Goal: Information Seeking & Learning: Check status

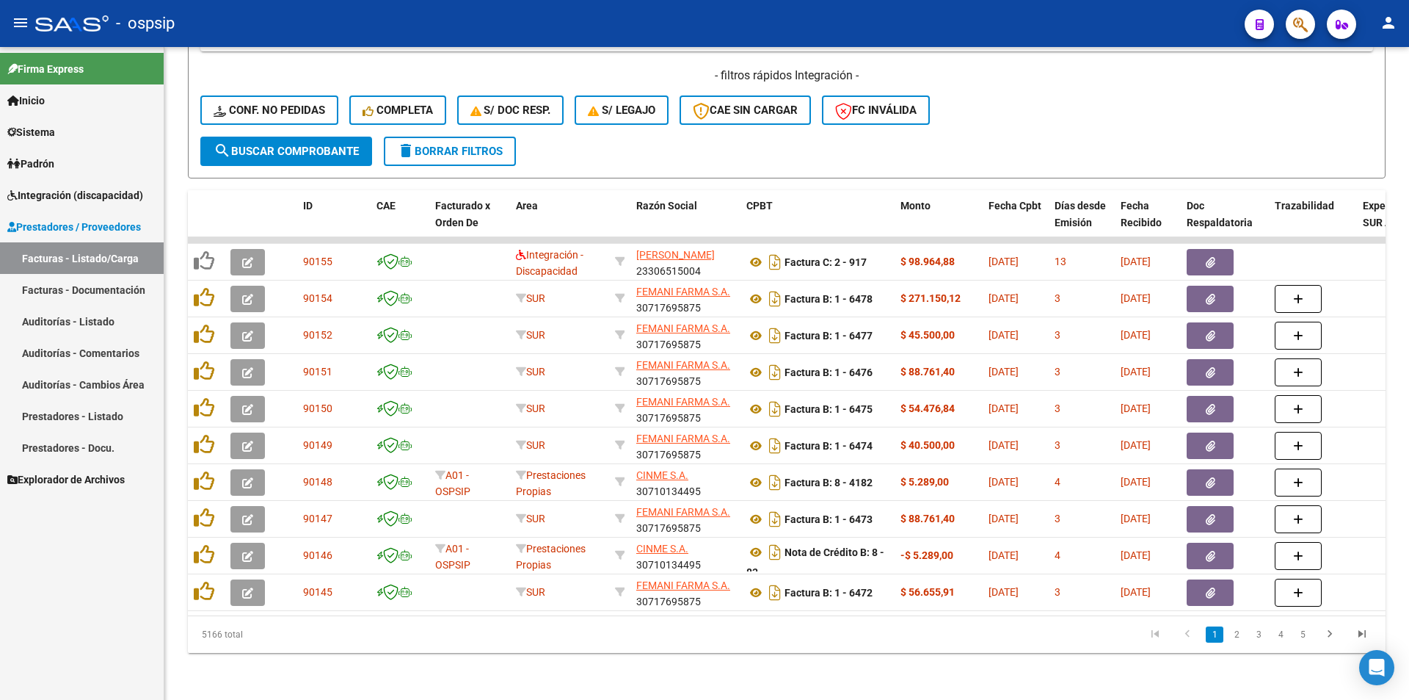
scroll to position [2, 0]
click at [139, 197] on span "Integración (discapacidad)" at bounding box center [75, 195] width 136 height 16
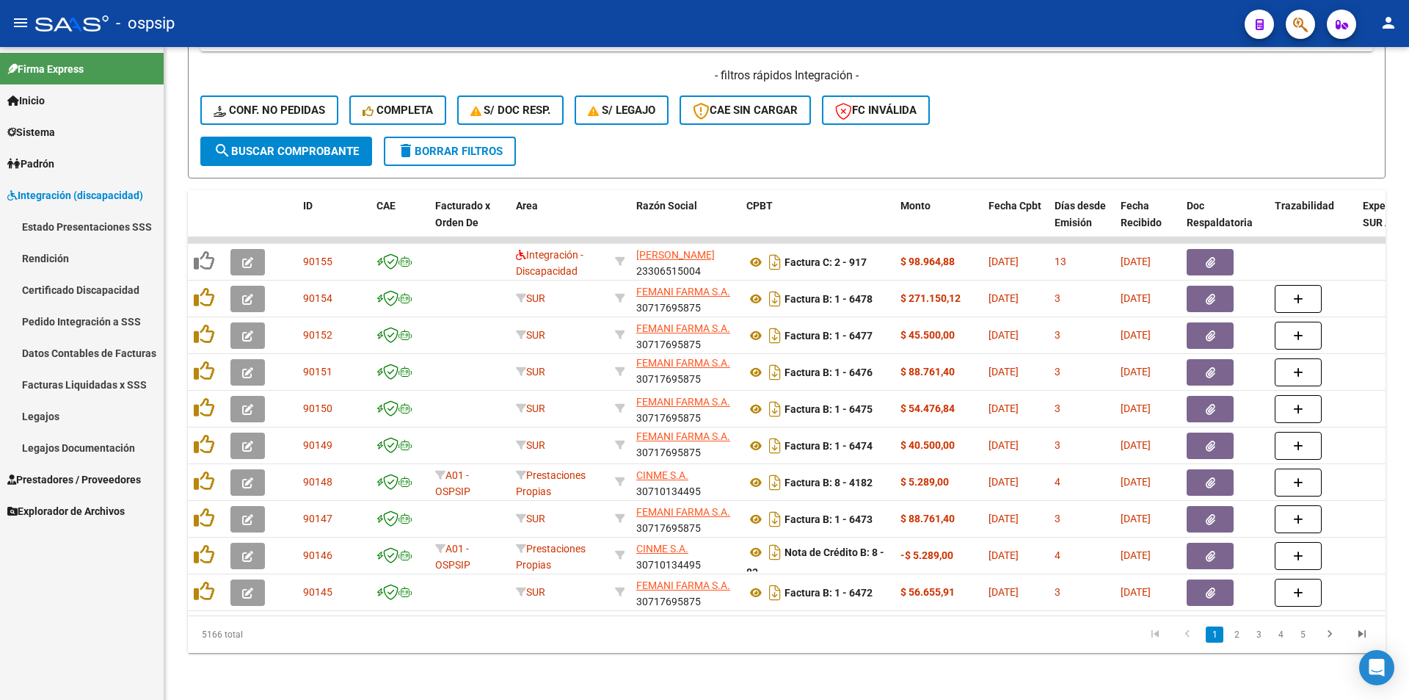
click at [138, 387] on link "Facturas Liquidadas x SSS" at bounding box center [82, 385] width 164 height 32
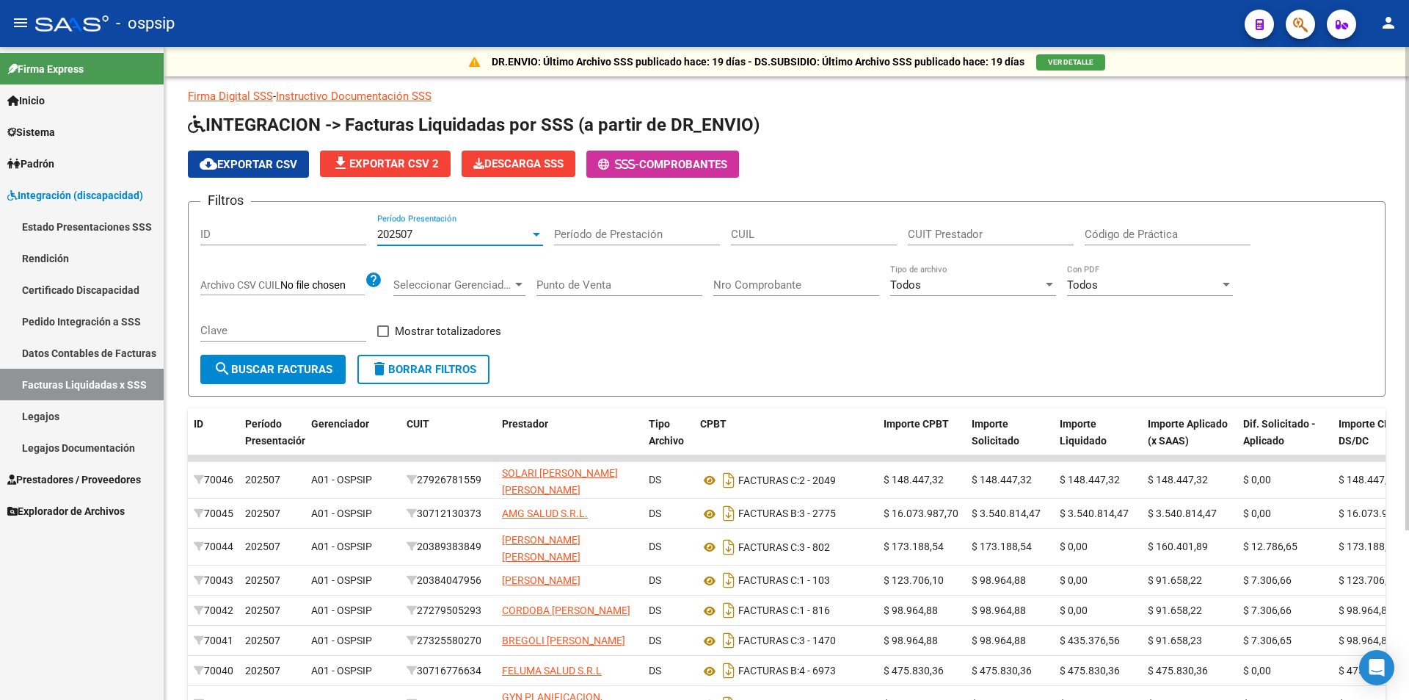
click at [487, 233] on div "202507" at bounding box center [453, 234] width 153 height 13
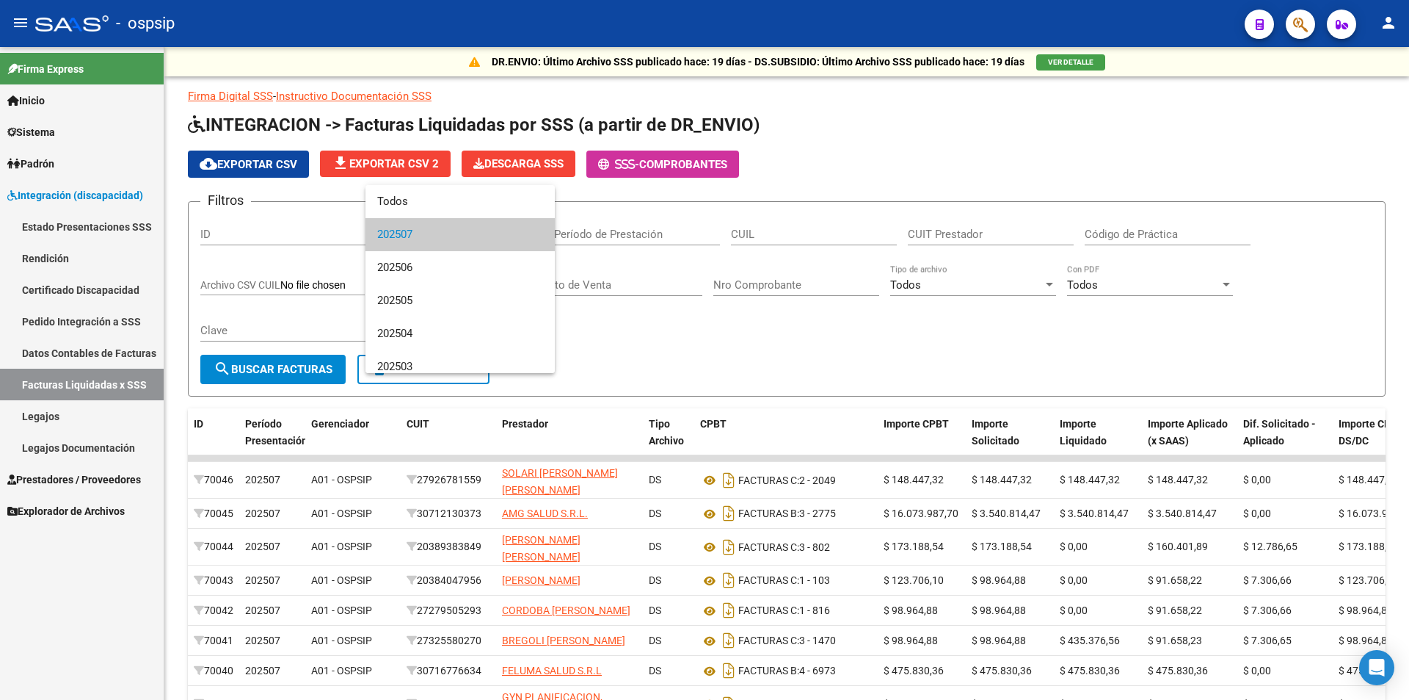
click at [117, 323] on div at bounding box center [704, 350] width 1409 height 700
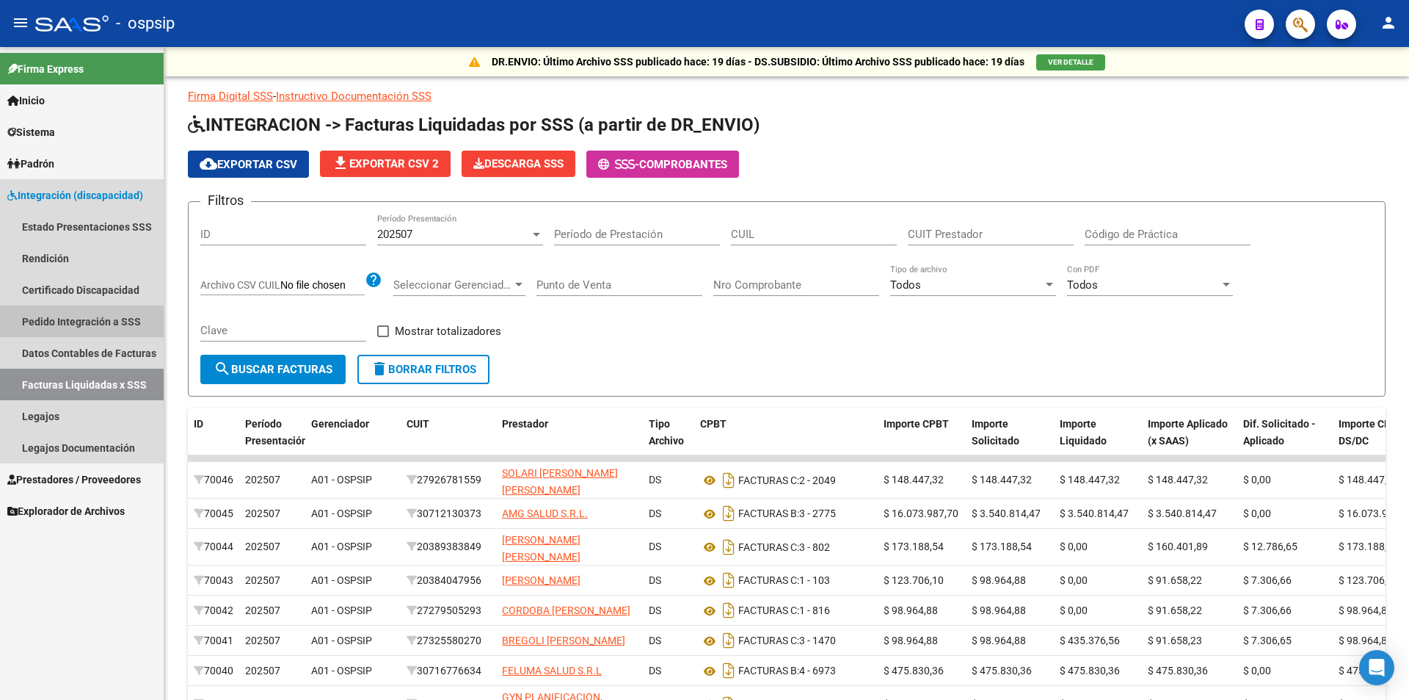
click at [113, 323] on link "Pedido Integración a SSS" at bounding box center [82, 321] width 164 height 32
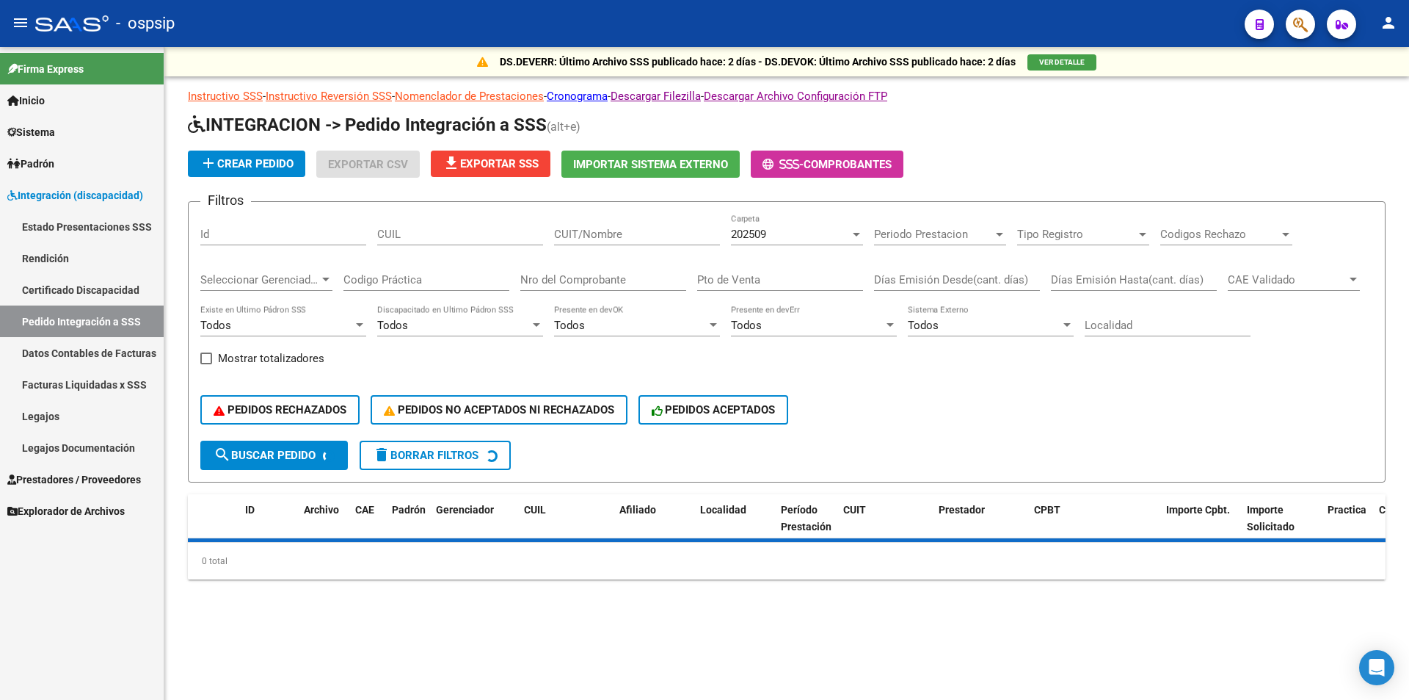
click at [814, 244] on div "202509 Carpeta" at bounding box center [797, 230] width 132 height 32
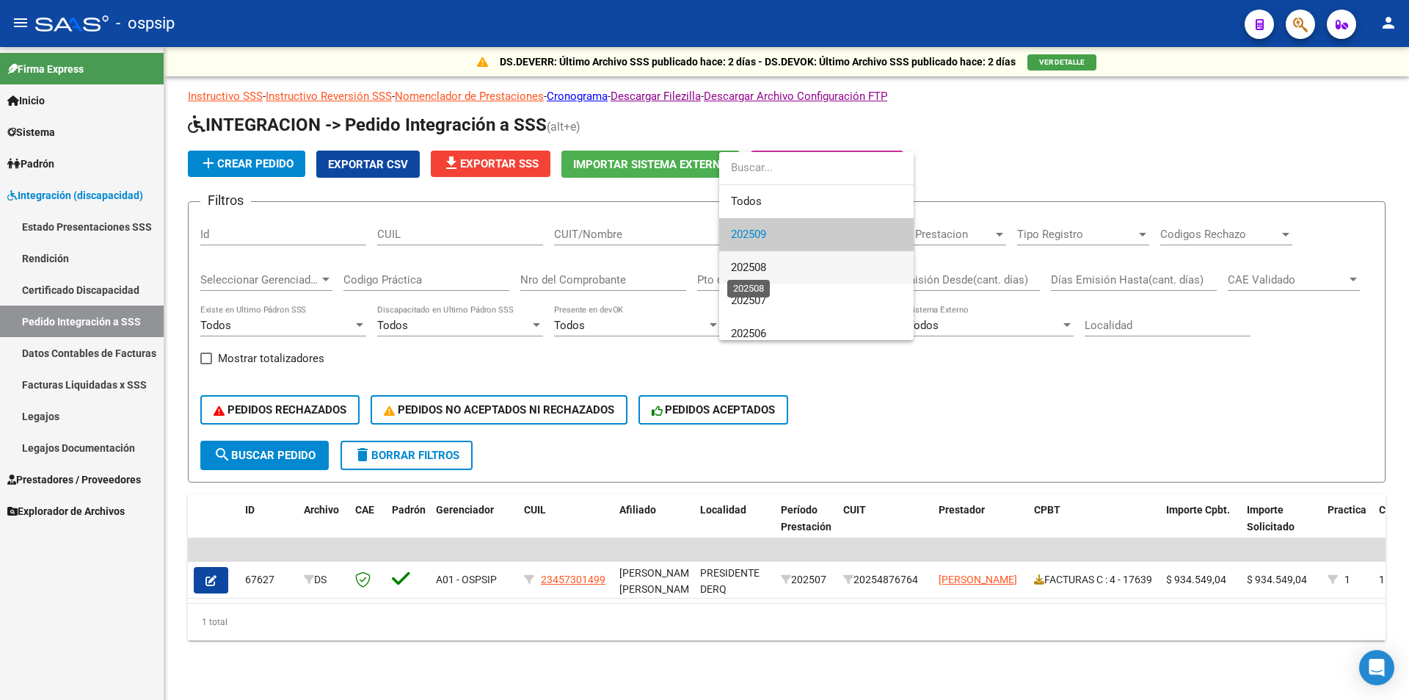
click at [760, 274] on span "202508" at bounding box center [748, 267] width 35 height 13
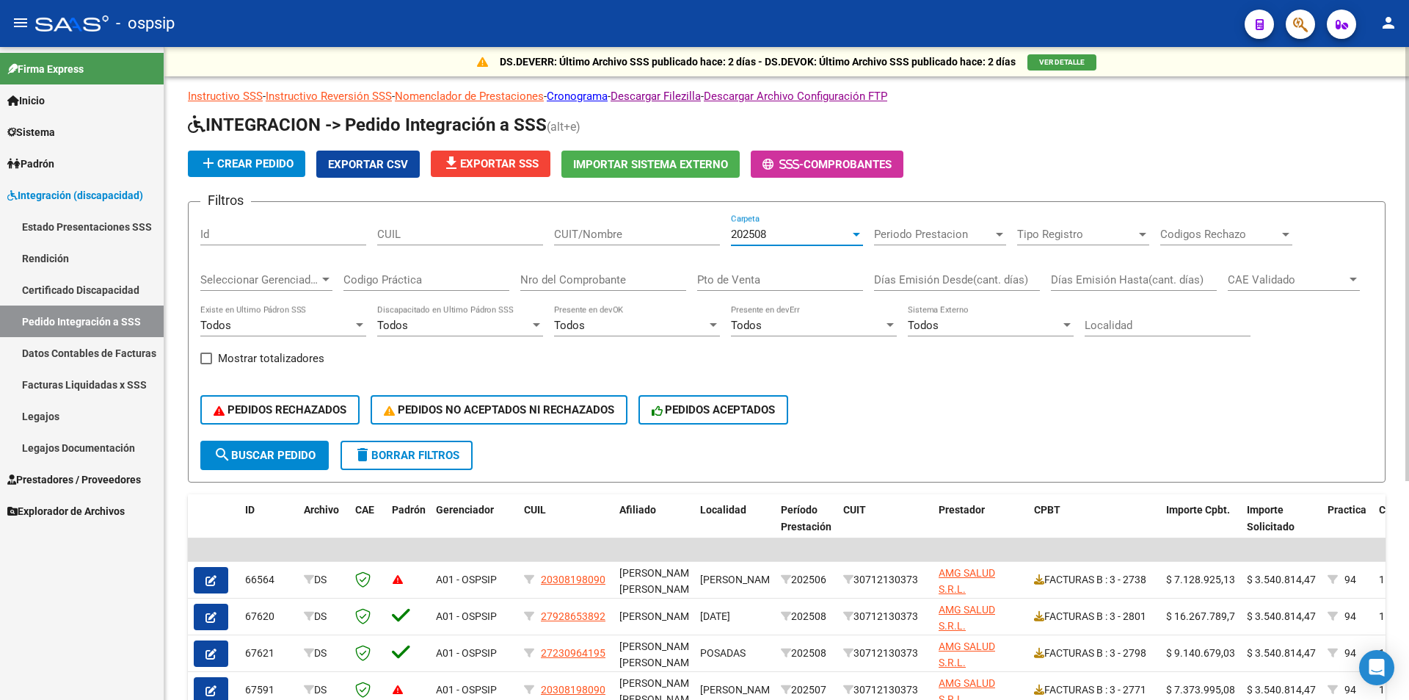
click at [504, 170] on span "file_download Exportar SSS" at bounding box center [491, 163] width 96 height 13
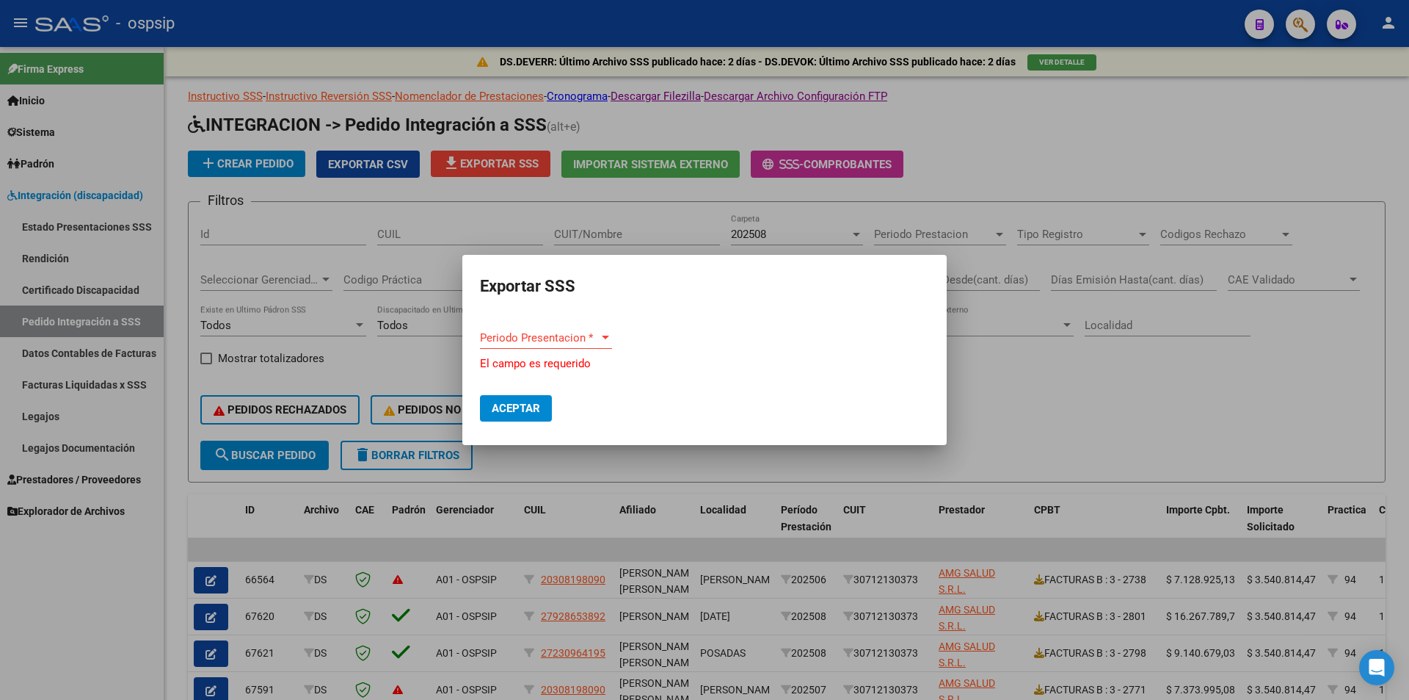
click at [556, 331] on div "Periodo Presentacion * Periodo Presentacion *" at bounding box center [546, 338] width 132 height 22
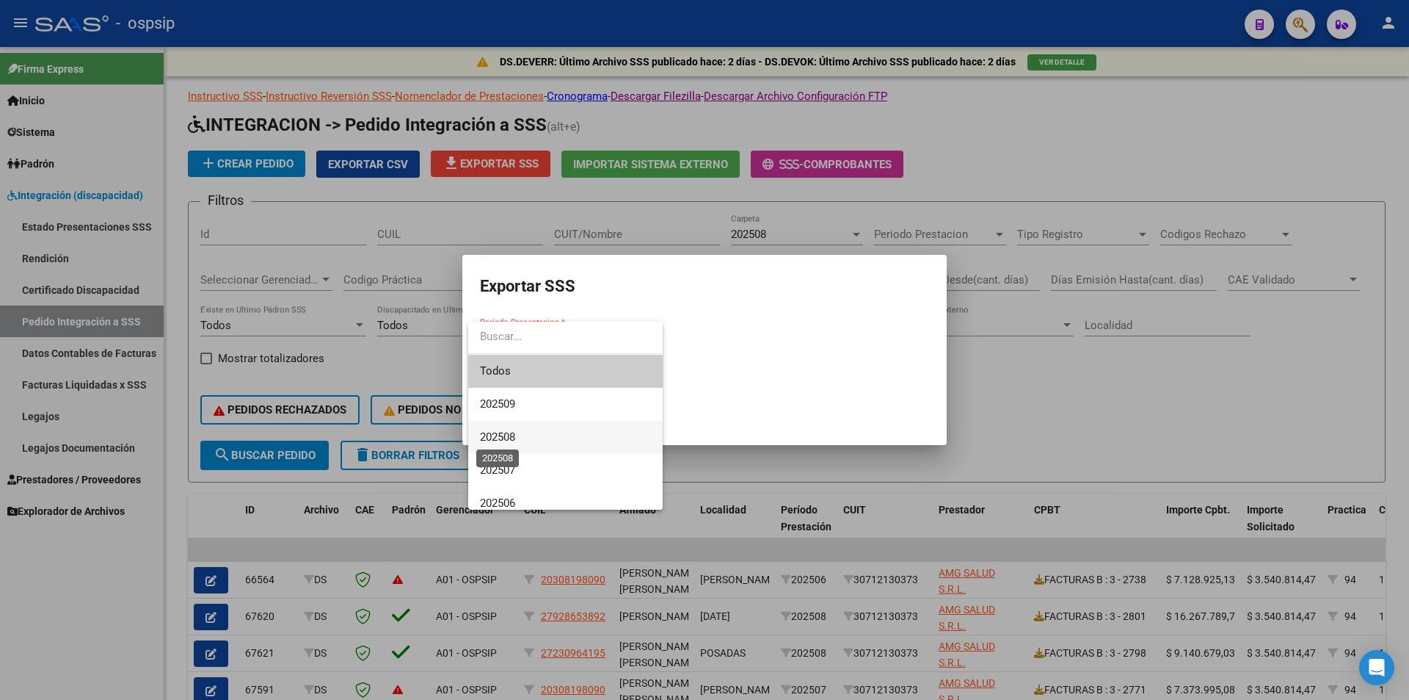
click at [508, 430] on span "202508" at bounding box center [497, 436] width 35 height 13
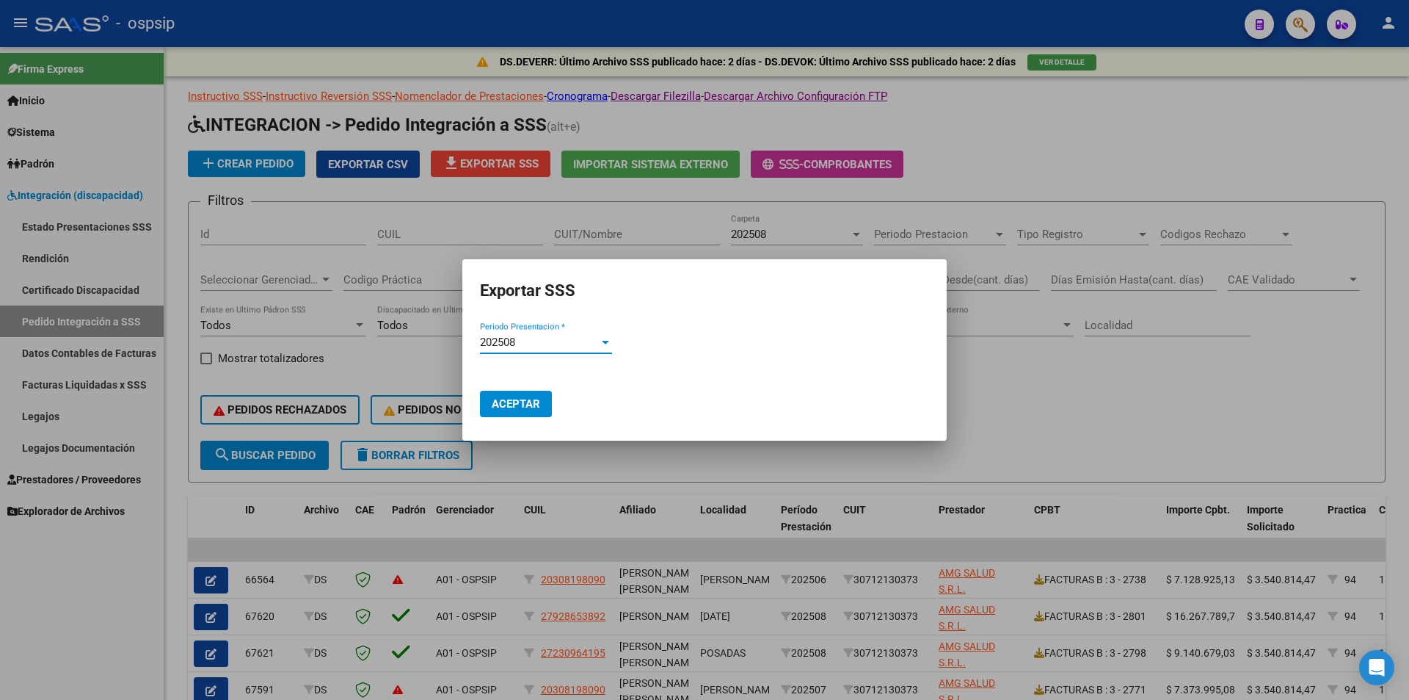
click at [507, 403] on span "Aceptar" at bounding box center [516, 403] width 48 height 13
click at [1232, 442] on div at bounding box center [704, 350] width 1409 height 700
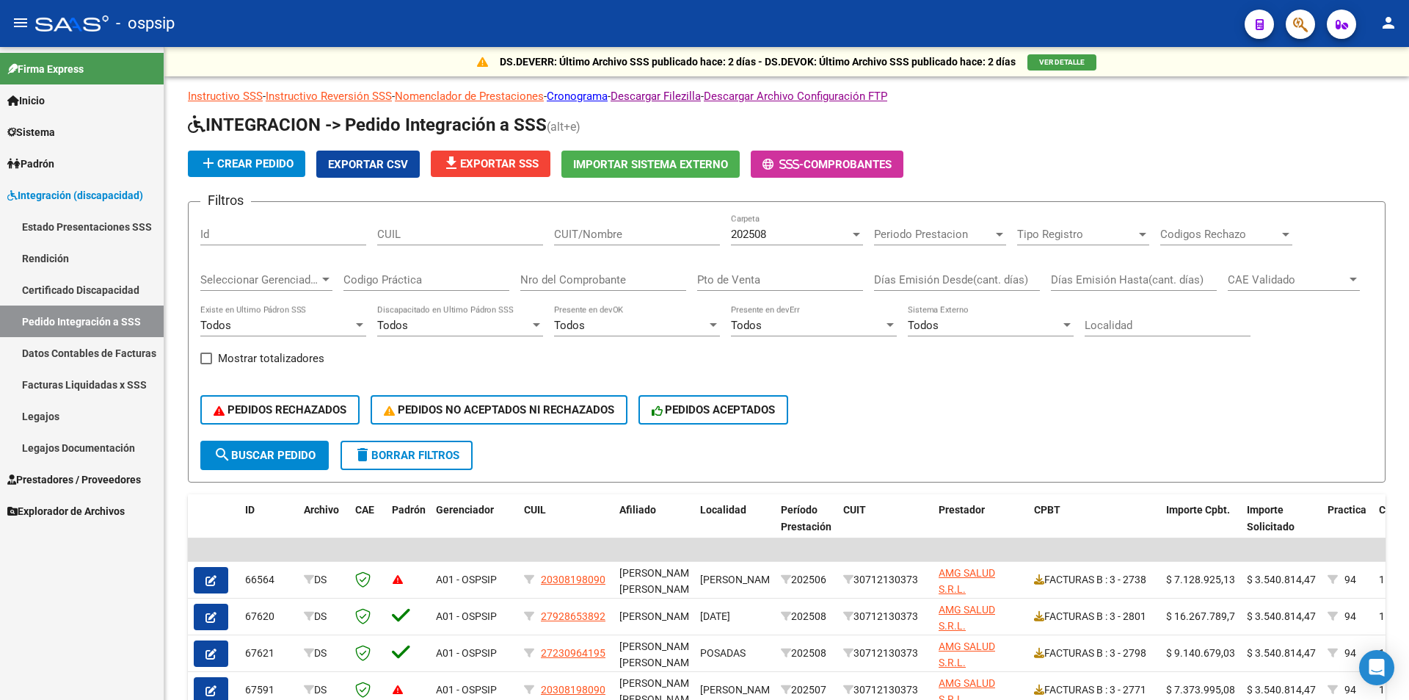
click at [106, 473] on span "Prestadores / Proveedores" at bounding box center [74, 479] width 134 height 16
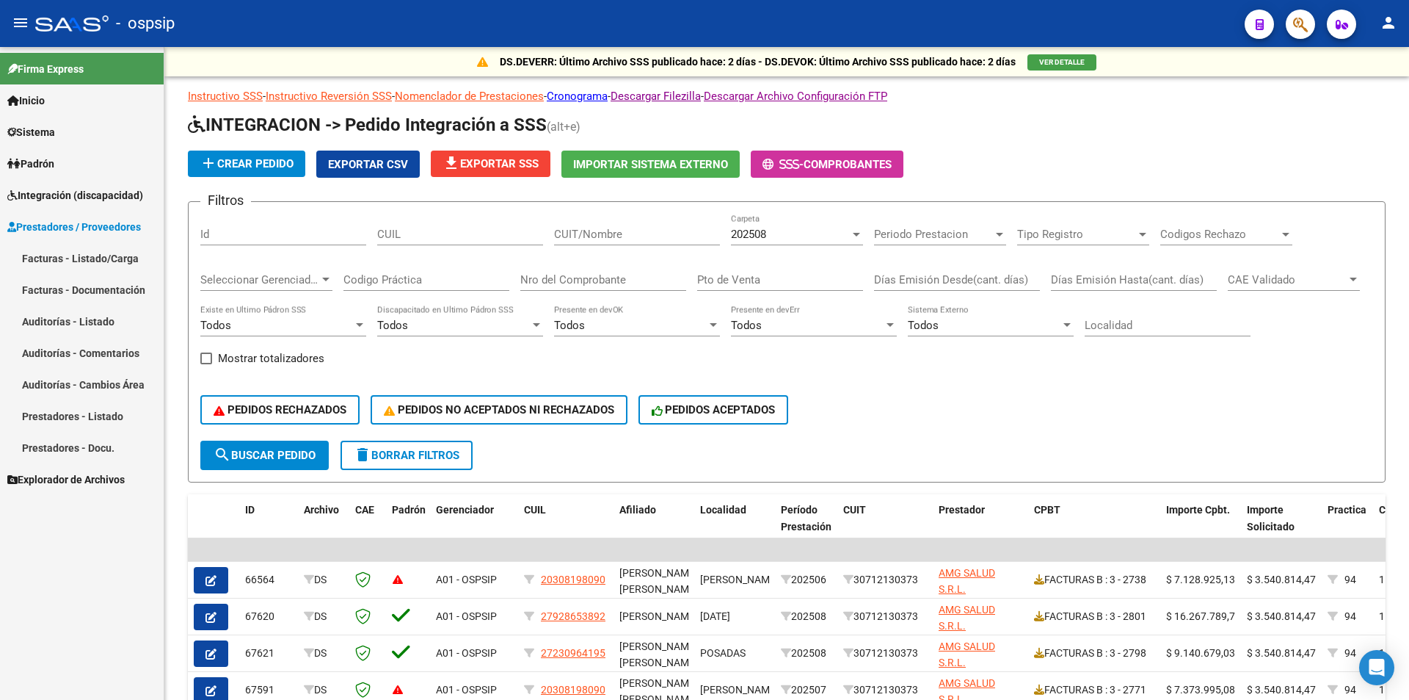
click at [101, 247] on link "Facturas - Listado/Carga" at bounding box center [82, 258] width 164 height 32
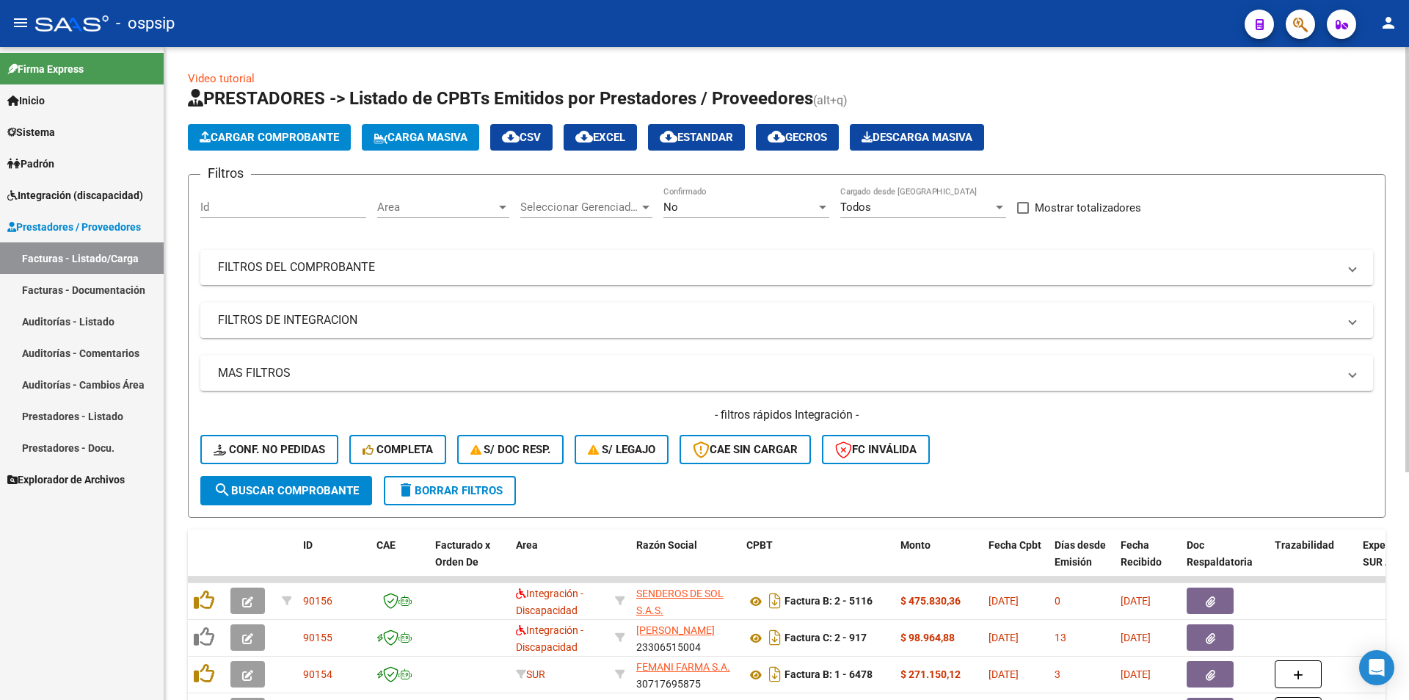
click at [736, 214] on div "No Confirmado" at bounding box center [747, 202] width 166 height 32
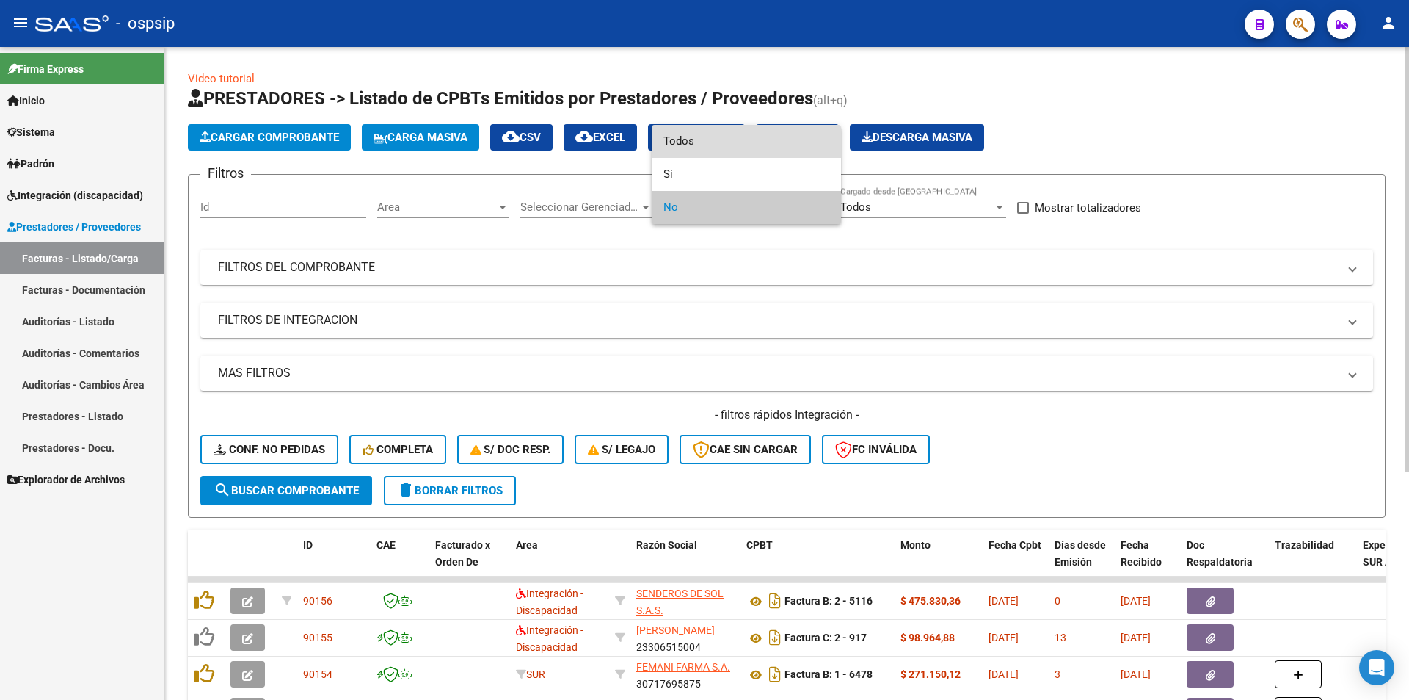
click at [710, 145] on span "Todos" at bounding box center [747, 141] width 166 height 33
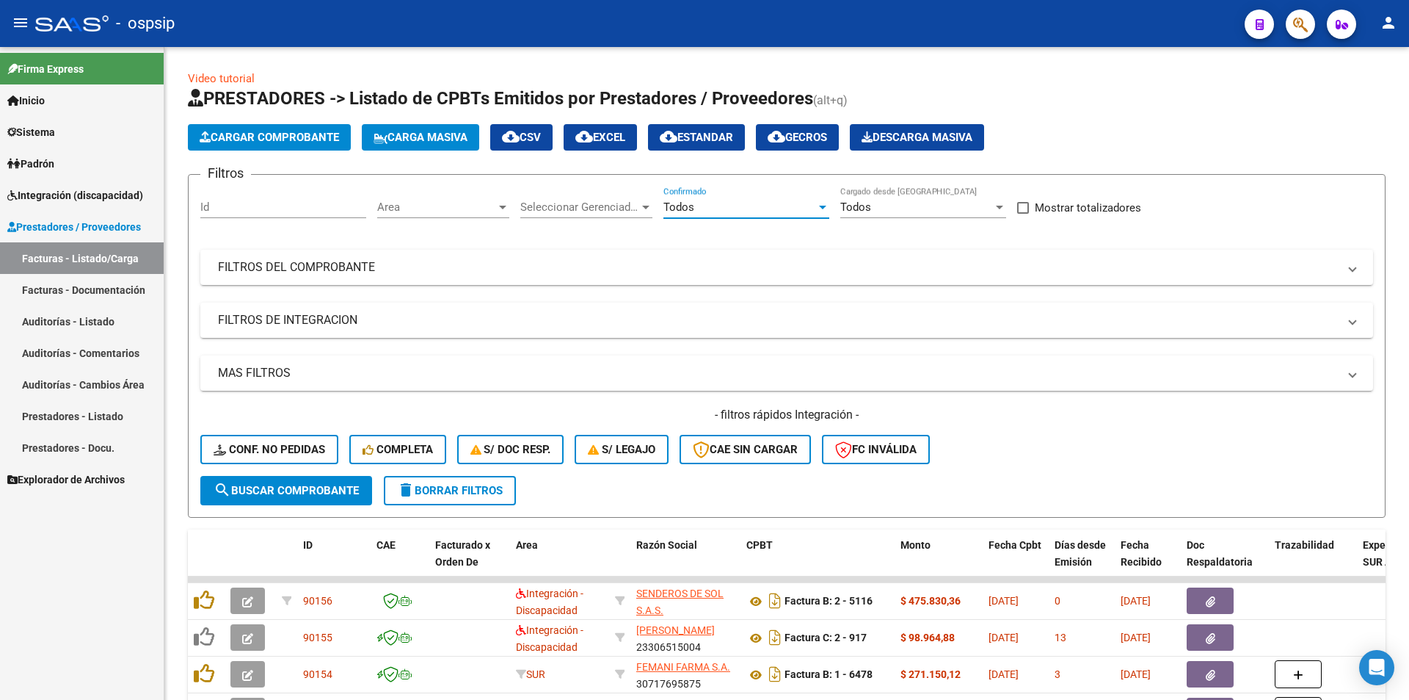
click at [120, 194] on span "Integración (discapacidad)" at bounding box center [75, 195] width 136 height 16
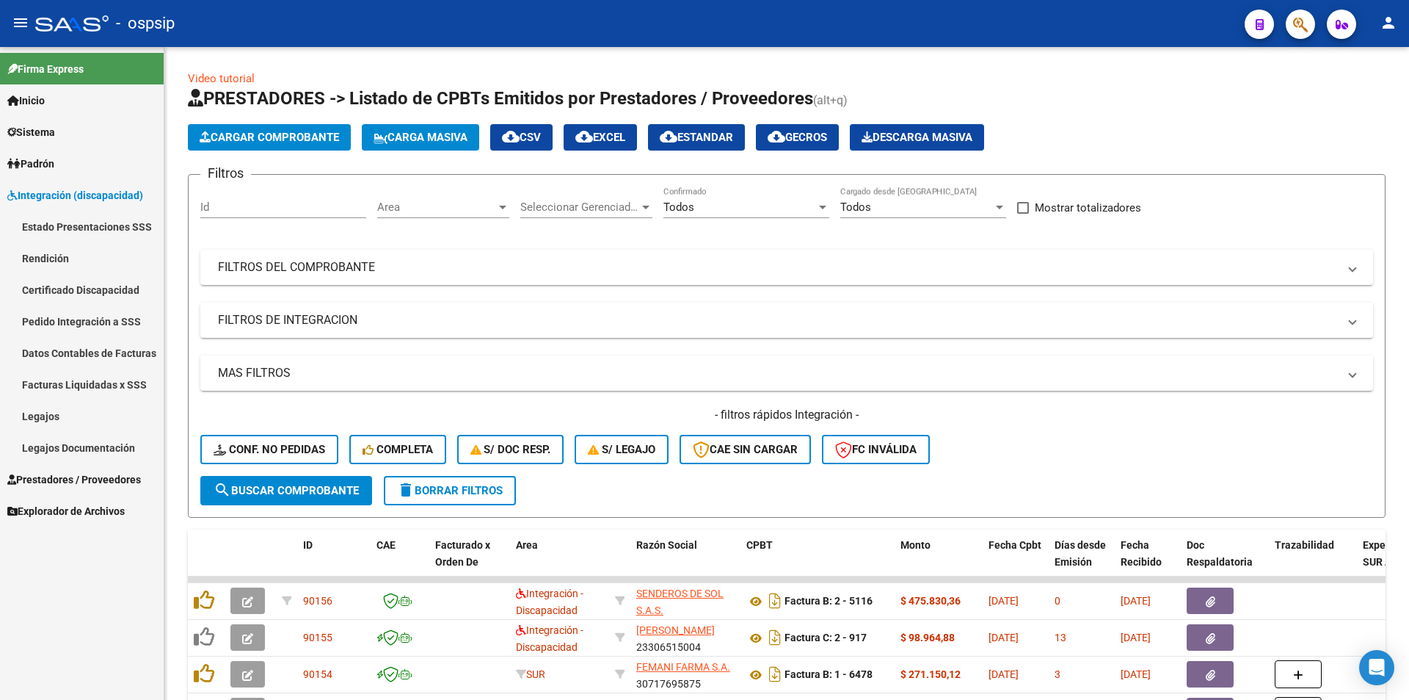
click at [84, 190] on span "Integración (discapacidad)" at bounding box center [75, 195] width 136 height 16
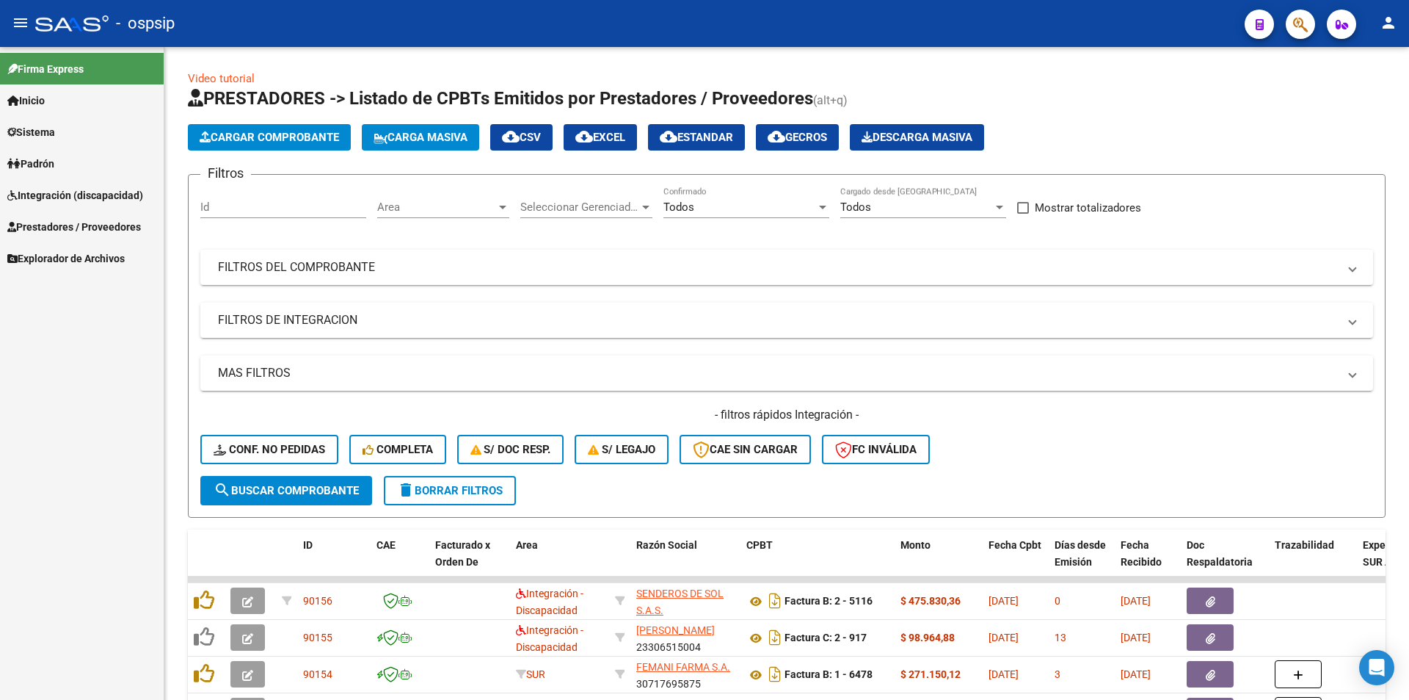
click at [79, 192] on span "Integración (discapacidad)" at bounding box center [75, 195] width 136 height 16
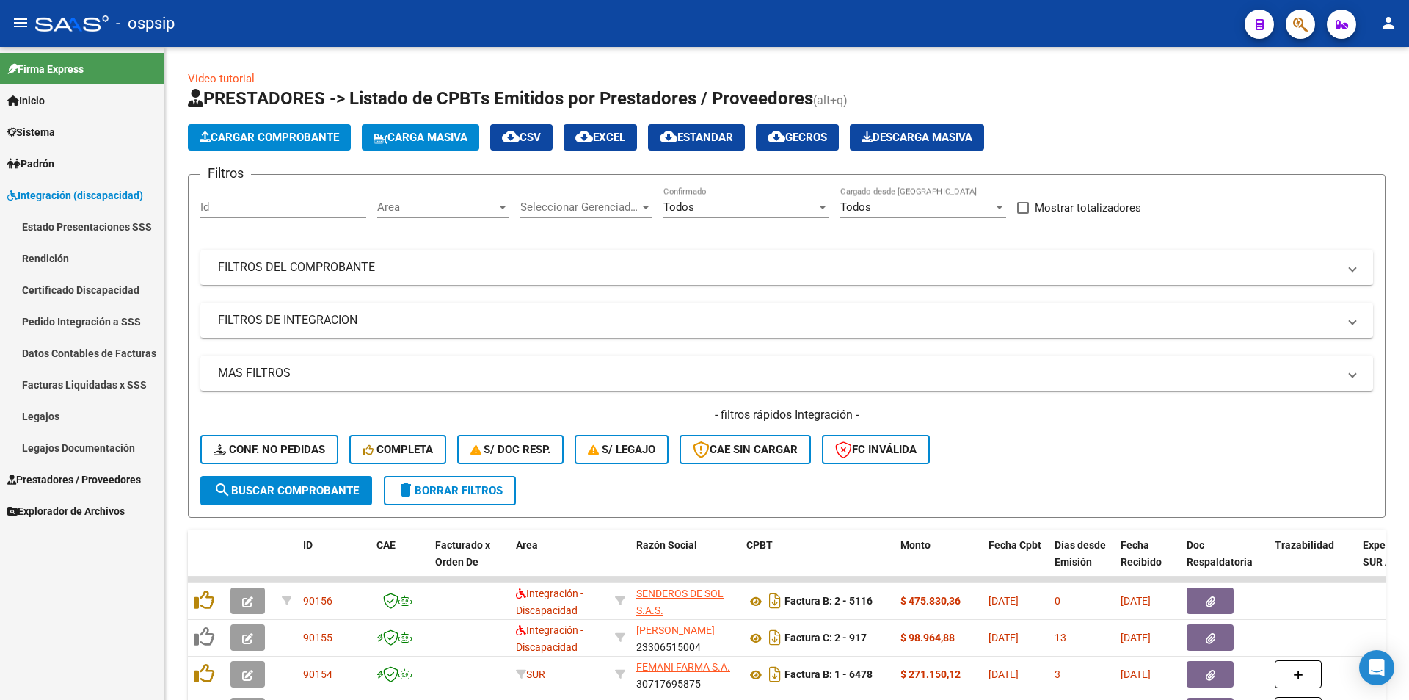
click at [16, 414] on link "Legajos" at bounding box center [82, 416] width 164 height 32
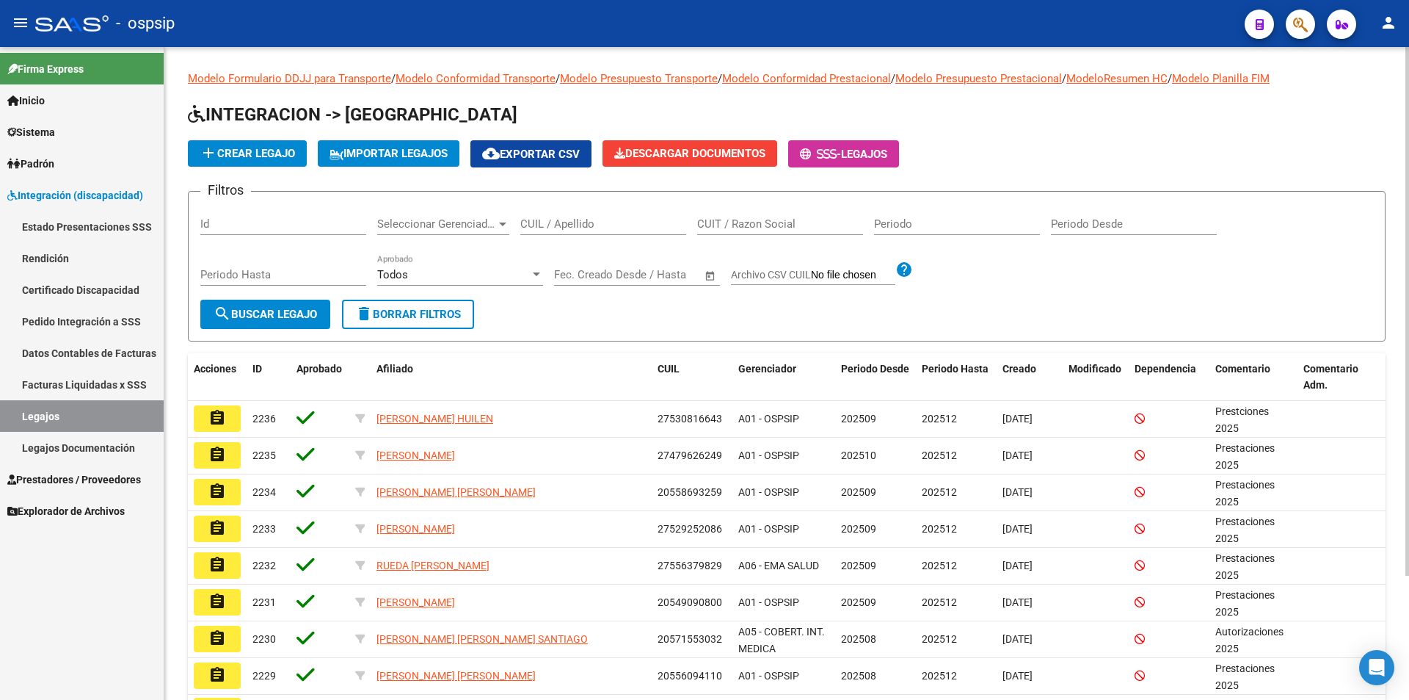
click at [621, 227] on input "CUIL / Apellido" at bounding box center [603, 223] width 166 height 13
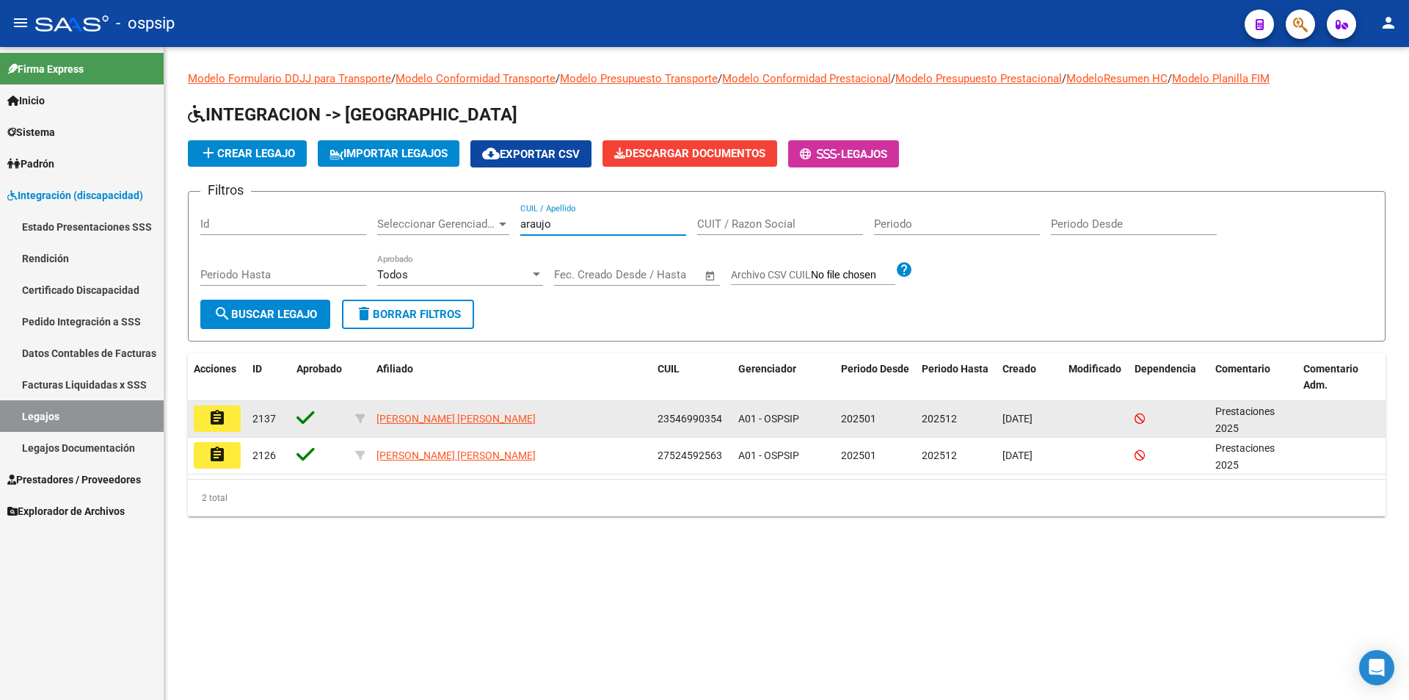
type input "araujo"
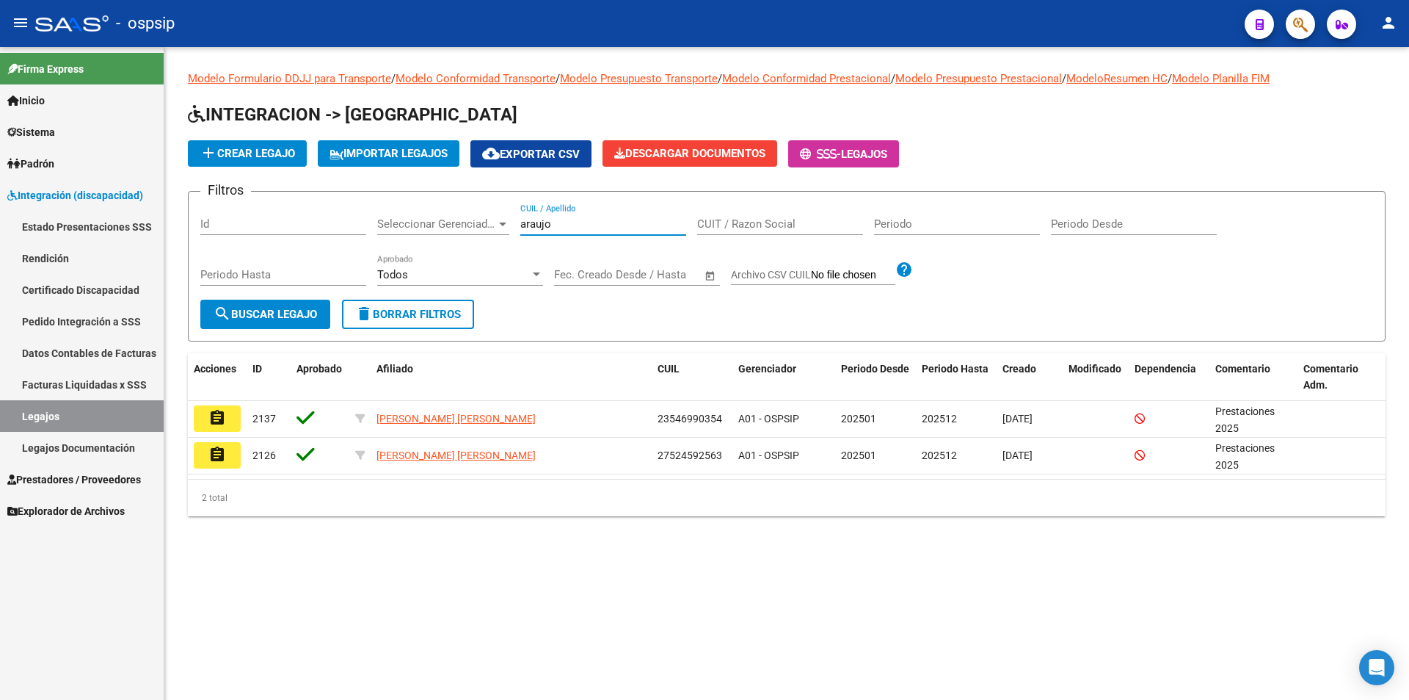
click at [208, 421] on button "assignment" at bounding box center [217, 418] width 47 height 26
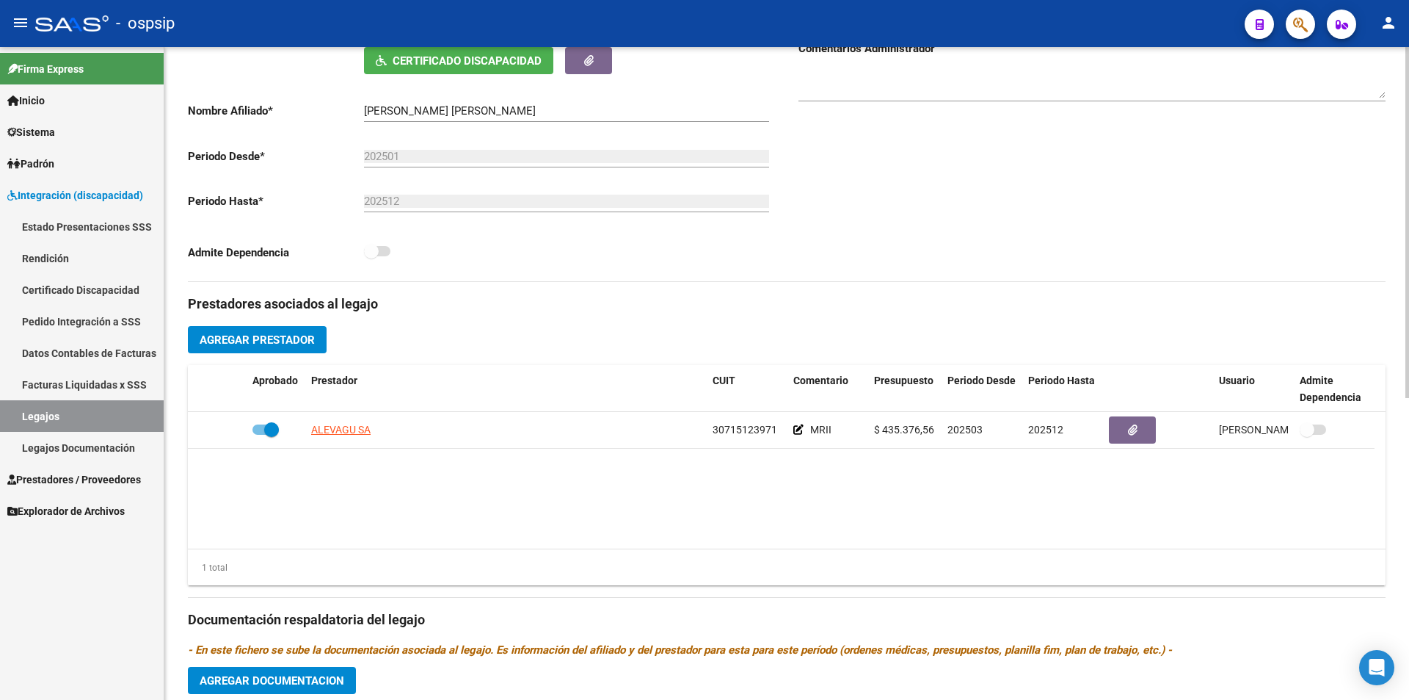
scroll to position [294, 0]
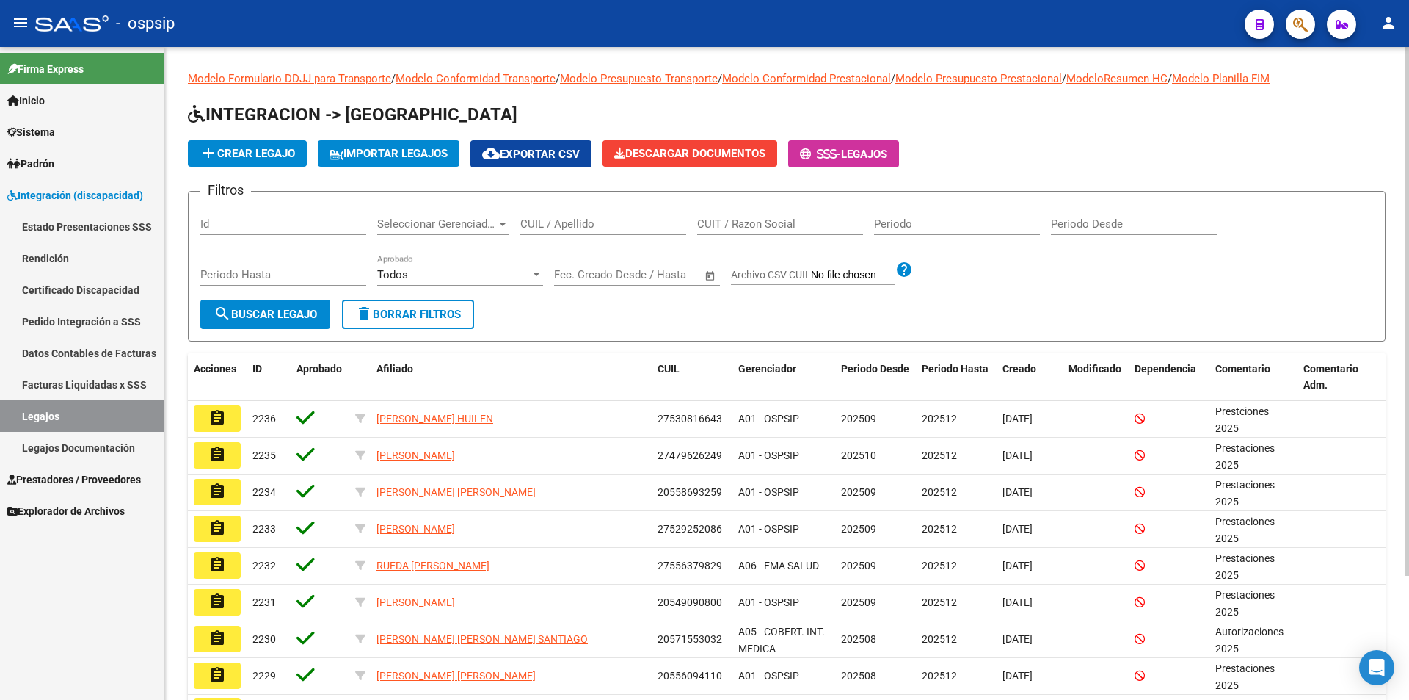
click at [554, 214] on div "CUIL / Apellido" at bounding box center [603, 219] width 166 height 32
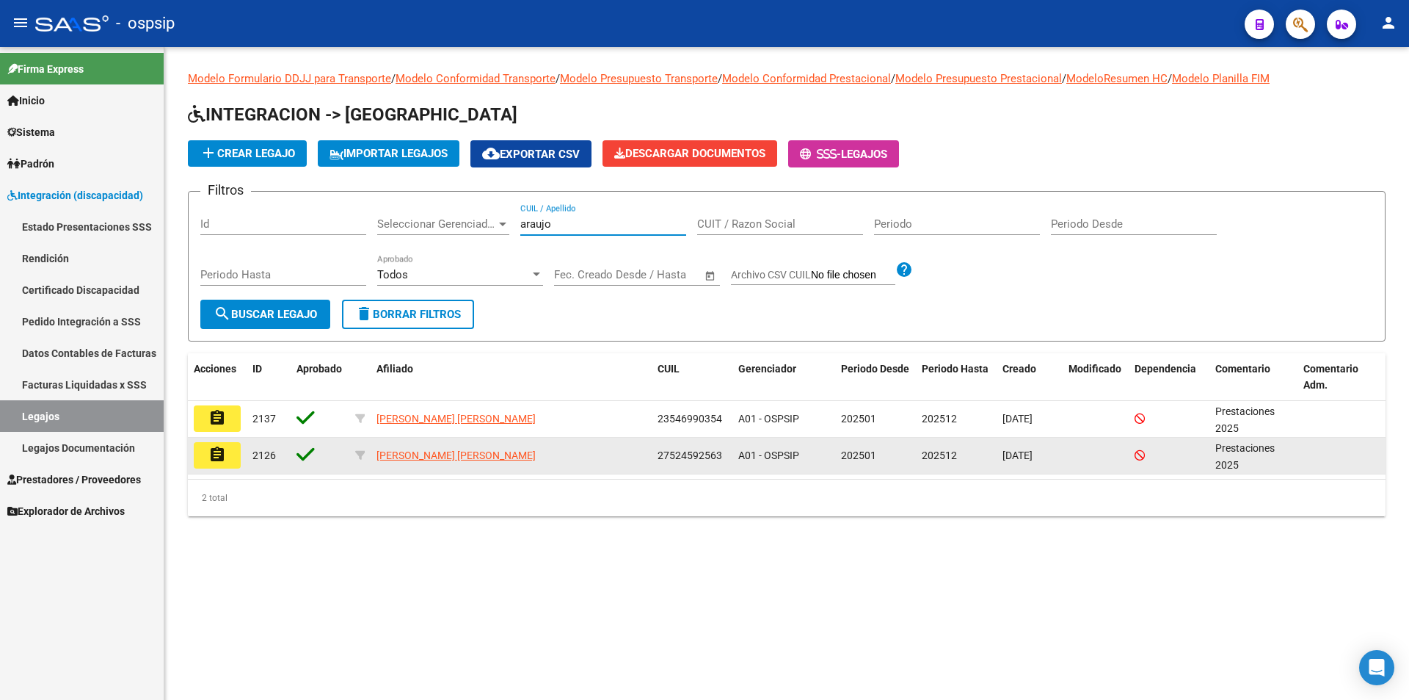
type input "araujo"
click at [211, 456] on mat-icon "assignment" at bounding box center [217, 455] width 18 height 18
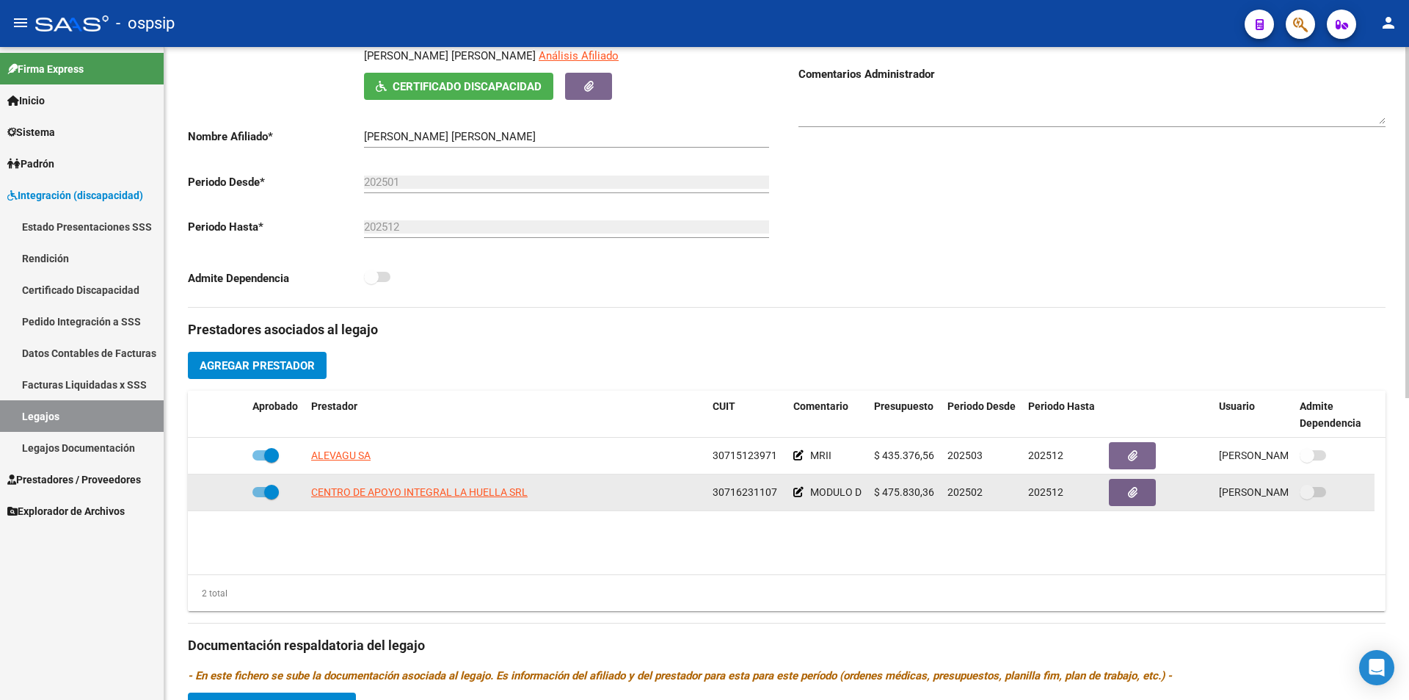
scroll to position [294, 0]
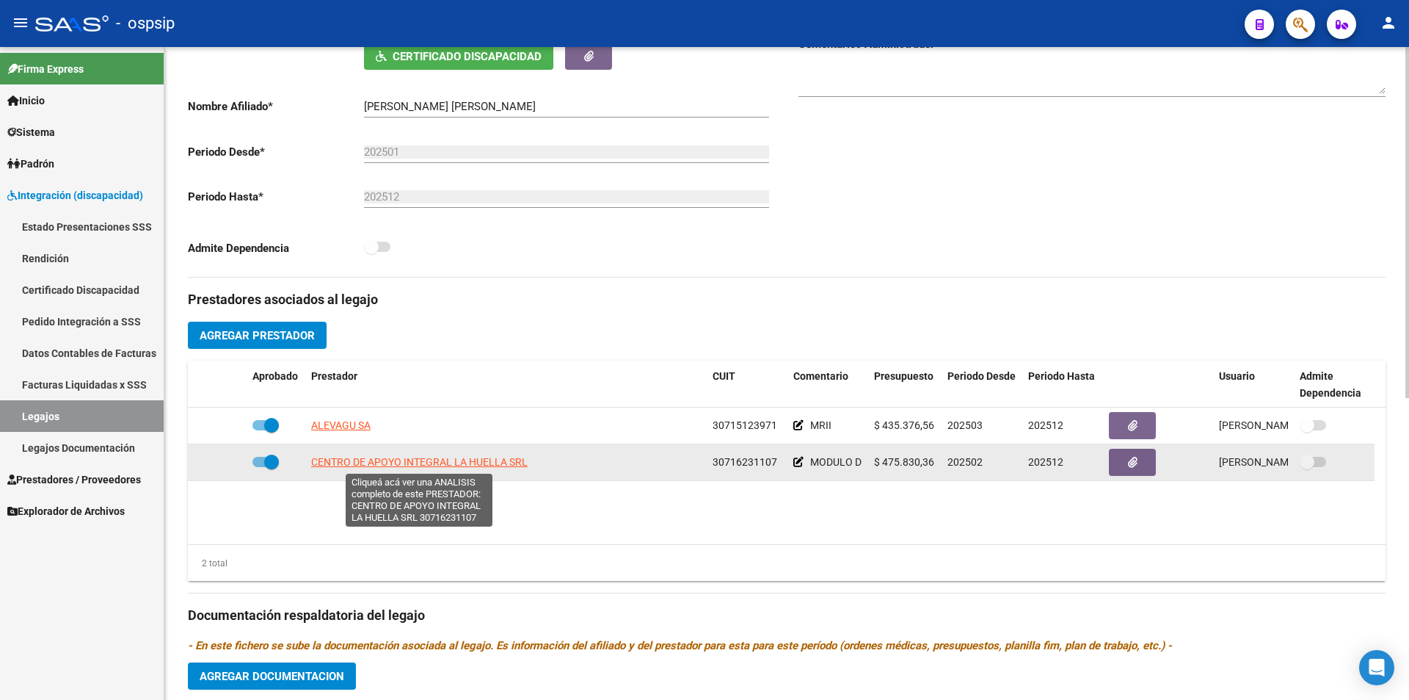
click at [351, 461] on span "CENTRO DE APOYO INTEGRAL LA HUELLA SRL" at bounding box center [419, 462] width 217 height 12
type textarea "30716231107"
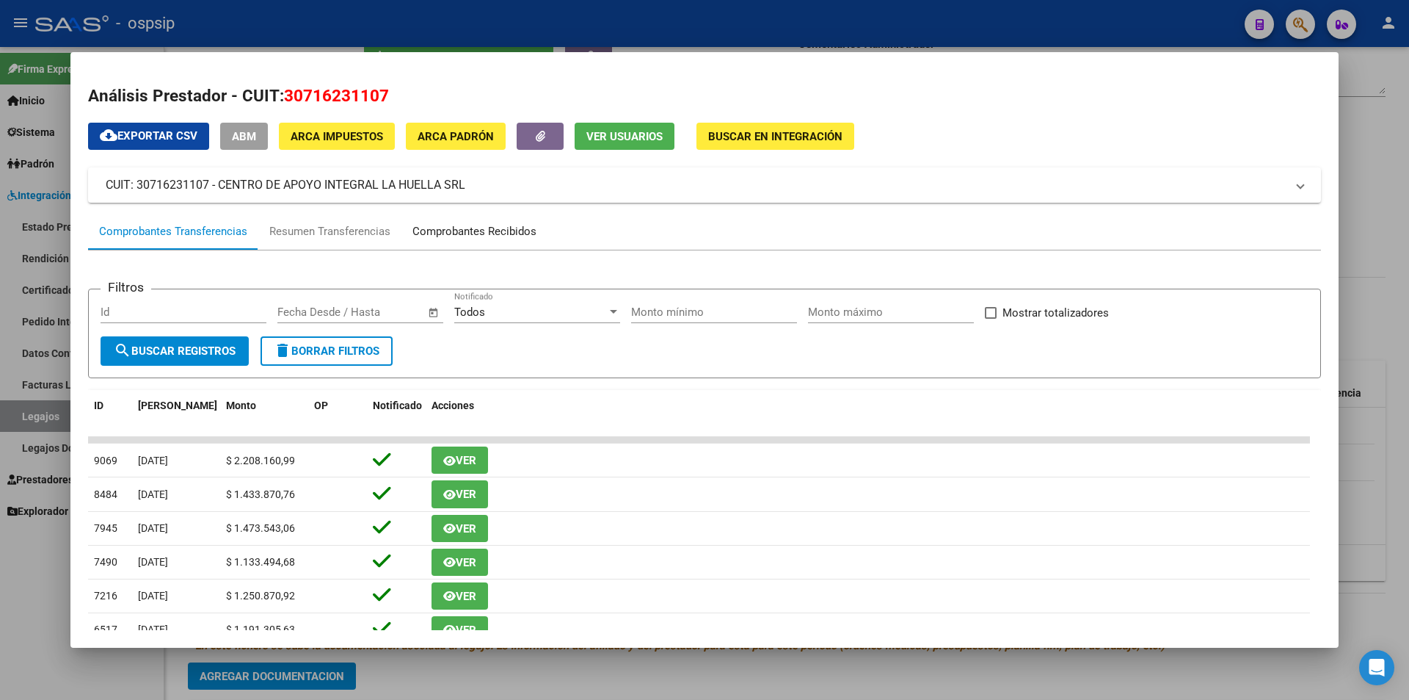
click at [443, 234] on div "Comprobantes Recibidos" at bounding box center [475, 231] width 124 height 17
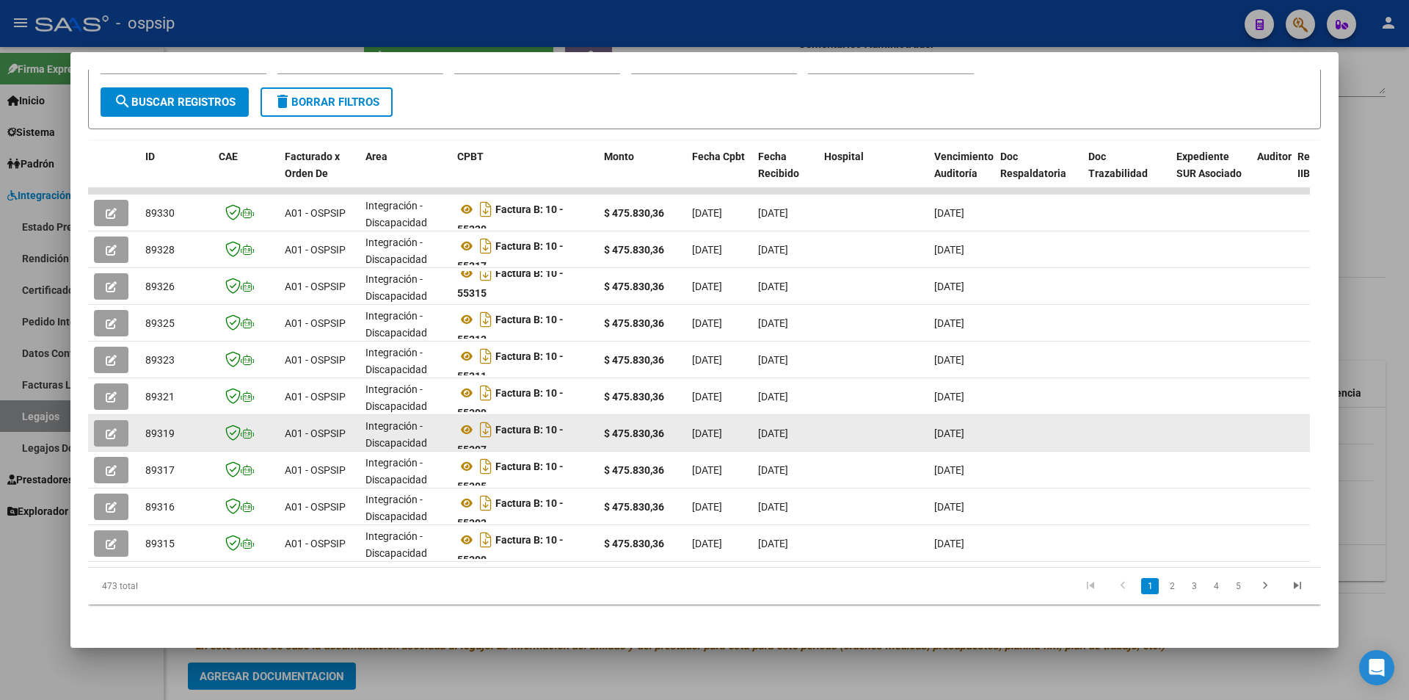
scroll to position [262, 0]
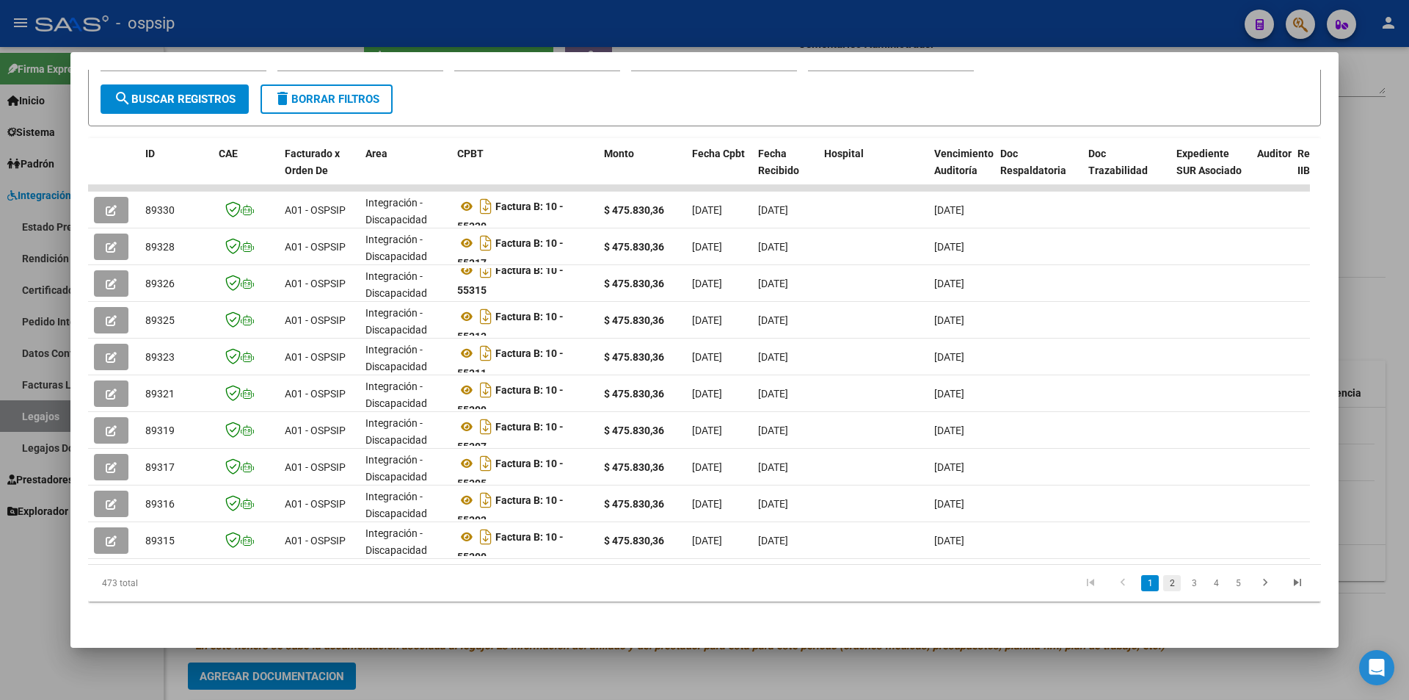
click at [1164, 587] on link "2" at bounding box center [1173, 583] width 18 height 16
click at [1186, 584] on link "3" at bounding box center [1195, 583] width 18 height 16
click at [1081, 581] on icon "go to first page" at bounding box center [1090, 585] width 19 height 18
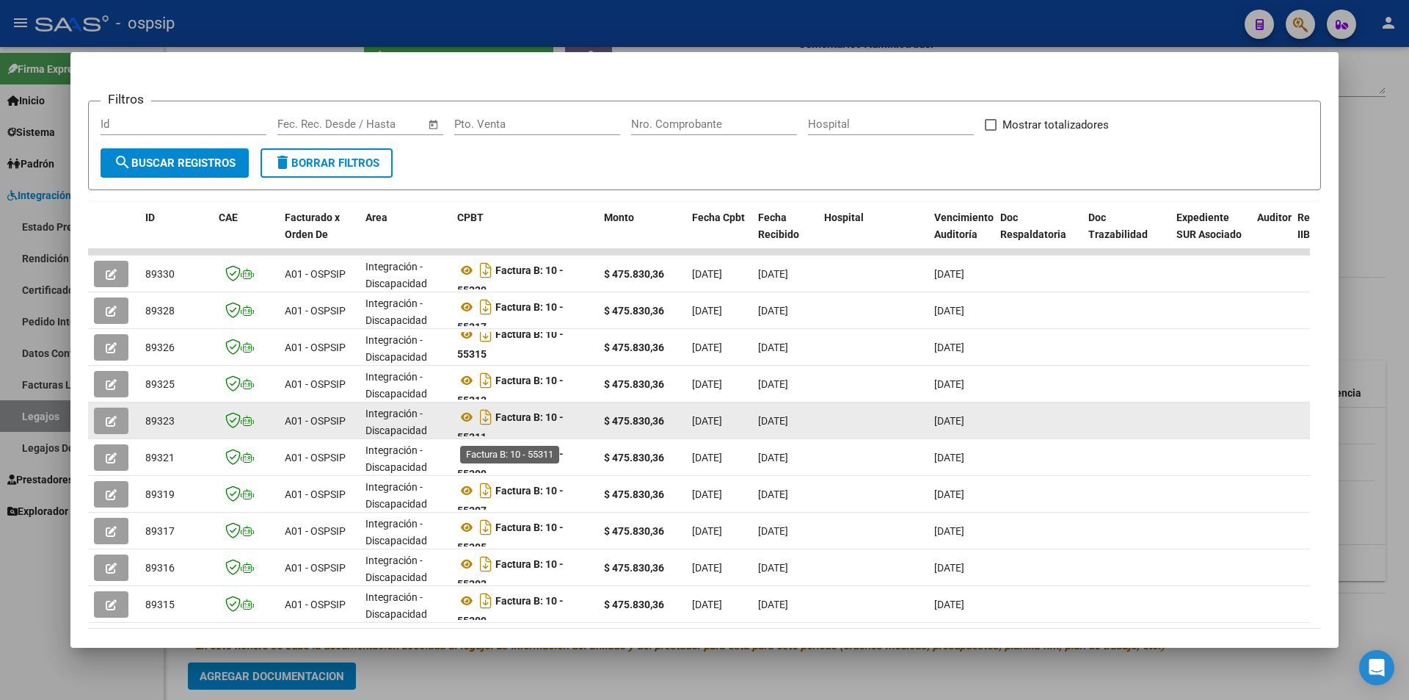
scroll to position [115, 0]
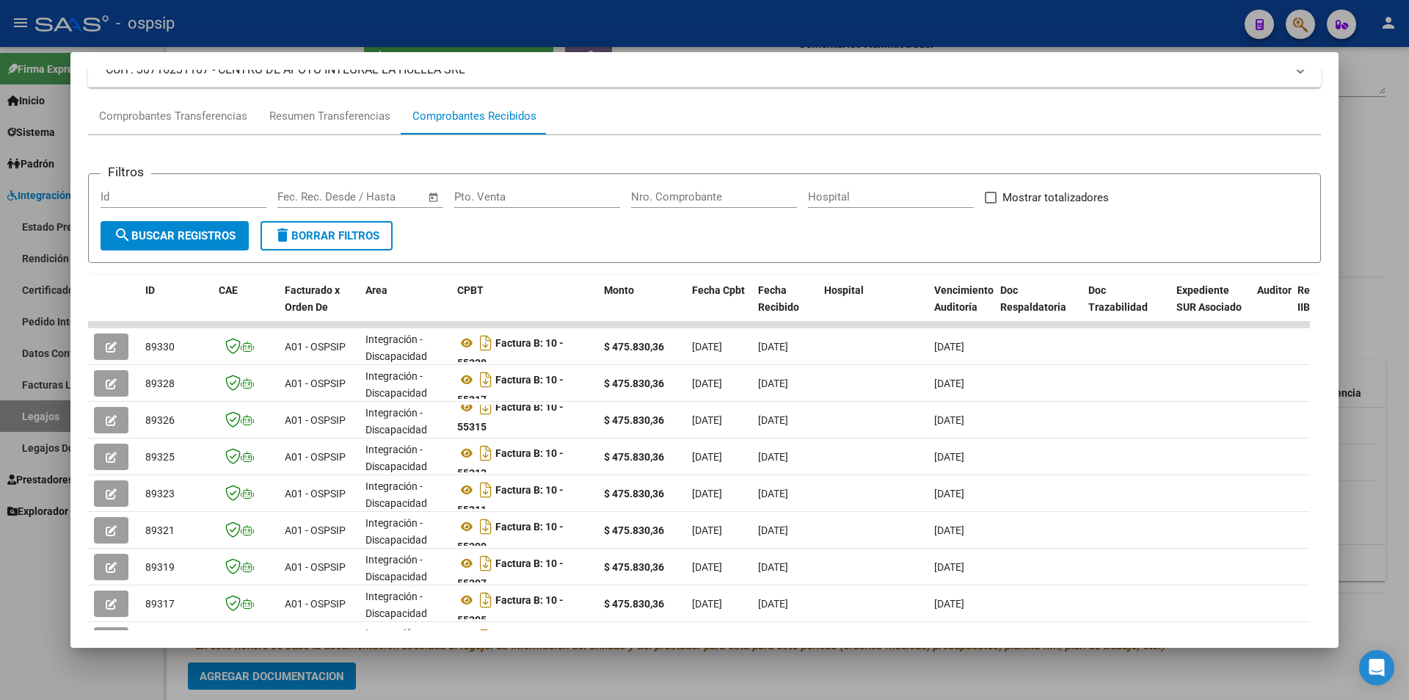
click at [69, 607] on div at bounding box center [704, 350] width 1409 height 700
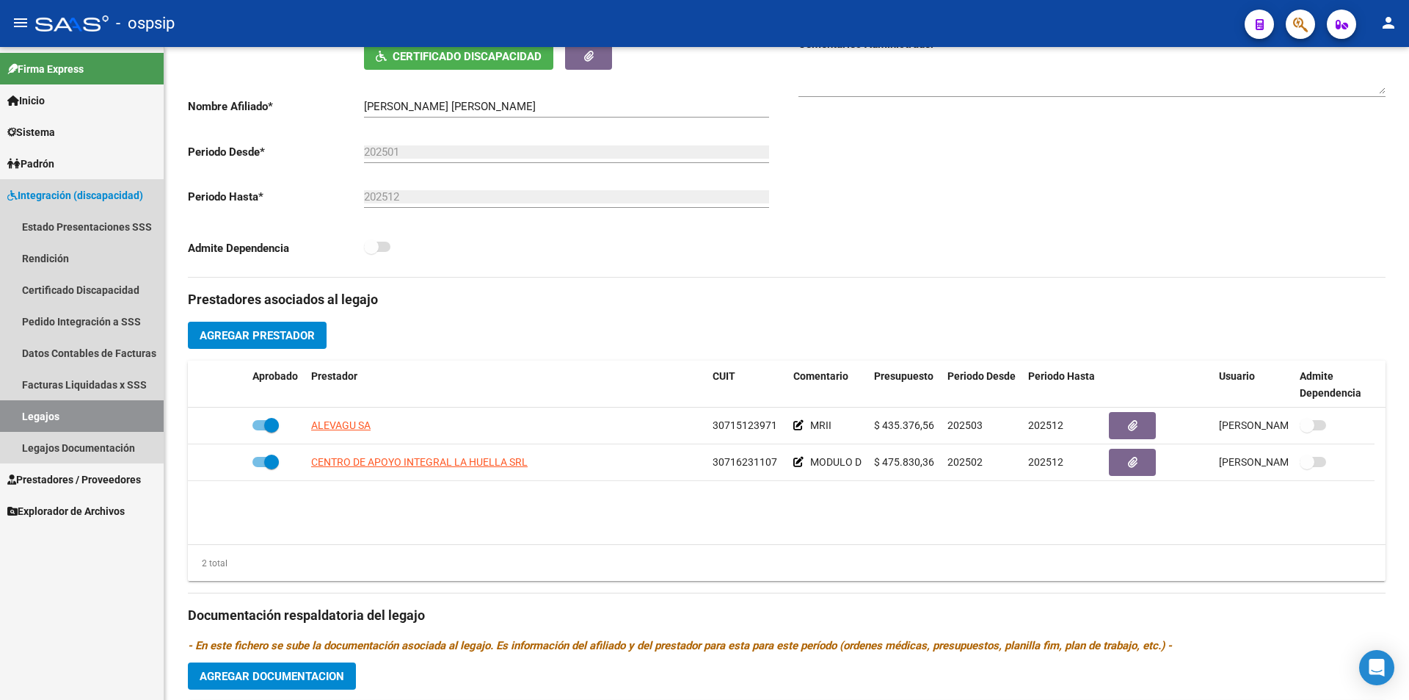
click at [84, 421] on link "Legajos" at bounding box center [82, 416] width 164 height 32
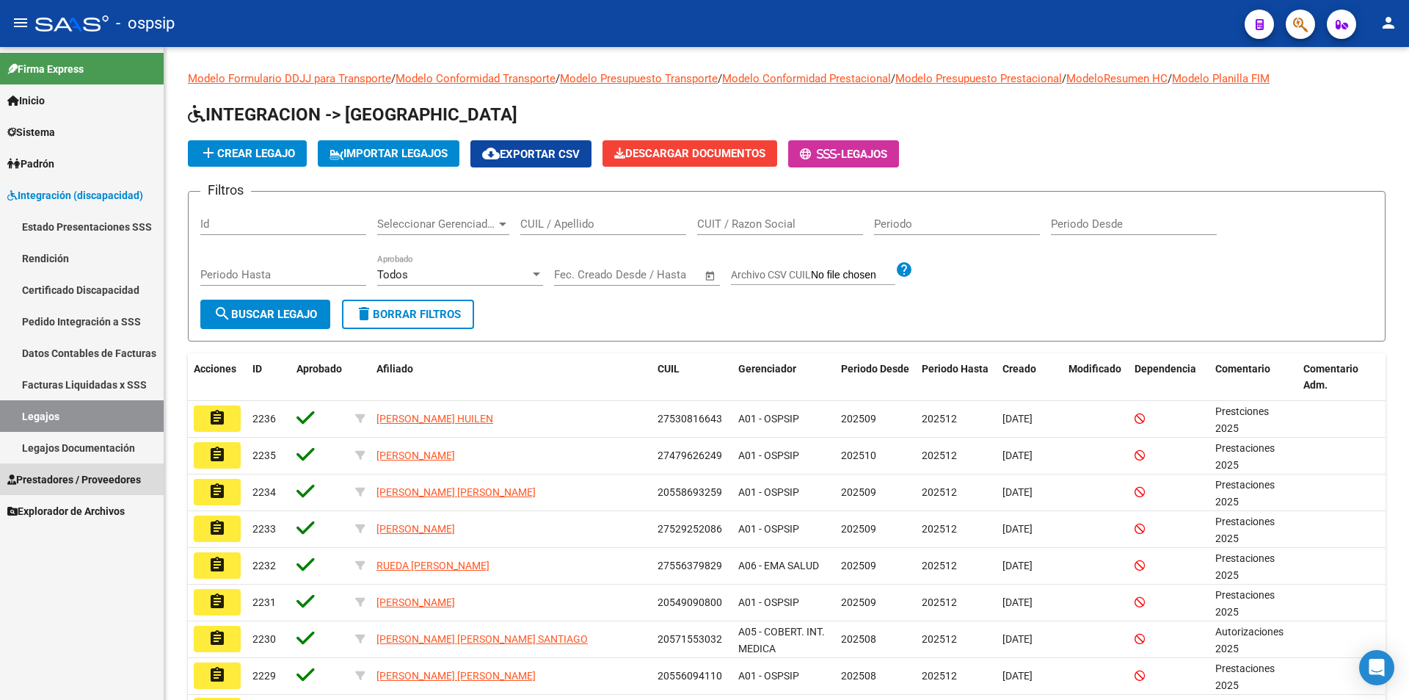
click at [104, 471] on span "Prestadores / Proveedores" at bounding box center [74, 479] width 134 height 16
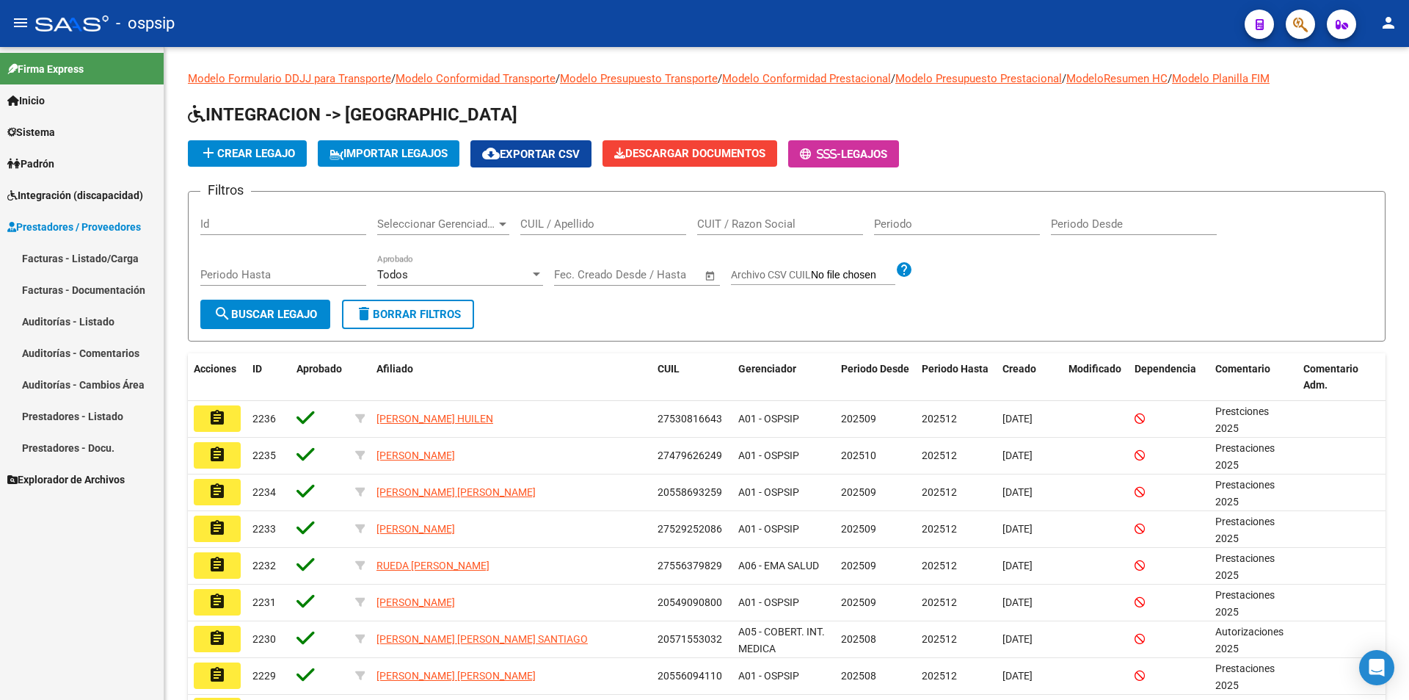
click at [82, 250] on link "Facturas - Listado/Carga" at bounding box center [82, 258] width 164 height 32
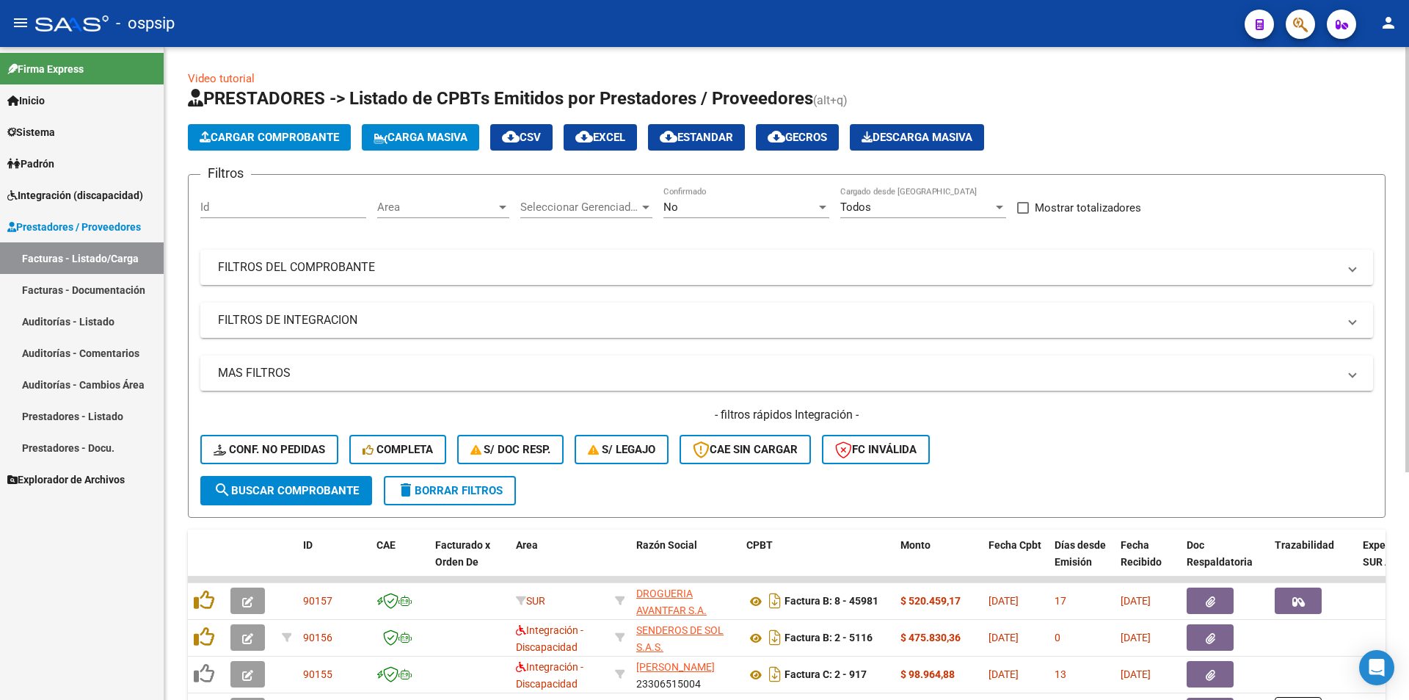
click at [766, 204] on div "No" at bounding box center [740, 206] width 153 height 13
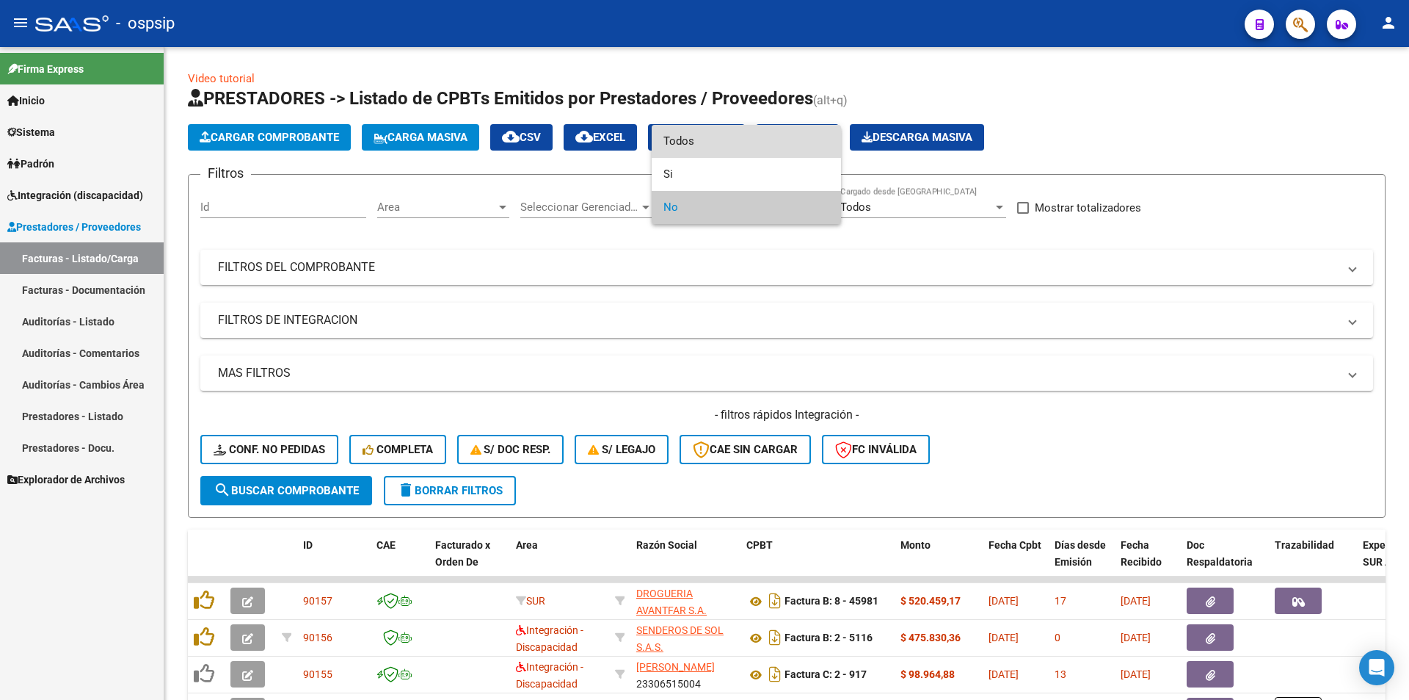
click at [711, 143] on span "Todos" at bounding box center [747, 141] width 166 height 33
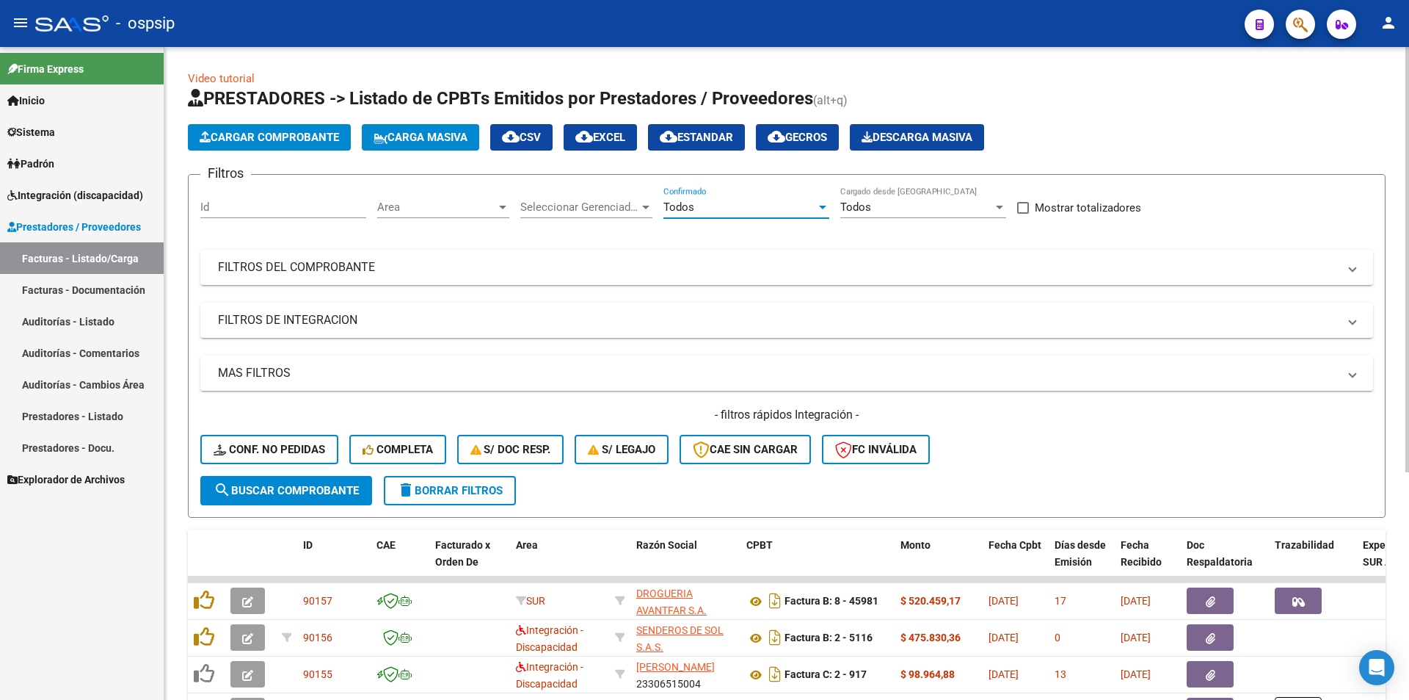
click at [252, 369] on mat-panel-title "MAS FILTROS" at bounding box center [778, 373] width 1120 height 16
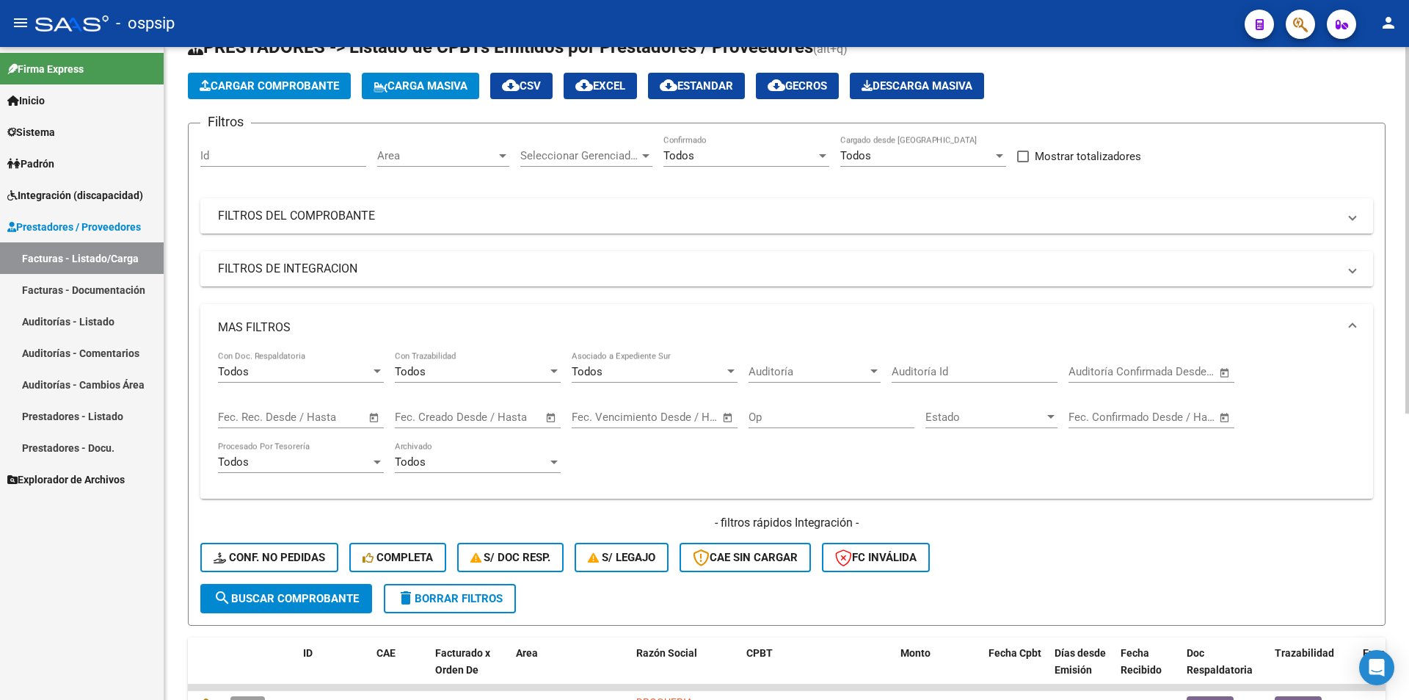
scroll to position [73, 0]
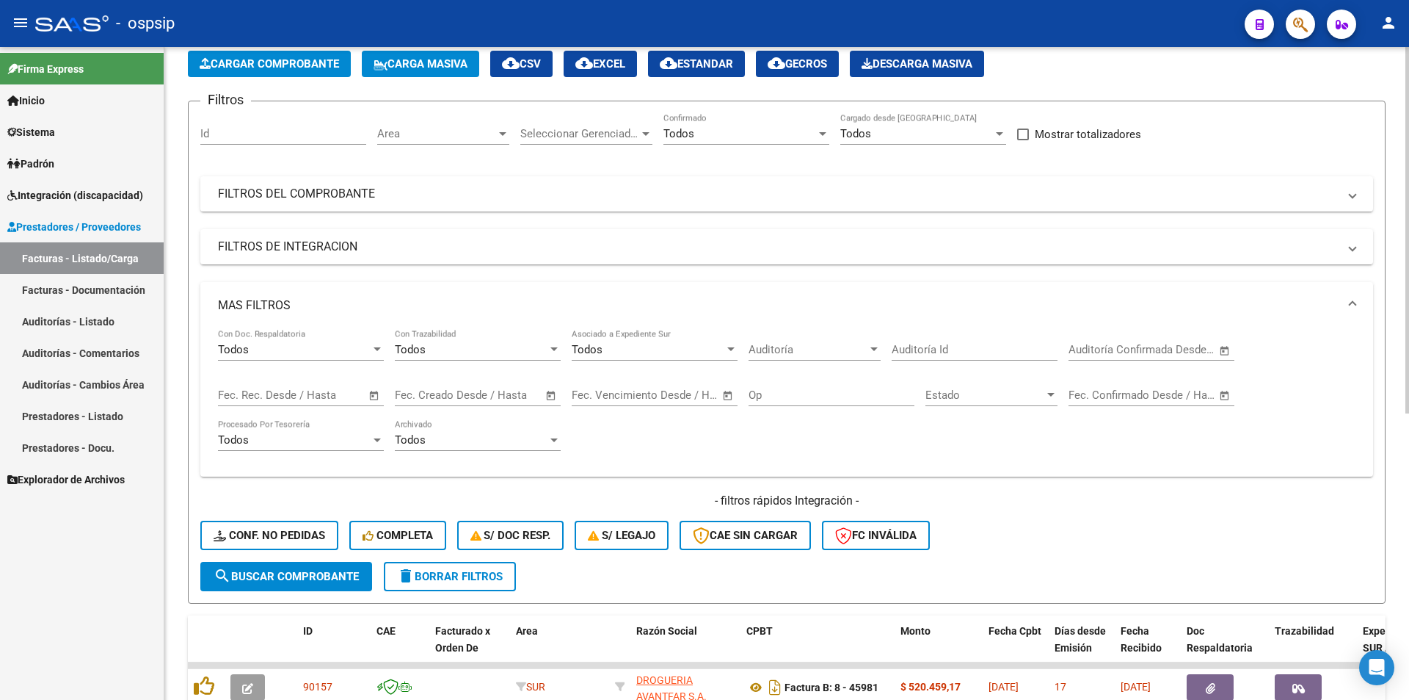
click at [276, 393] on input "text" at bounding box center [247, 394] width 59 height 13
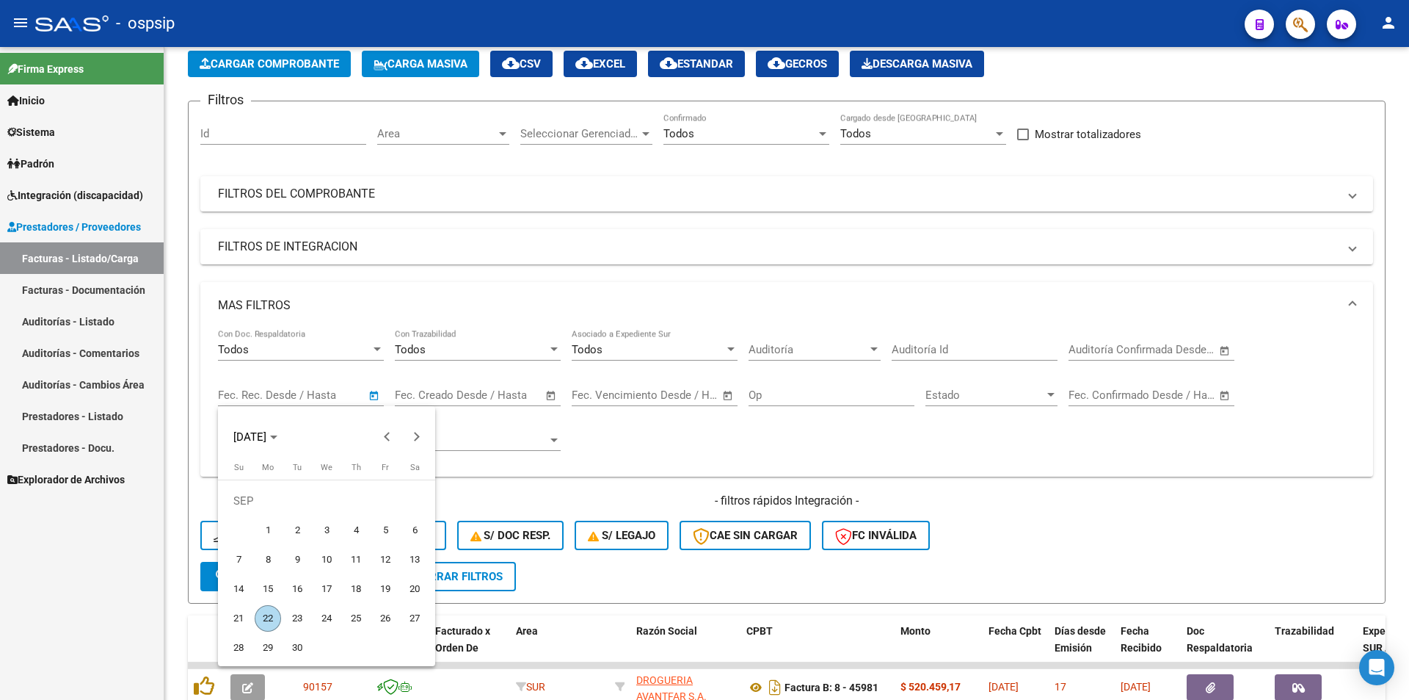
click at [270, 525] on span "1" at bounding box center [268, 530] width 26 height 26
type input "[DATE]"
click at [292, 554] on span "9" at bounding box center [297, 559] width 26 height 26
type input "[DATE]"
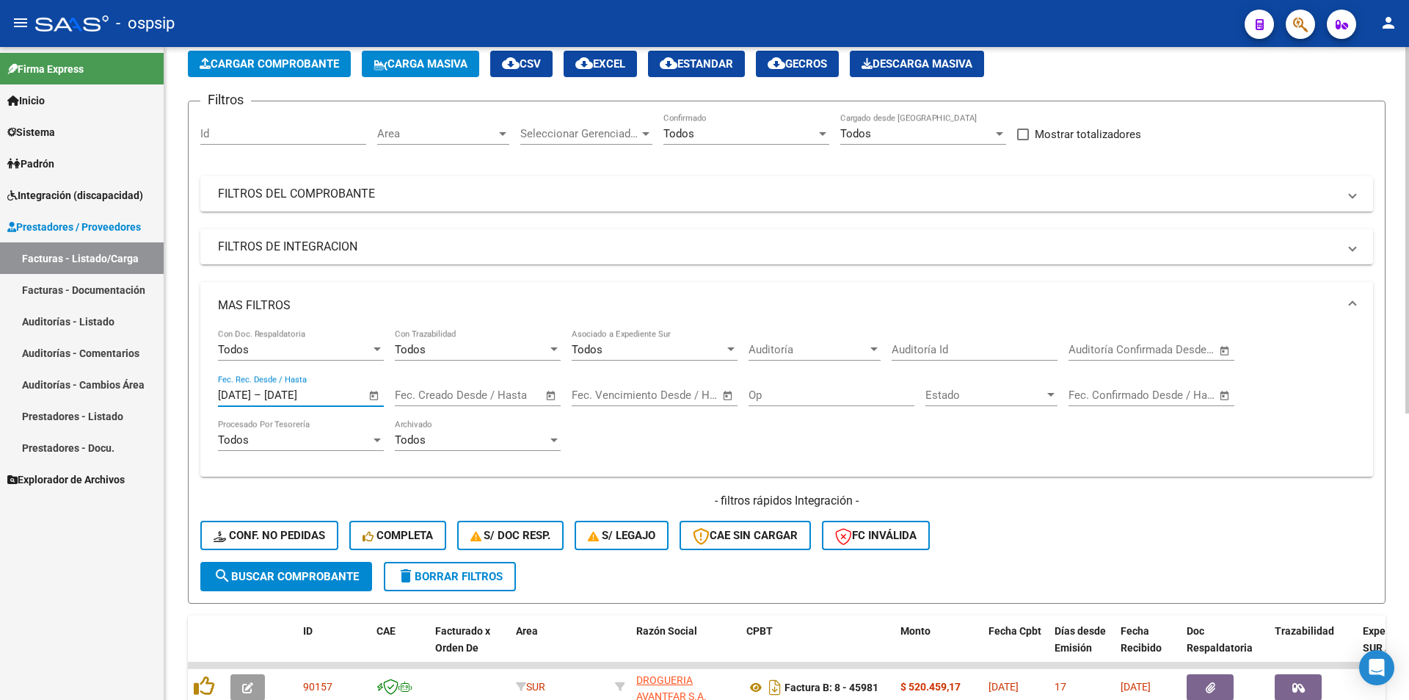
click at [291, 576] on span "search Buscar Comprobante" at bounding box center [286, 576] width 145 height 13
click at [479, 137] on span "Area" at bounding box center [436, 133] width 119 height 13
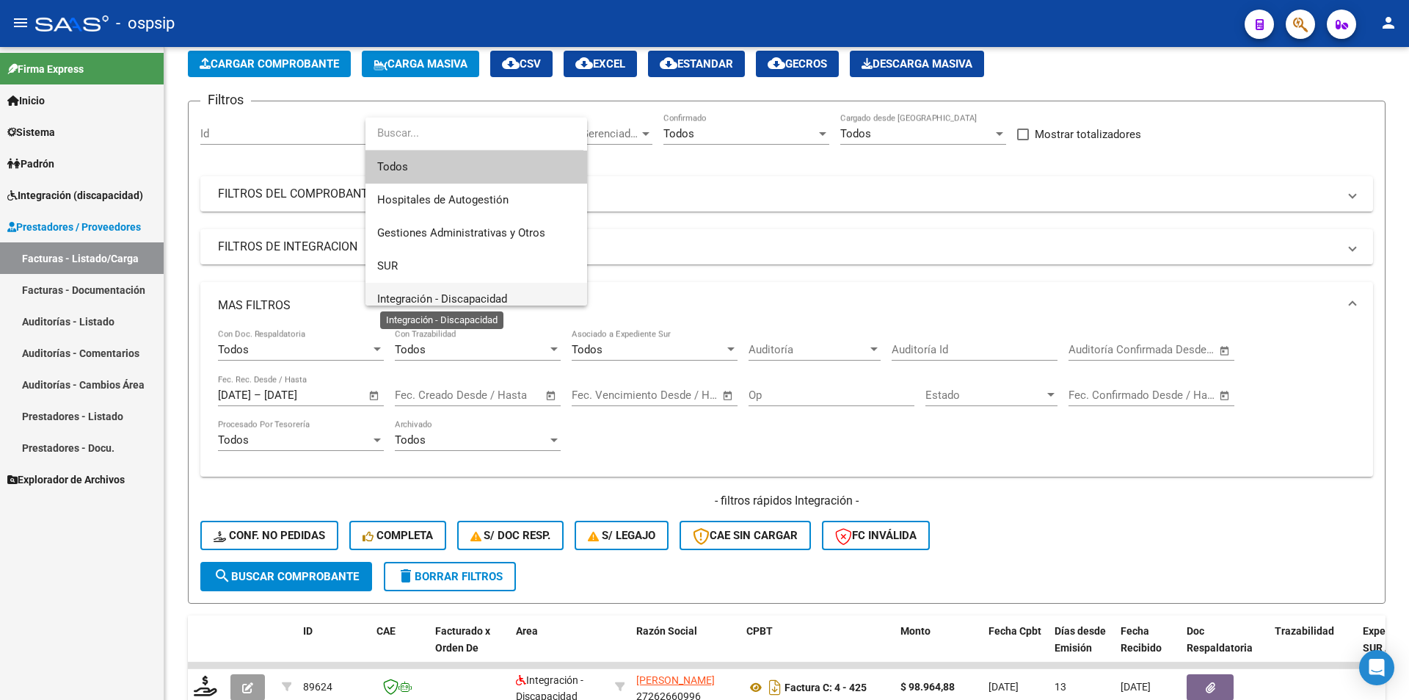
click at [457, 292] on span "Integración - Discapacidad" at bounding box center [442, 298] width 130 height 13
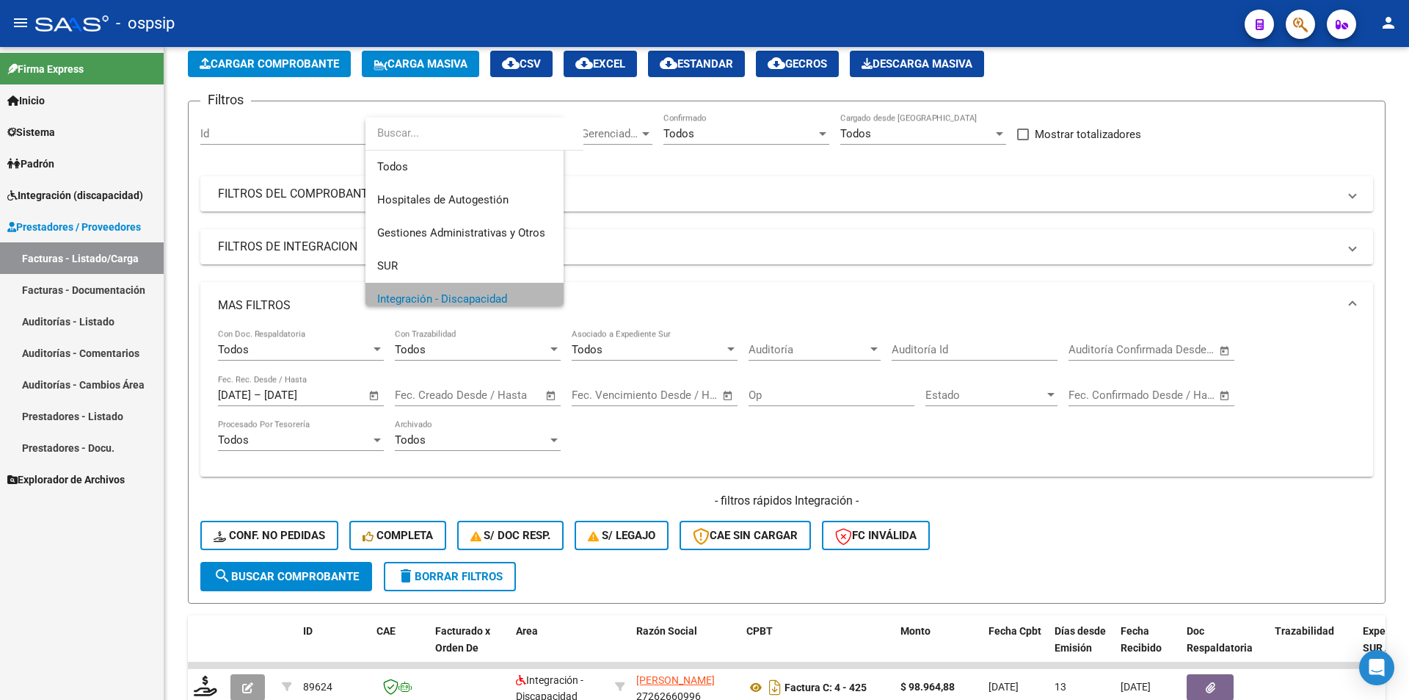
scroll to position [10, 0]
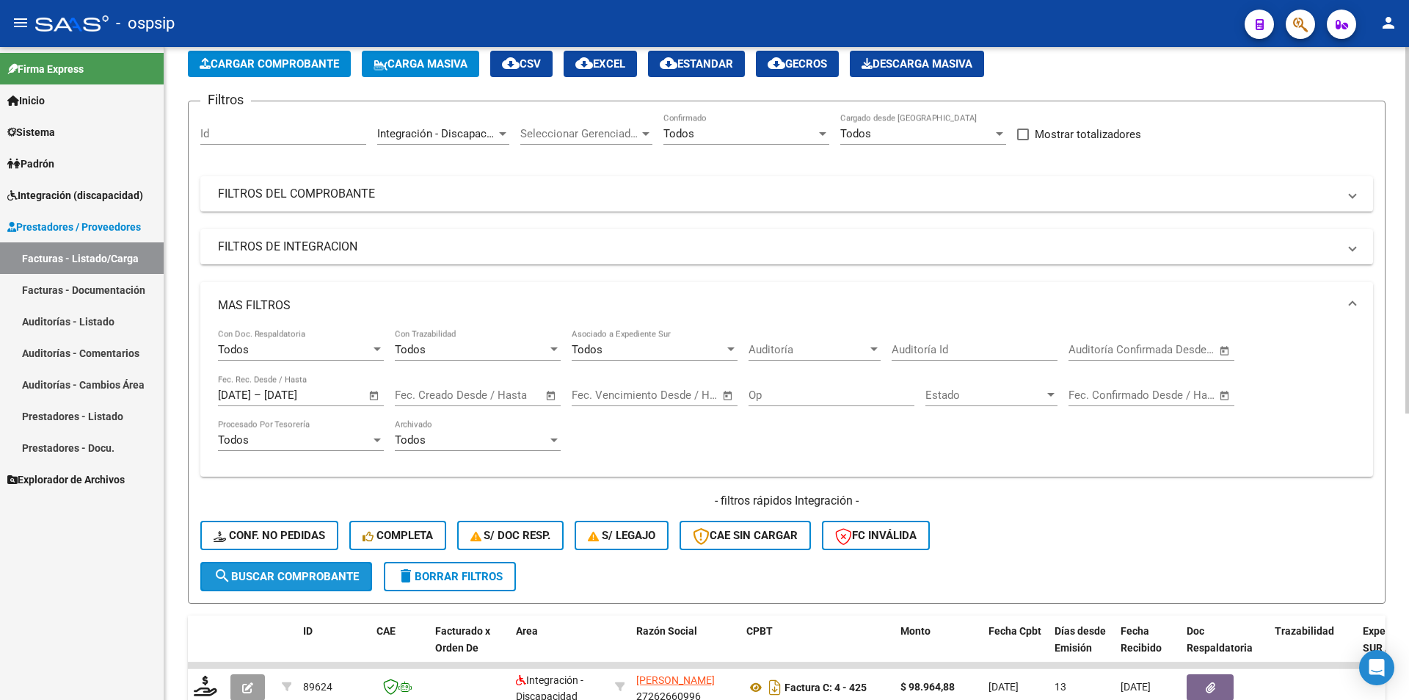
click at [317, 581] on span "search Buscar Comprobante" at bounding box center [286, 576] width 145 height 13
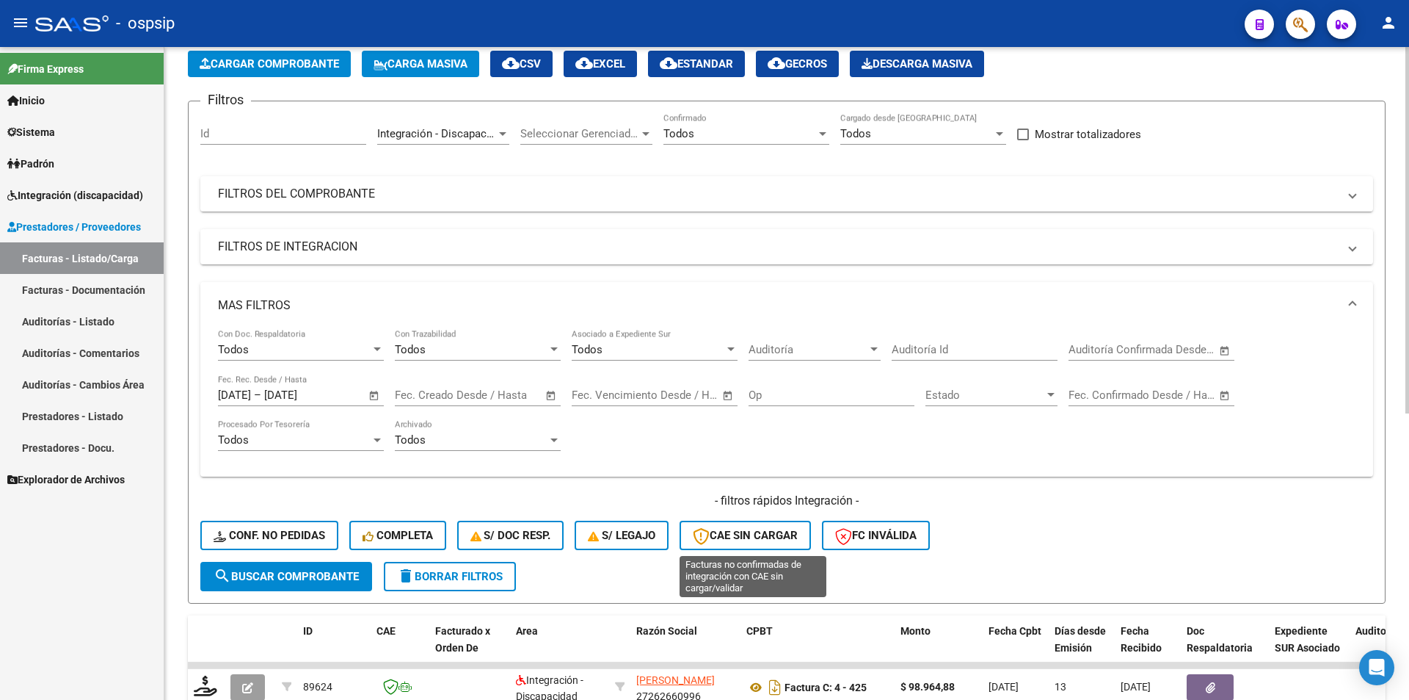
scroll to position [367, 0]
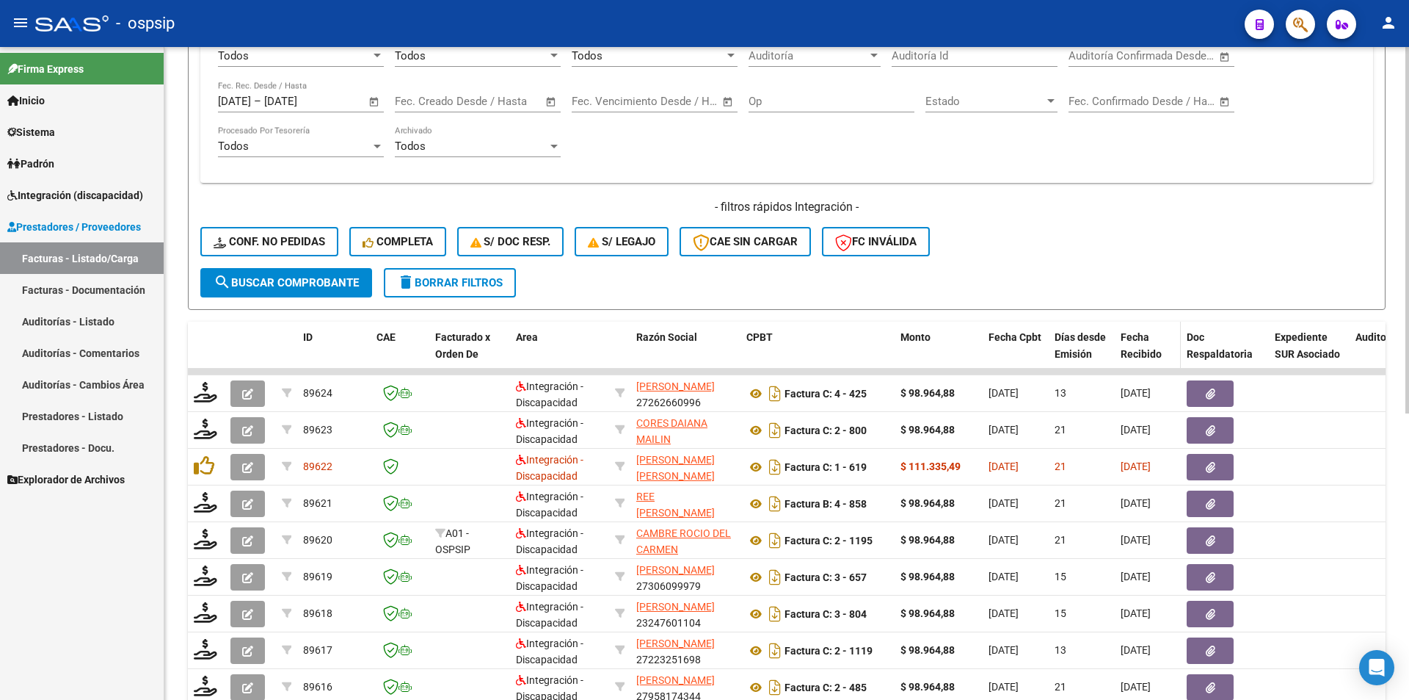
click at [1130, 348] on span "Fecha Recibido" at bounding box center [1141, 345] width 41 height 29
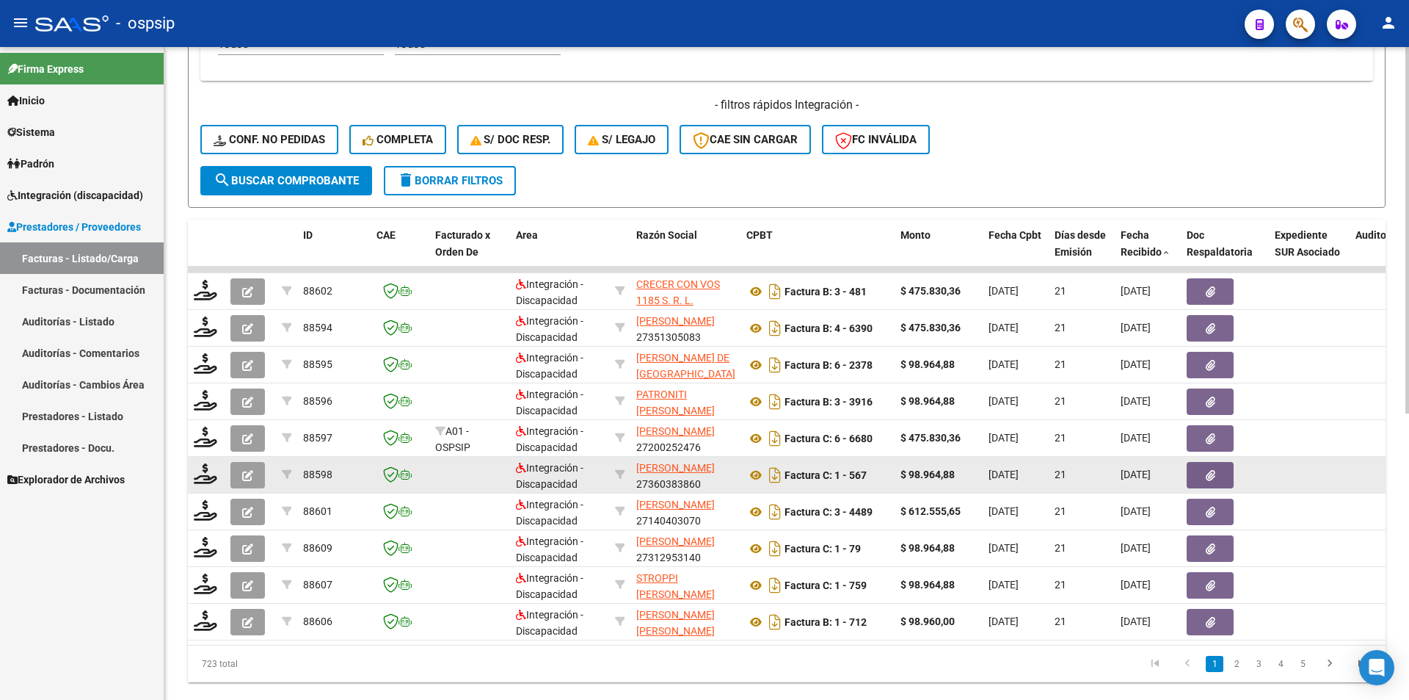
scroll to position [509, 0]
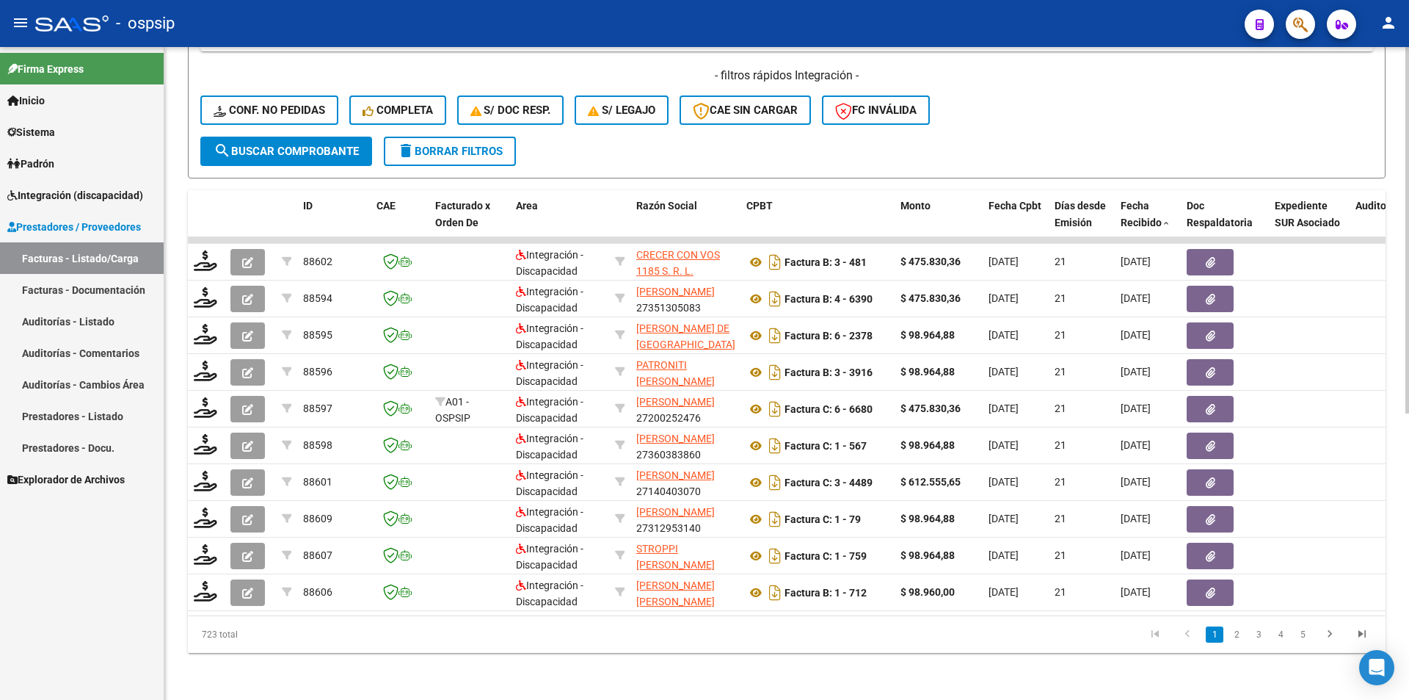
click at [1233, 637] on link "2" at bounding box center [1237, 634] width 18 height 16
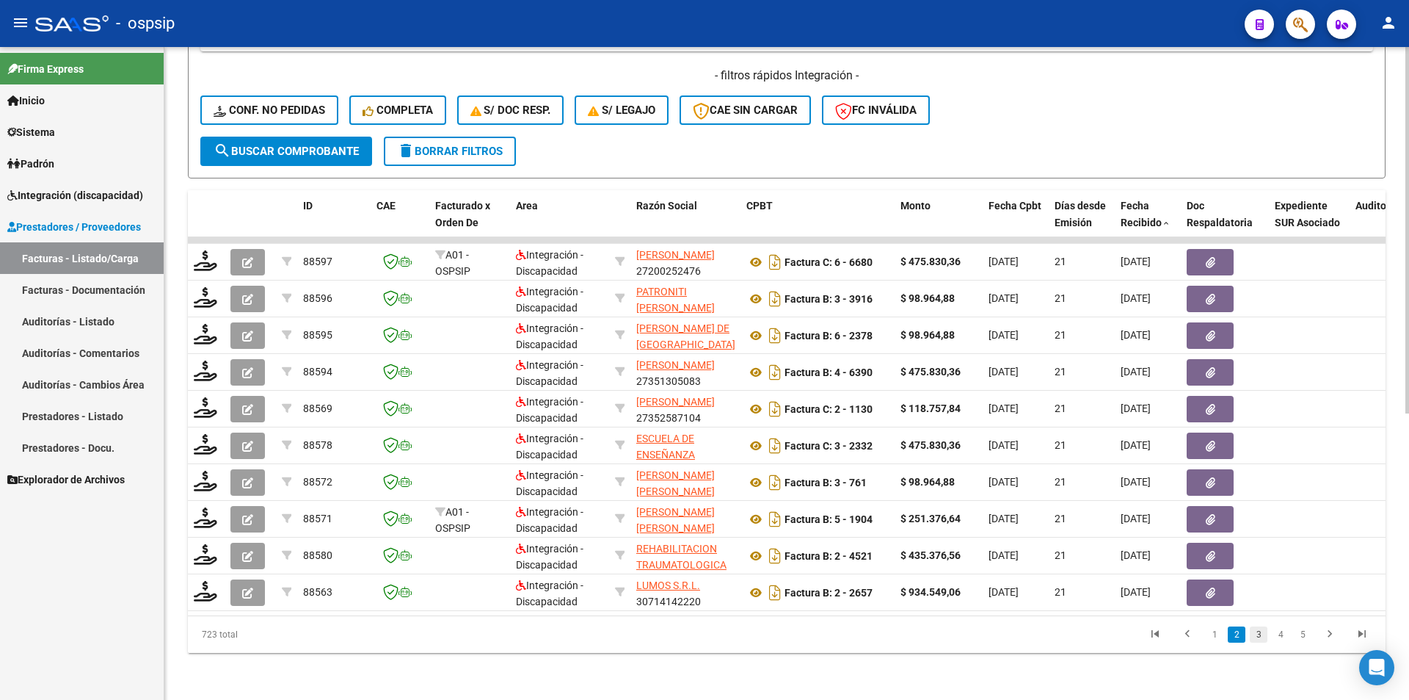
click at [1263, 634] on link "3" at bounding box center [1259, 634] width 18 height 16
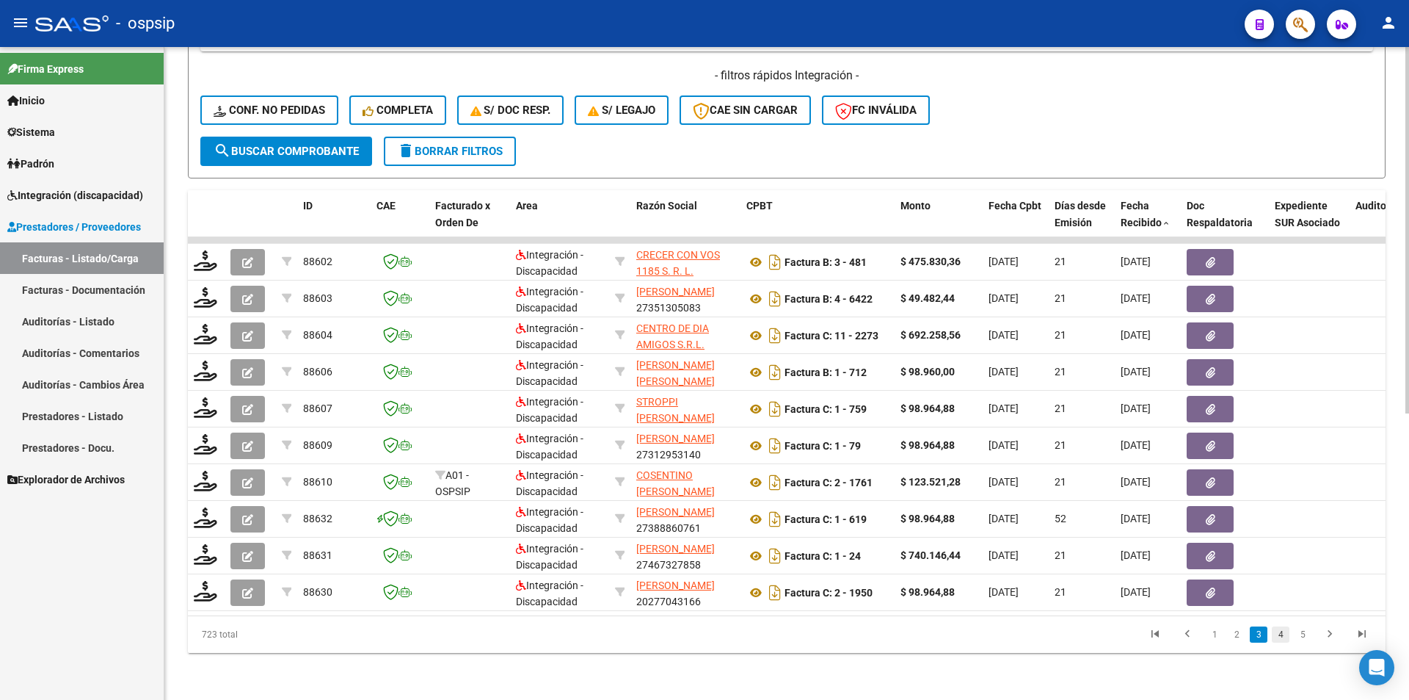
click at [1281, 638] on link "4" at bounding box center [1281, 634] width 18 height 16
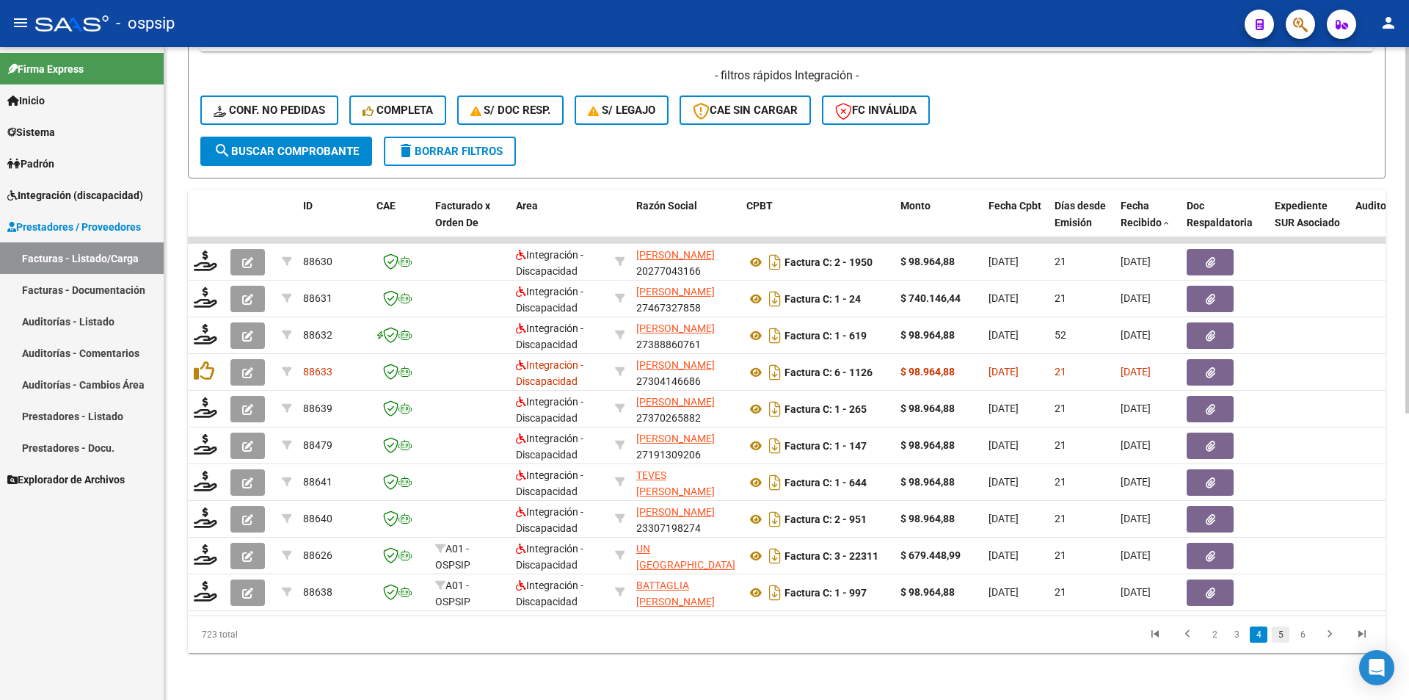
click at [1280, 641] on link "5" at bounding box center [1281, 634] width 18 height 16
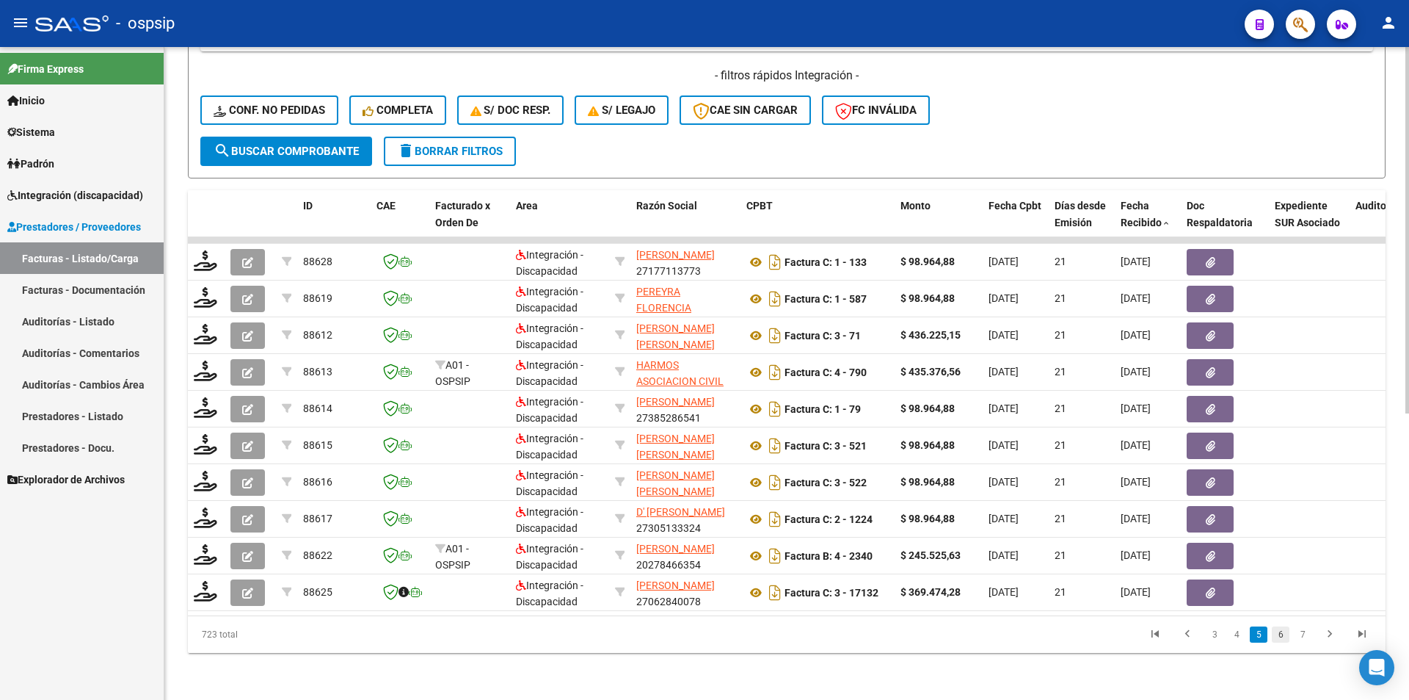
click at [1280, 640] on link "6" at bounding box center [1281, 634] width 18 height 16
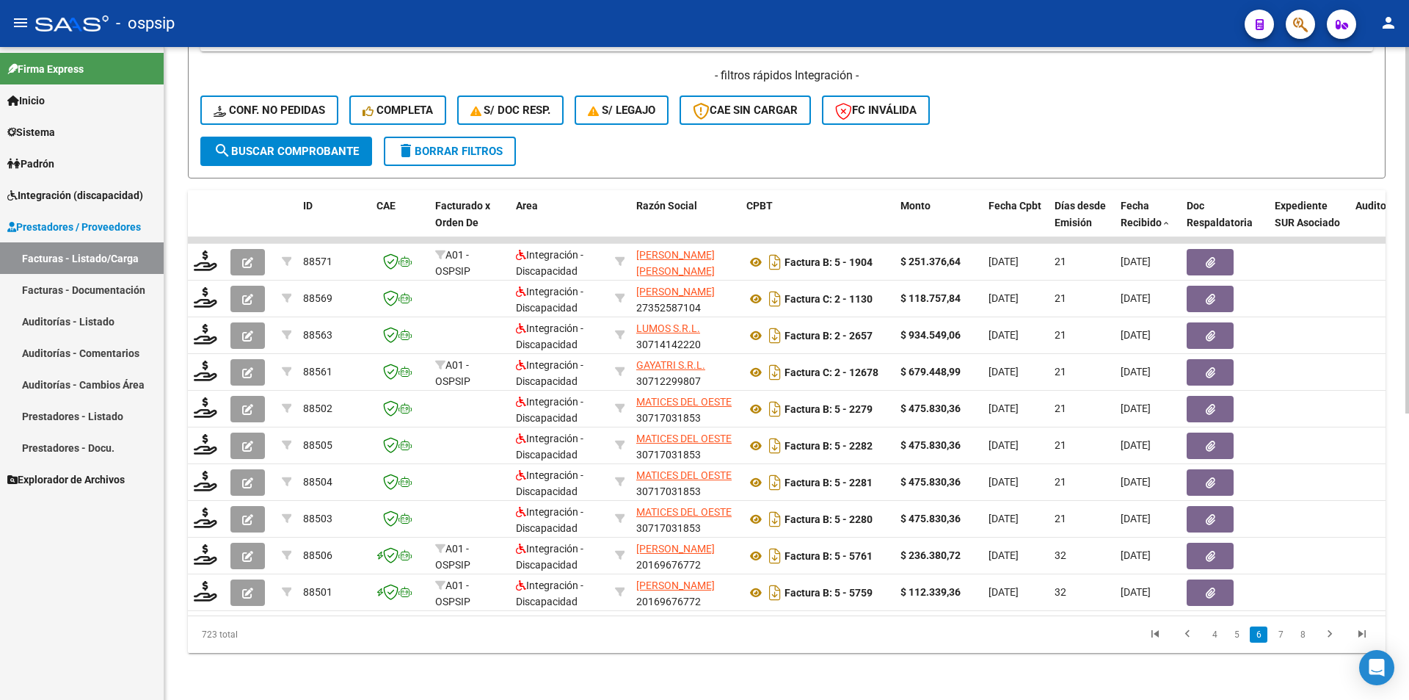
click at [1280, 640] on link "7" at bounding box center [1281, 634] width 18 height 16
click at [1282, 640] on link "8" at bounding box center [1281, 634] width 18 height 16
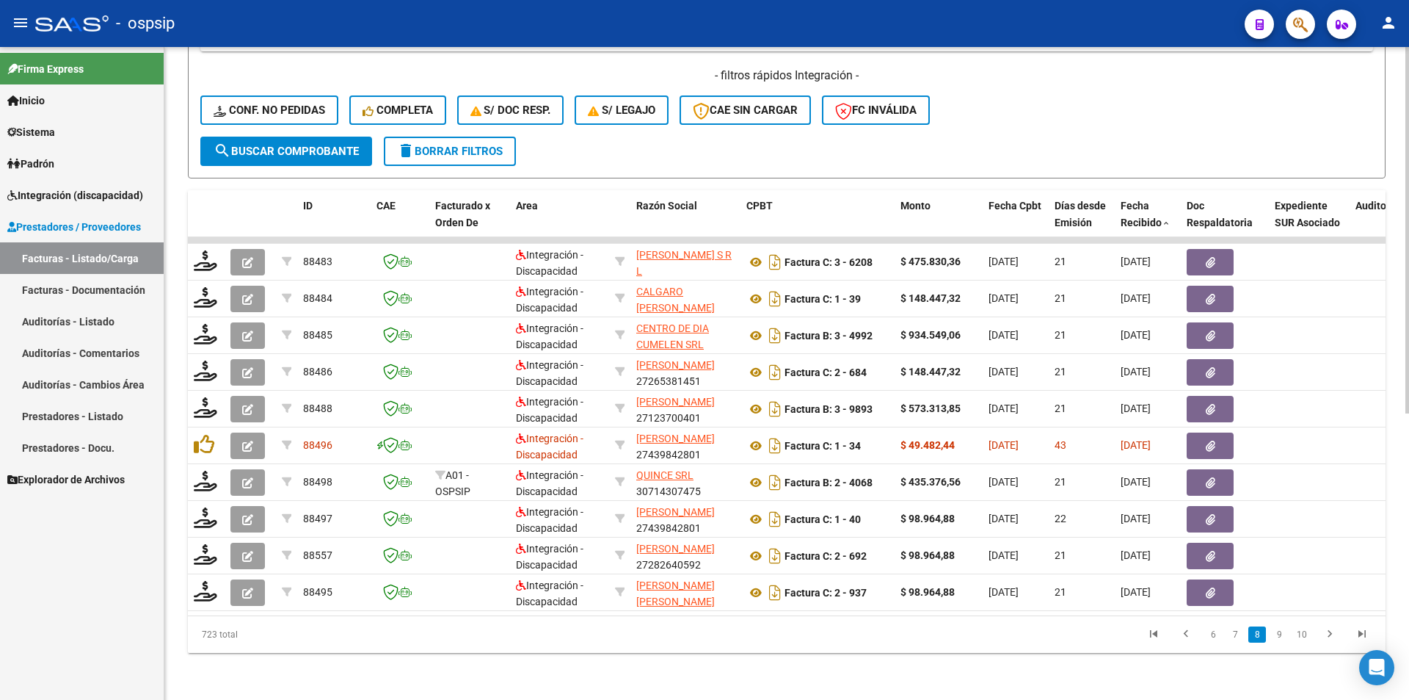
click at [1282, 640] on link "9" at bounding box center [1280, 634] width 18 height 16
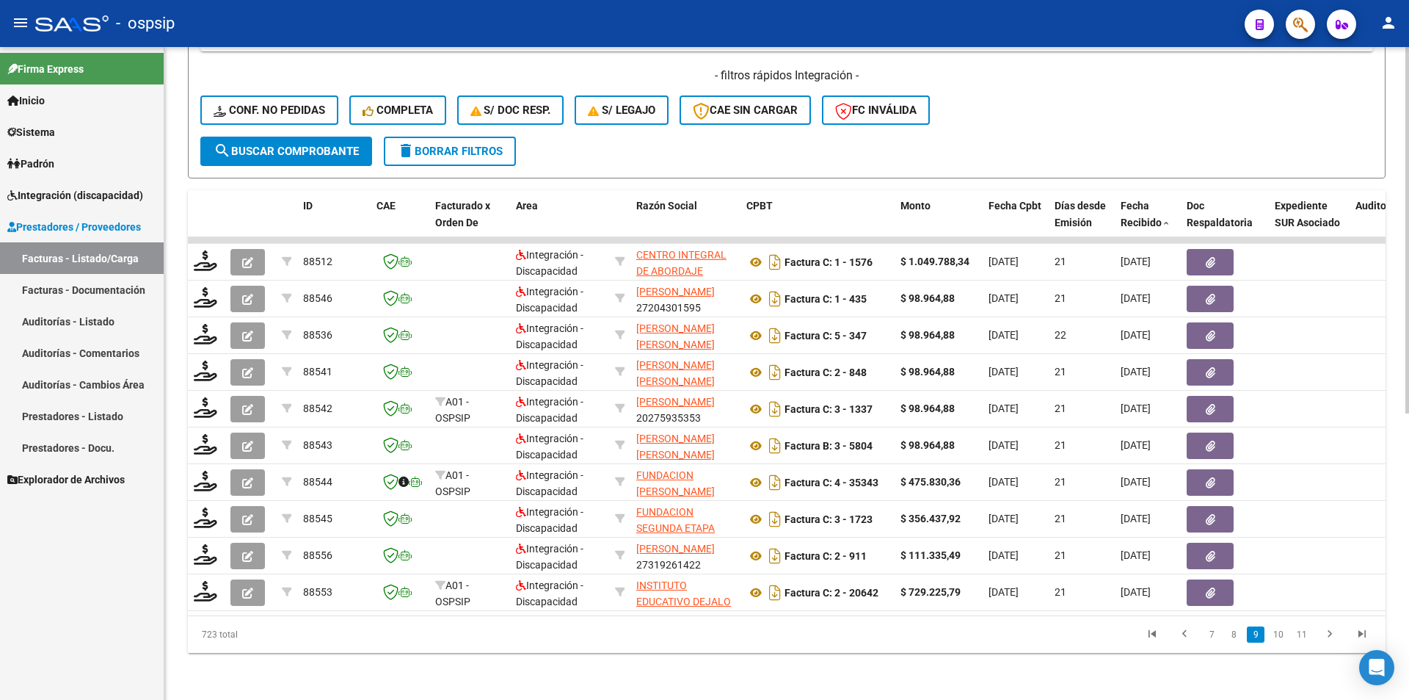
click at [1282, 640] on link "10" at bounding box center [1278, 634] width 19 height 16
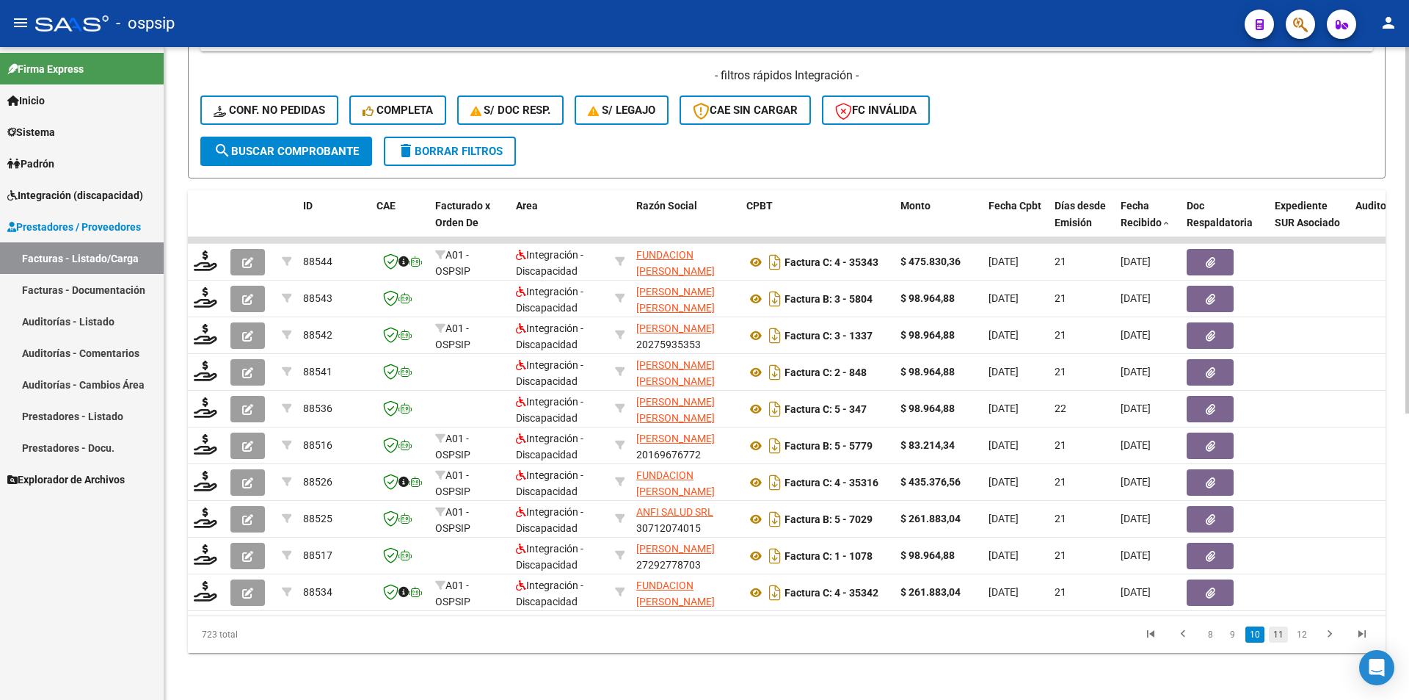
click at [1281, 641] on link "11" at bounding box center [1278, 634] width 19 height 16
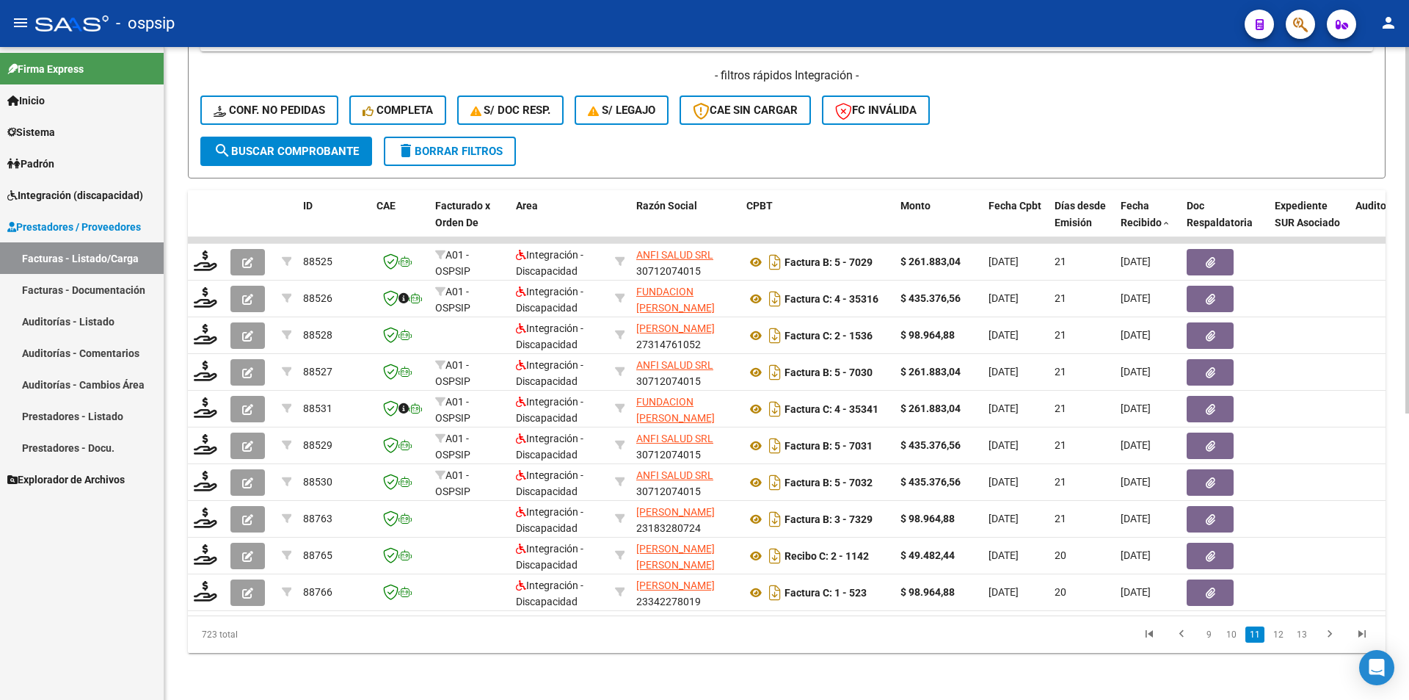
click at [1281, 641] on link "12" at bounding box center [1278, 634] width 19 height 16
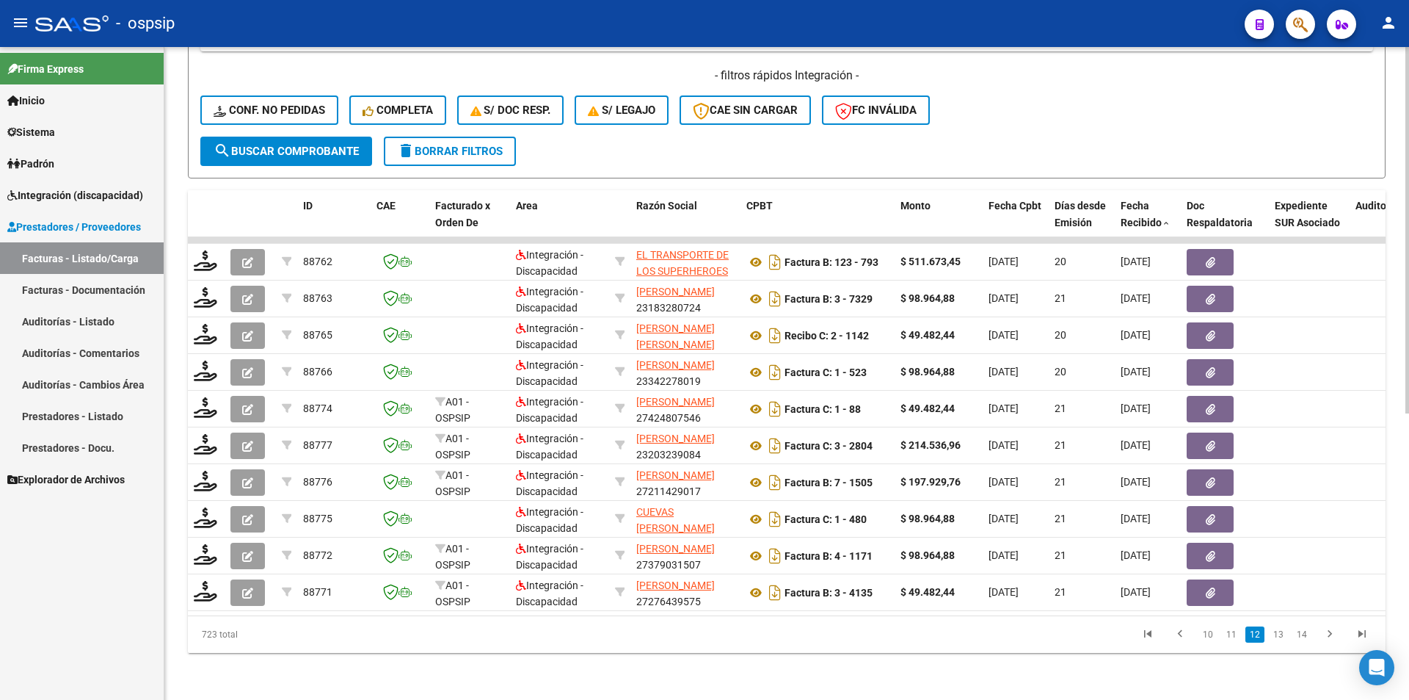
click at [1281, 641] on link "13" at bounding box center [1278, 634] width 19 height 16
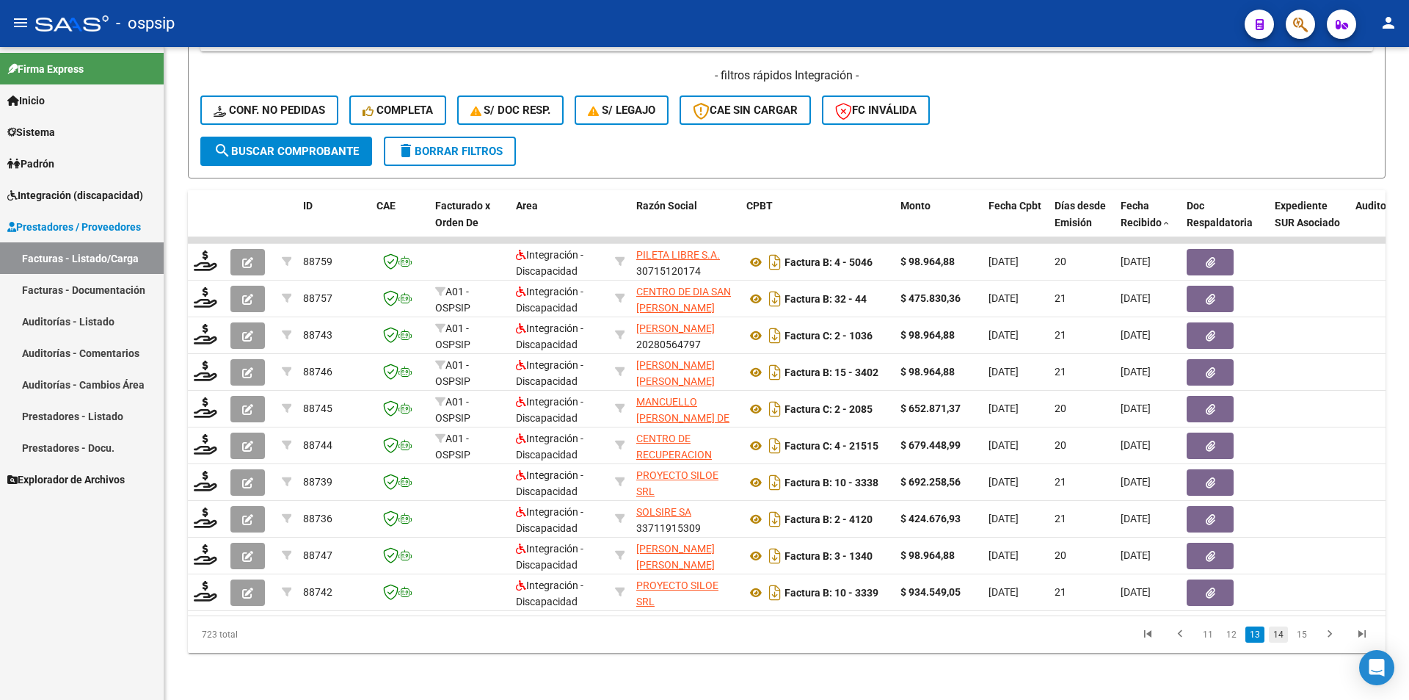
click at [1282, 641] on link "14" at bounding box center [1278, 634] width 19 height 16
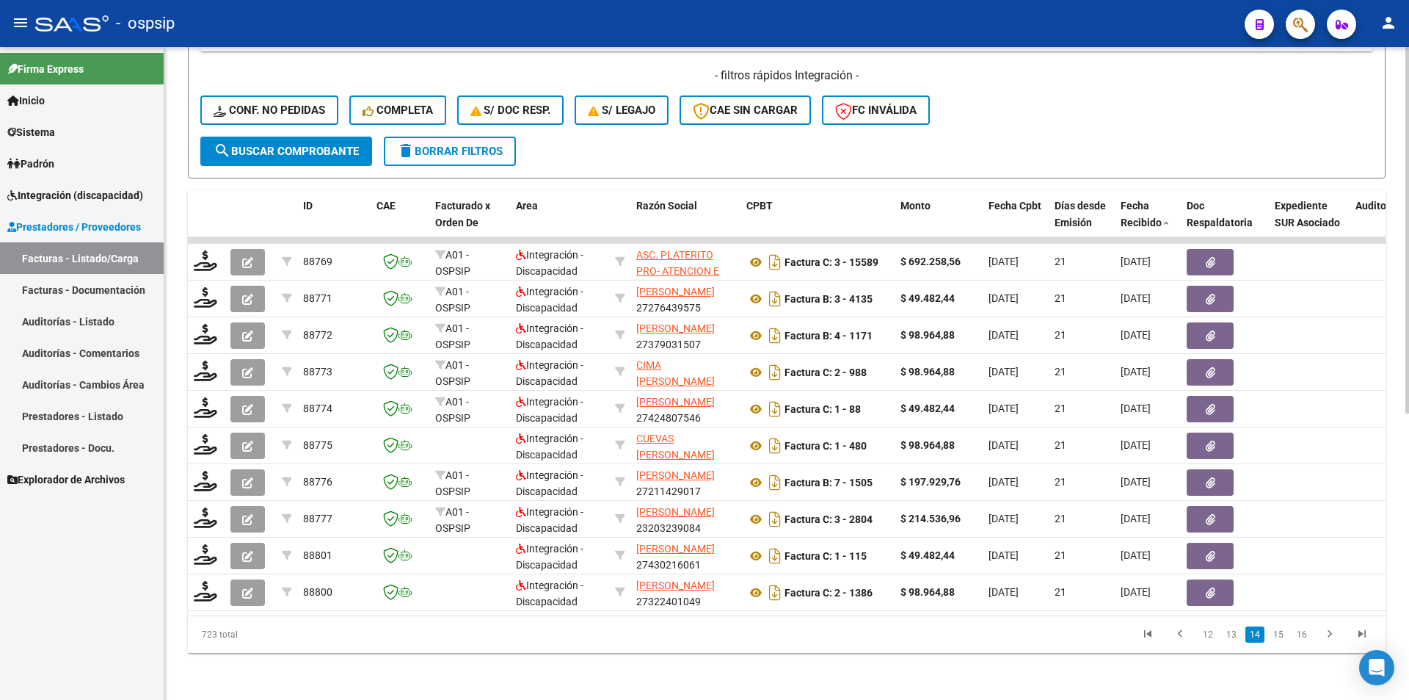
click at [1282, 641] on link "15" at bounding box center [1278, 634] width 19 height 16
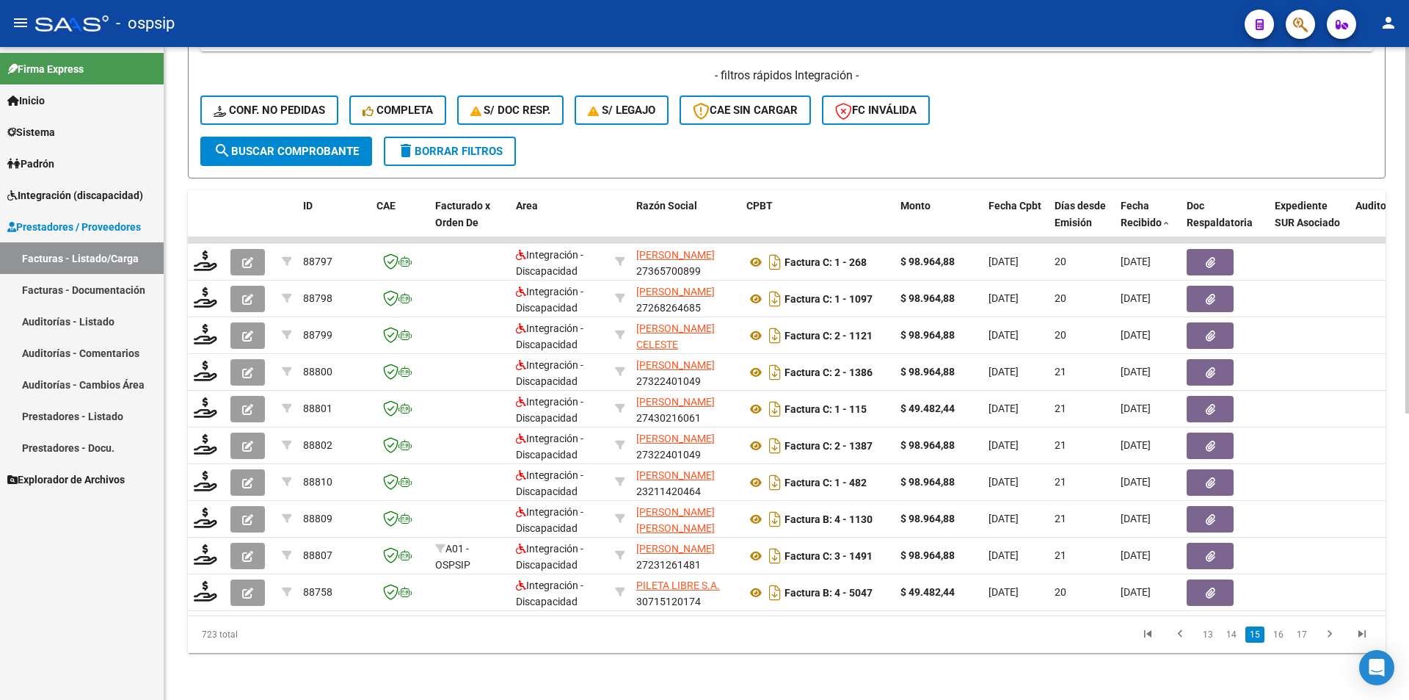
click at [1282, 641] on link "16" at bounding box center [1278, 634] width 19 height 16
click at [1282, 641] on link "17" at bounding box center [1278, 634] width 19 height 16
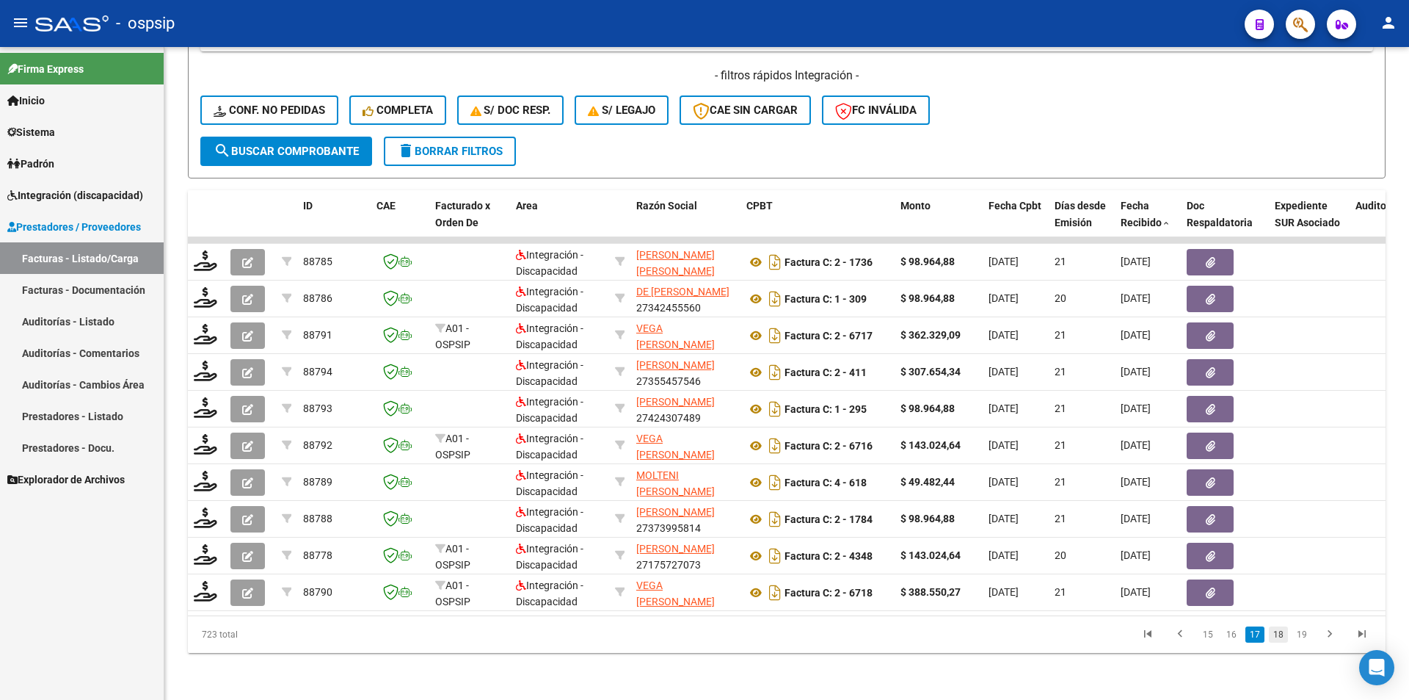
click at [1281, 641] on link "18" at bounding box center [1278, 634] width 19 height 16
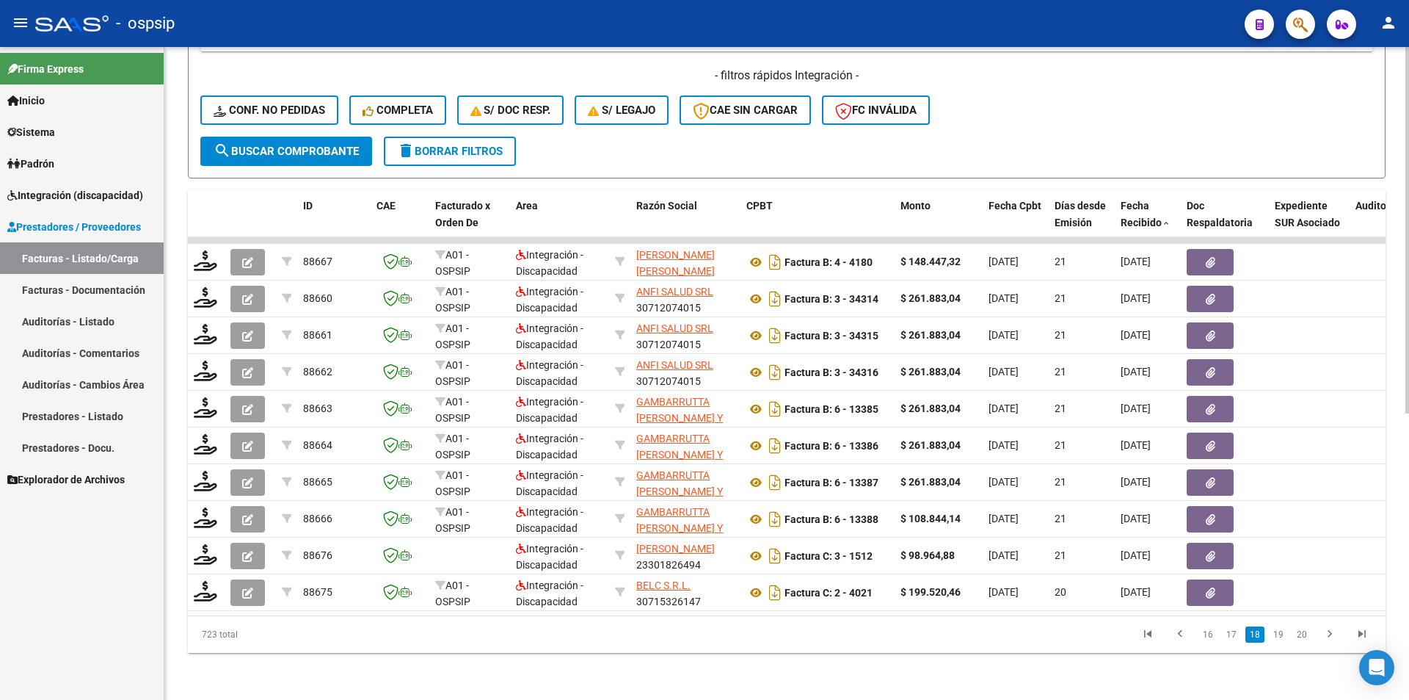
click at [1280, 641] on link "19" at bounding box center [1278, 634] width 19 height 16
click at [1280, 641] on link "20" at bounding box center [1278, 634] width 19 height 16
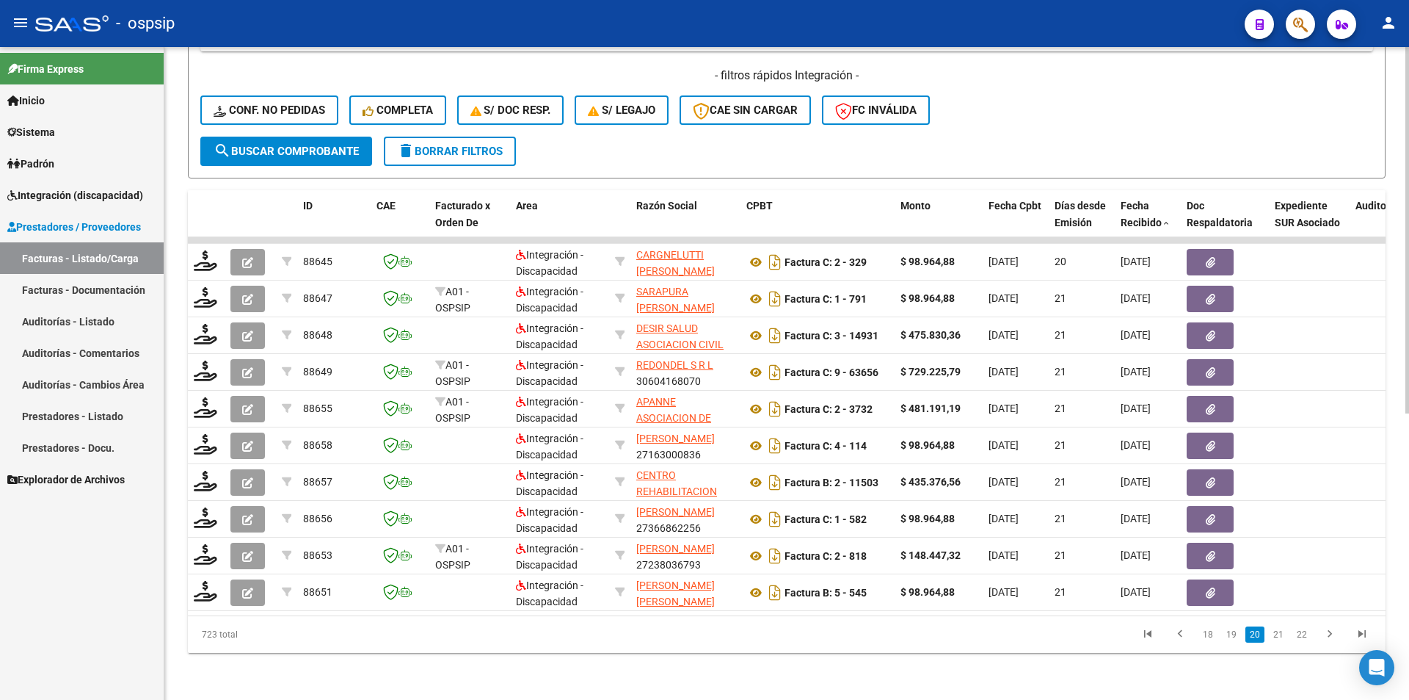
click at [1280, 641] on link "21" at bounding box center [1278, 634] width 19 height 16
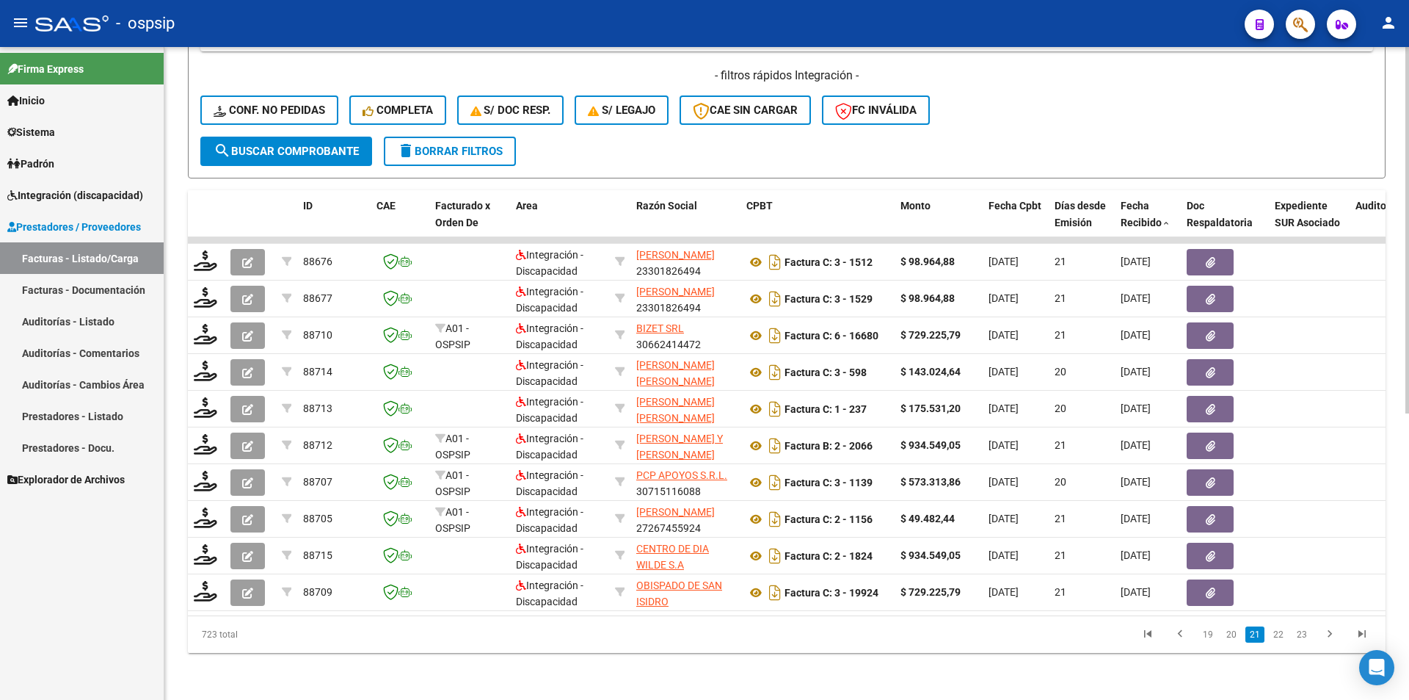
click at [1280, 641] on link "22" at bounding box center [1278, 634] width 19 height 16
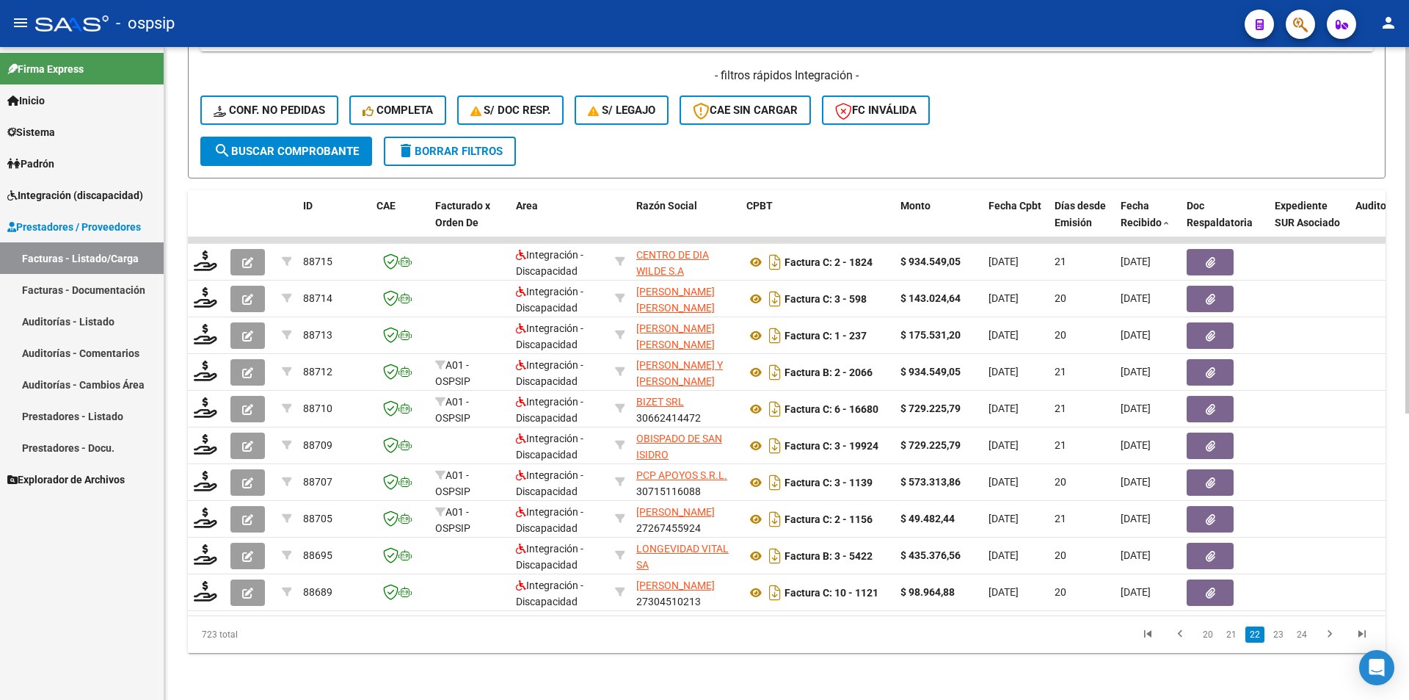
click at [1280, 641] on link "23" at bounding box center [1278, 634] width 19 height 16
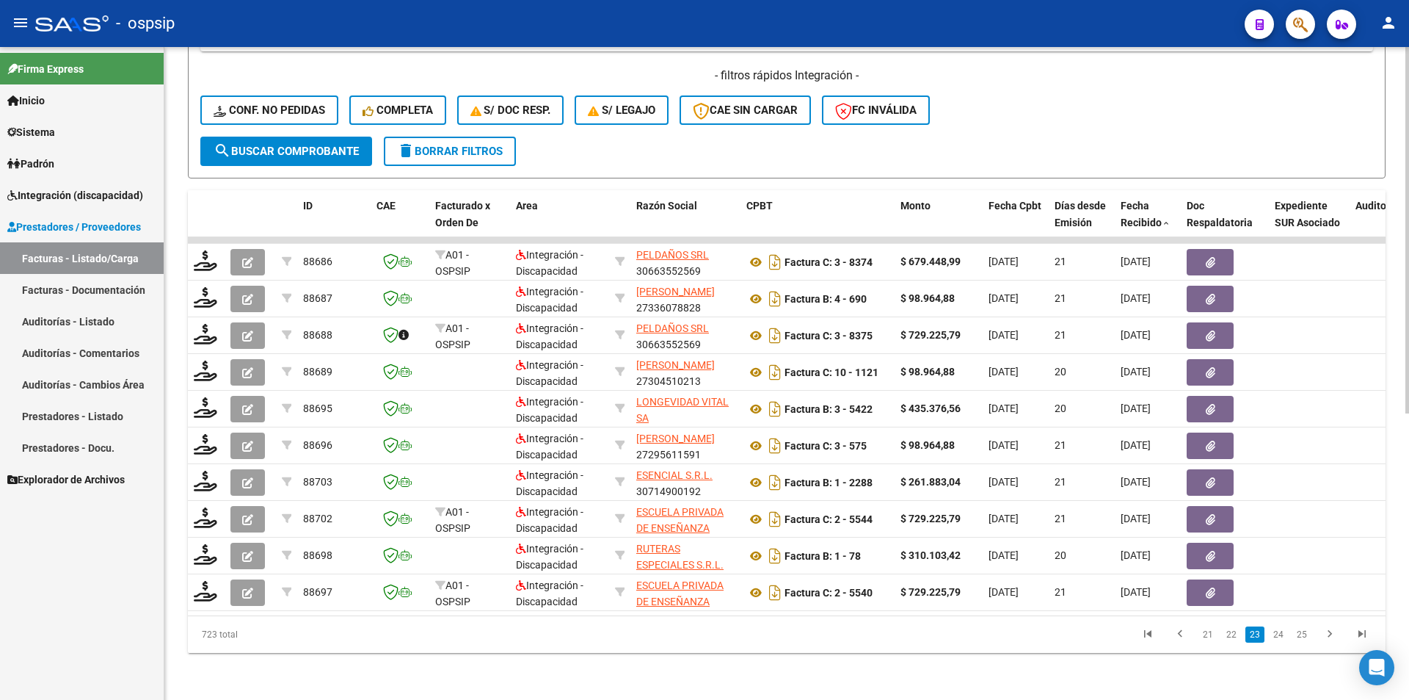
click at [1280, 641] on link "24" at bounding box center [1278, 634] width 19 height 16
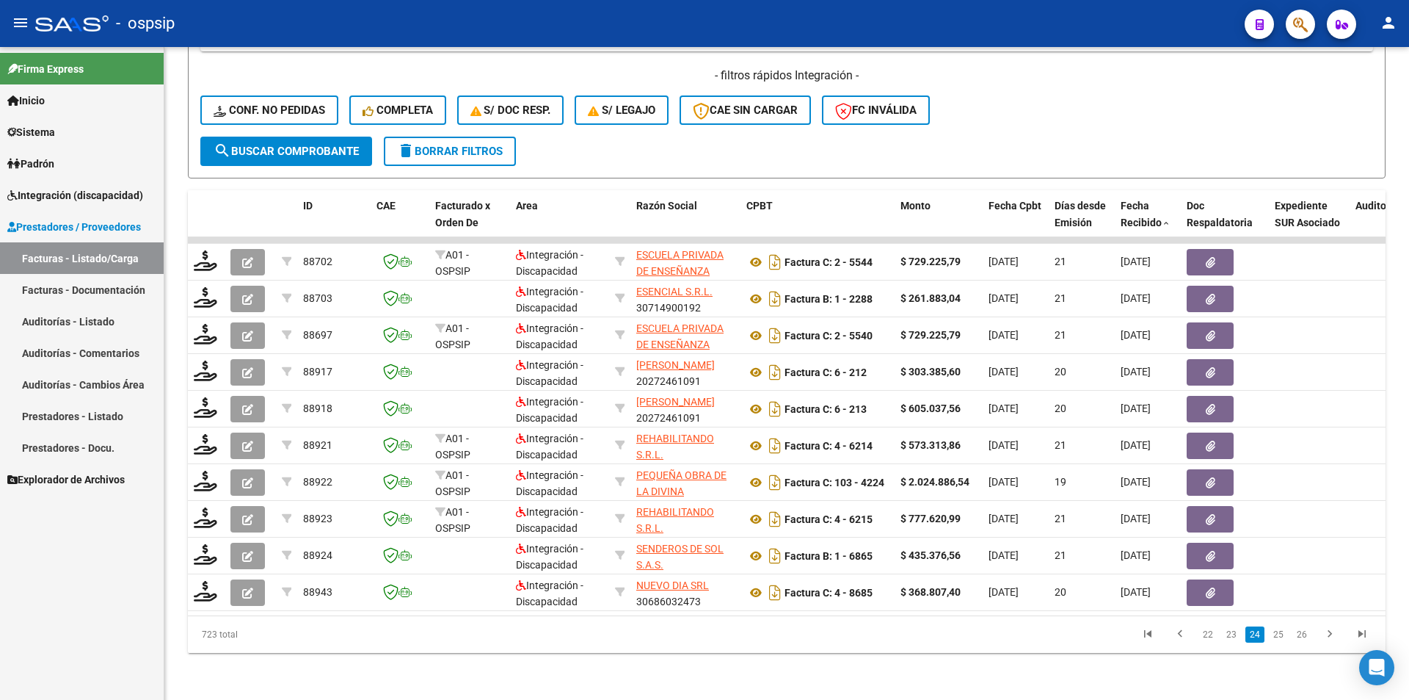
click at [1281, 642] on li "25" at bounding box center [1278, 634] width 23 height 25
click at [1279, 637] on link "25" at bounding box center [1278, 634] width 19 height 16
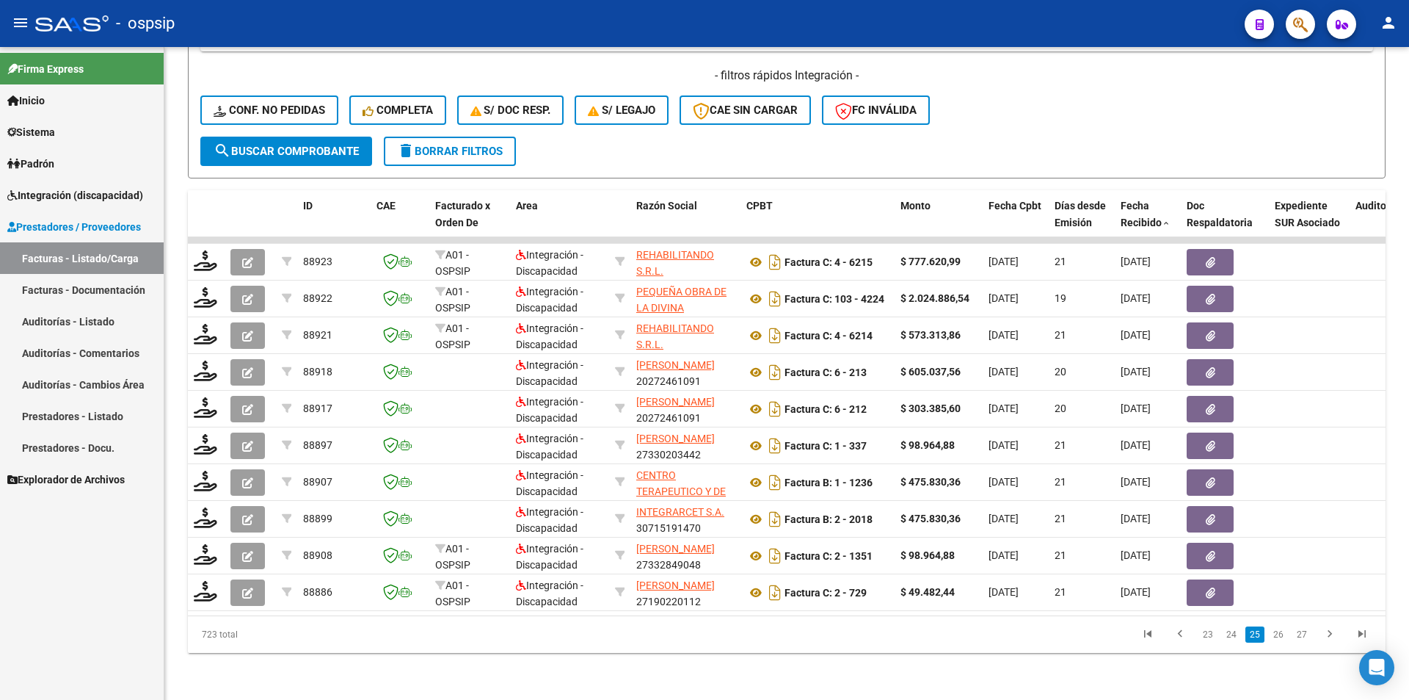
click at [1279, 637] on link "26" at bounding box center [1278, 634] width 19 height 16
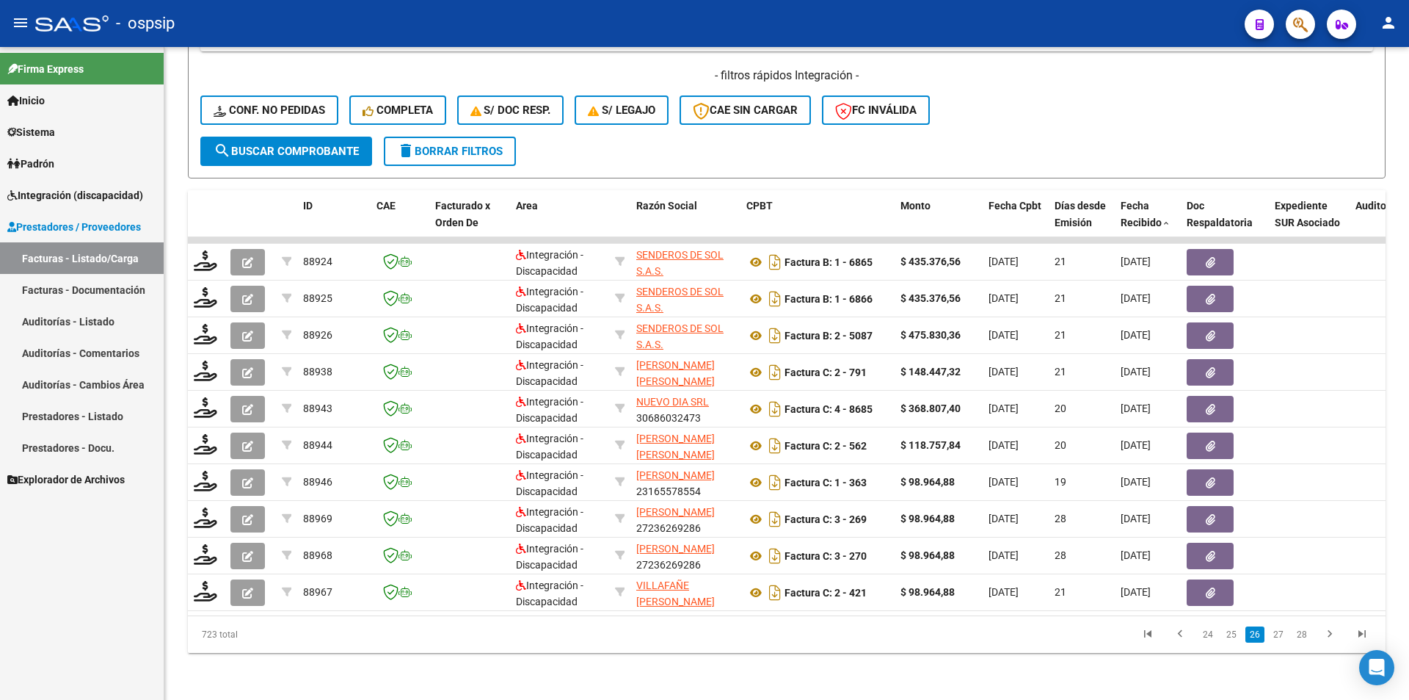
click at [1279, 637] on link "27" at bounding box center [1278, 634] width 19 height 16
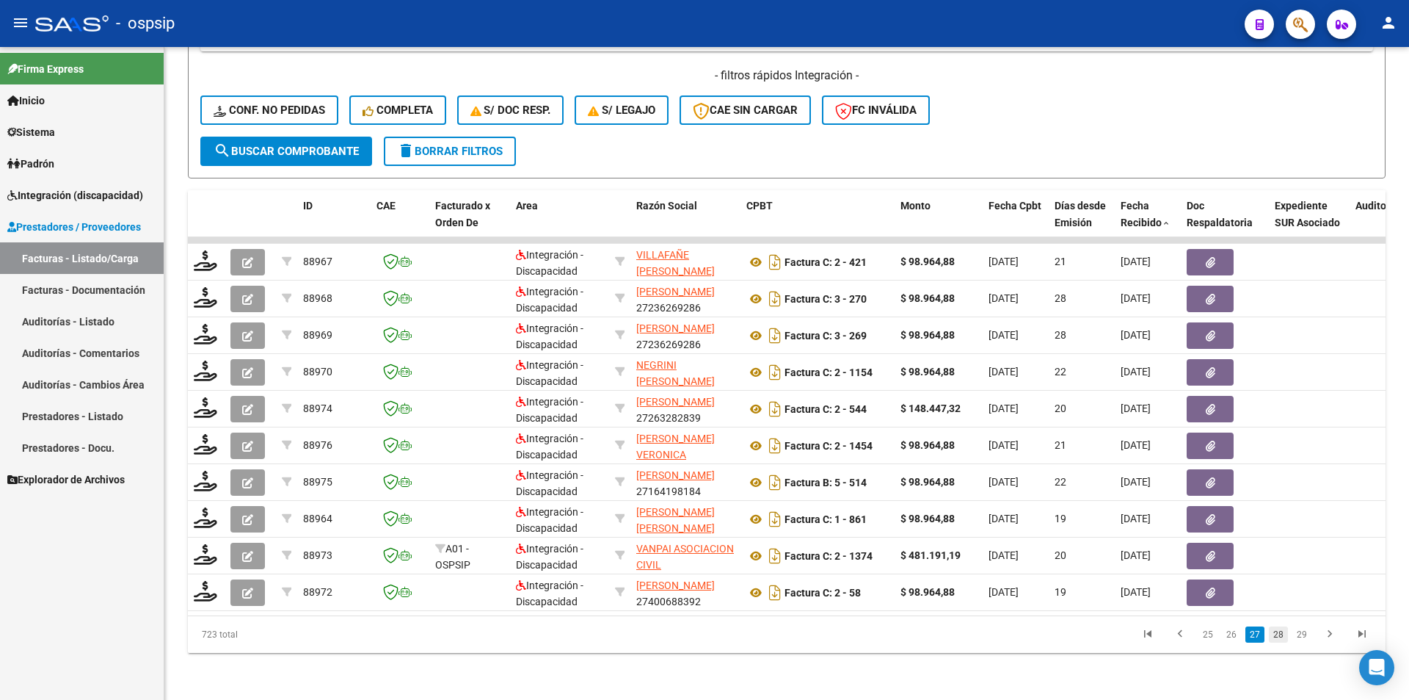
click at [1280, 637] on link "28" at bounding box center [1278, 634] width 19 height 16
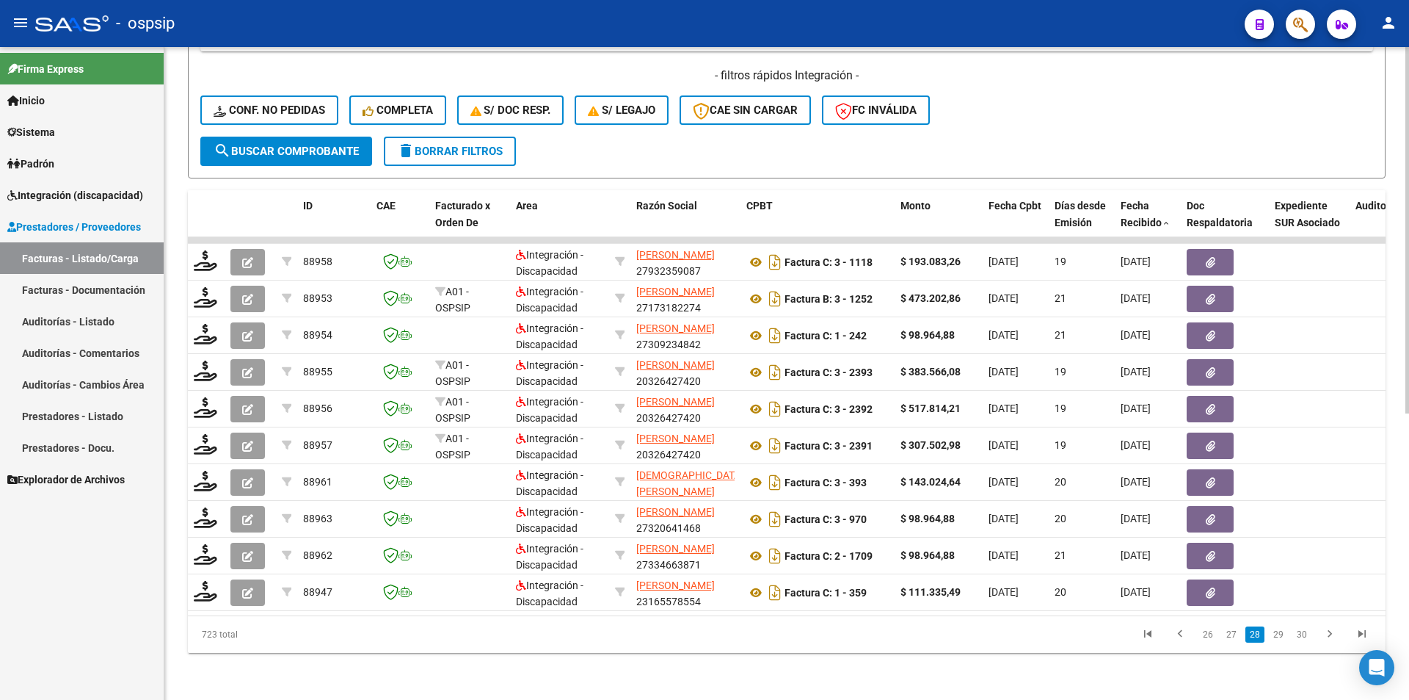
click at [1280, 637] on link "29" at bounding box center [1278, 634] width 19 height 16
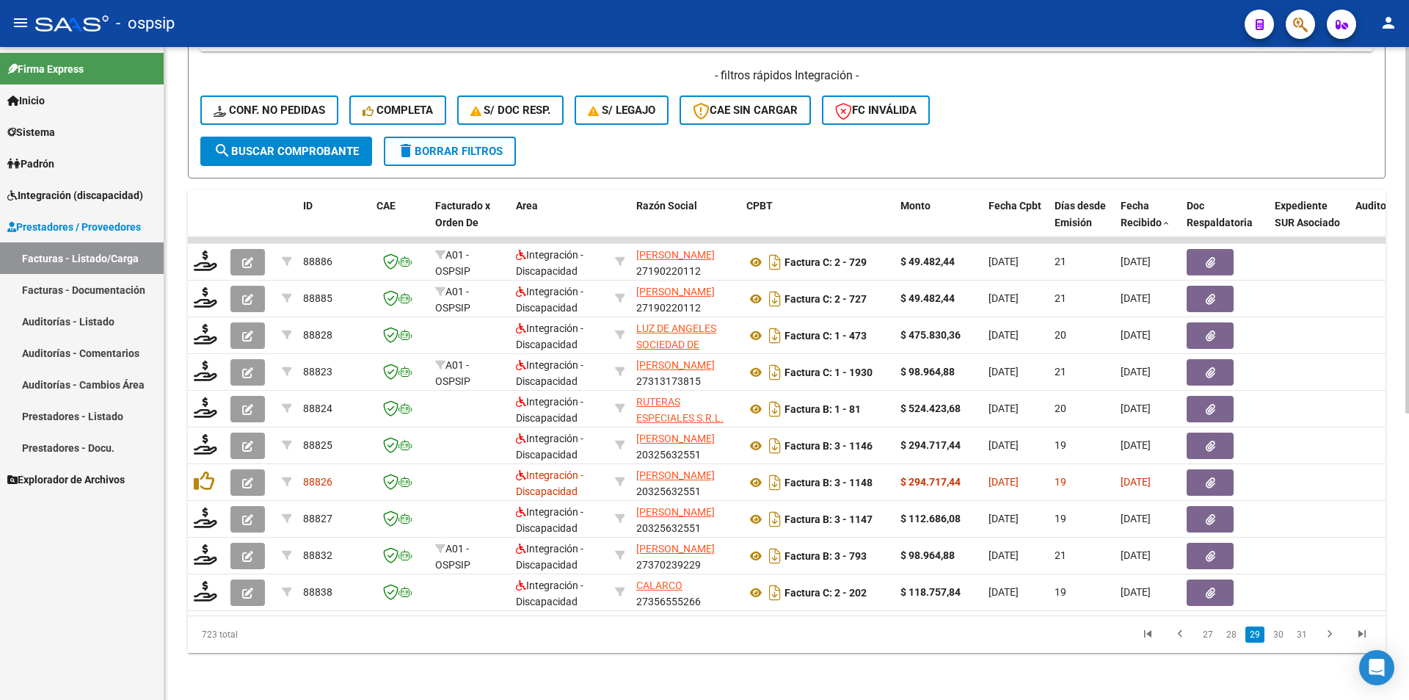
click at [1280, 637] on link "30" at bounding box center [1278, 634] width 19 height 16
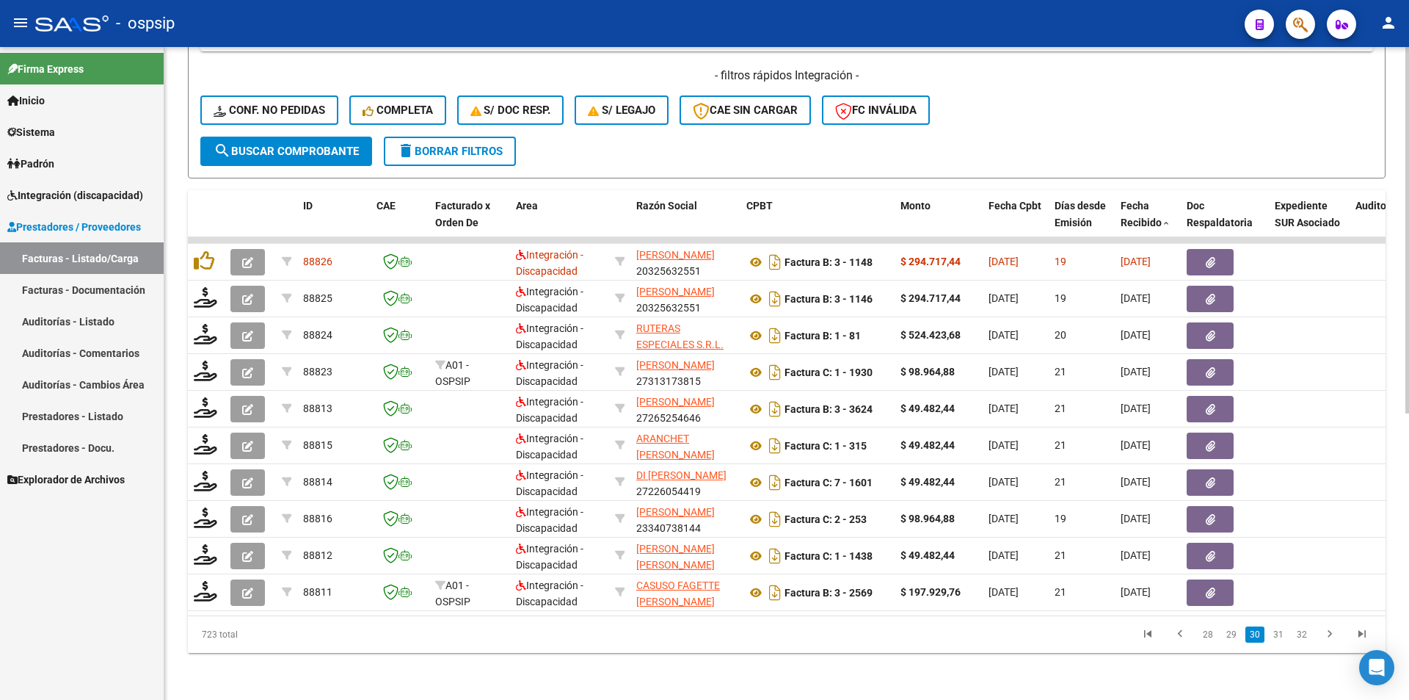
click at [1281, 638] on link "31" at bounding box center [1278, 634] width 19 height 16
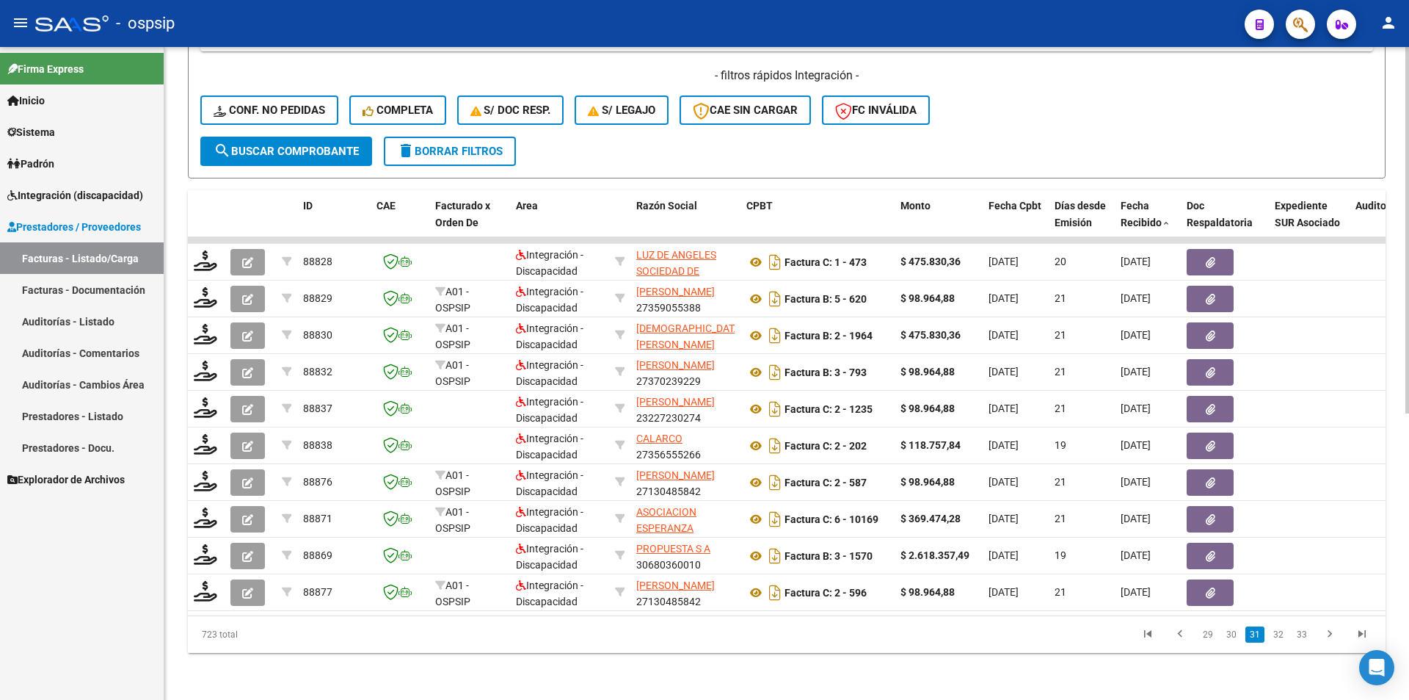
click at [1281, 638] on link "32" at bounding box center [1278, 634] width 19 height 16
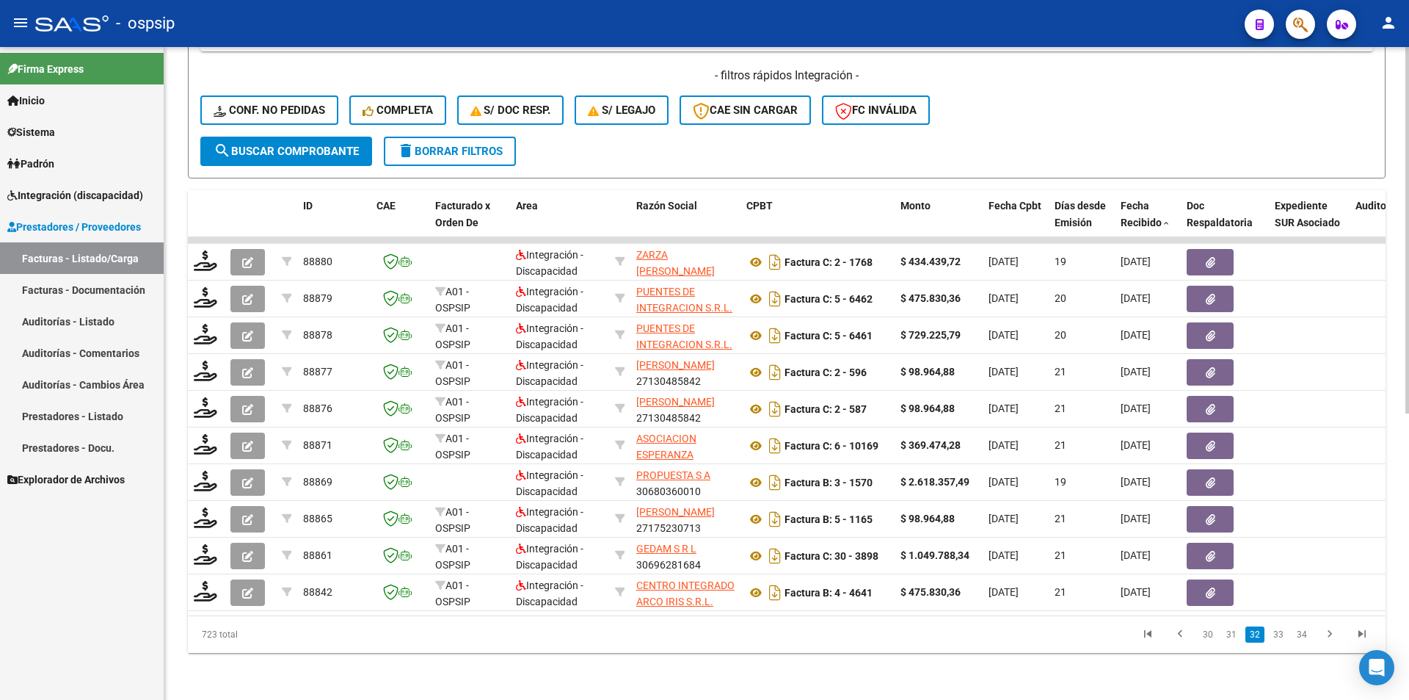
click at [1281, 638] on link "33" at bounding box center [1278, 634] width 19 height 16
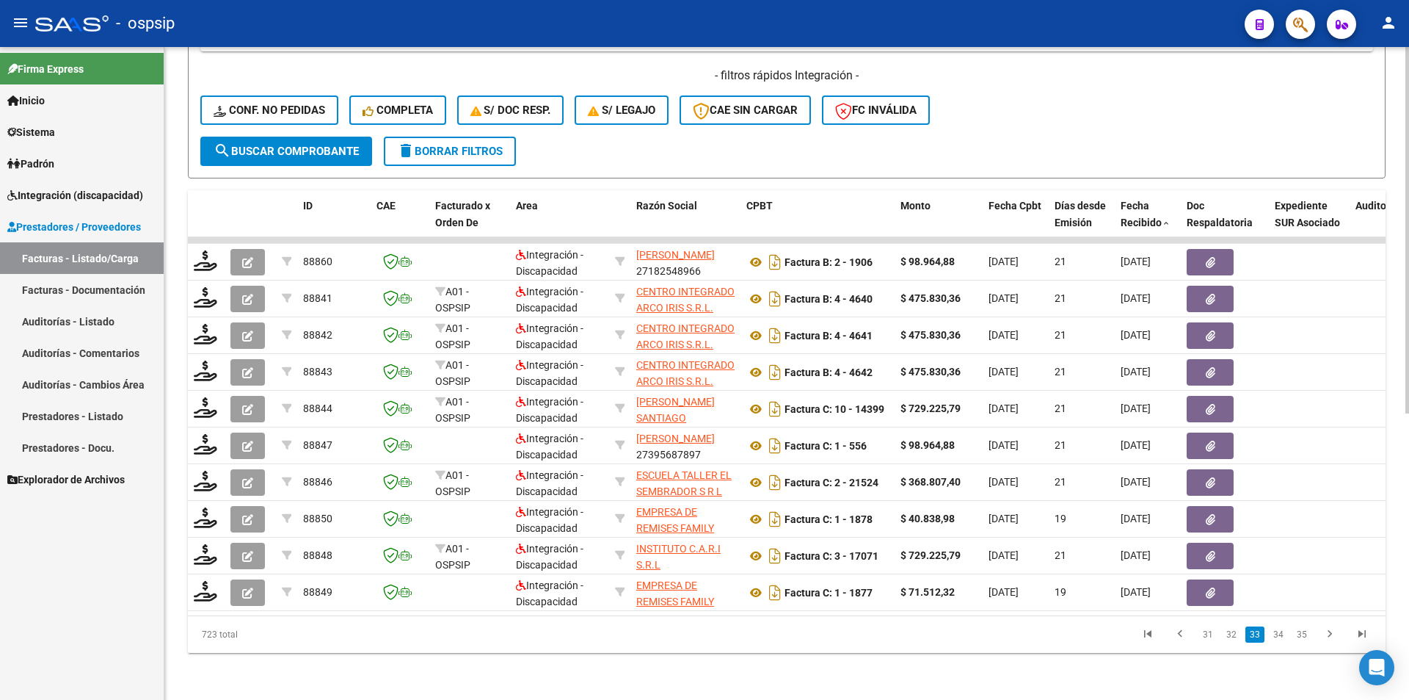
click at [1281, 638] on link "34" at bounding box center [1278, 634] width 19 height 16
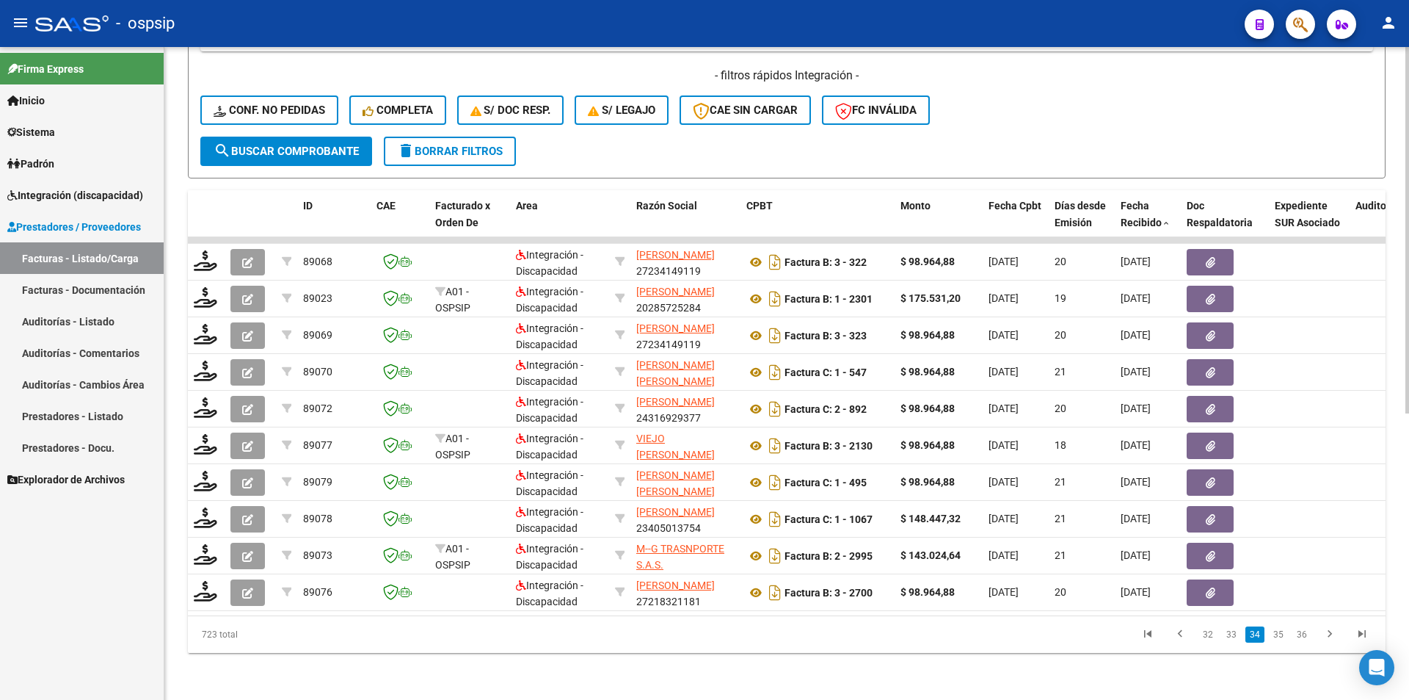
click at [1281, 638] on link "35" at bounding box center [1278, 634] width 19 height 16
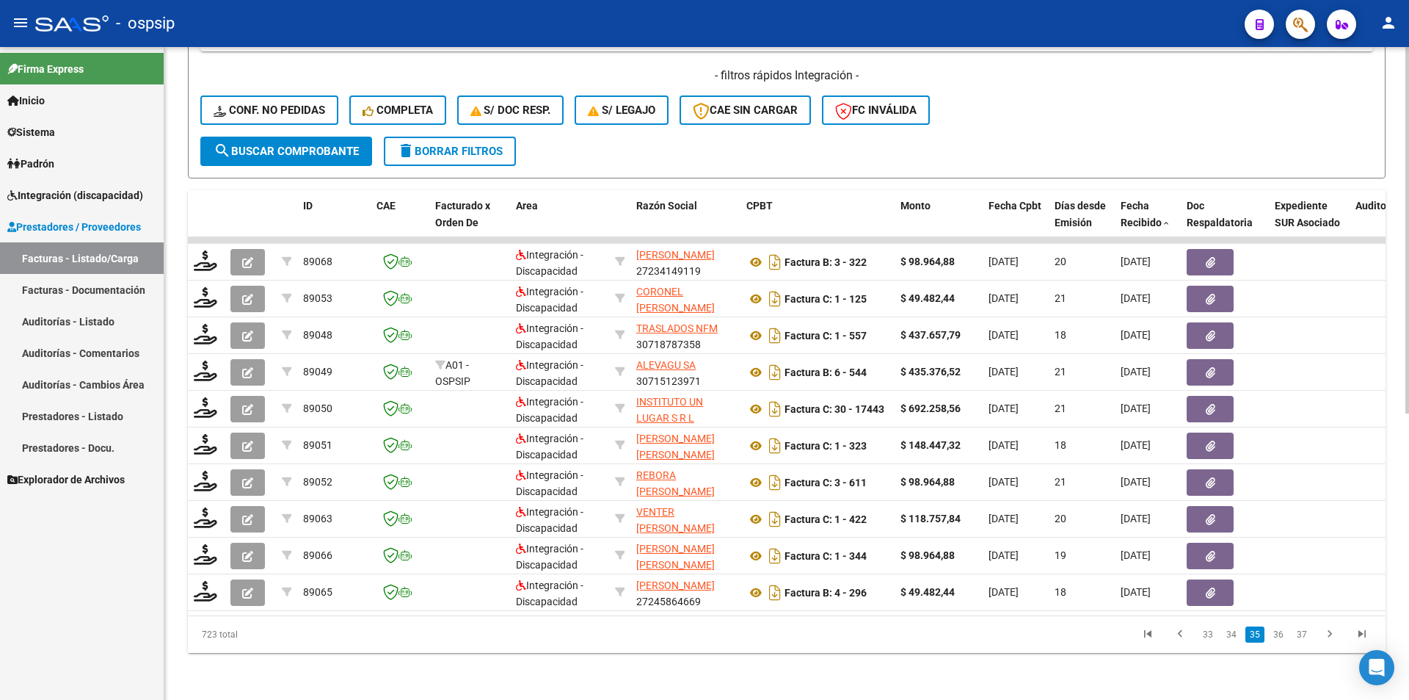
click at [1281, 638] on link "36" at bounding box center [1278, 634] width 19 height 16
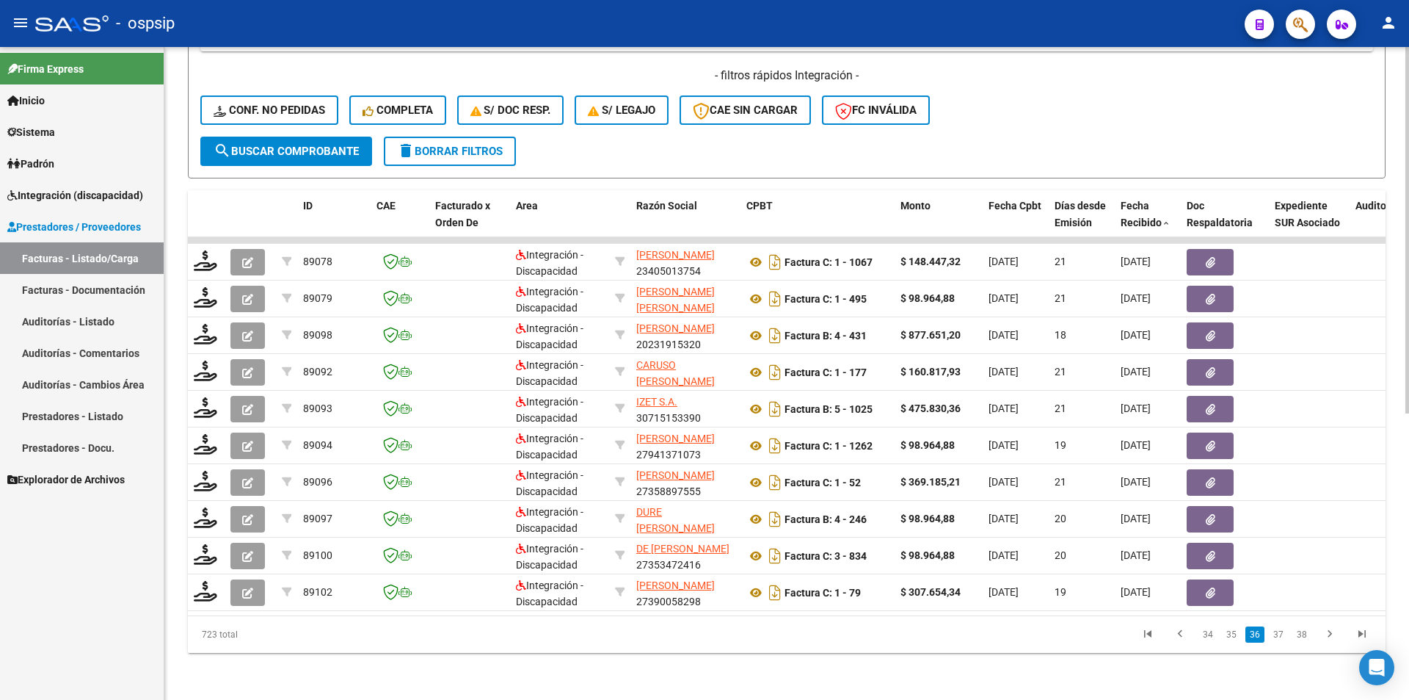
click at [1282, 638] on link "37" at bounding box center [1278, 634] width 19 height 16
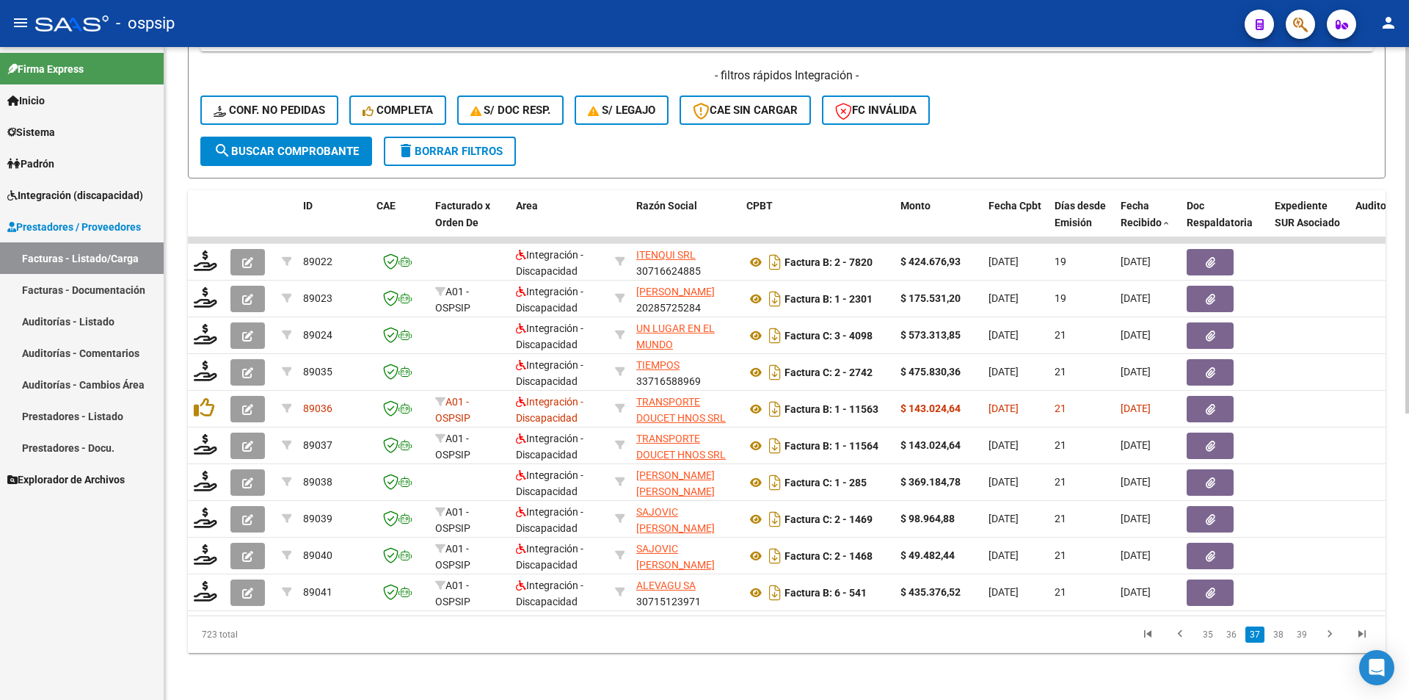
click at [1282, 638] on link "38" at bounding box center [1278, 634] width 19 height 16
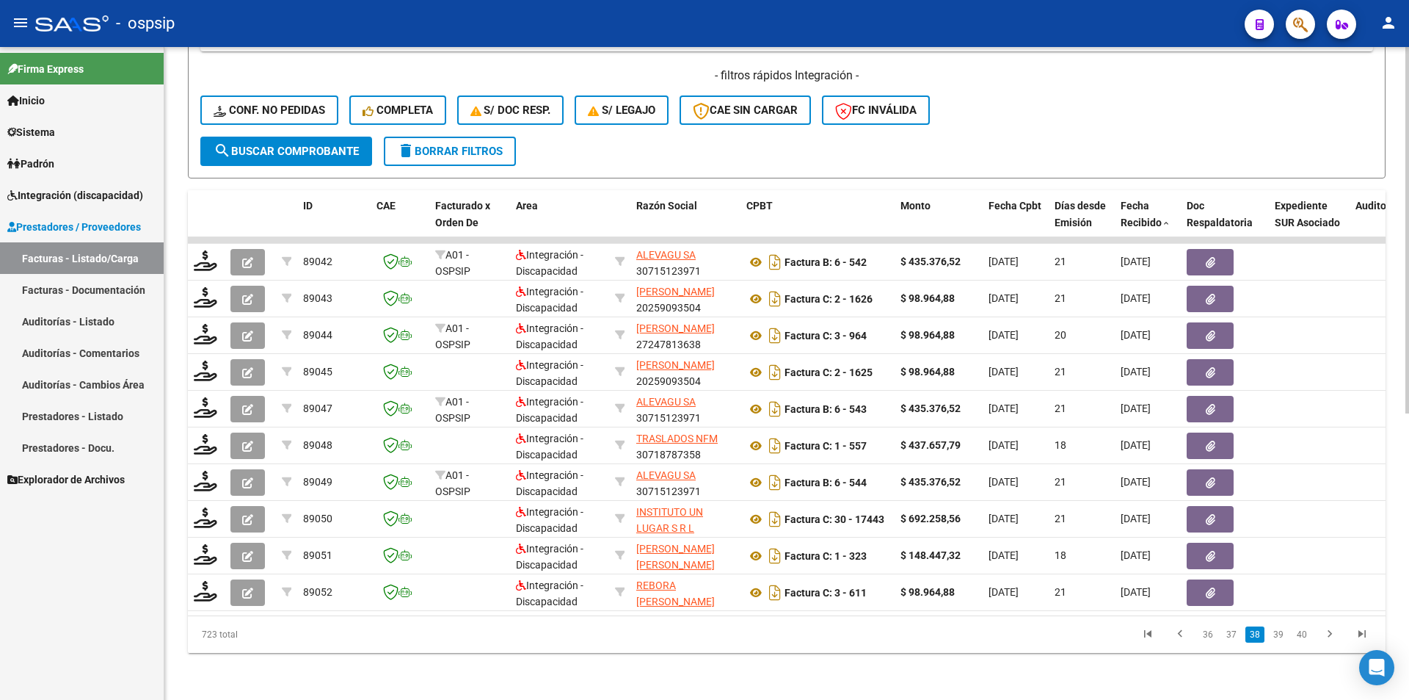
click at [1282, 638] on link "39" at bounding box center [1278, 634] width 19 height 16
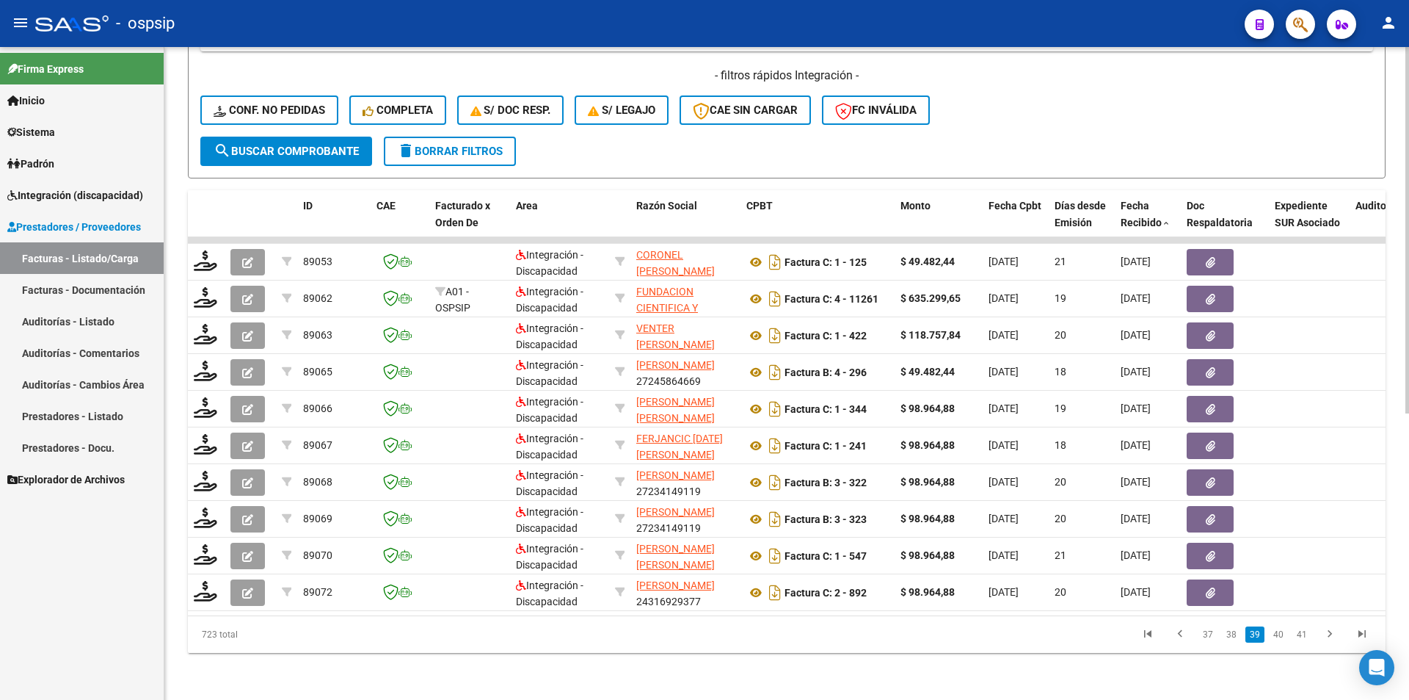
click at [1282, 639] on link "40" at bounding box center [1278, 634] width 19 height 16
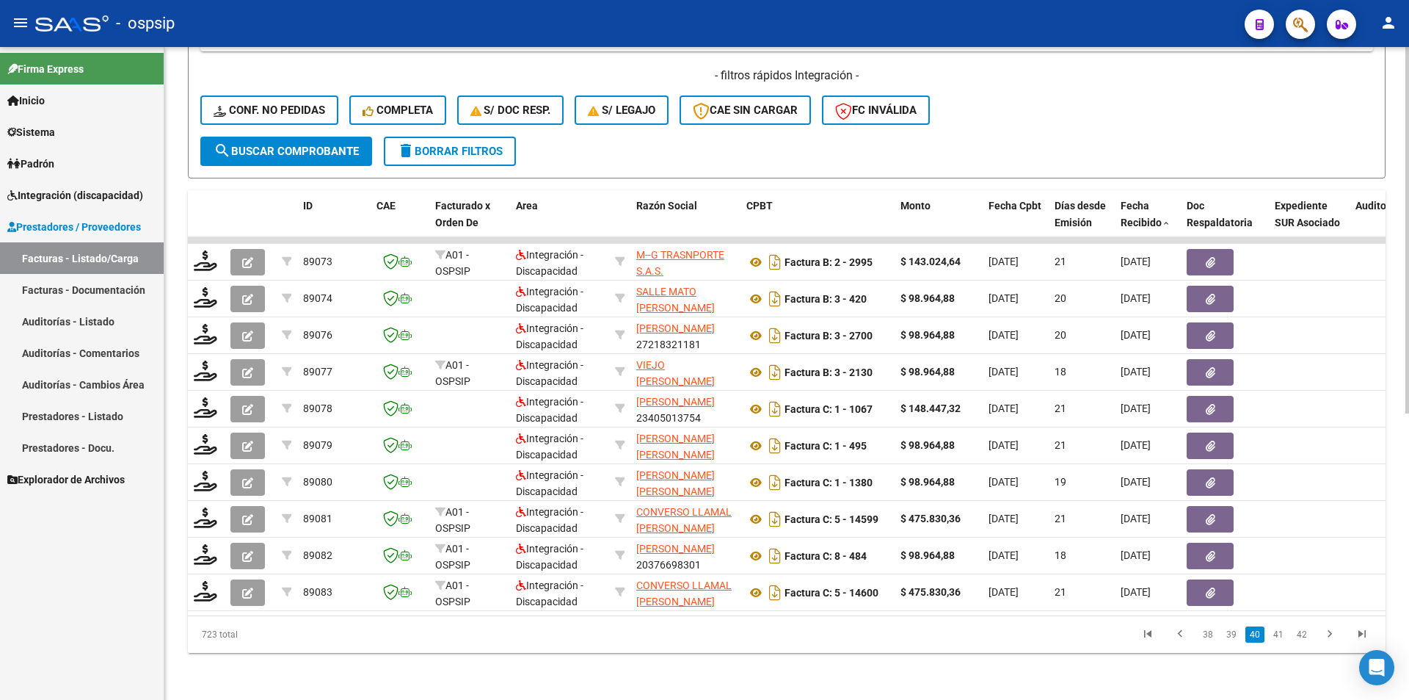
click at [1282, 639] on link "41" at bounding box center [1278, 634] width 19 height 16
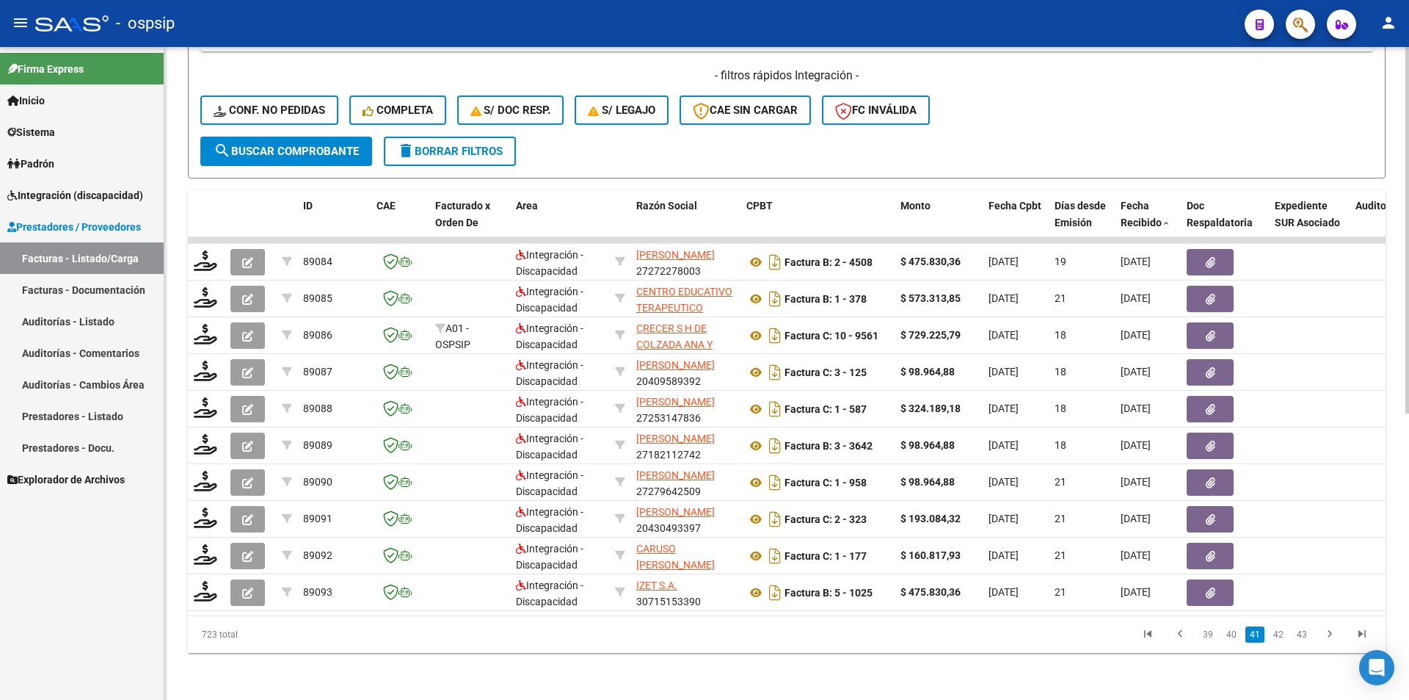
click at [1282, 639] on link "42" at bounding box center [1278, 634] width 19 height 16
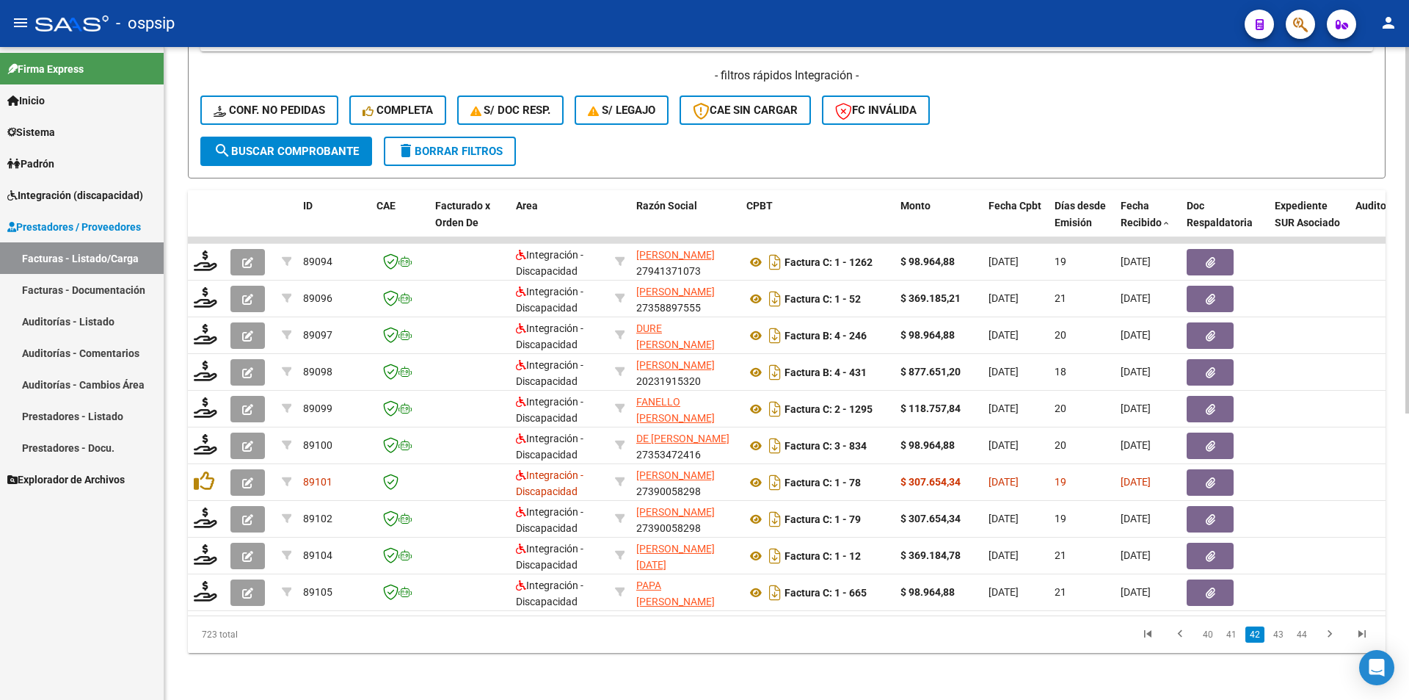
click at [1282, 639] on link "43" at bounding box center [1278, 634] width 19 height 16
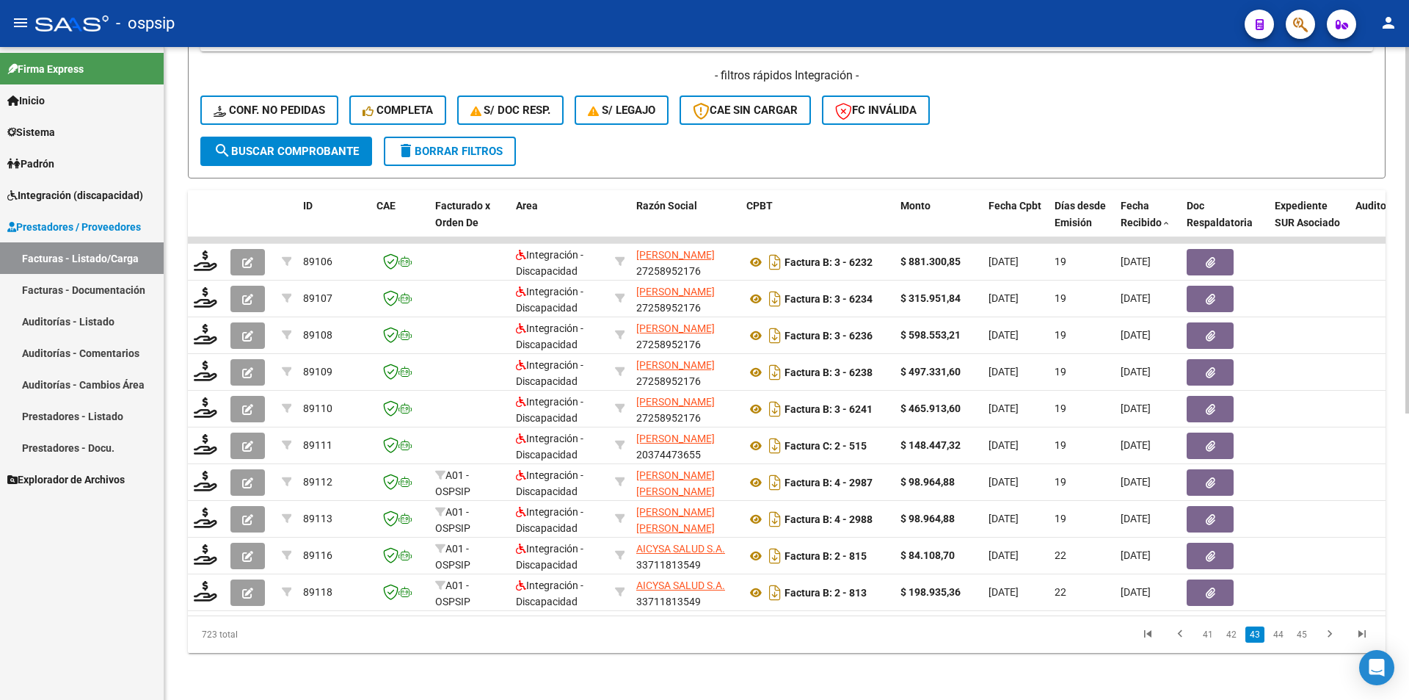
click at [1282, 639] on link "44" at bounding box center [1278, 634] width 19 height 16
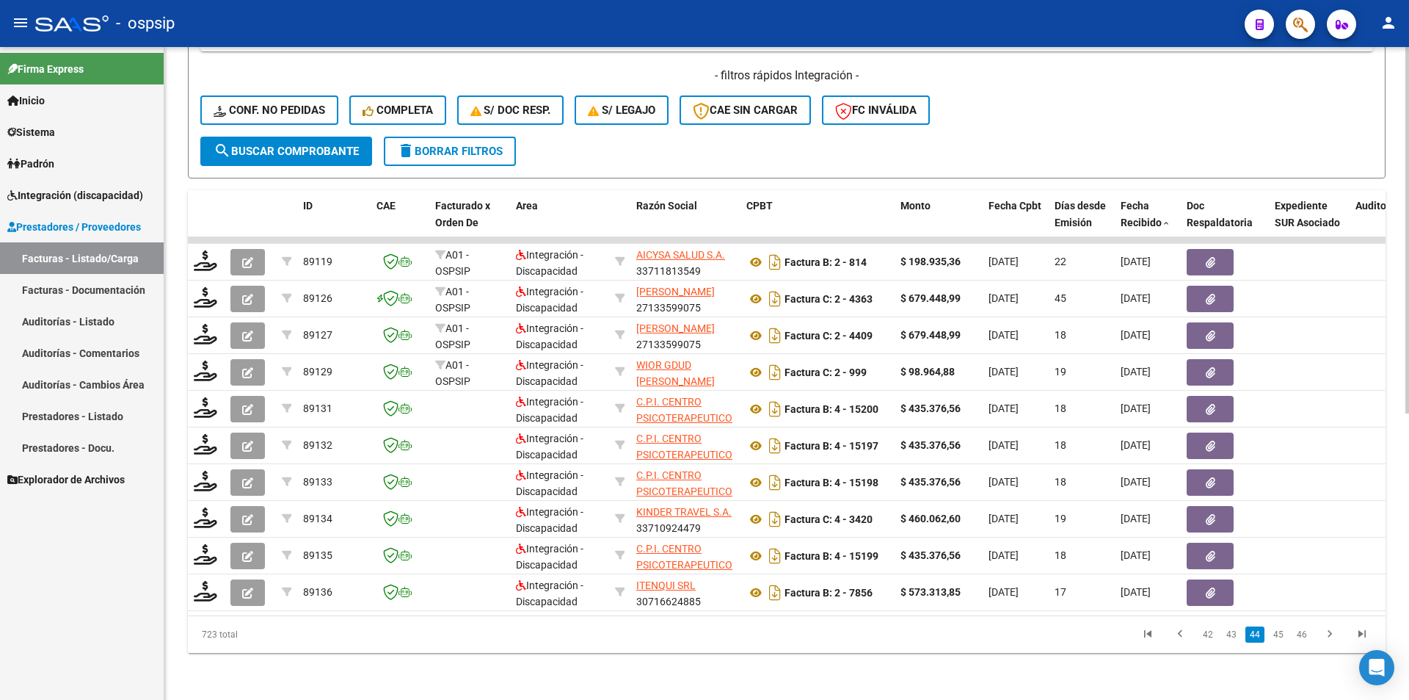
click at [1282, 639] on link "45" at bounding box center [1278, 634] width 19 height 16
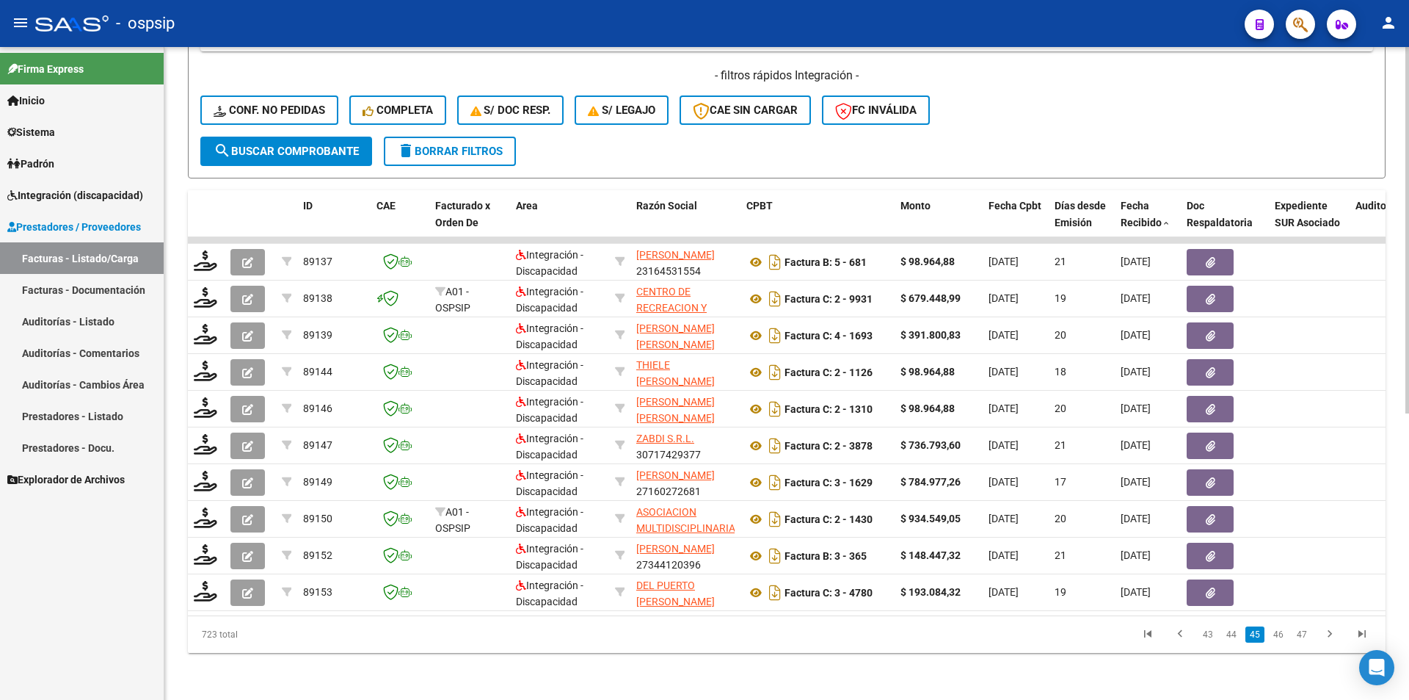
click at [1282, 639] on link "46" at bounding box center [1278, 634] width 19 height 16
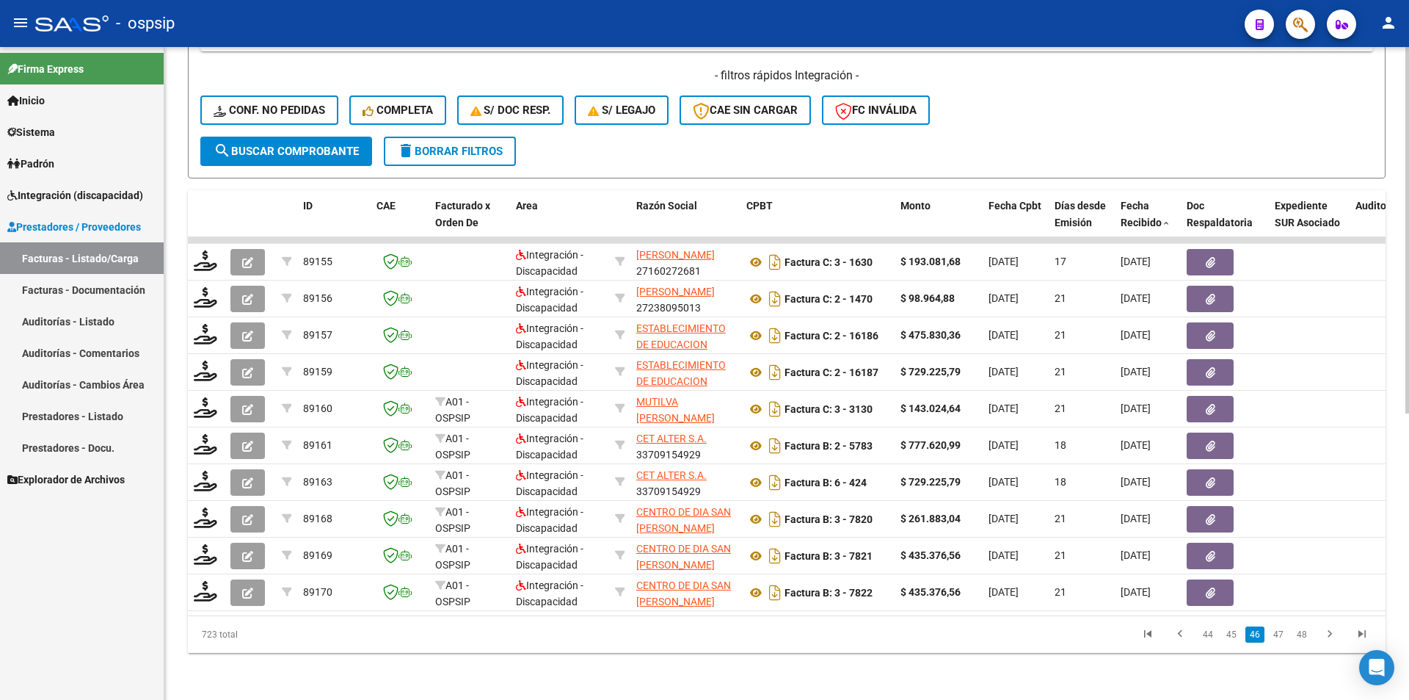
click at [1282, 639] on link "47" at bounding box center [1278, 634] width 19 height 16
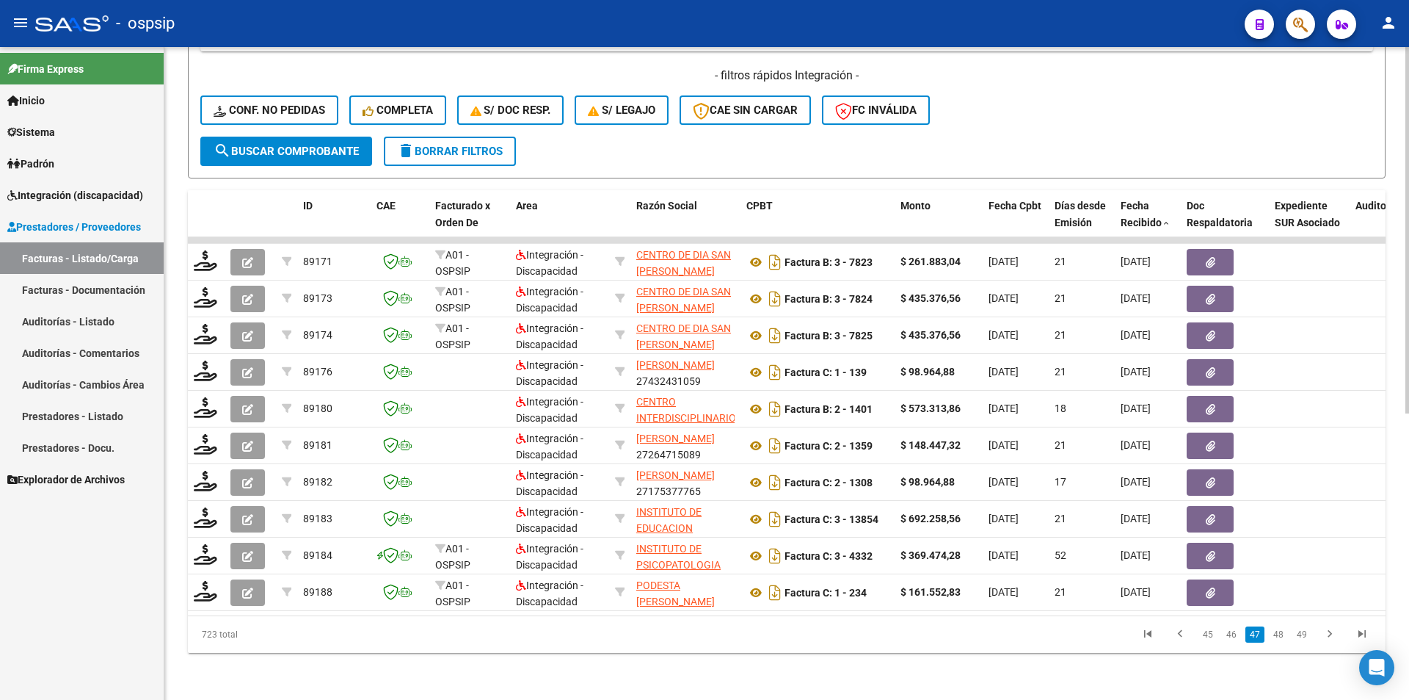
click at [1282, 639] on link "48" at bounding box center [1278, 634] width 19 height 16
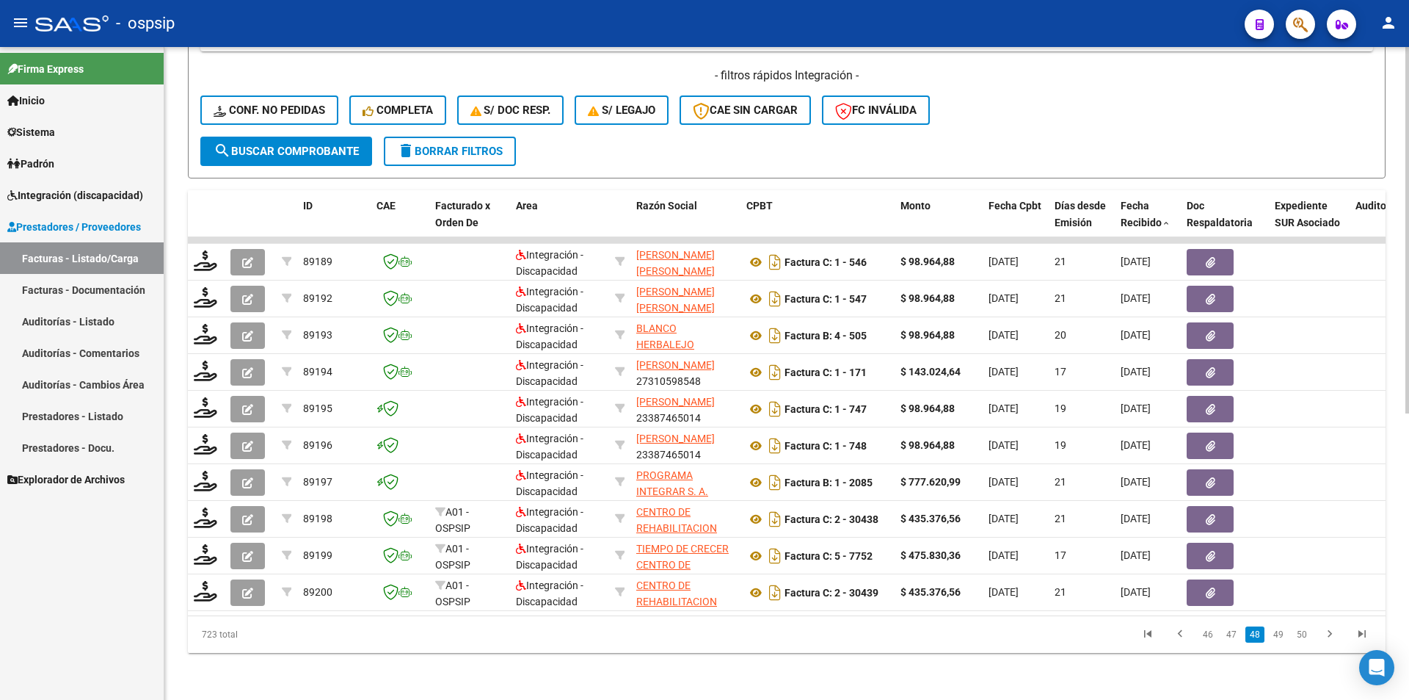
click at [1282, 639] on link "49" at bounding box center [1278, 634] width 19 height 16
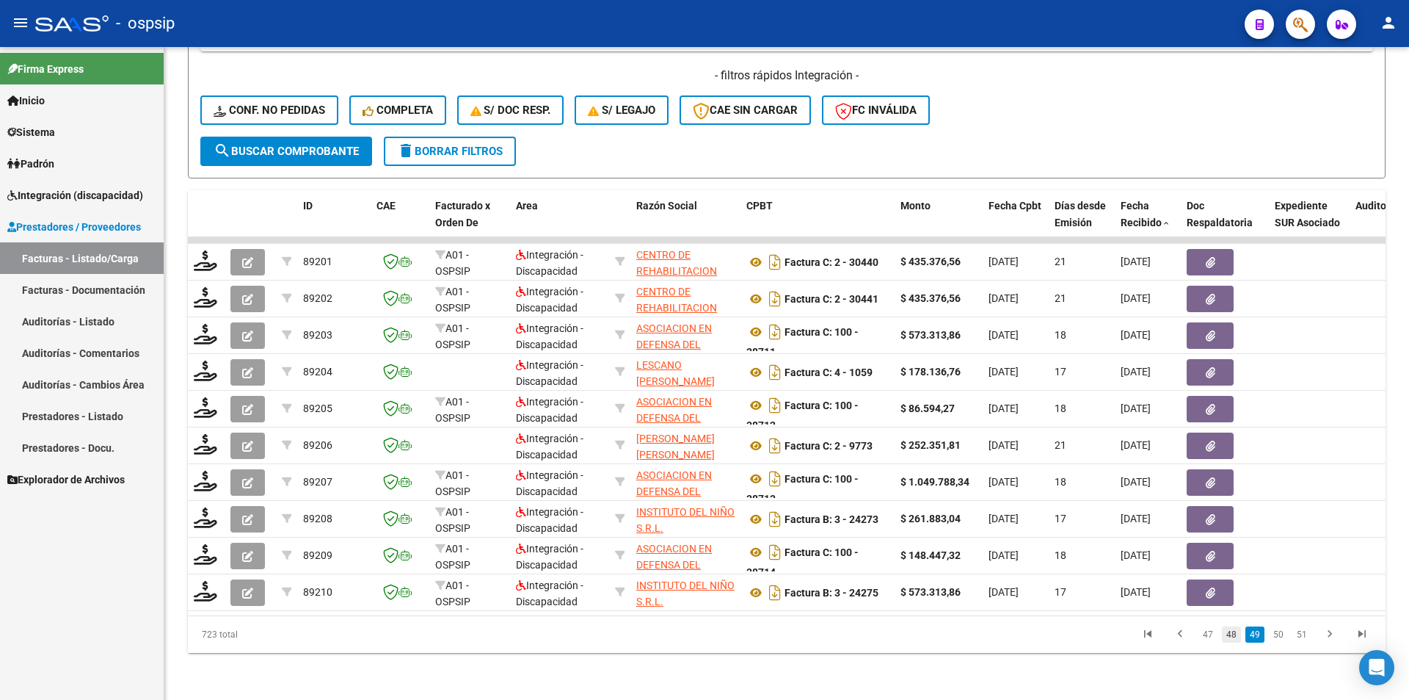
click at [1240, 636] on link "48" at bounding box center [1231, 634] width 19 height 16
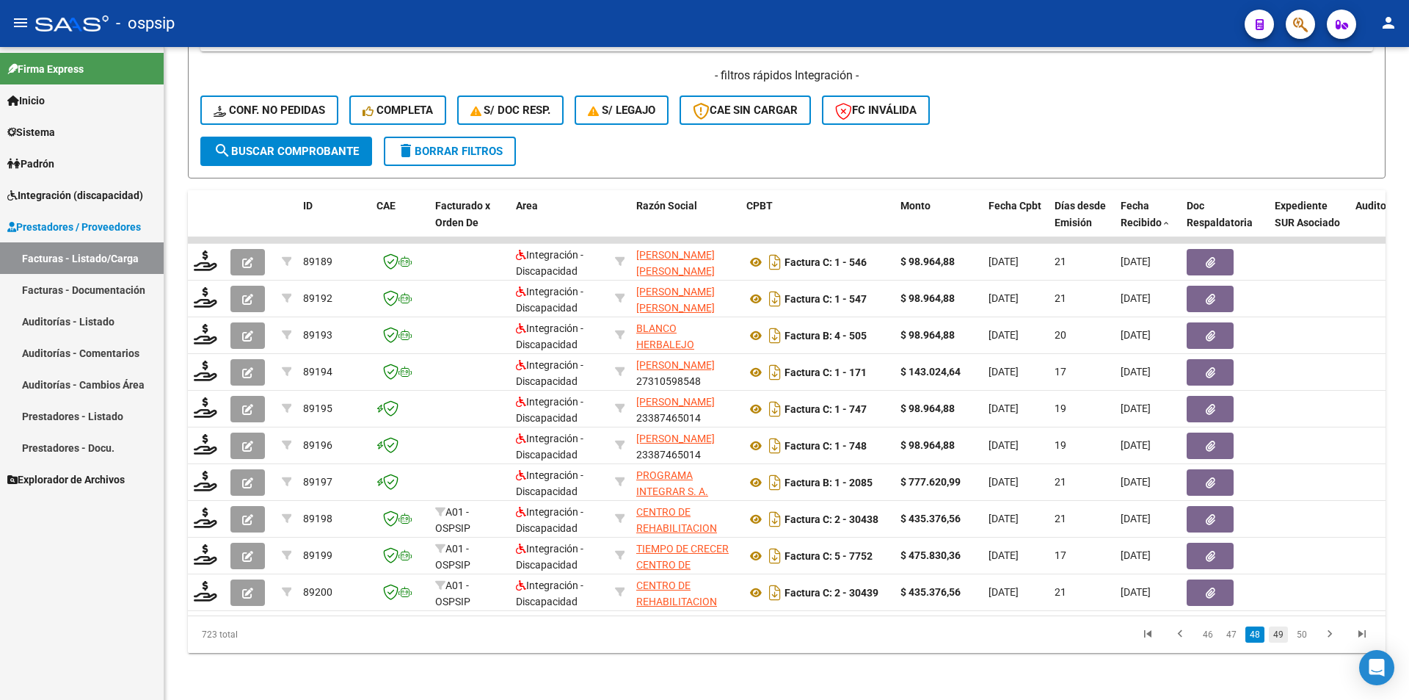
click at [1279, 640] on link "49" at bounding box center [1278, 634] width 19 height 16
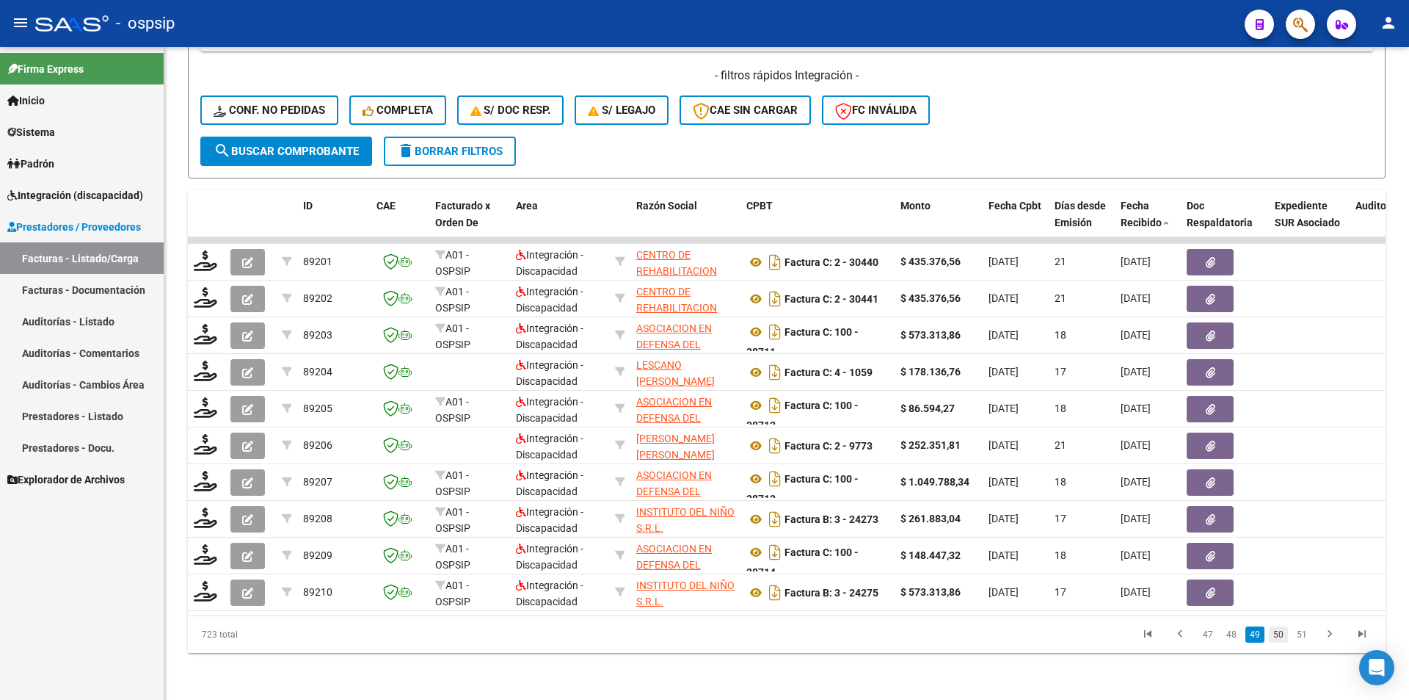
click at [1280, 641] on link "50" at bounding box center [1278, 634] width 19 height 16
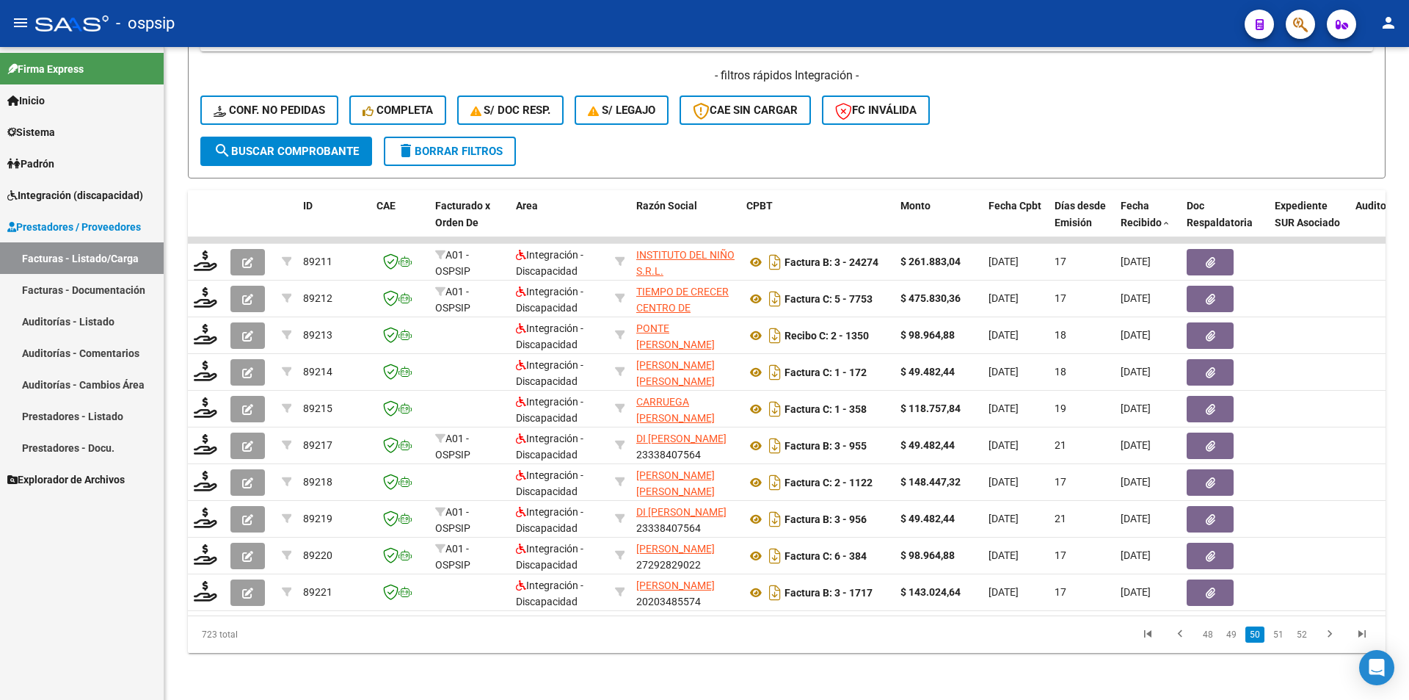
click at [1280, 641] on link "51" at bounding box center [1278, 634] width 19 height 16
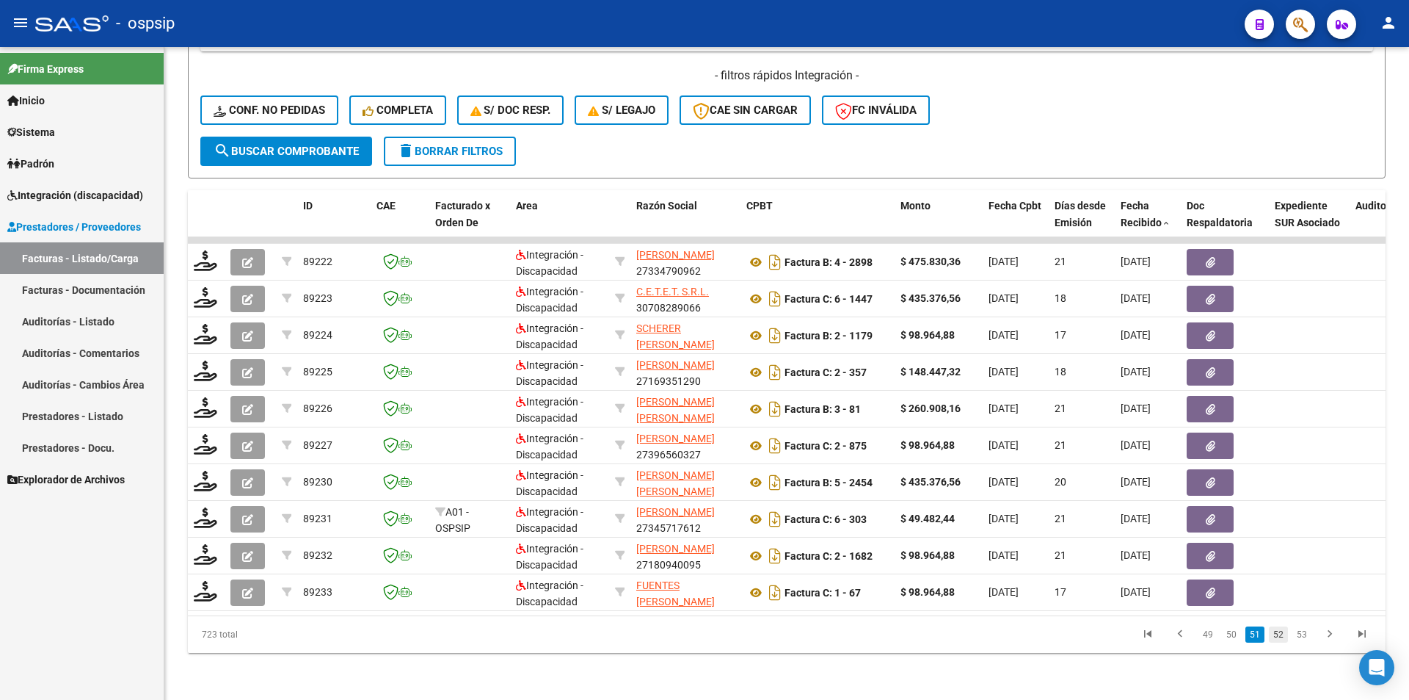
click at [1276, 629] on link "52" at bounding box center [1278, 634] width 19 height 16
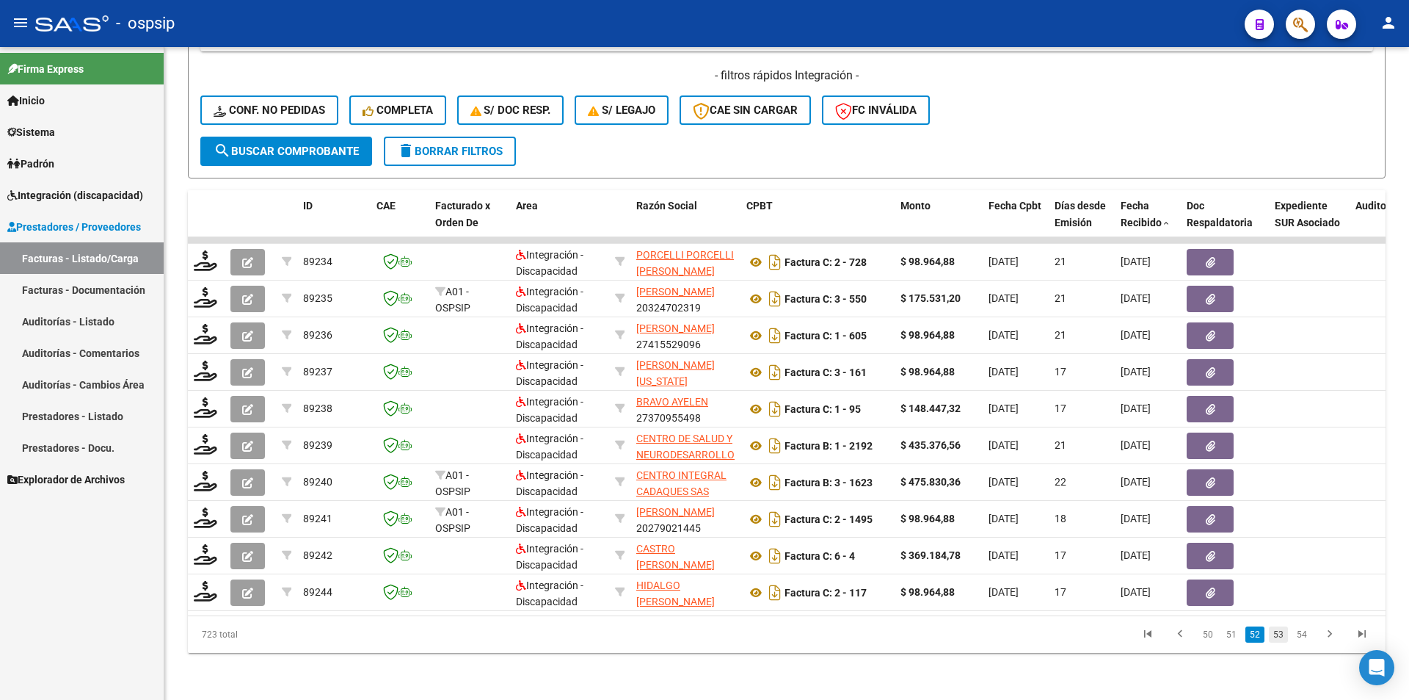
click at [1279, 632] on link "53" at bounding box center [1278, 634] width 19 height 16
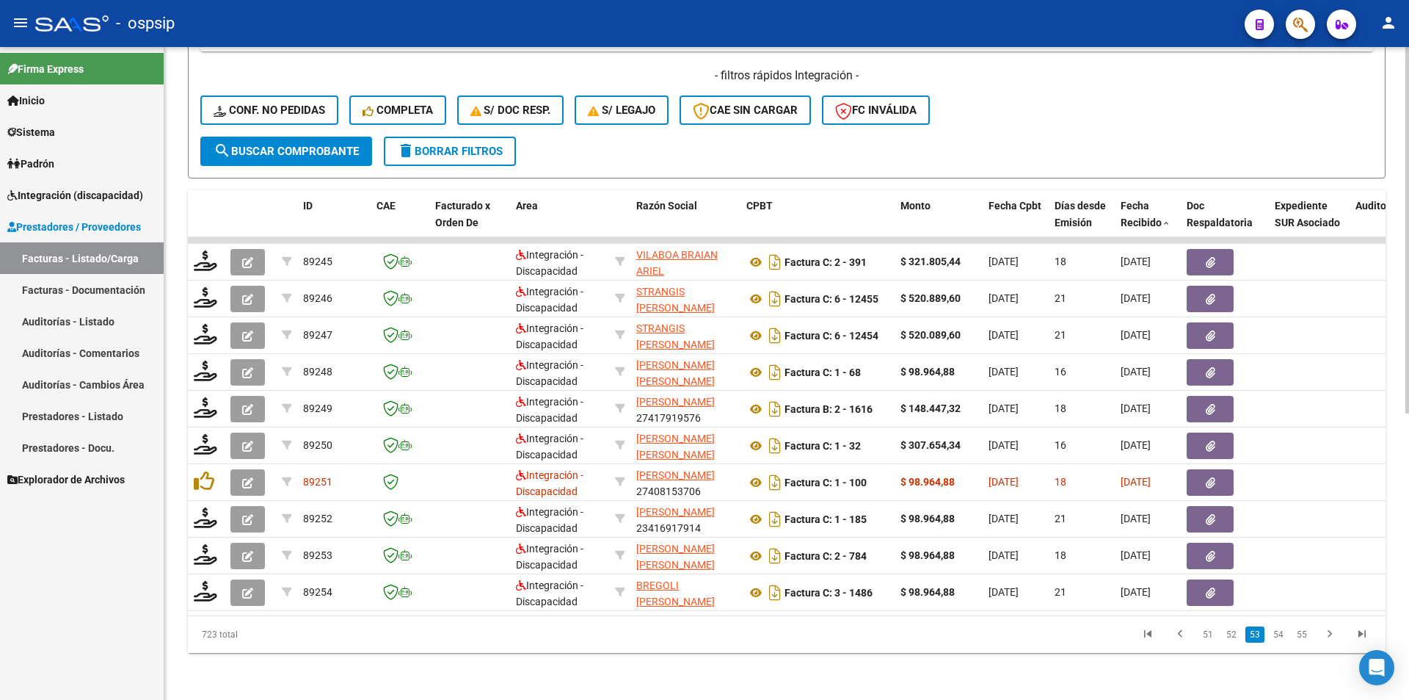
click at [1279, 632] on link "54" at bounding box center [1278, 634] width 19 height 16
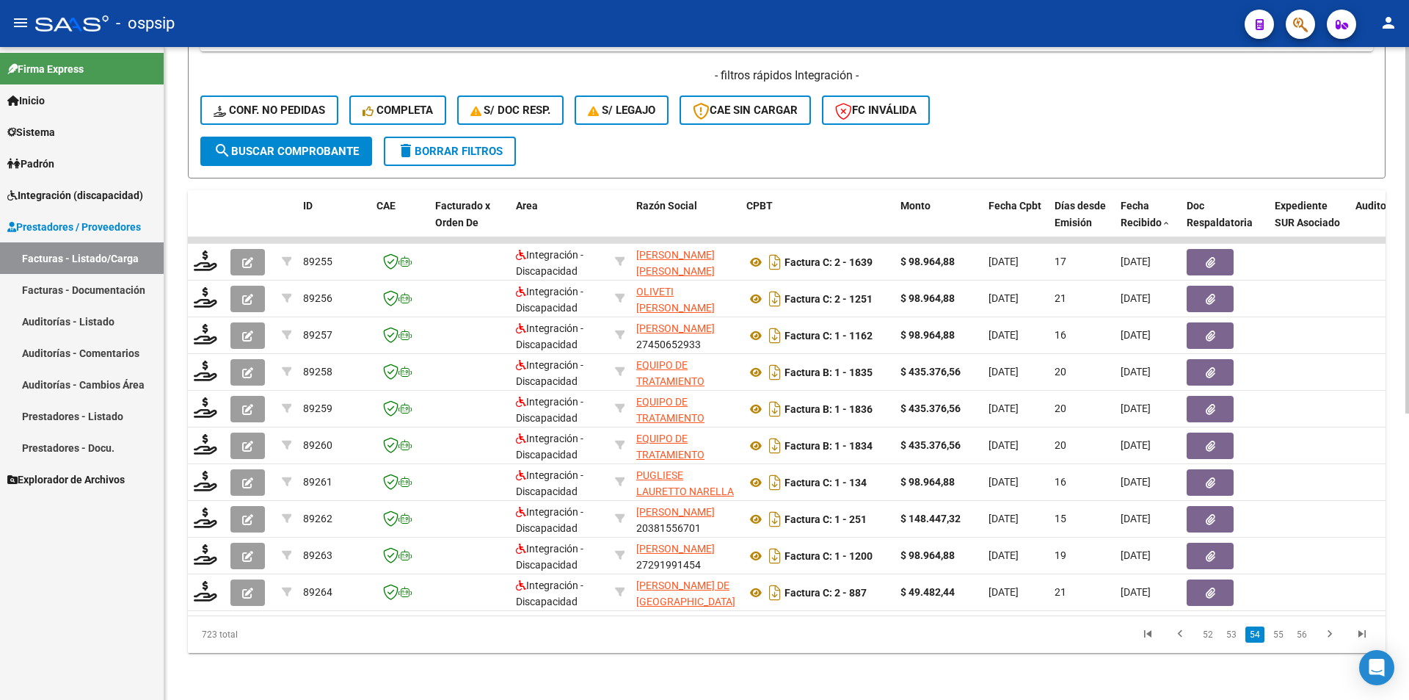
click at [1278, 634] on link "55" at bounding box center [1278, 634] width 19 height 16
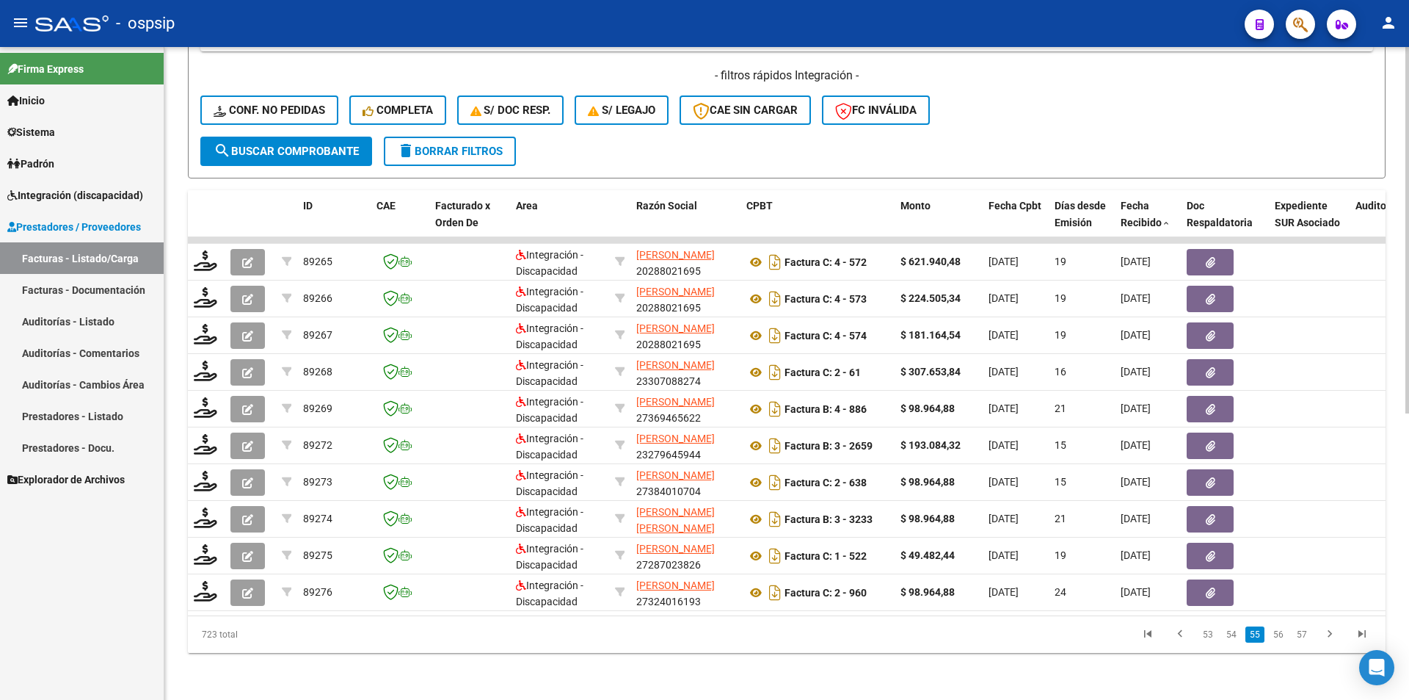
click at [1277, 634] on link "56" at bounding box center [1278, 634] width 19 height 16
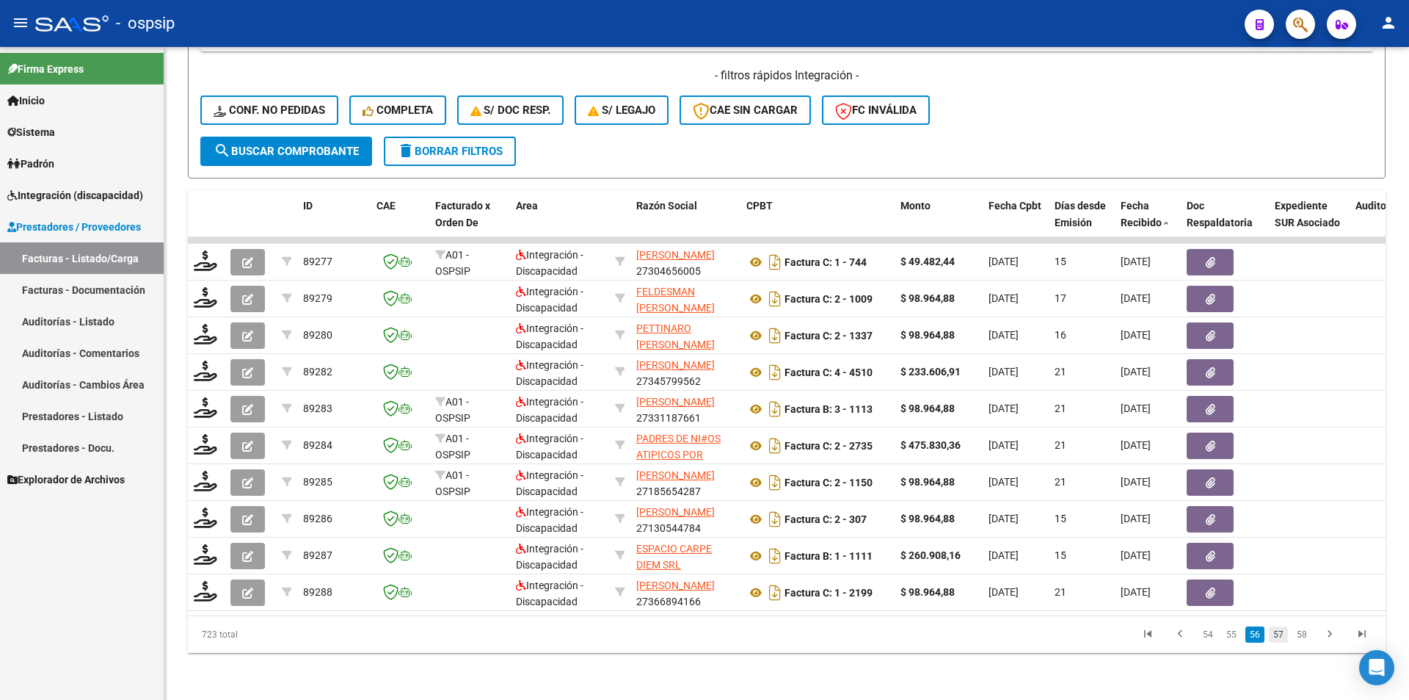
click at [1277, 635] on link "57" at bounding box center [1278, 634] width 19 height 16
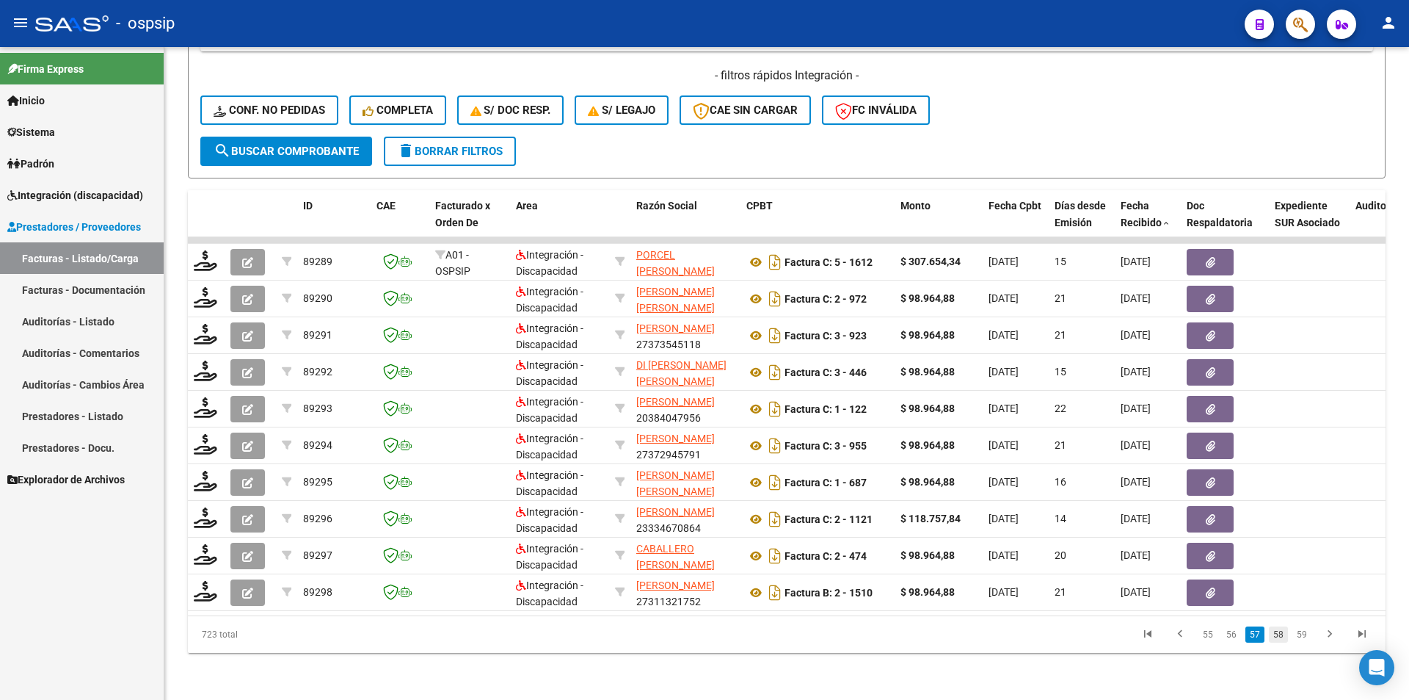
click at [1278, 636] on link "58" at bounding box center [1278, 634] width 19 height 16
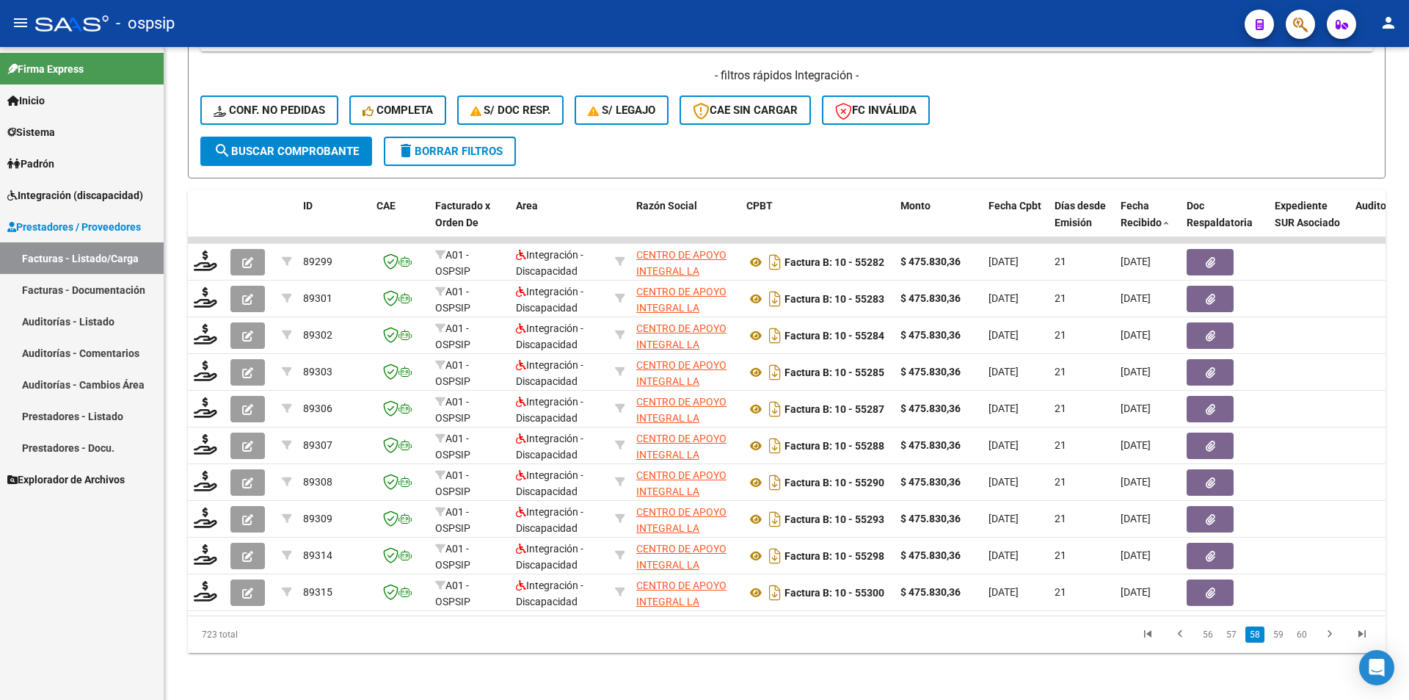
click at [1278, 636] on link "59" at bounding box center [1278, 634] width 19 height 16
click at [1278, 636] on link "60" at bounding box center [1278, 634] width 19 height 16
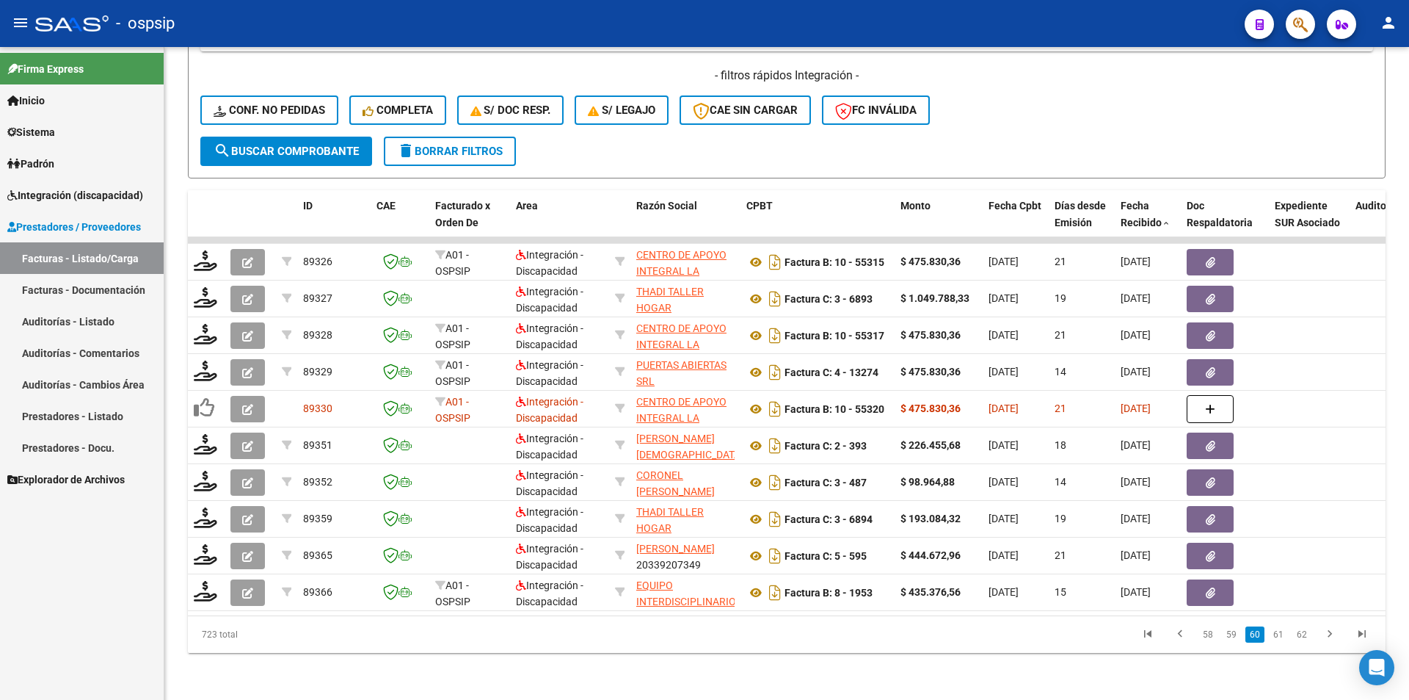
click at [1278, 636] on link "61" at bounding box center [1278, 634] width 19 height 16
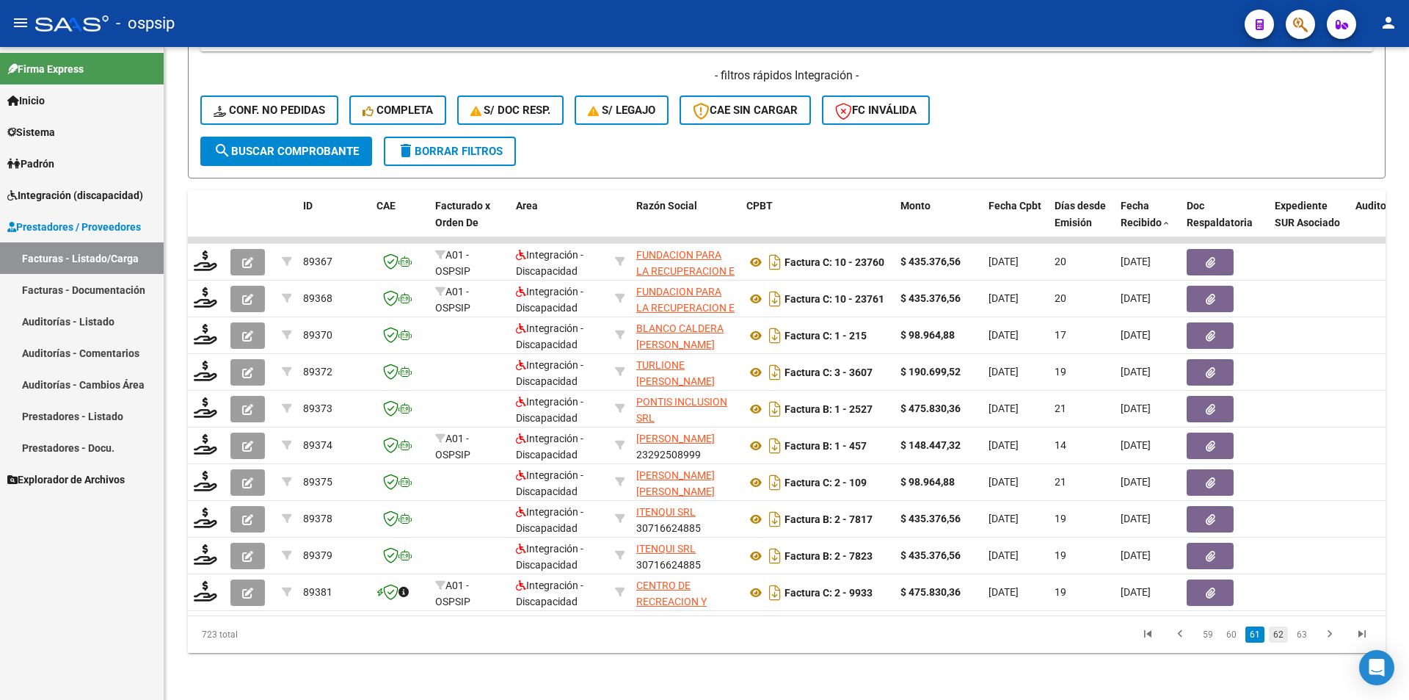
click at [1277, 636] on link "62" at bounding box center [1278, 634] width 19 height 16
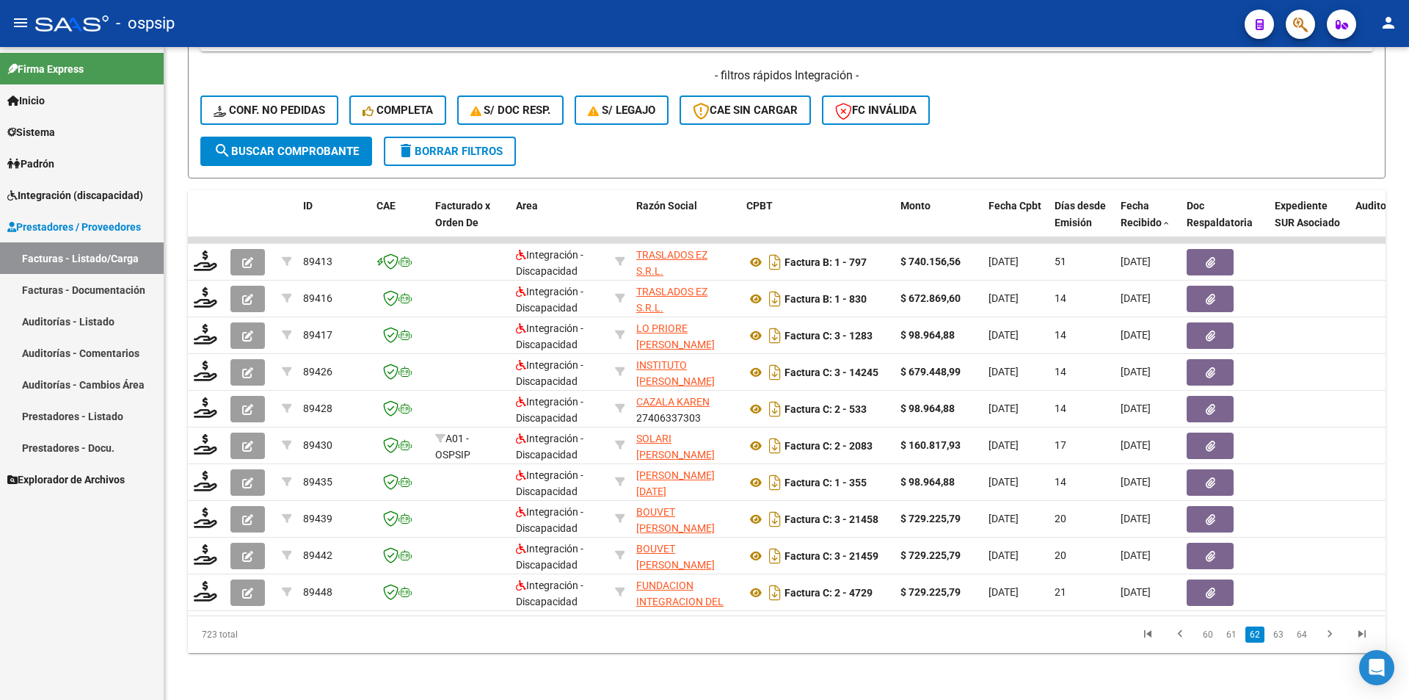
click at [1277, 636] on link "63" at bounding box center [1278, 634] width 19 height 16
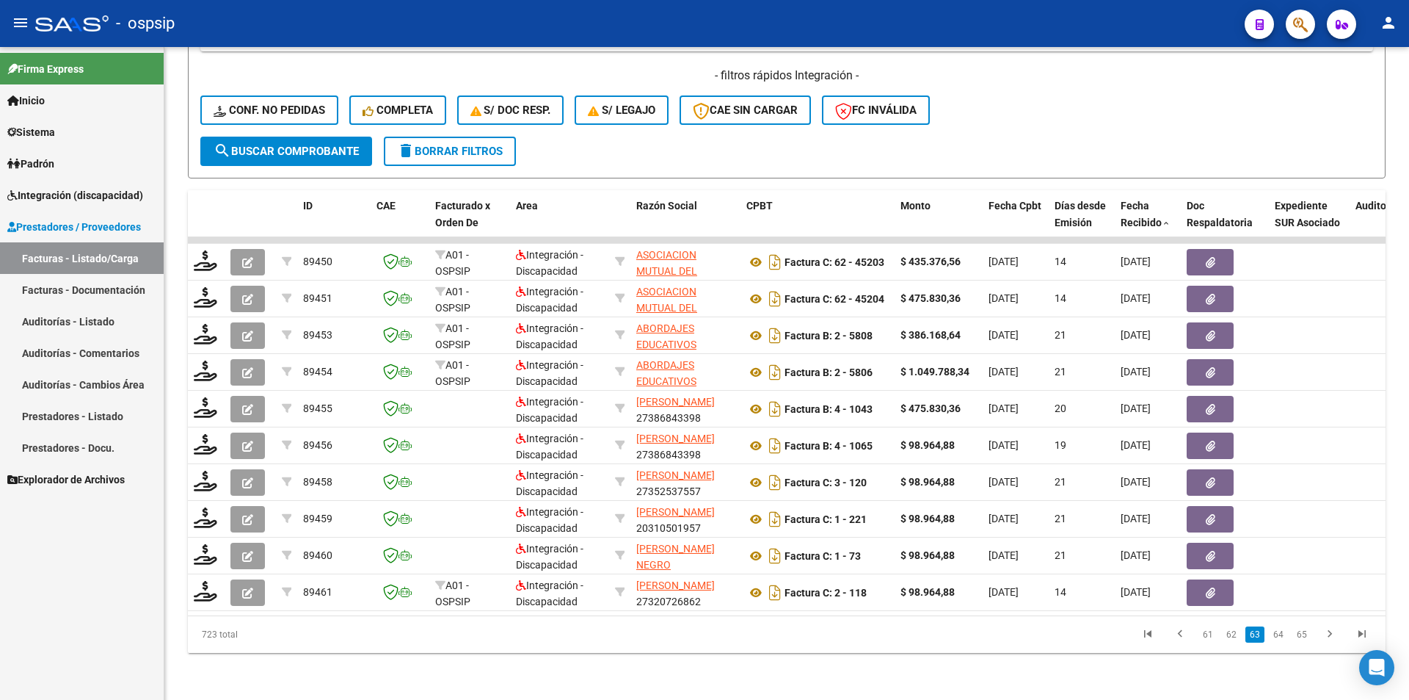
click at [1277, 636] on link "64" at bounding box center [1278, 634] width 19 height 16
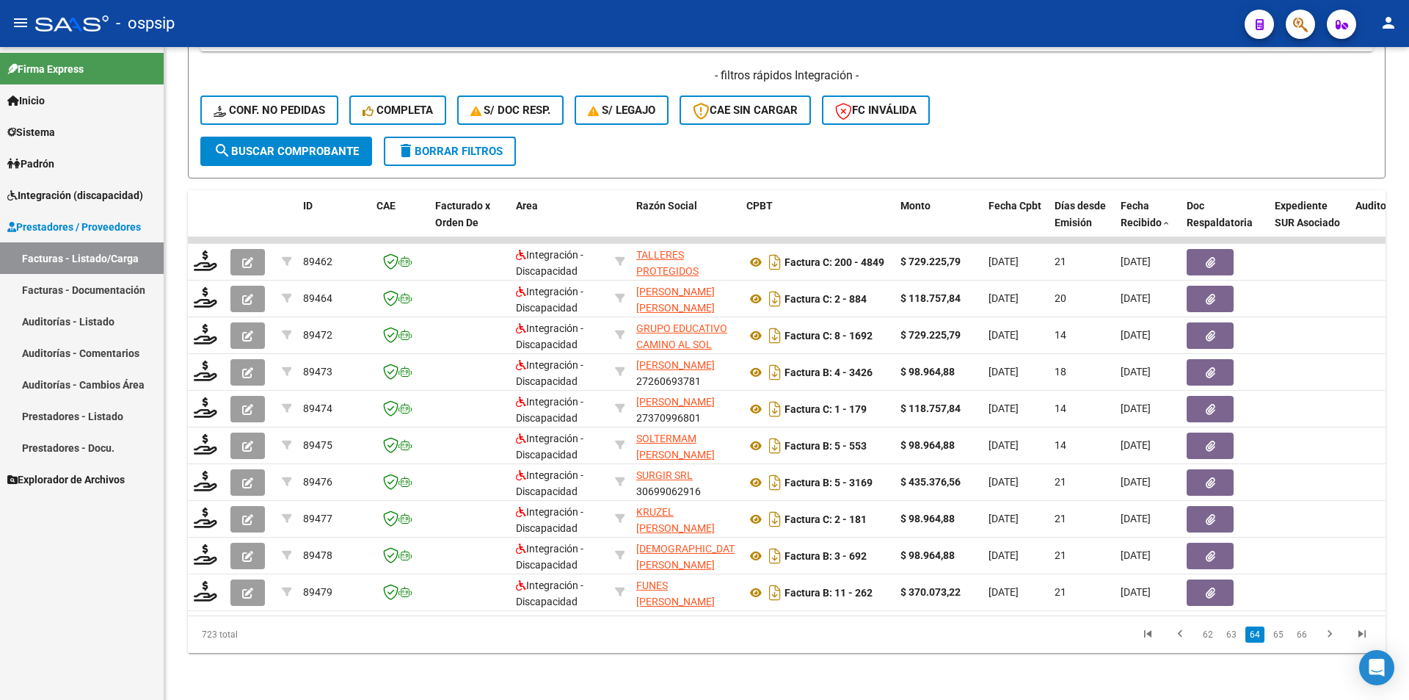
click at [1277, 636] on link "65" at bounding box center [1278, 634] width 19 height 16
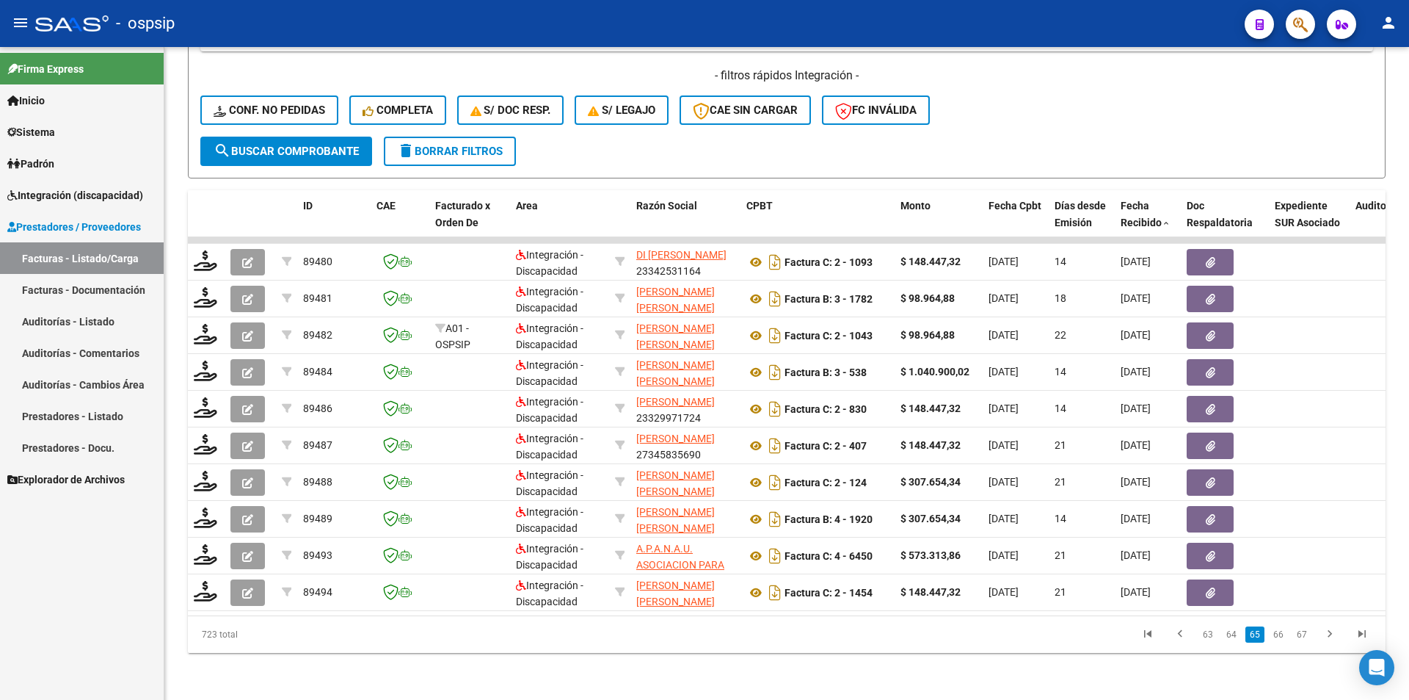
click at [1277, 636] on link "66" at bounding box center [1278, 634] width 19 height 16
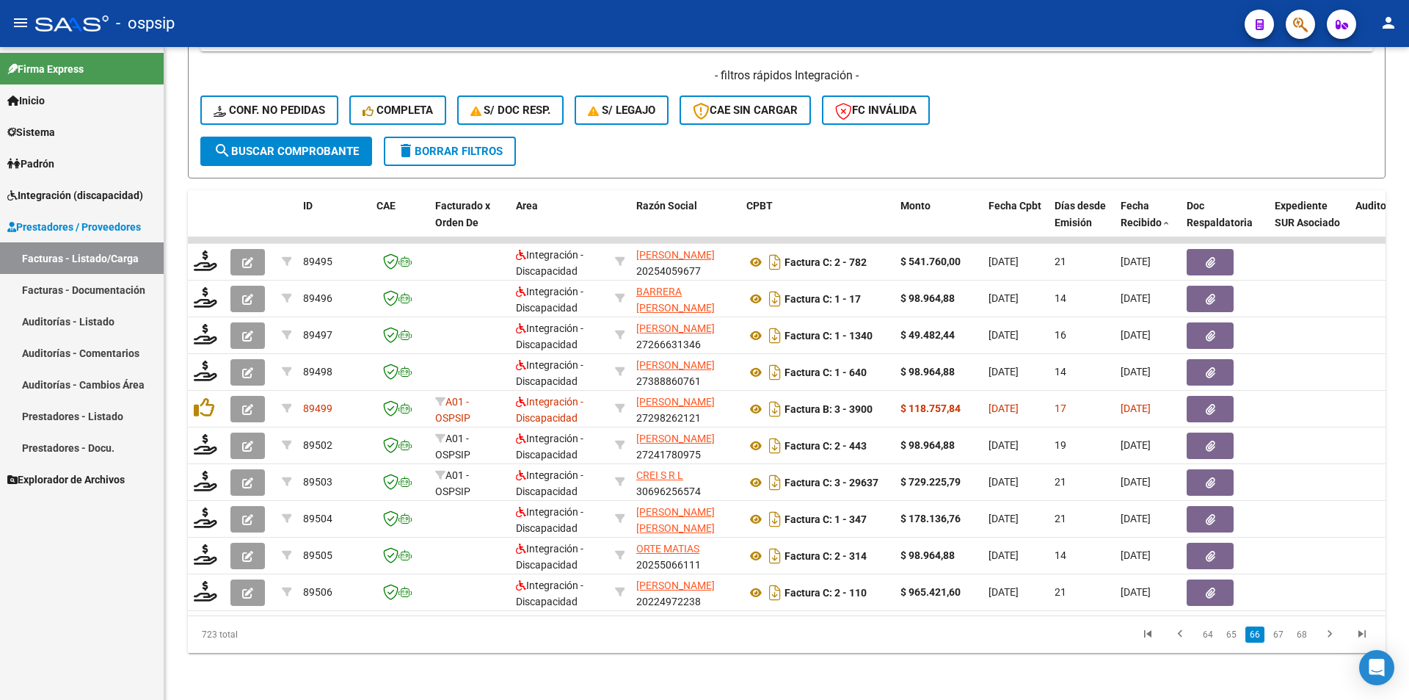
click at [1277, 636] on link "67" at bounding box center [1278, 634] width 19 height 16
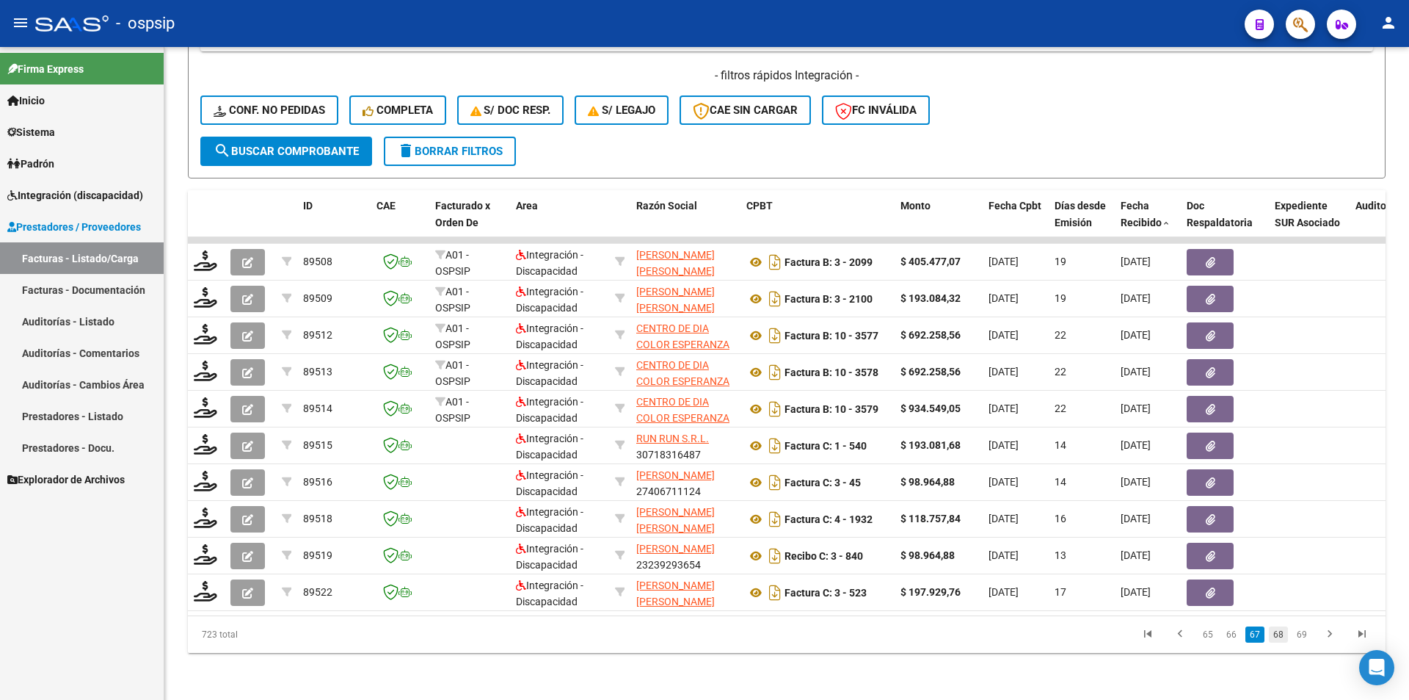
click at [1277, 636] on link "68" at bounding box center [1278, 634] width 19 height 16
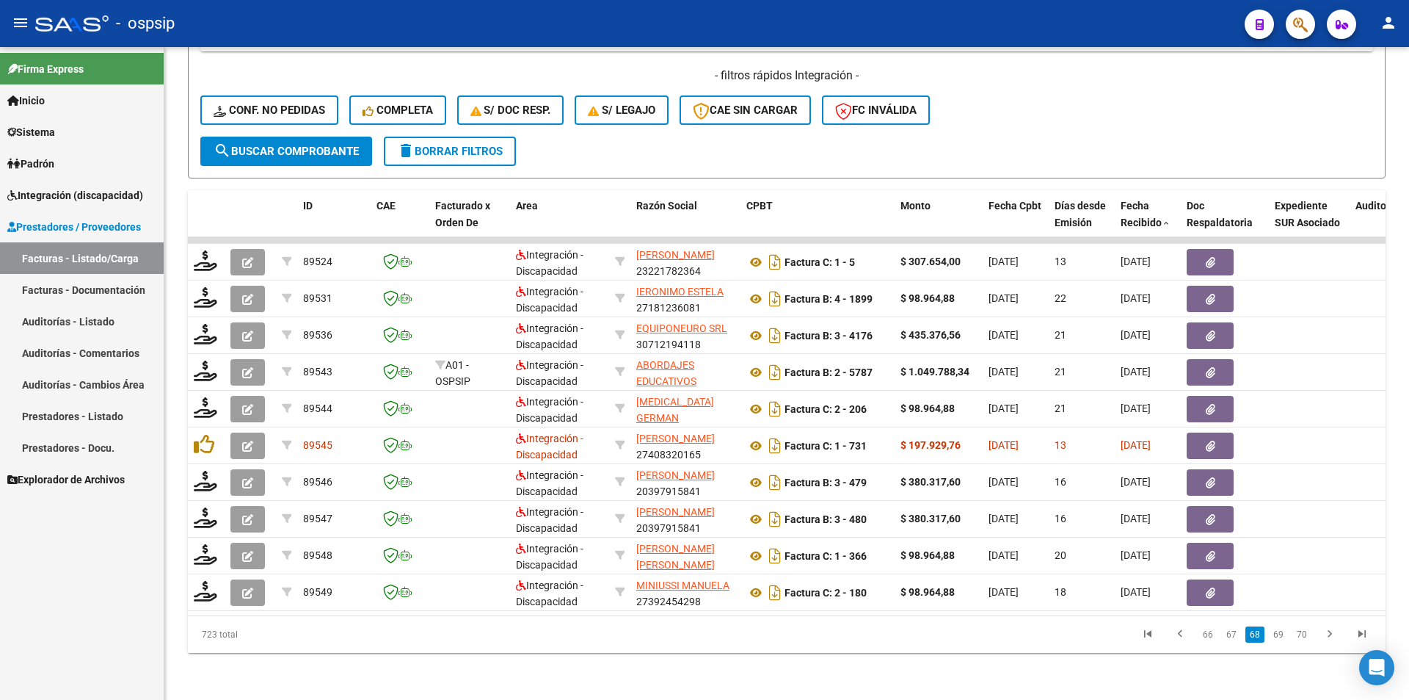
click at [1277, 636] on link "69" at bounding box center [1278, 634] width 19 height 16
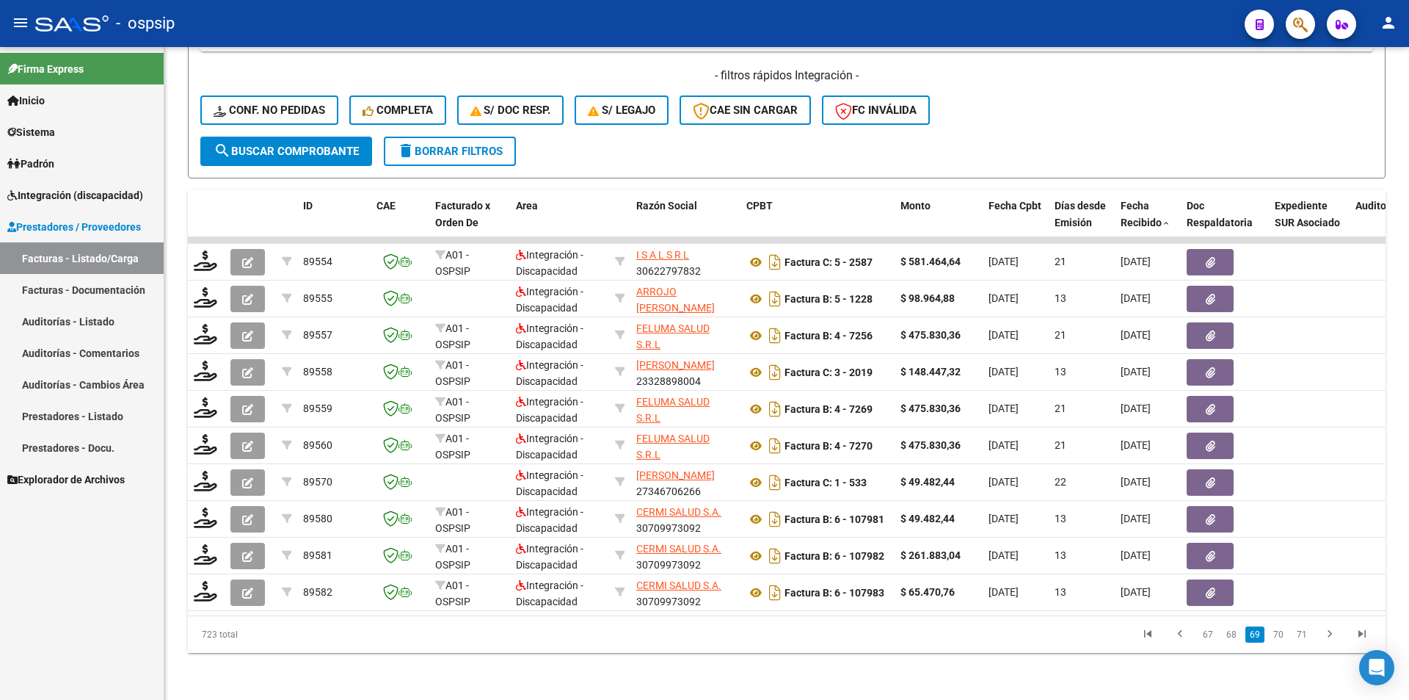
click at [1277, 636] on link "70" at bounding box center [1278, 634] width 19 height 16
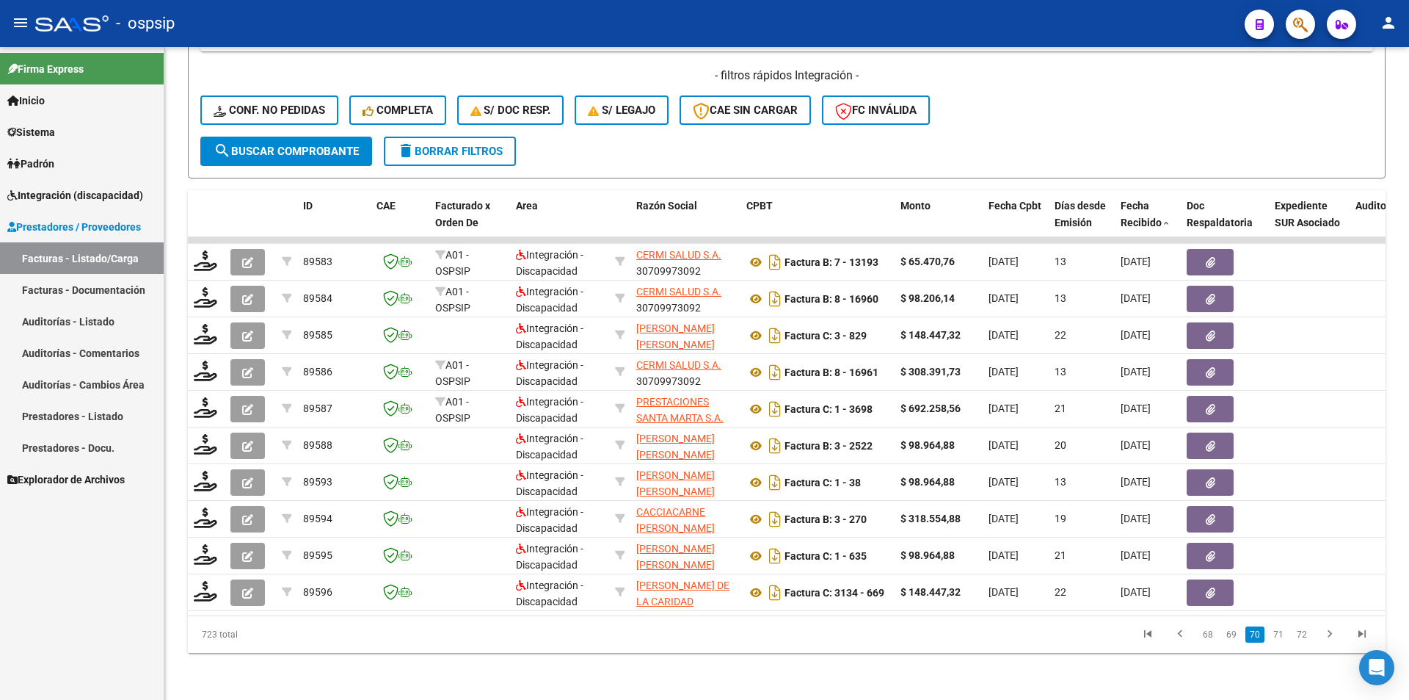
click at [1277, 636] on link "71" at bounding box center [1278, 634] width 19 height 16
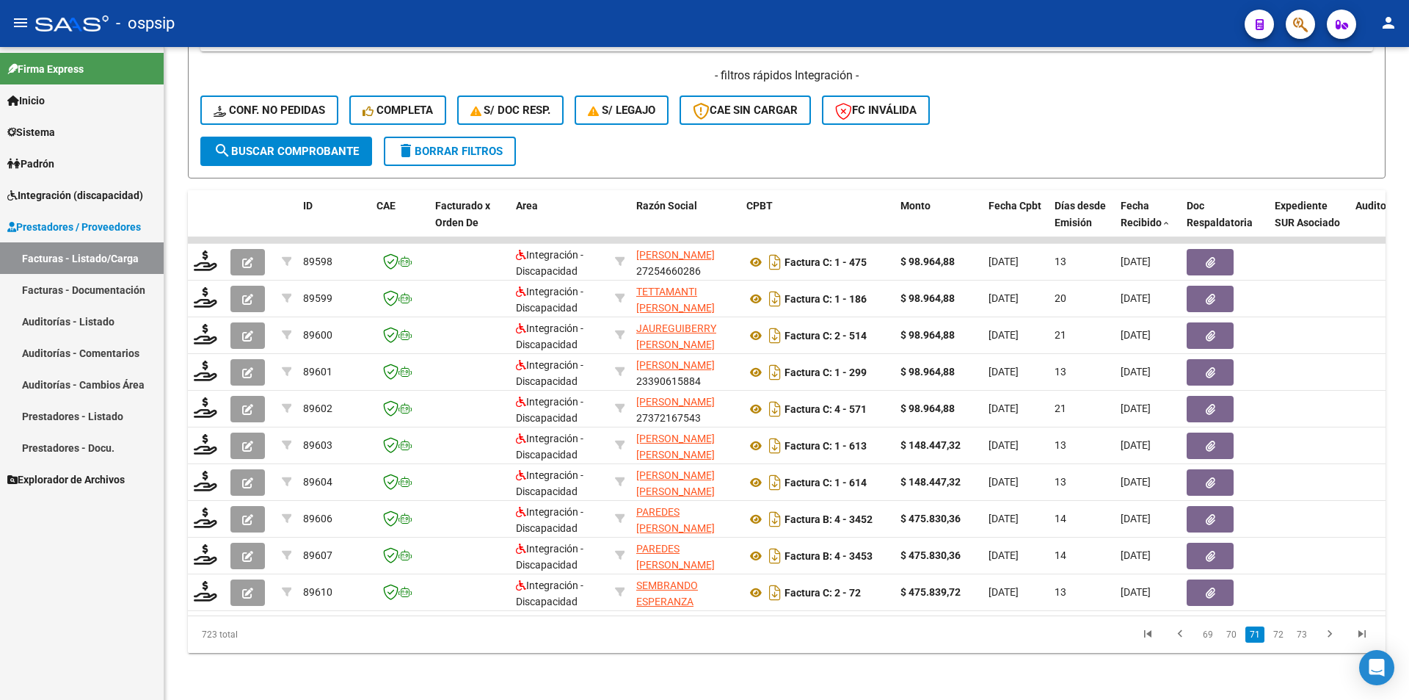
click at [1277, 636] on link "72" at bounding box center [1278, 634] width 19 height 16
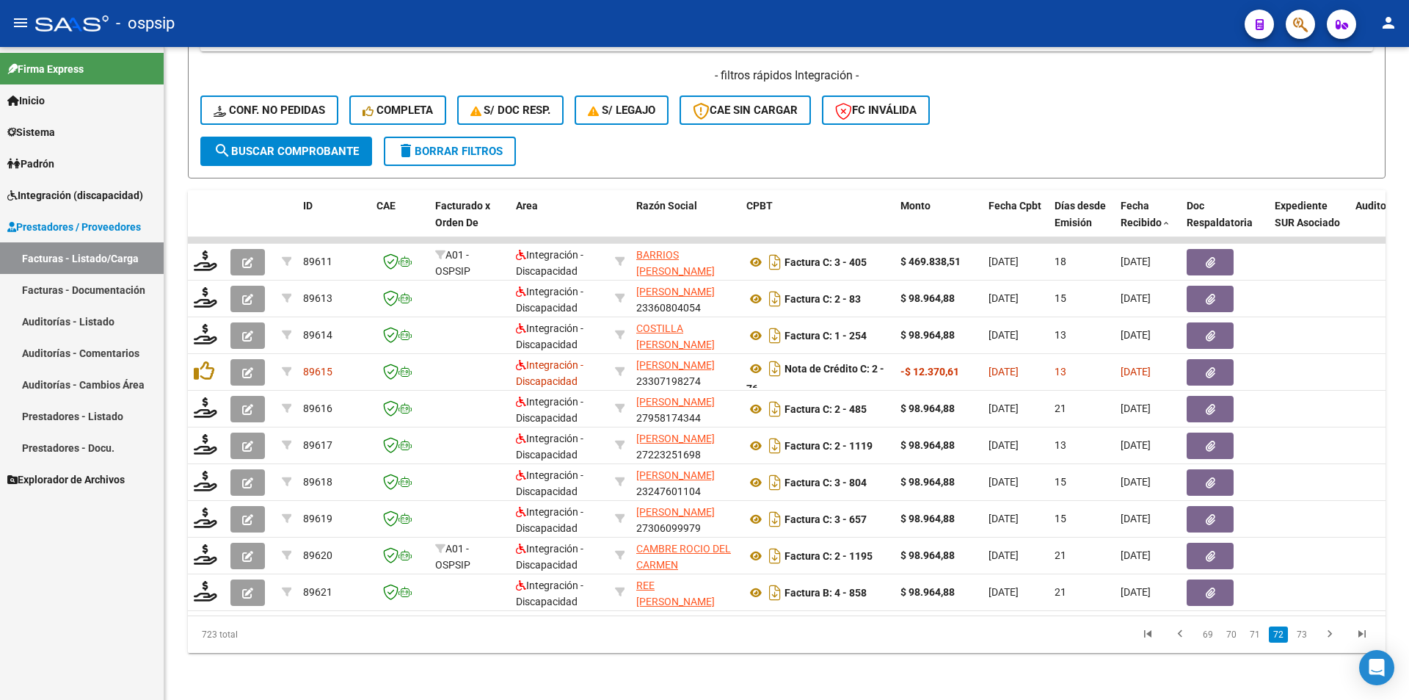
click at [1277, 636] on link "72" at bounding box center [1278, 634] width 19 height 16
click at [1307, 637] on link "73" at bounding box center [1302, 634] width 19 height 16
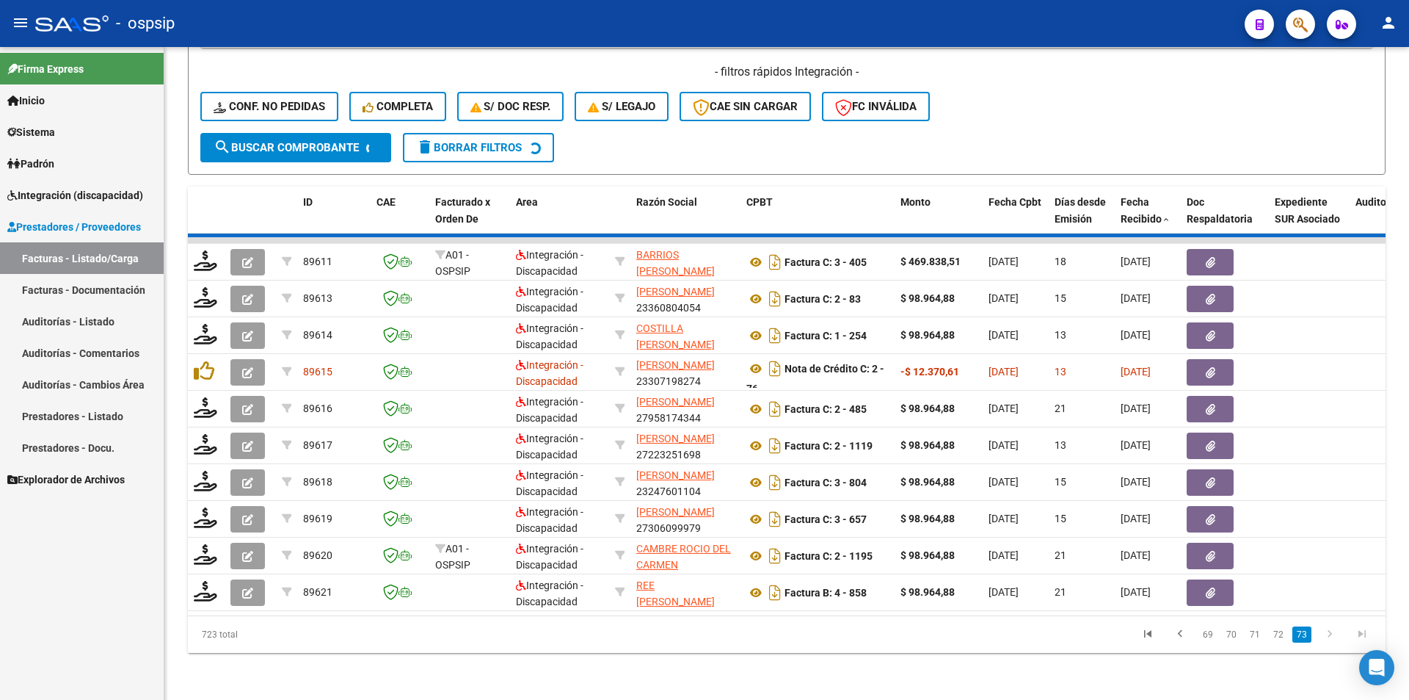
scroll to position [253, 0]
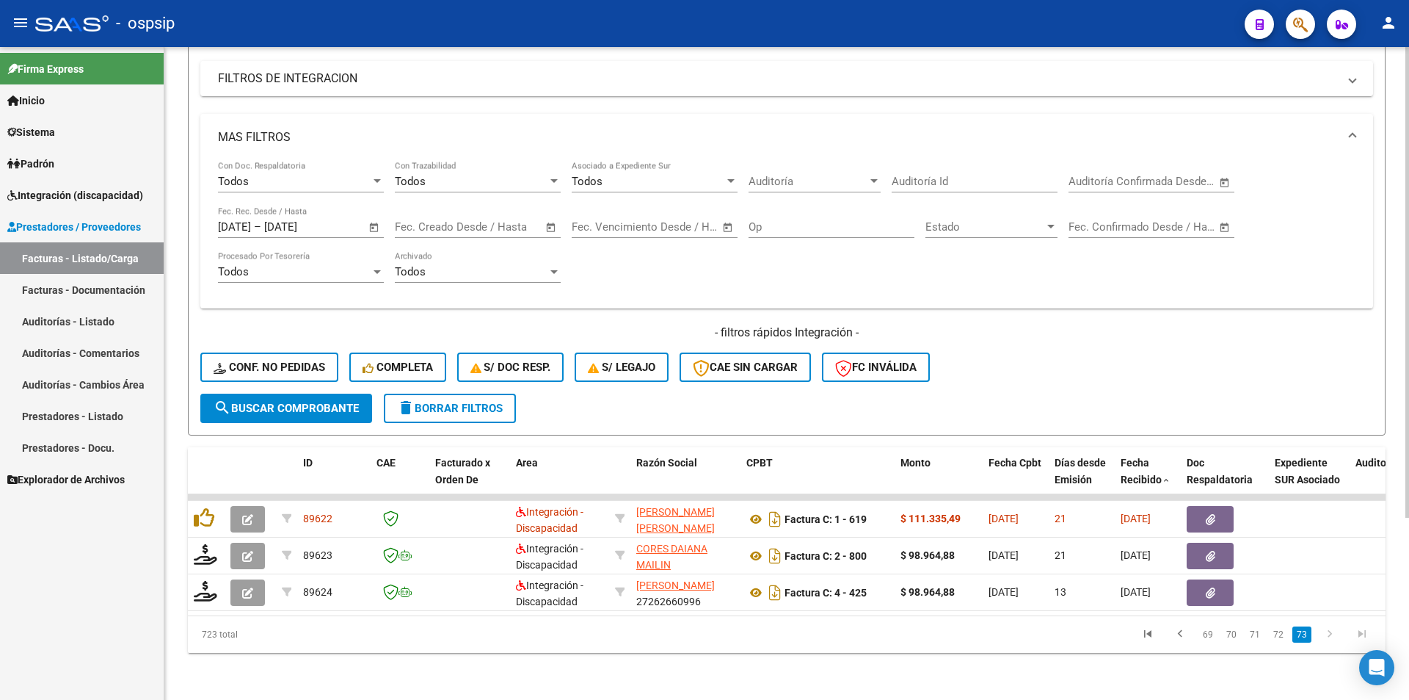
click at [233, 220] on input "[DATE]" at bounding box center [234, 226] width 33 height 13
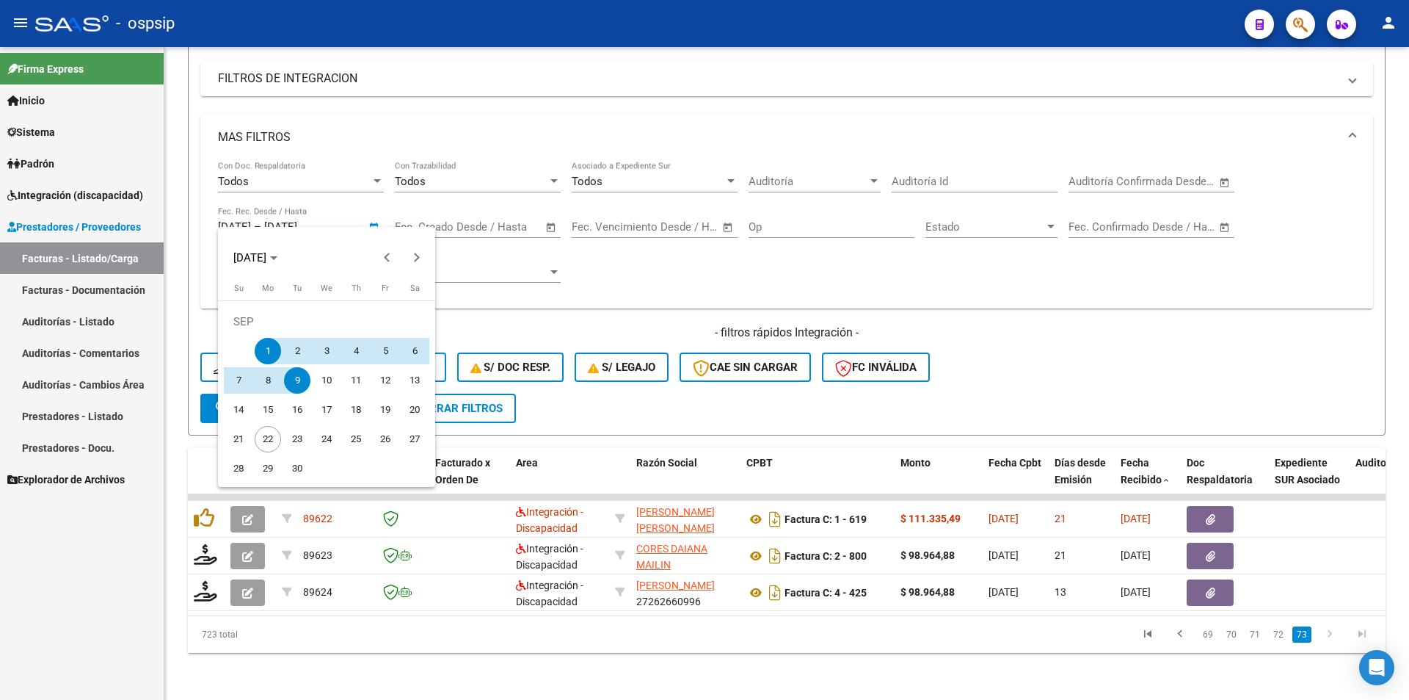
click at [324, 383] on span "10" at bounding box center [326, 380] width 26 height 26
type input "[DATE]"
click at [416, 390] on span "13" at bounding box center [415, 380] width 26 height 26
type input "[DATE]"
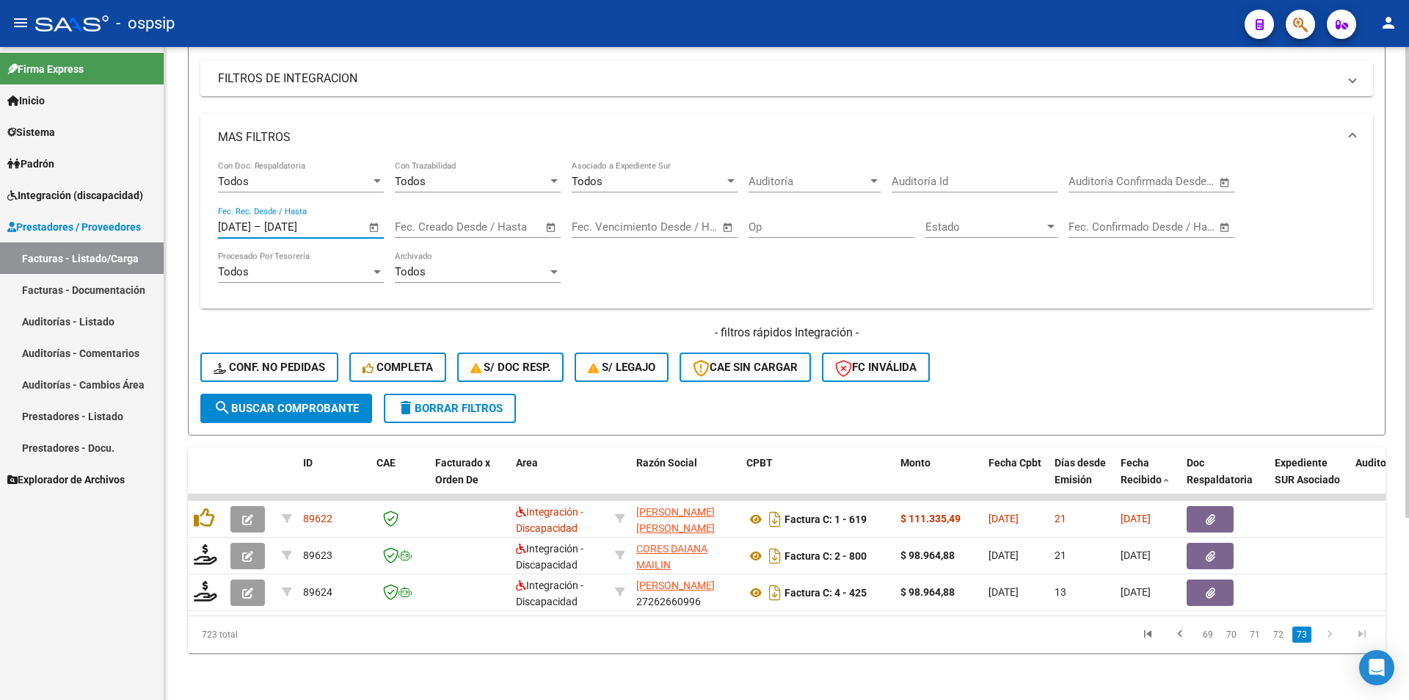
click at [329, 402] on span "search Buscar Comprobante" at bounding box center [286, 408] width 145 height 13
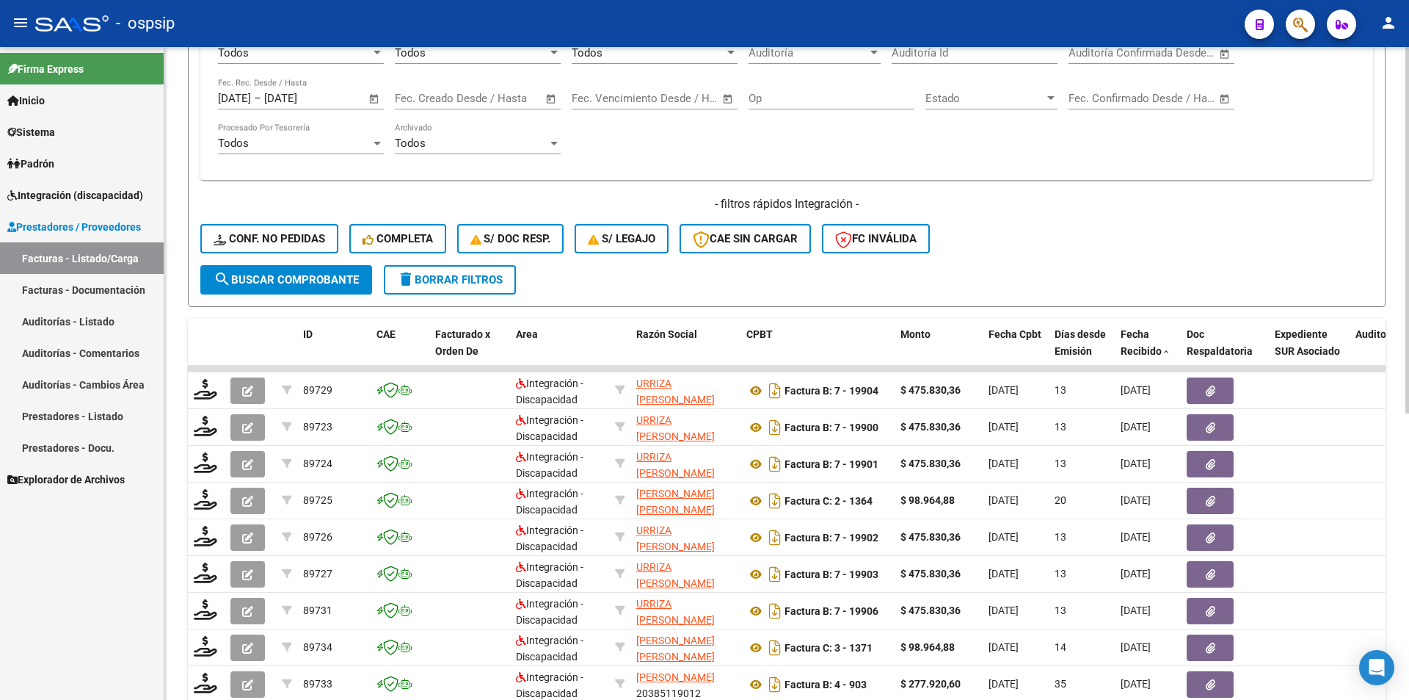
scroll to position [509, 0]
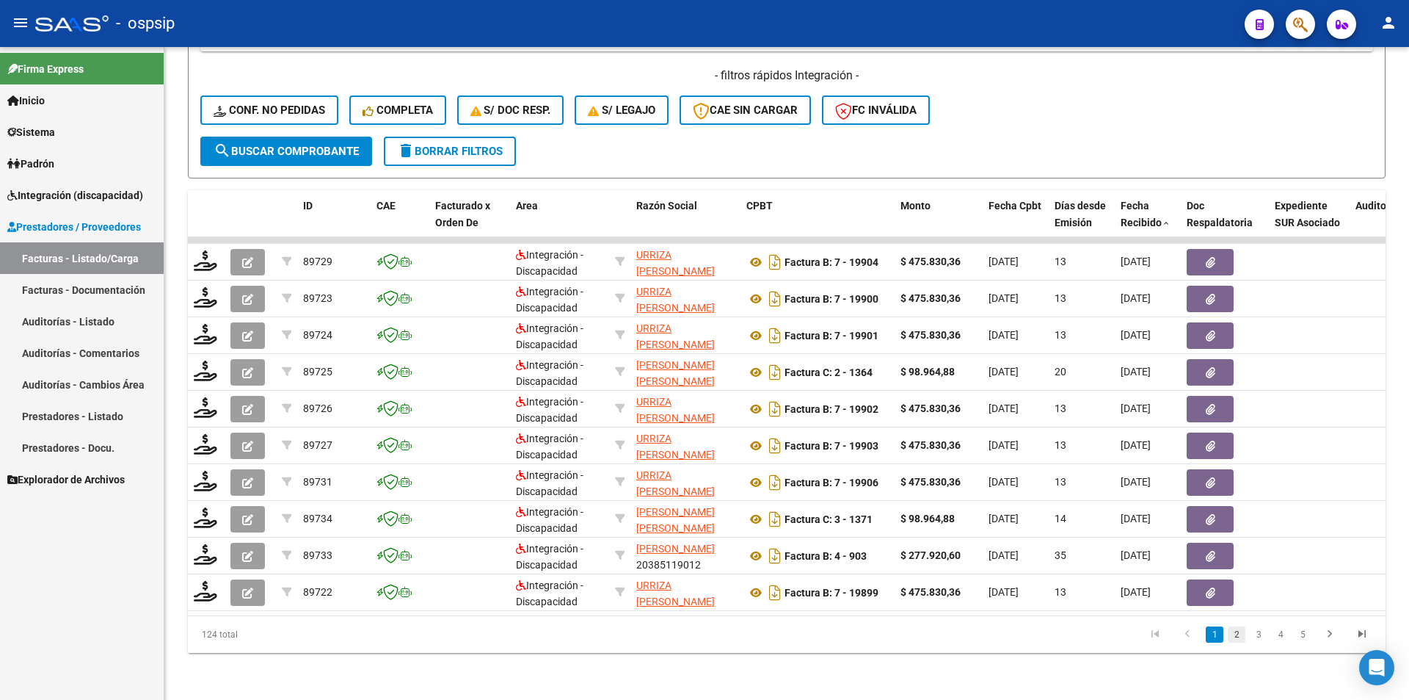
click at [1235, 638] on link "2" at bounding box center [1237, 634] width 18 height 16
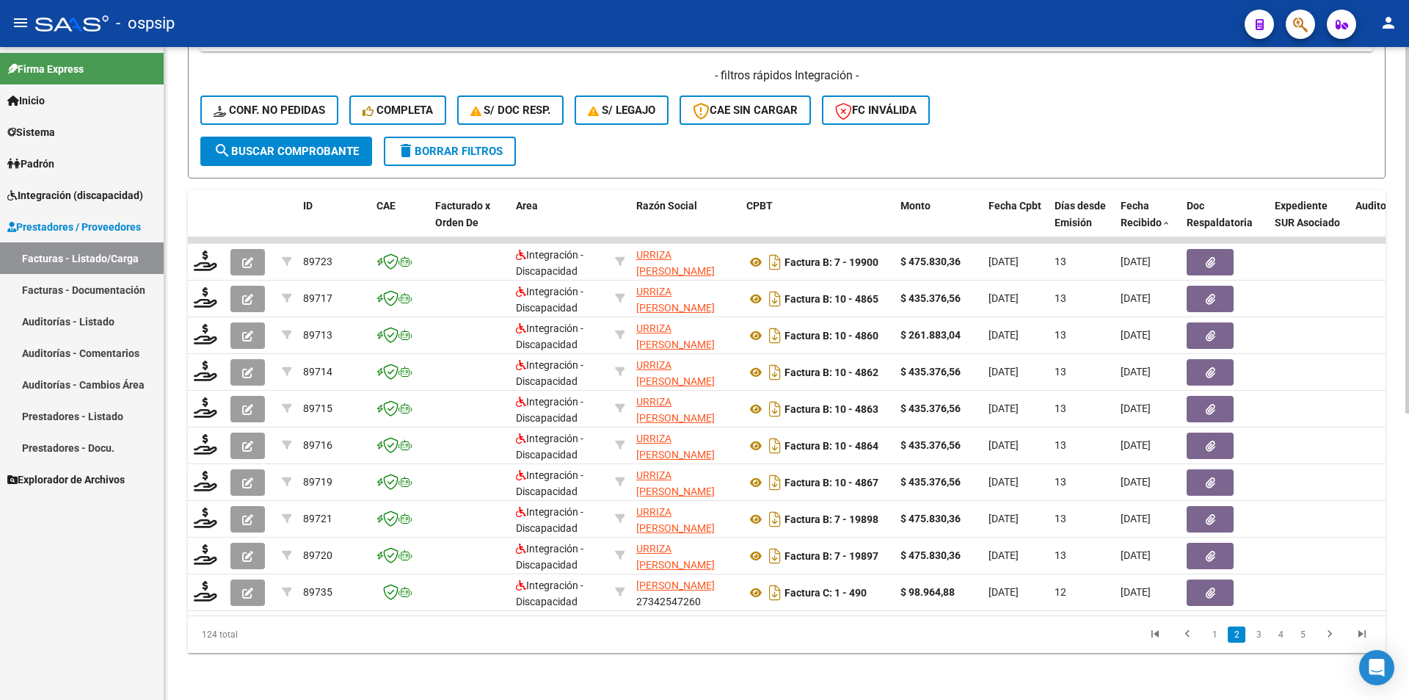
click at [1239, 639] on link "2" at bounding box center [1237, 634] width 18 height 16
click at [1254, 639] on link "3" at bounding box center [1259, 634] width 18 height 16
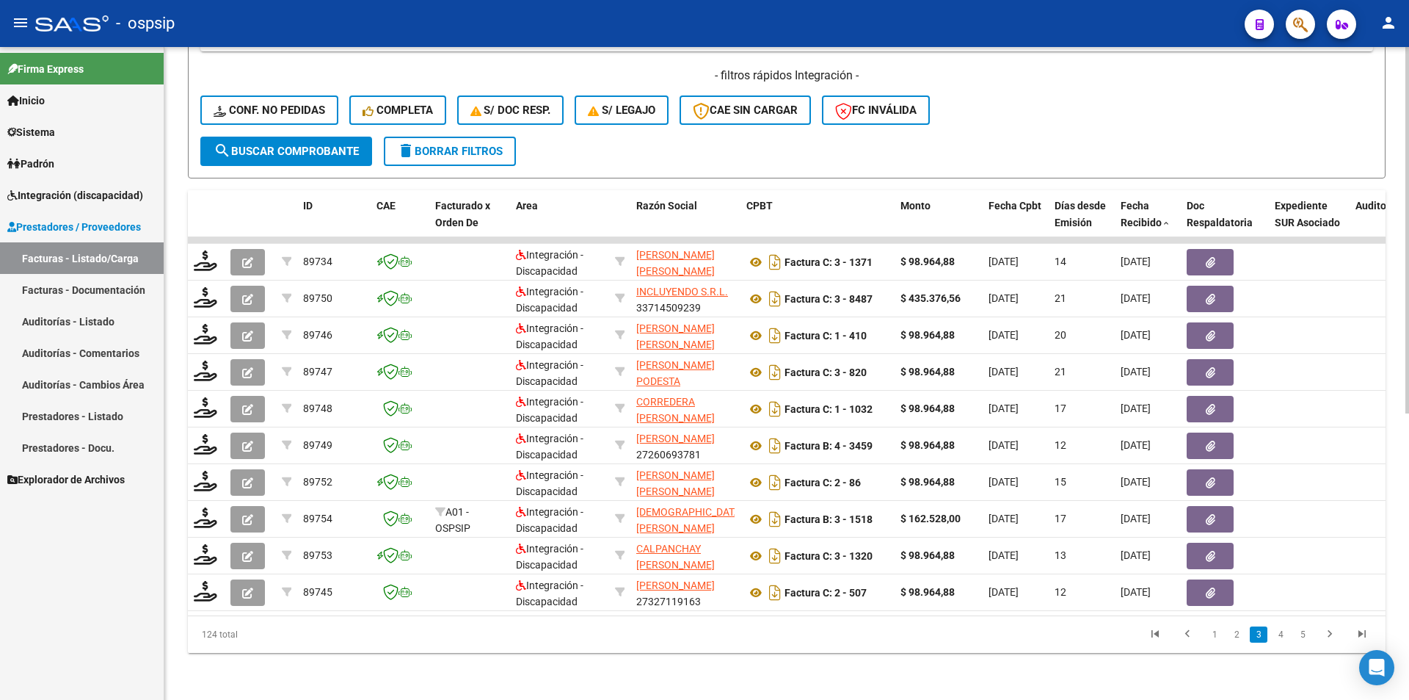
click at [1277, 638] on link "4" at bounding box center [1281, 634] width 18 height 16
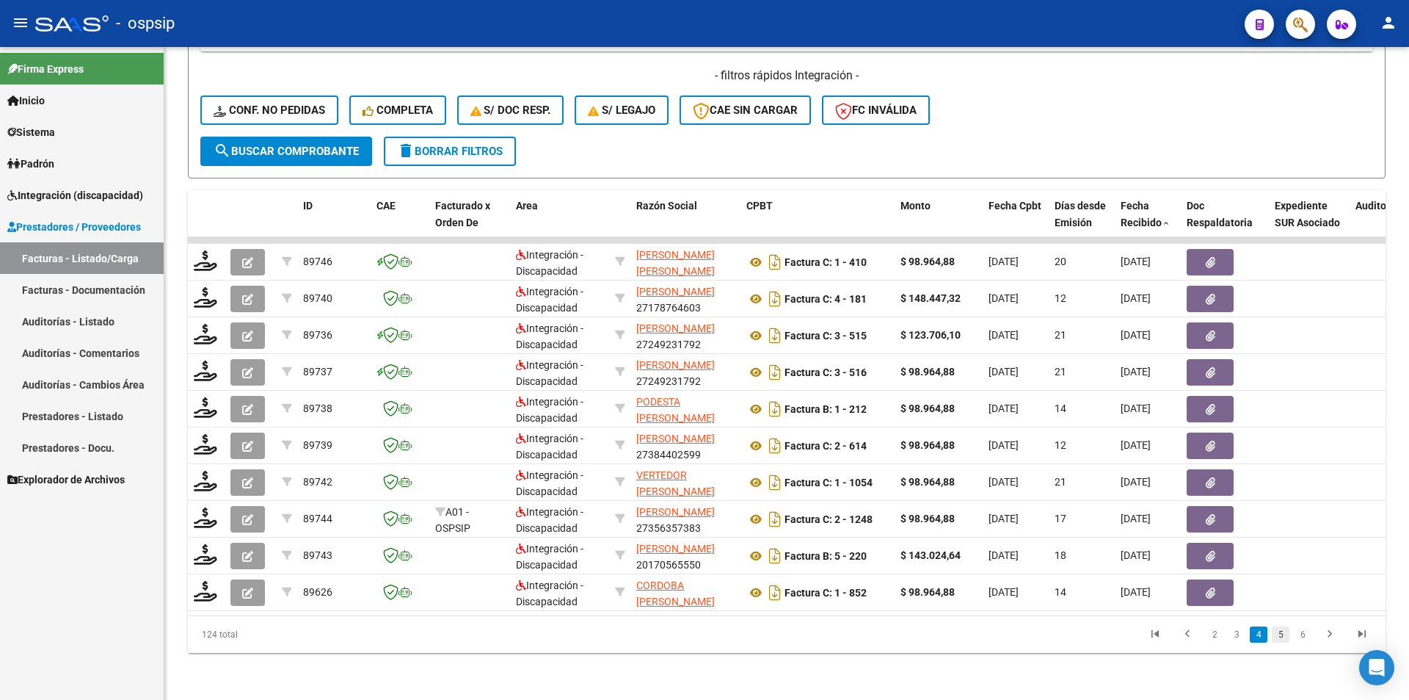
click at [1282, 639] on link "5" at bounding box center [1281, 634] width 18 height 16
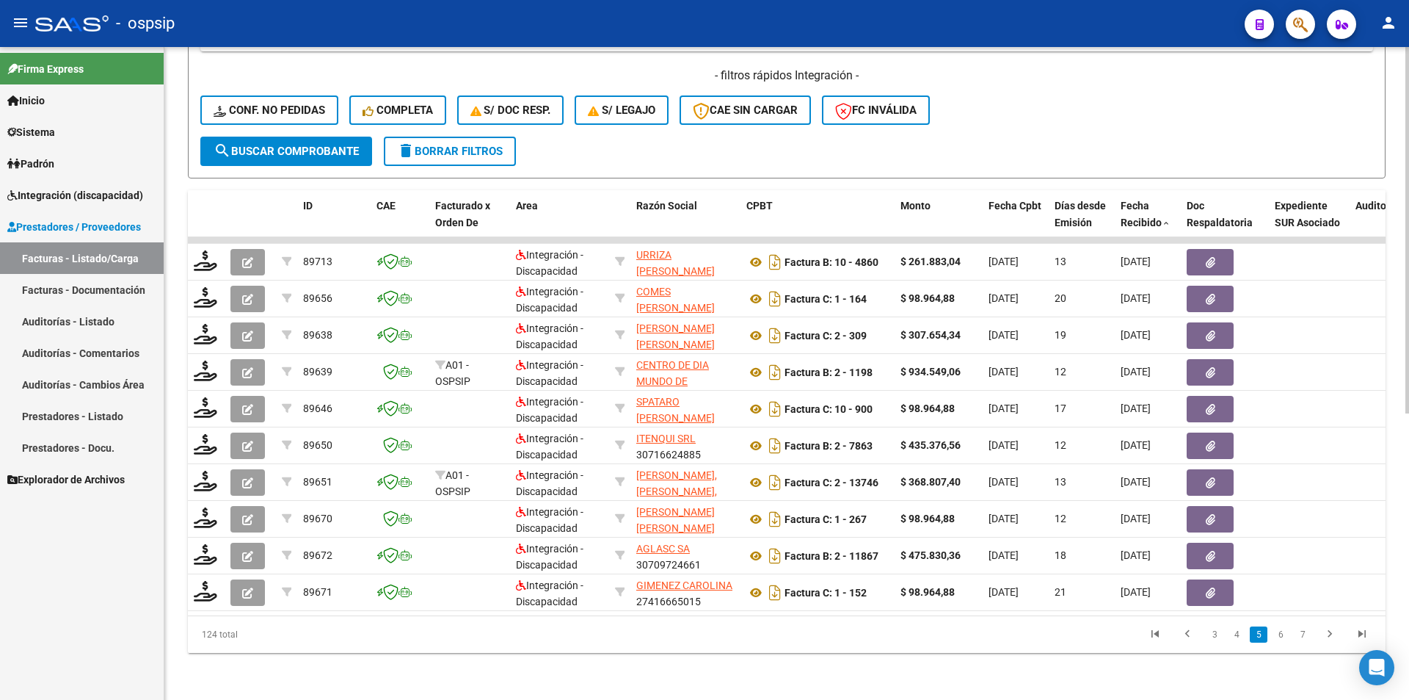
click at [1282, 639] on link "6" at bounding box center [1281, 634] width 18 height 16
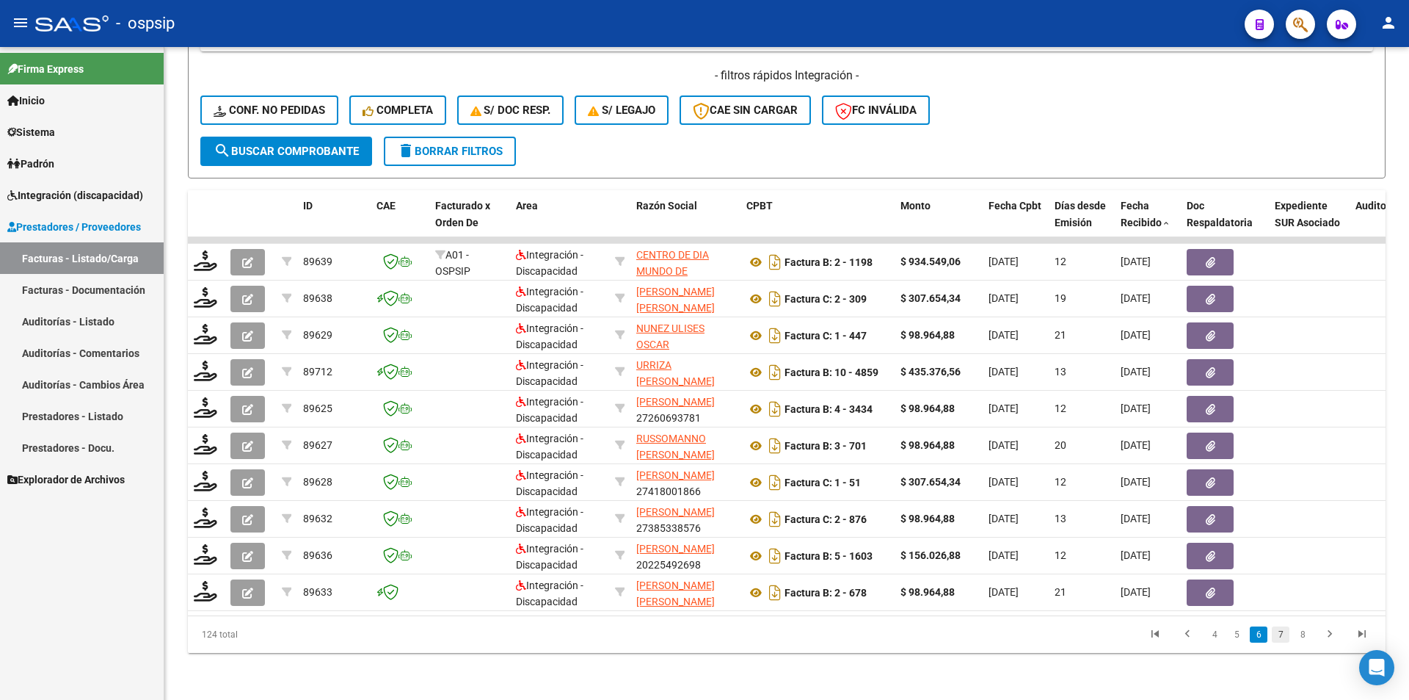
click at [1282, 639] on link "7" at bounding box center [1281, 634] width 18 height 16
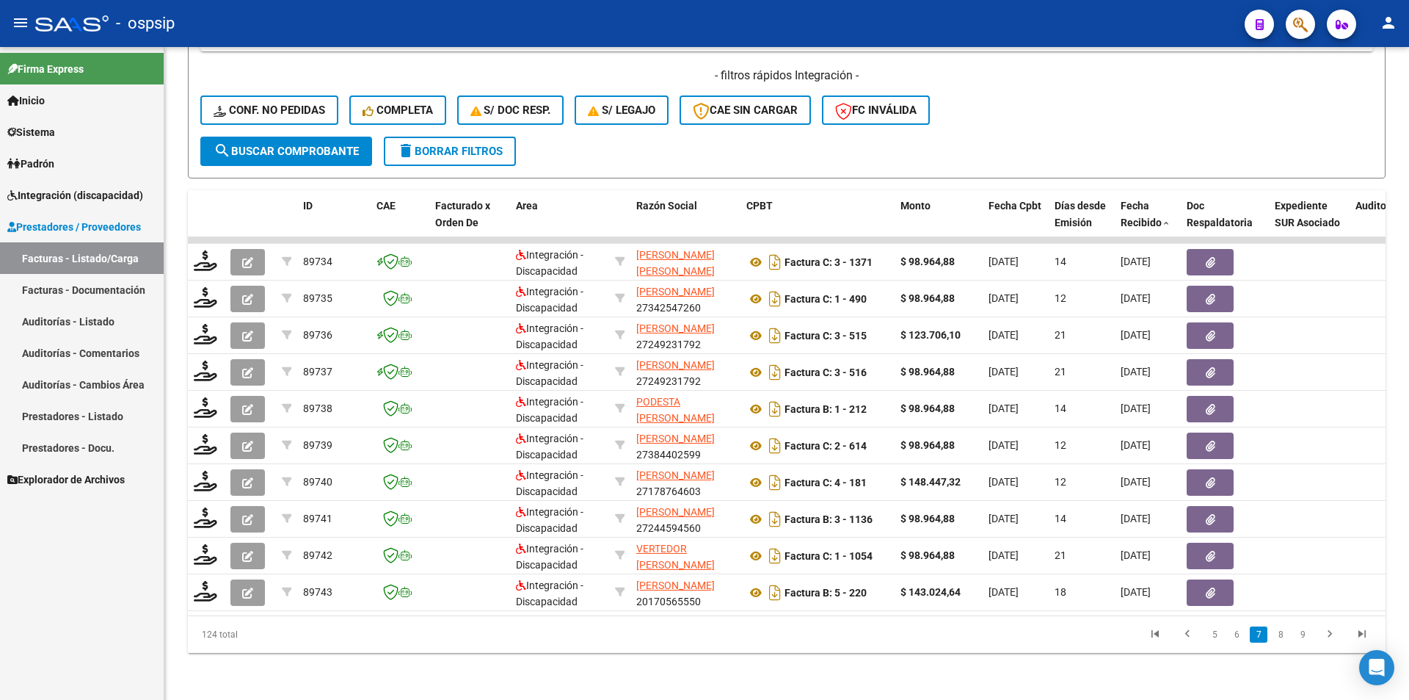
click at [1282, 639] on link "8" at bounding box center [1281, 634] width 18 height 16
click at [1284, 639] on link "9" at bounding box center [1280, 634] width 18 height 16
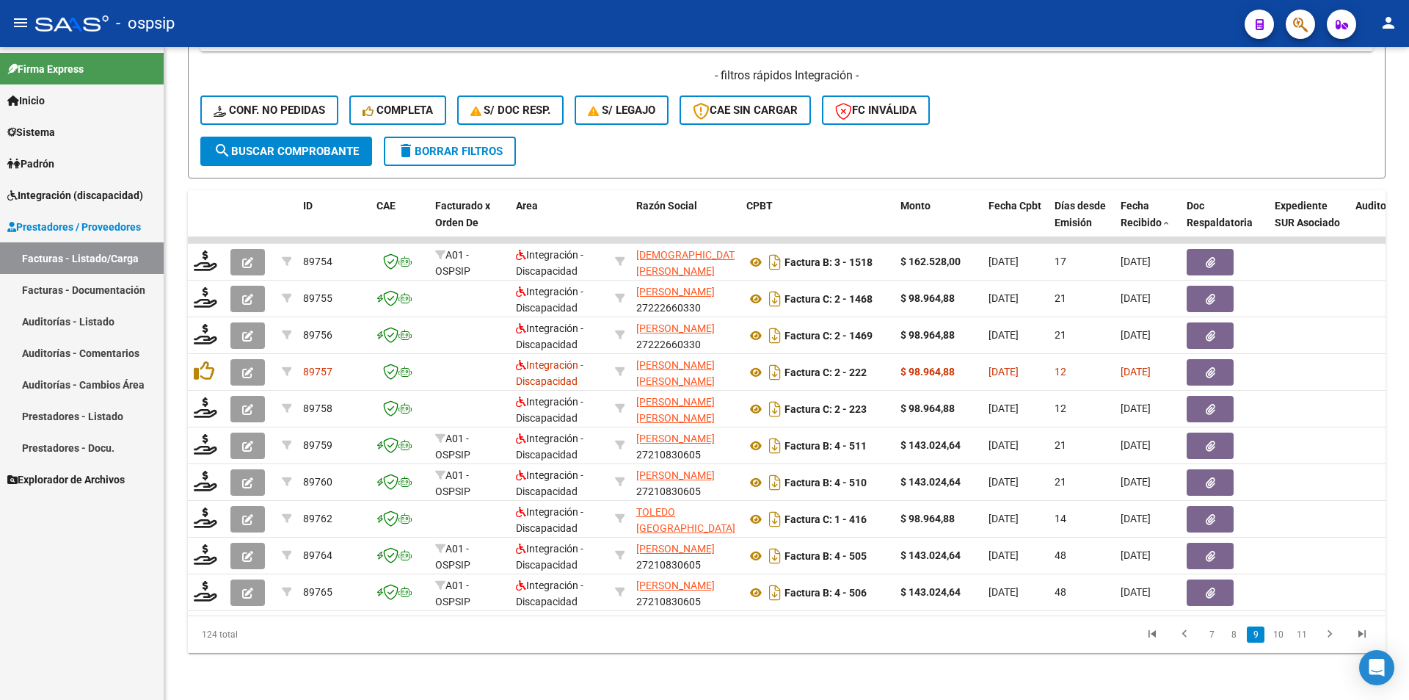
click at [1284, 639] on link "10" at bounding box center [1278, 634] width 19 height 16
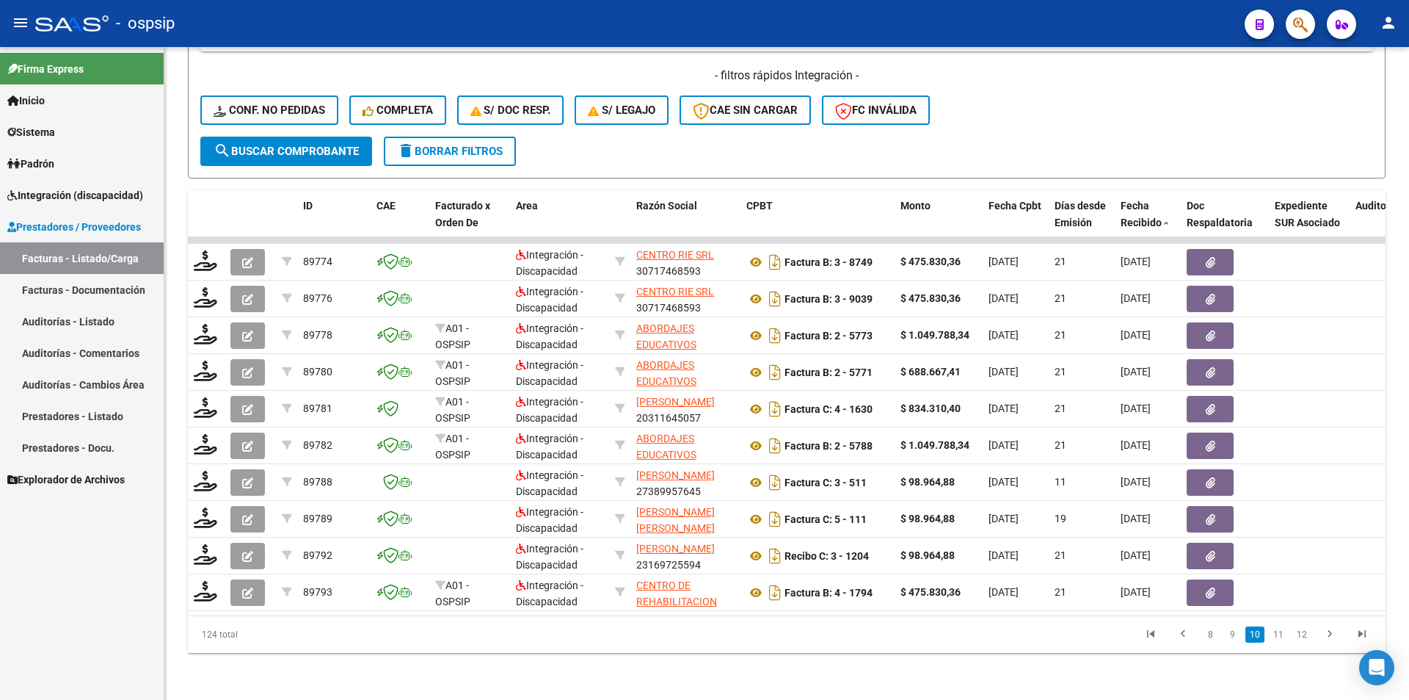
click at [1284, 639] on link "11" at bounding box center [1278, 634] width 19 height 16
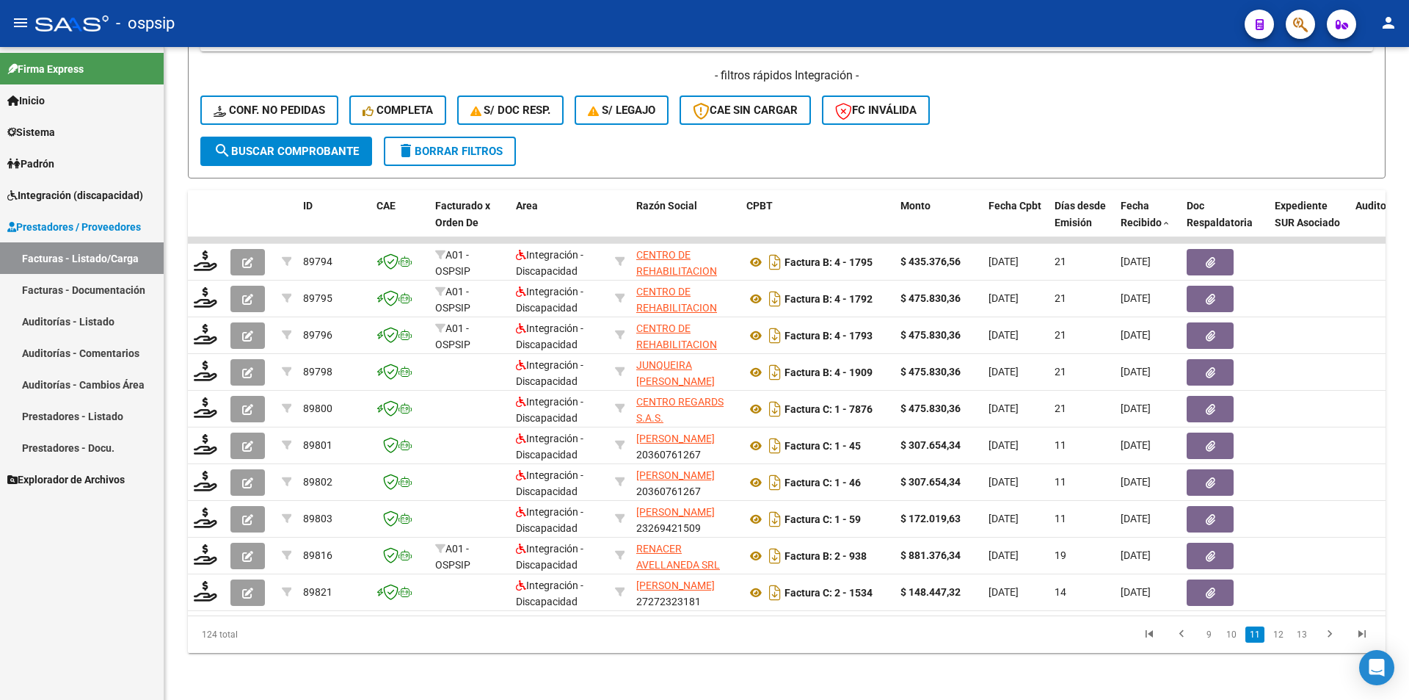
click at [1284, 639] on link "12" at bounding box center [1278, 634] width 19 height 16
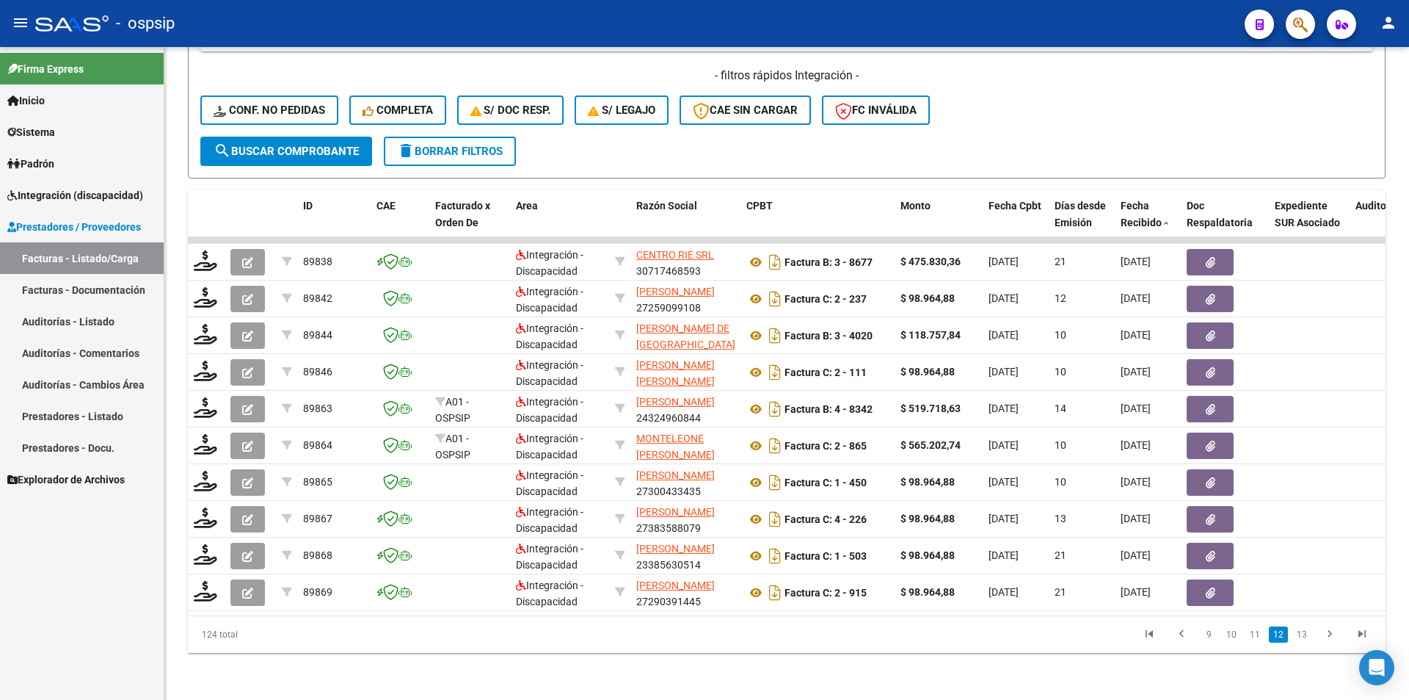
click at [1284, 639] on link "12" at bounding box center [1278, 634] width 19 height 16
click at [1304, 637] on link "13" at bounding box center [1302, 634] width 19 height 16
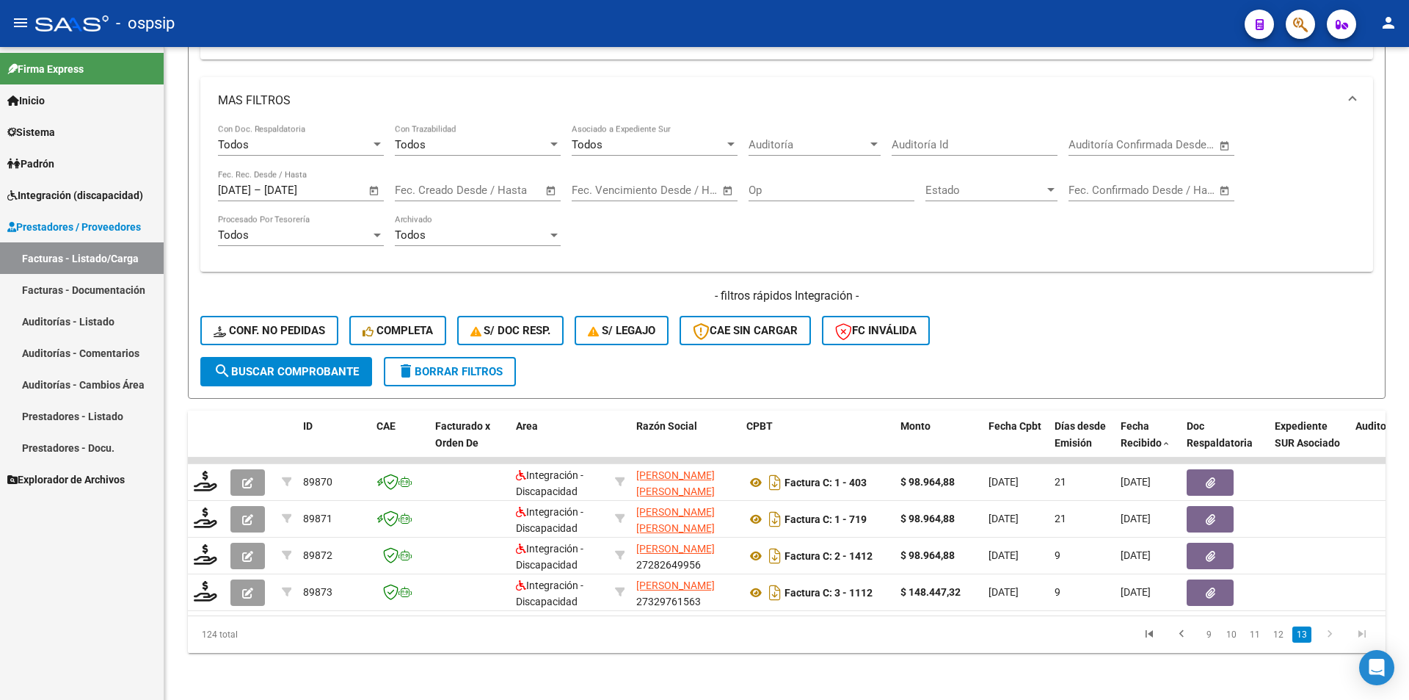
scroll to position [289, 0]
click at [244, 184] on input "[DATE]" at bounding box center [234, 190] width 33 height 13
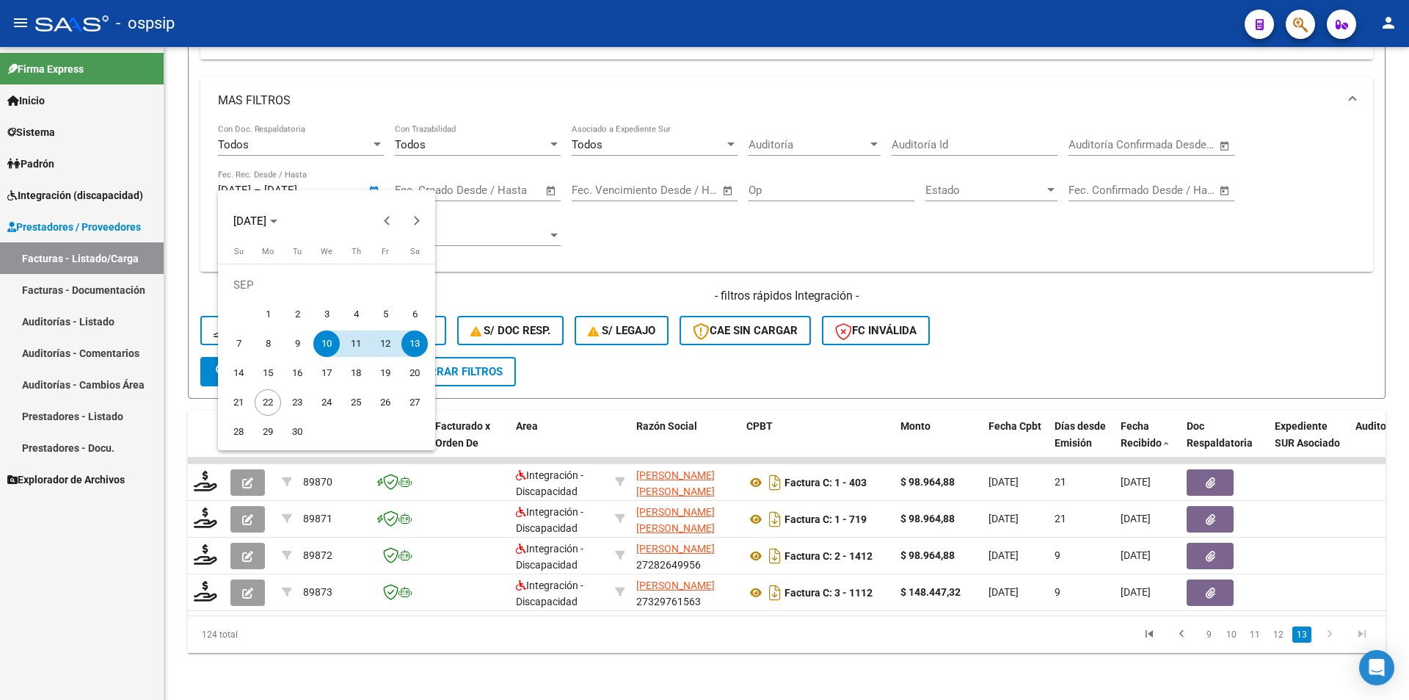
click at [243, 361] on span "14" at bounding box center [238, 373] width 26 height 26
type input "[DATE]"
click at [305, 375] on span "16" at bounding box center [297, 373] width 26 height 26
type input "[DATE]"
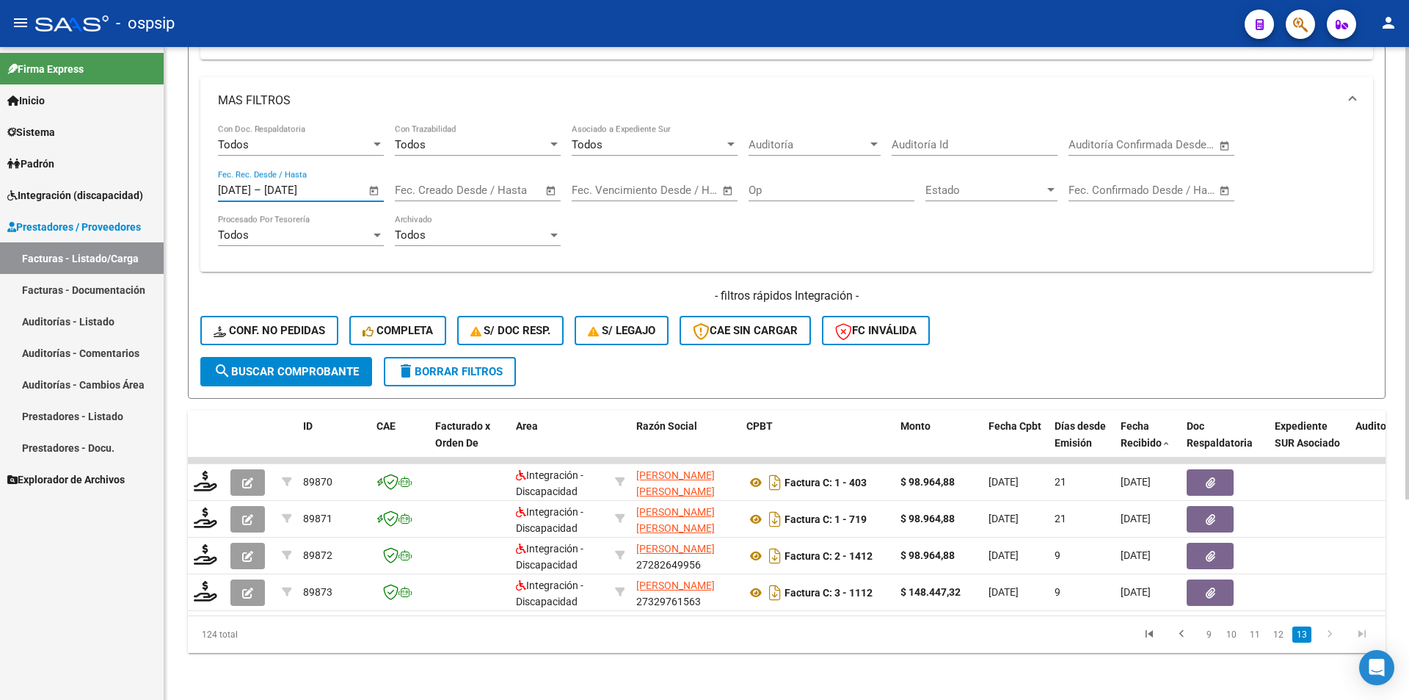
click at [335, 365] on span "search Buscar Comprobante" at bounding box center [286, 371] width 145 height 13
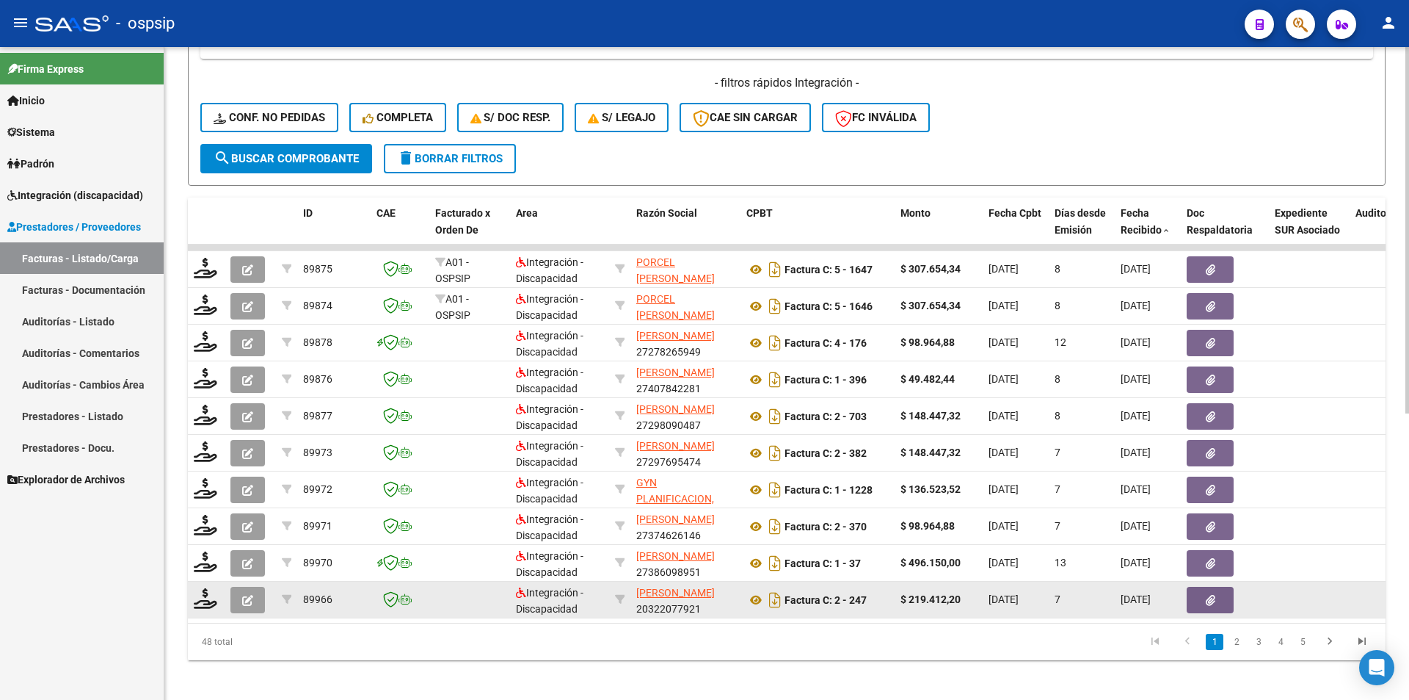
scroll to position [509, 0]
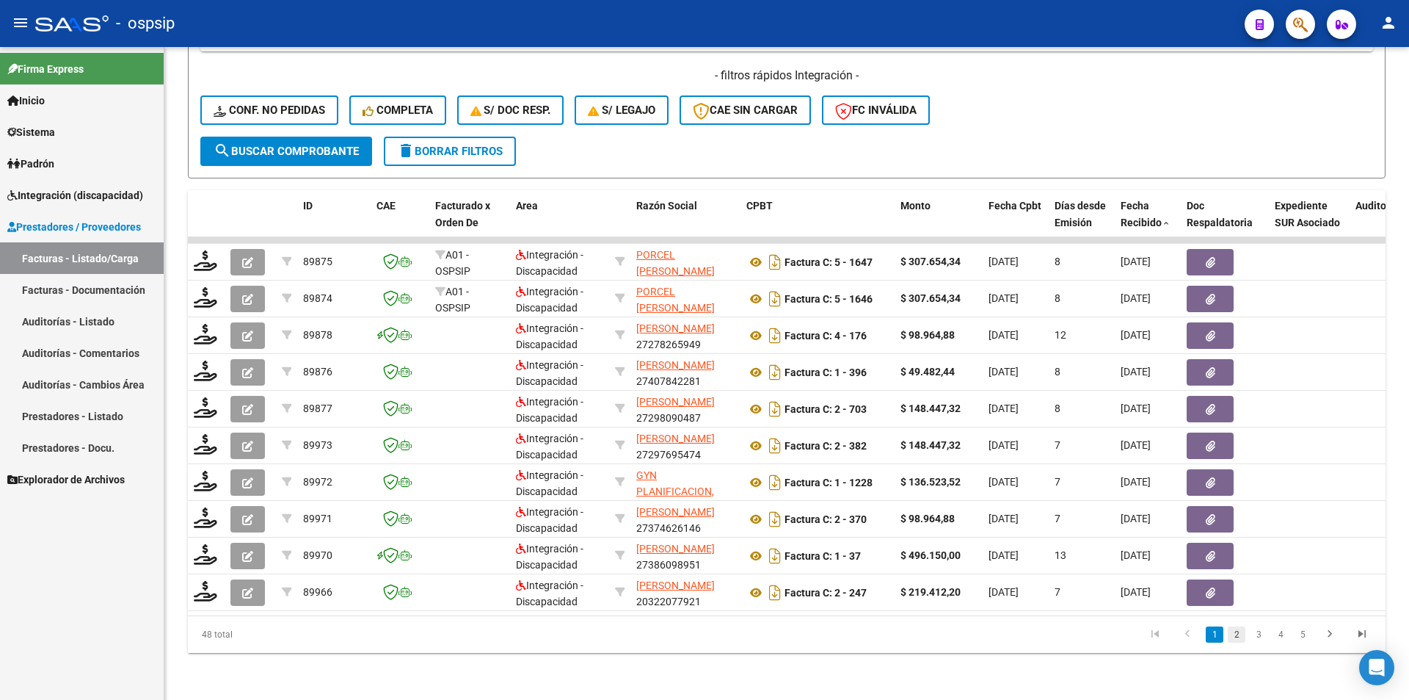
click at [1239, 631] on link "2" at bounding box center [1237, 634] width 18 height 16
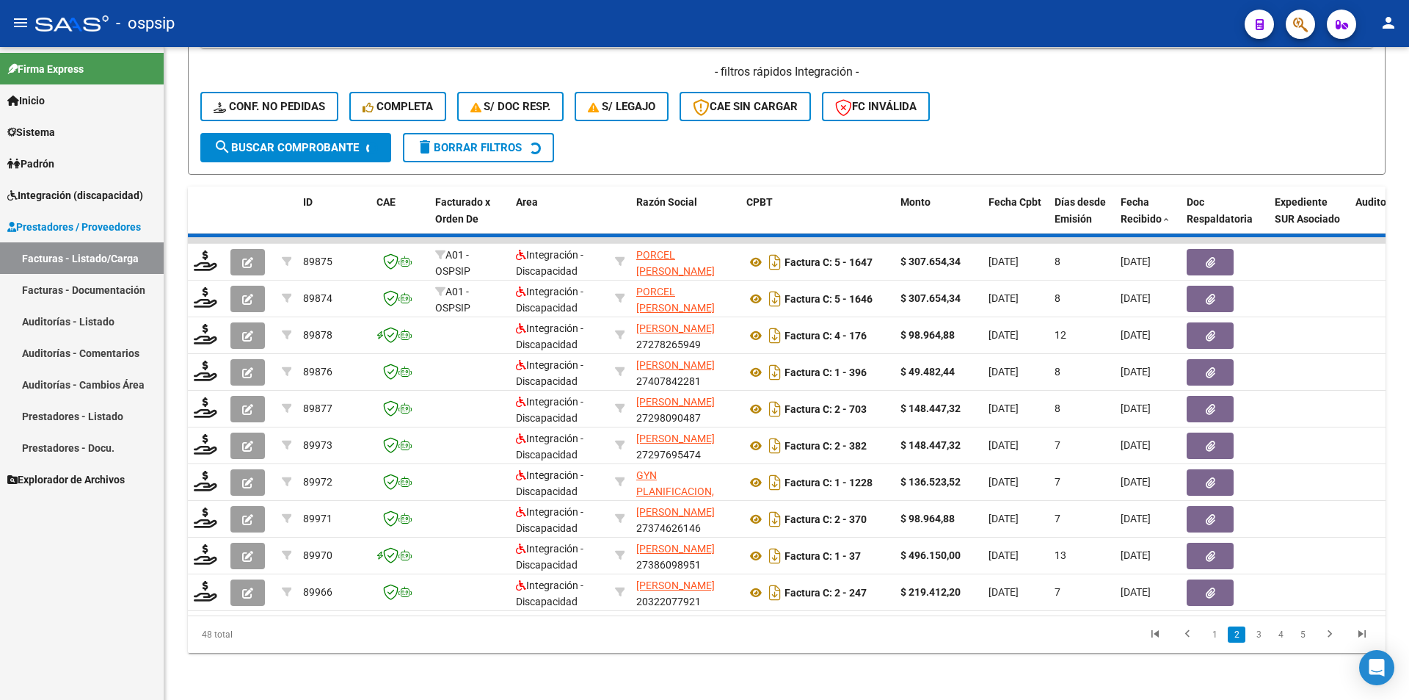
click at [1243, 636] on div "48 total 1 2 3 4 5" at bounding box center [787, 634] width 1198 height 37
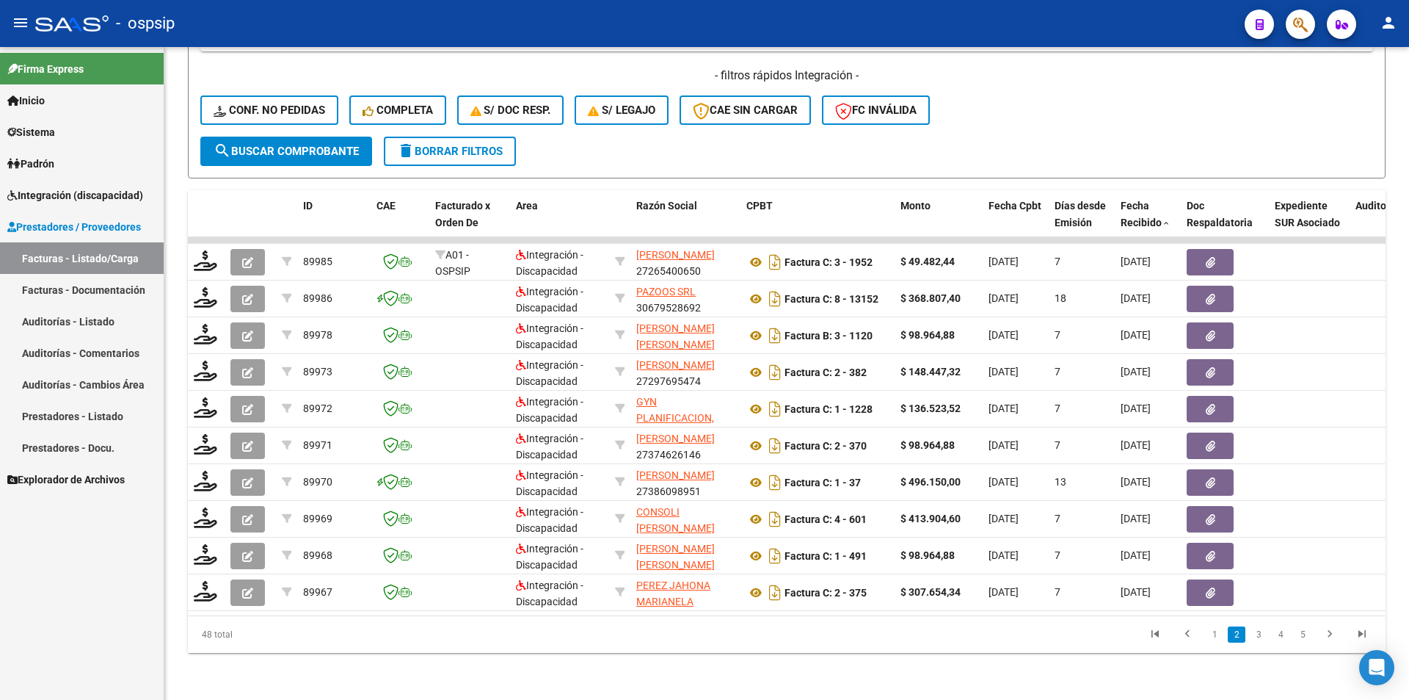
click at [1260, 638] on link "3" at bounding box center [1259, 634] width 18 height 16
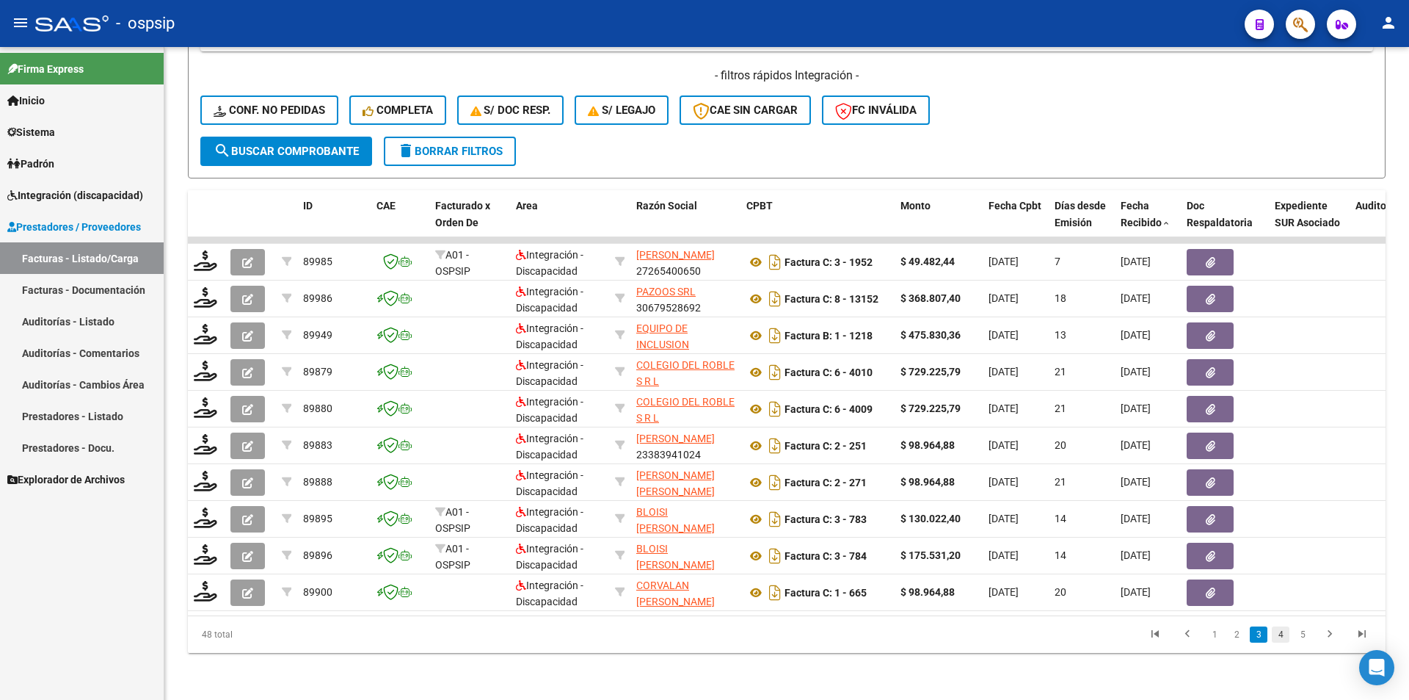
click at [1280, 637] on link "4" at bounding box center [1281, 634] width 18 height 16
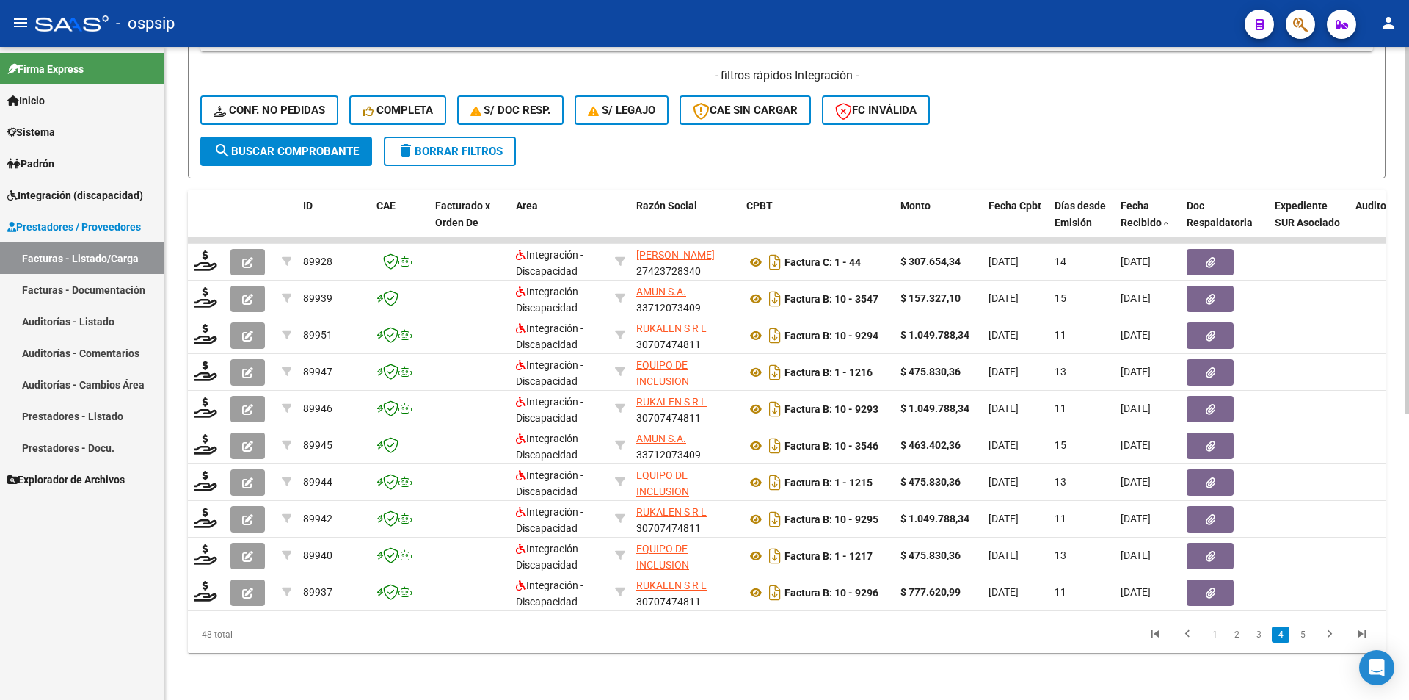
click at [1297, 636] on link "5" at bounding box center [1303, 634] width 18 height 16
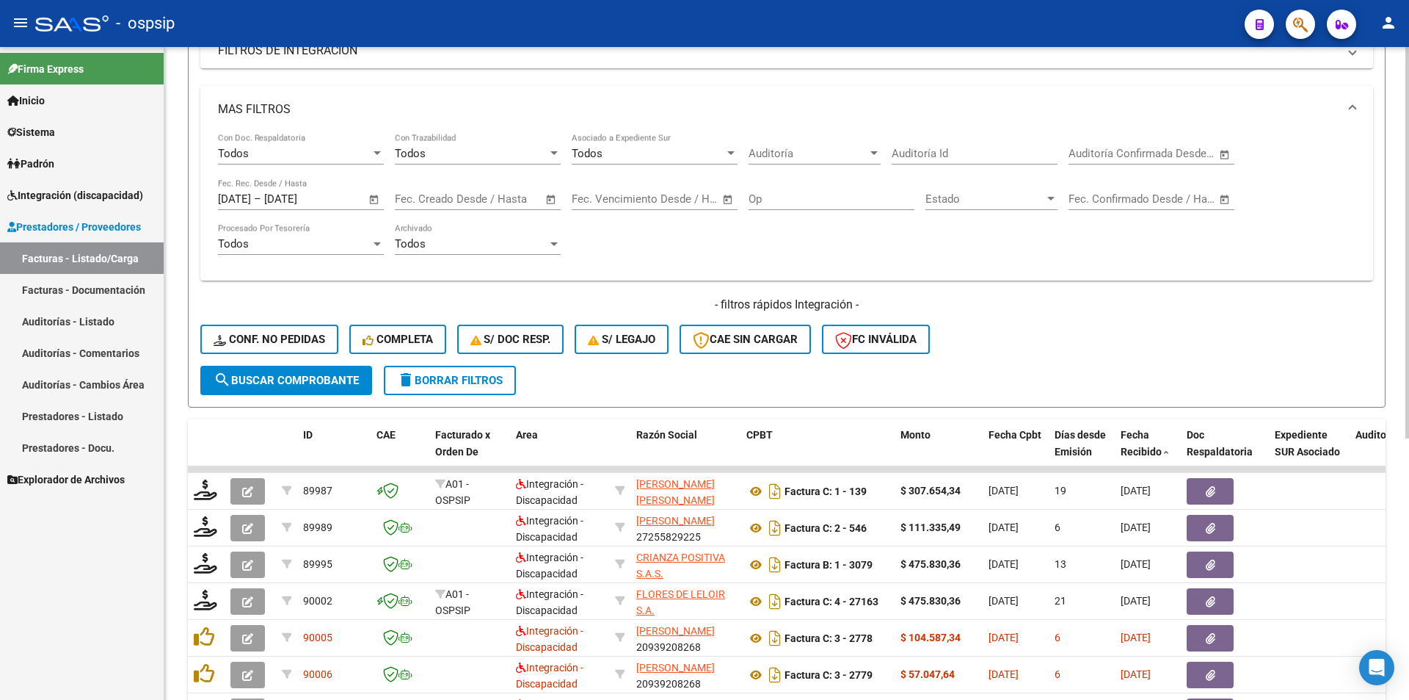
scroll to position [289, 0]
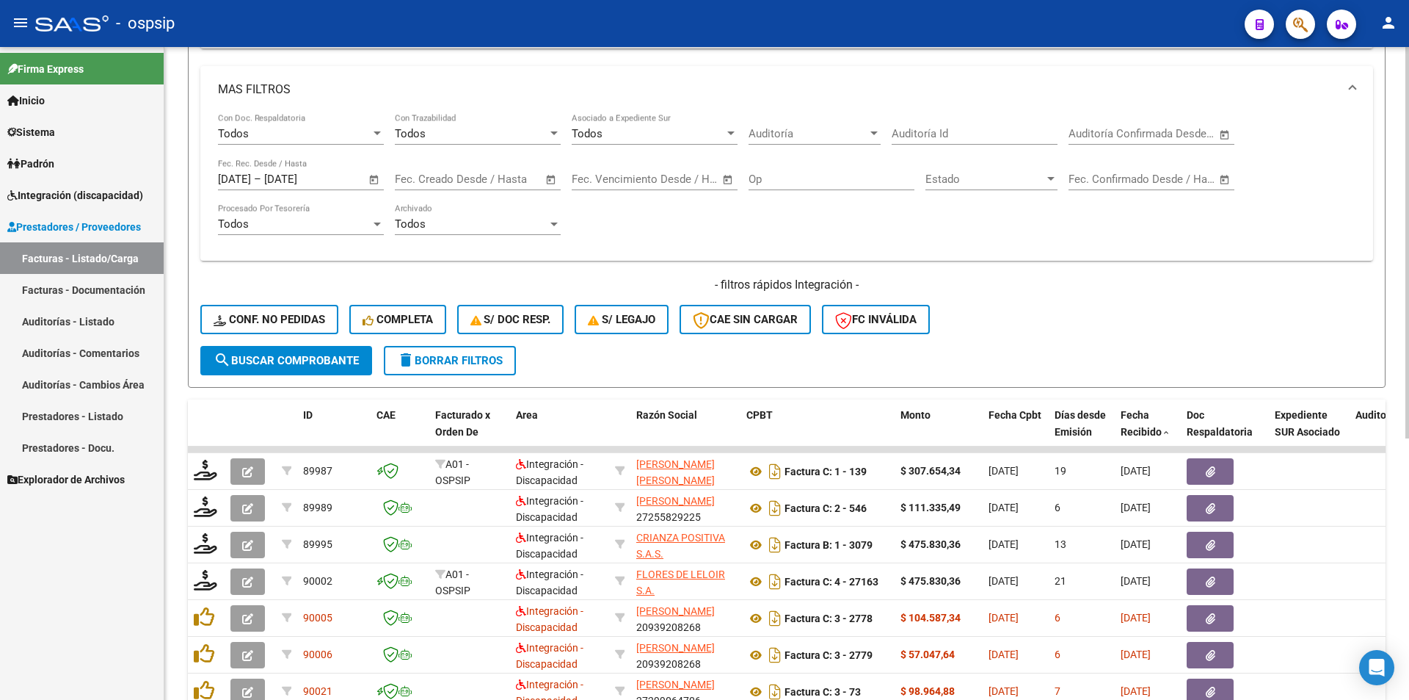
click at [239, 178] on input "[DATE]" at bounding box center [234, 179] width 33 height 13
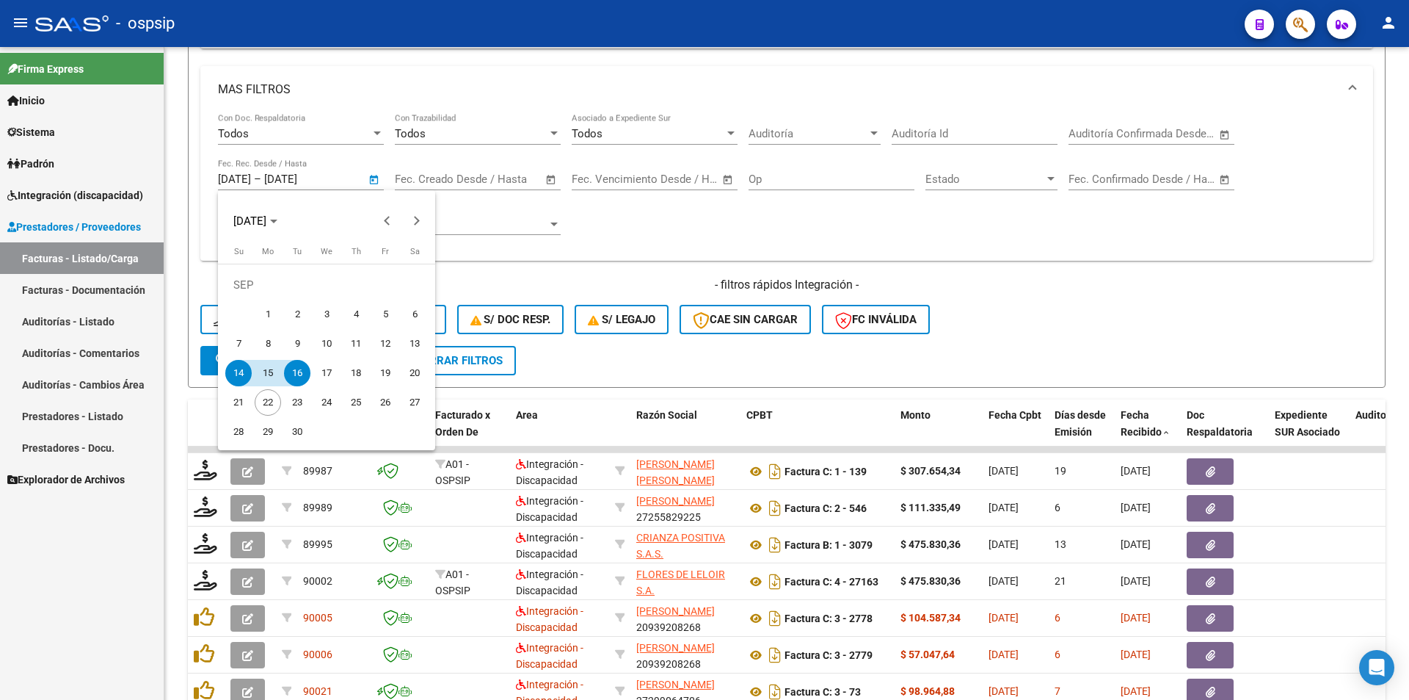
click at [328, 366] on span "17" at bounding box center [326, 373] width 26 height 26
type input "[DATE]"
click at [419, 375] on span "20" at bounding box center [415, 373] width 26 height 26
type input "[DATE]"
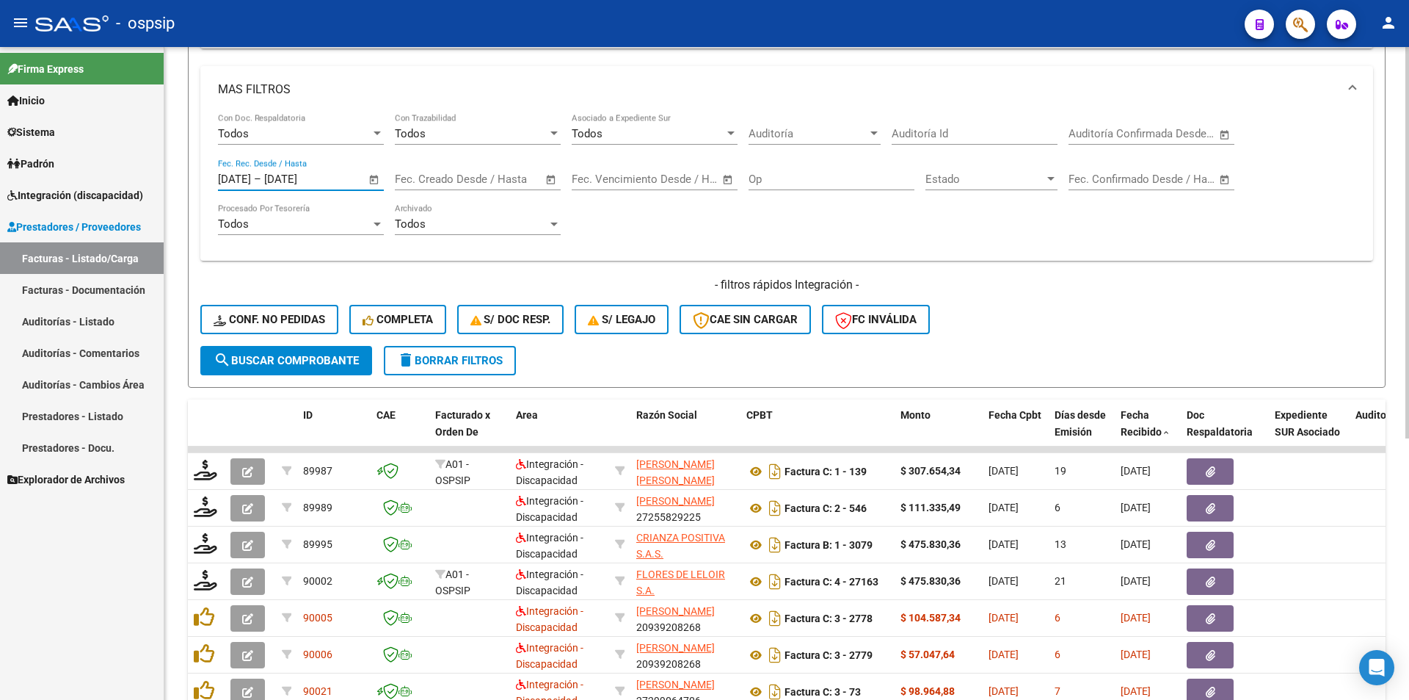
click at [327, 363] on span "search Buscar Comprobante" at bounding box center [286, 360] width 145 height 13
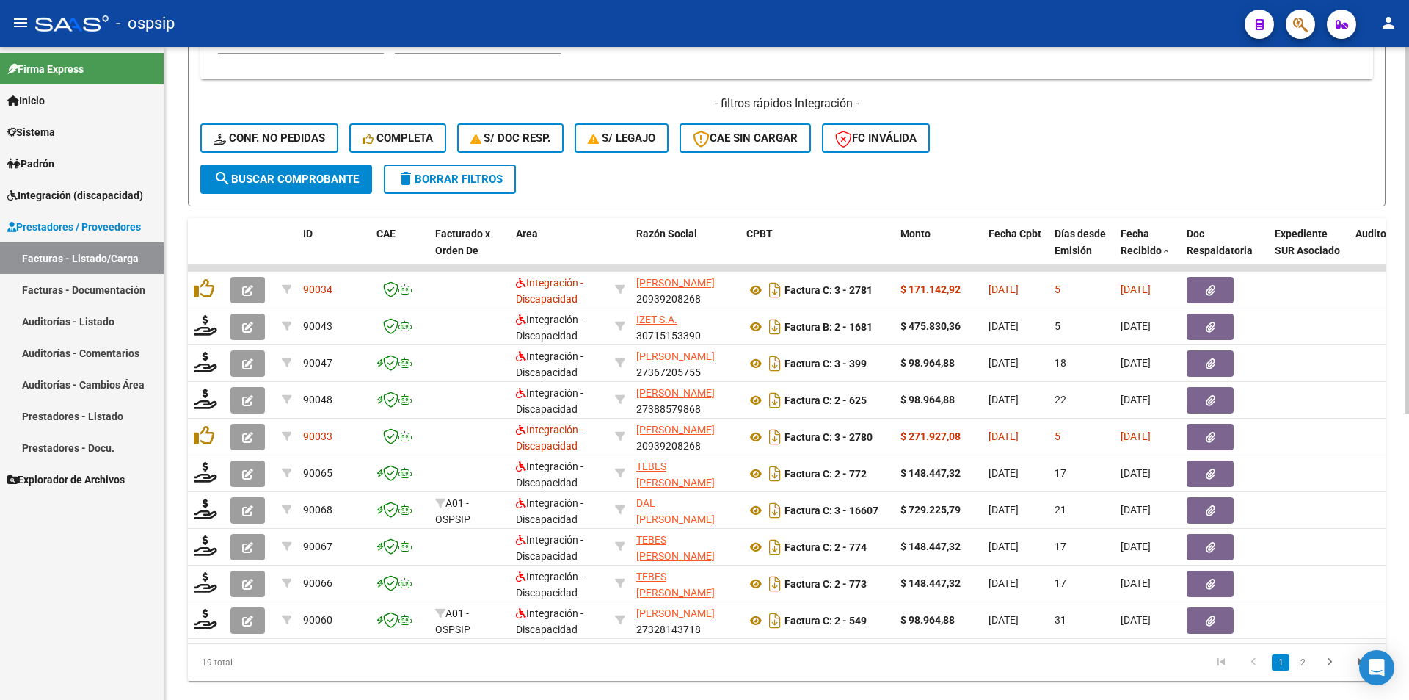
scroll to position [509, 0]
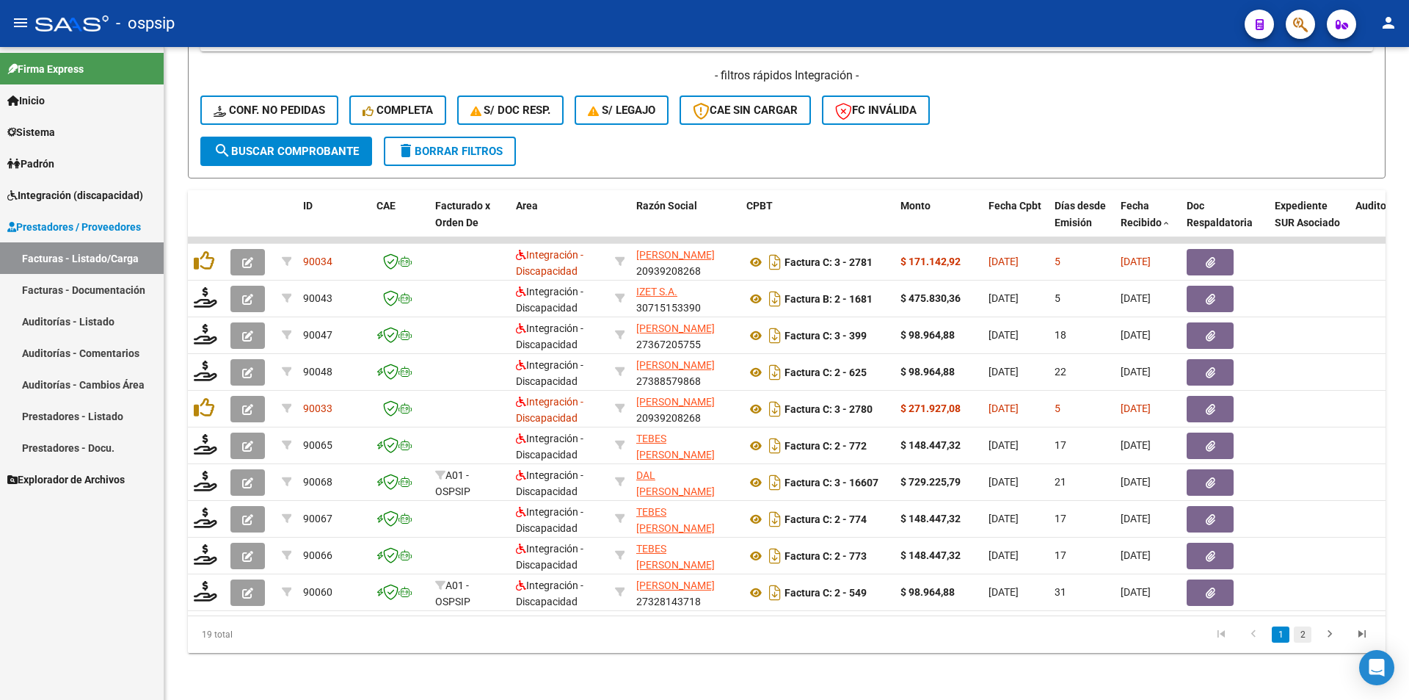
click at [1301, 635] on link "2" at bounding box center [1303, 634] width 18 height 16
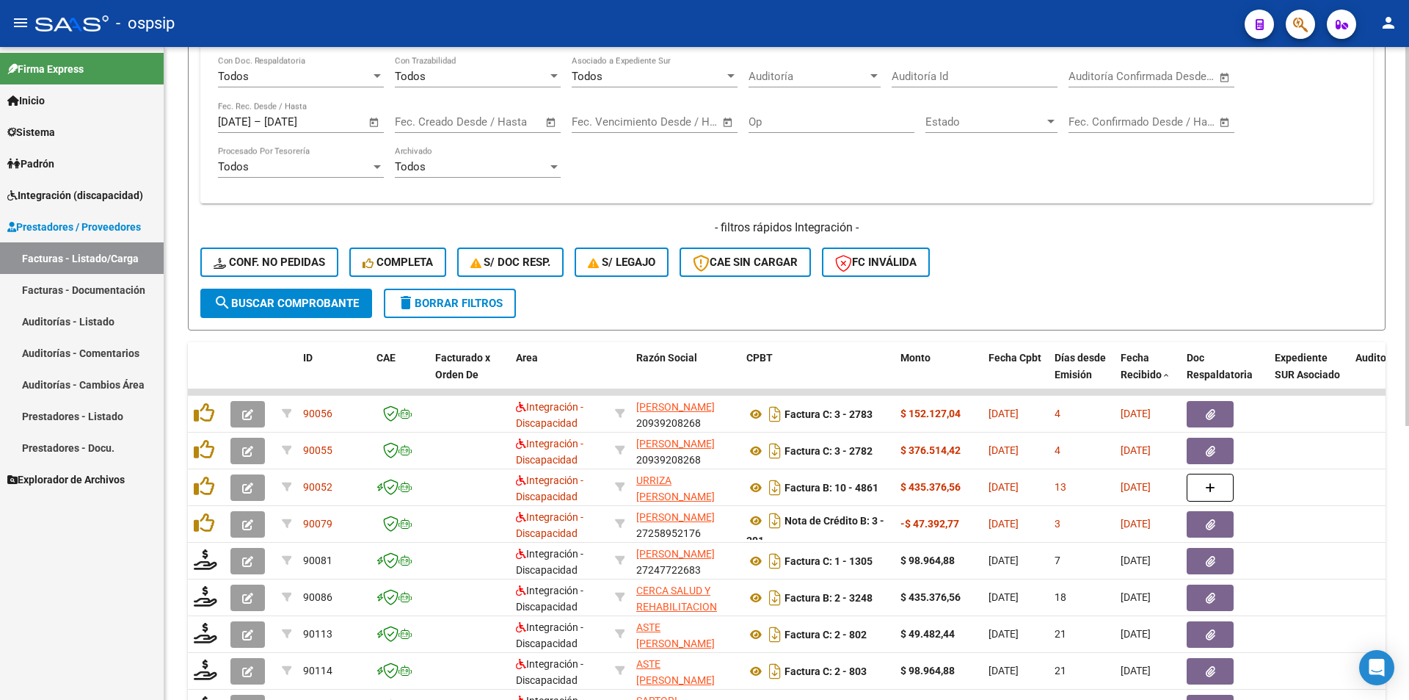
scroll to position [179, 0]
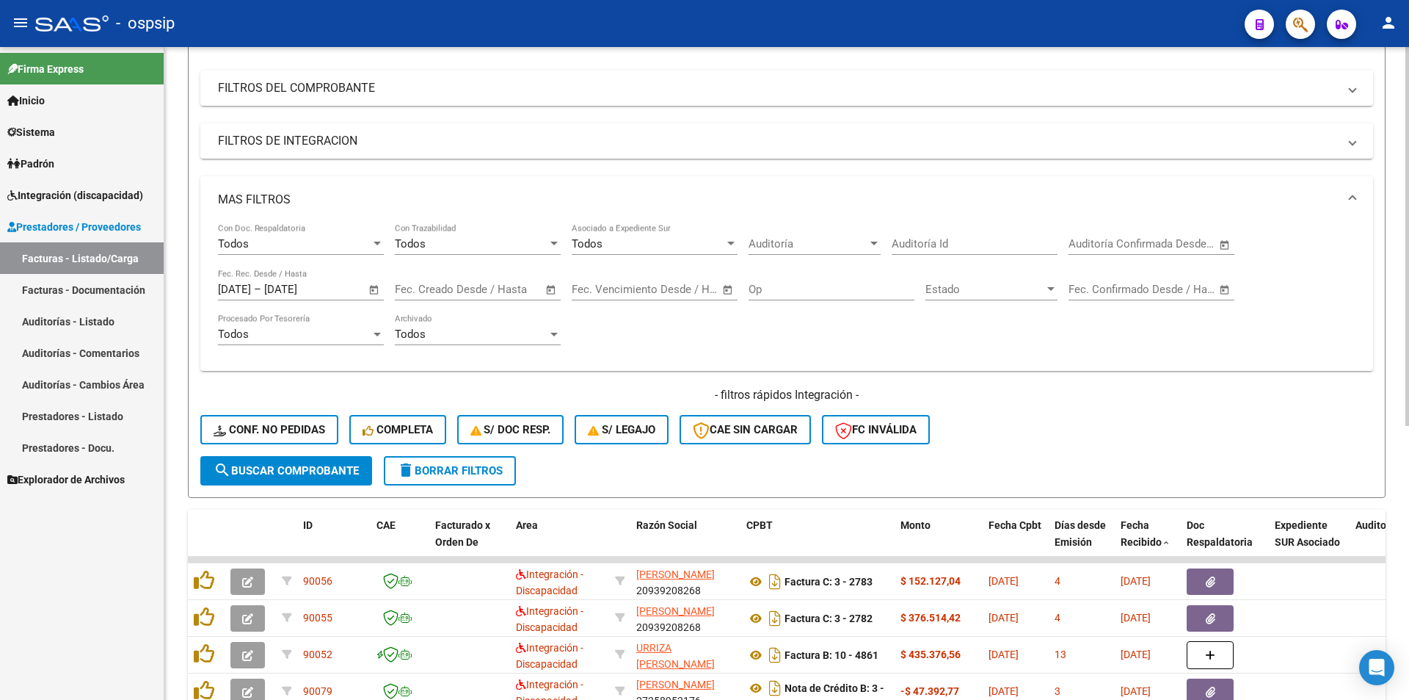
click at [251, 285] on input "[DATE]" at bounding box center [234, 289] width 33 height 13
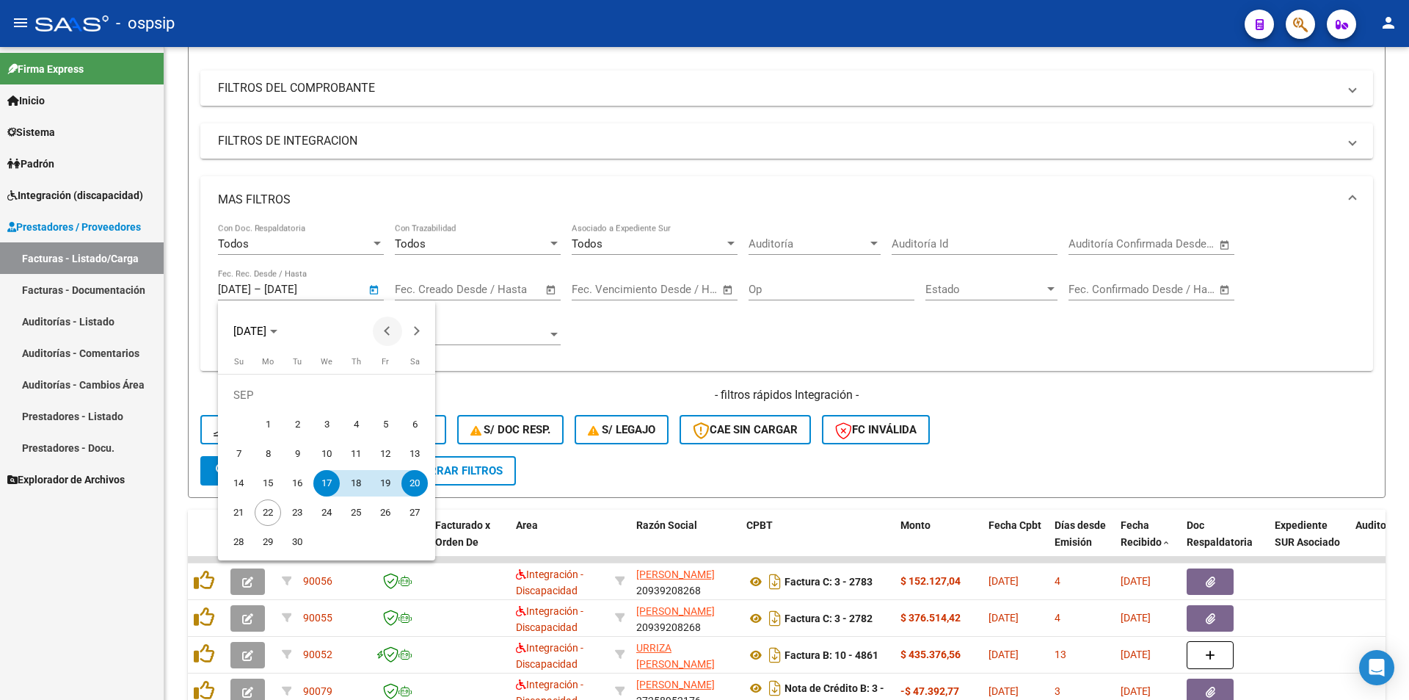
click at [384, 332] on span "Previous month" at bounding box center [387, 330] width 29 height 29
click at [288, 510] on span "26" at bounding box center [297, 512] width 26 height 26
type input "[DATE]"
click at [236, 541] on span "31" at bounding box center [238, 542] width 26 height 26
type input "[DATE]"
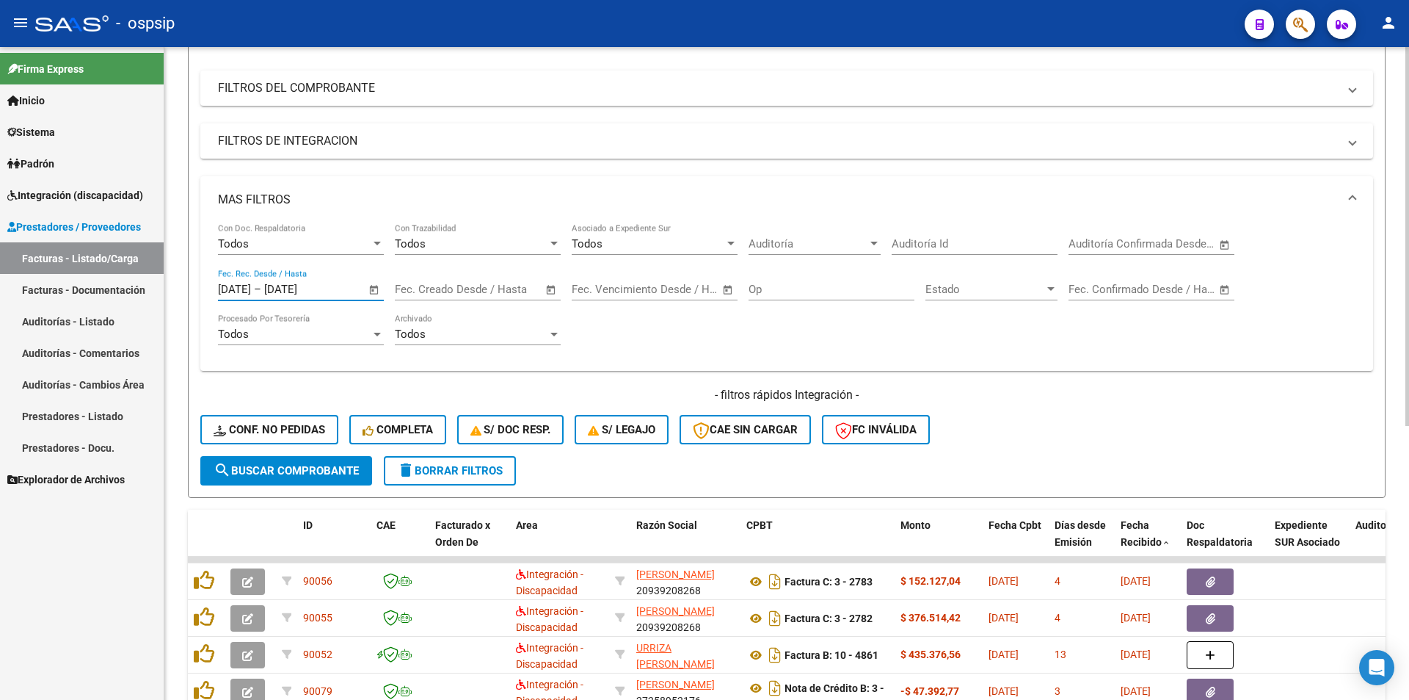
click at [249, 477] on button "search Buscar Comprobante" at bounding box center [286, 470] width 172 height 29
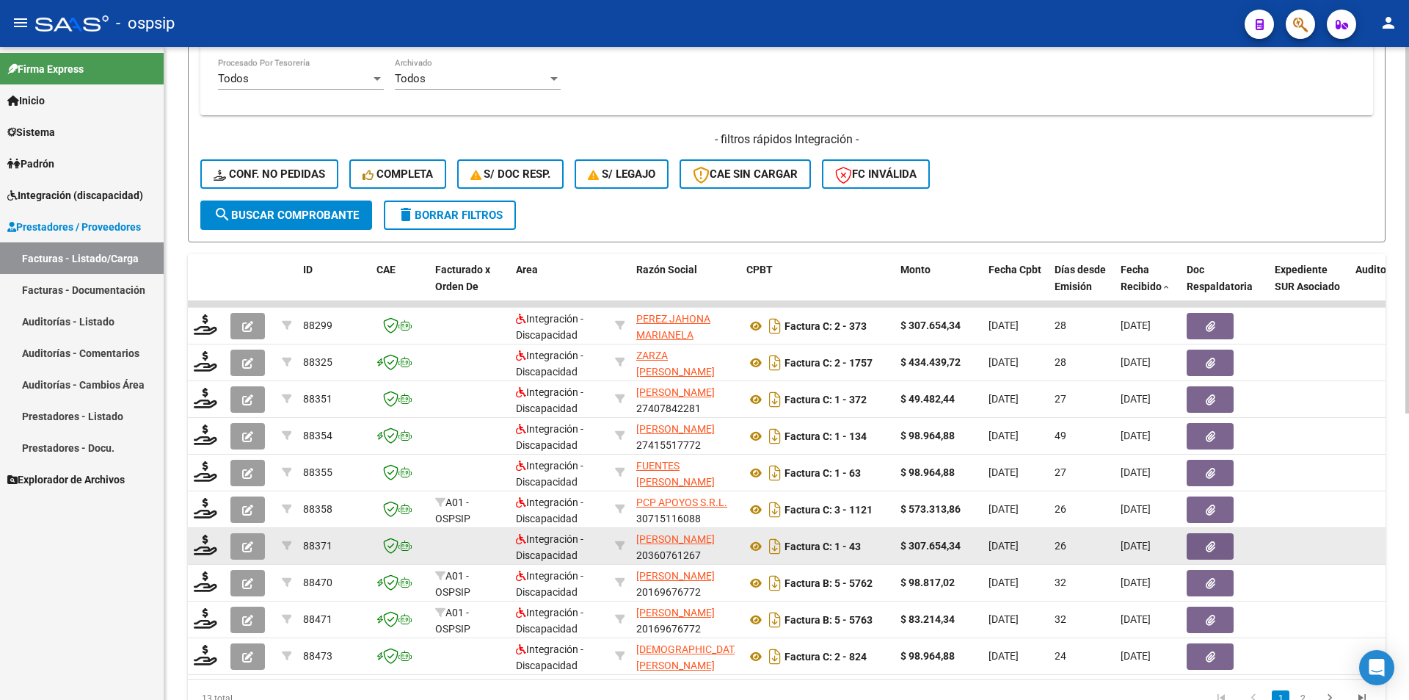
scroll to position [473, 0]
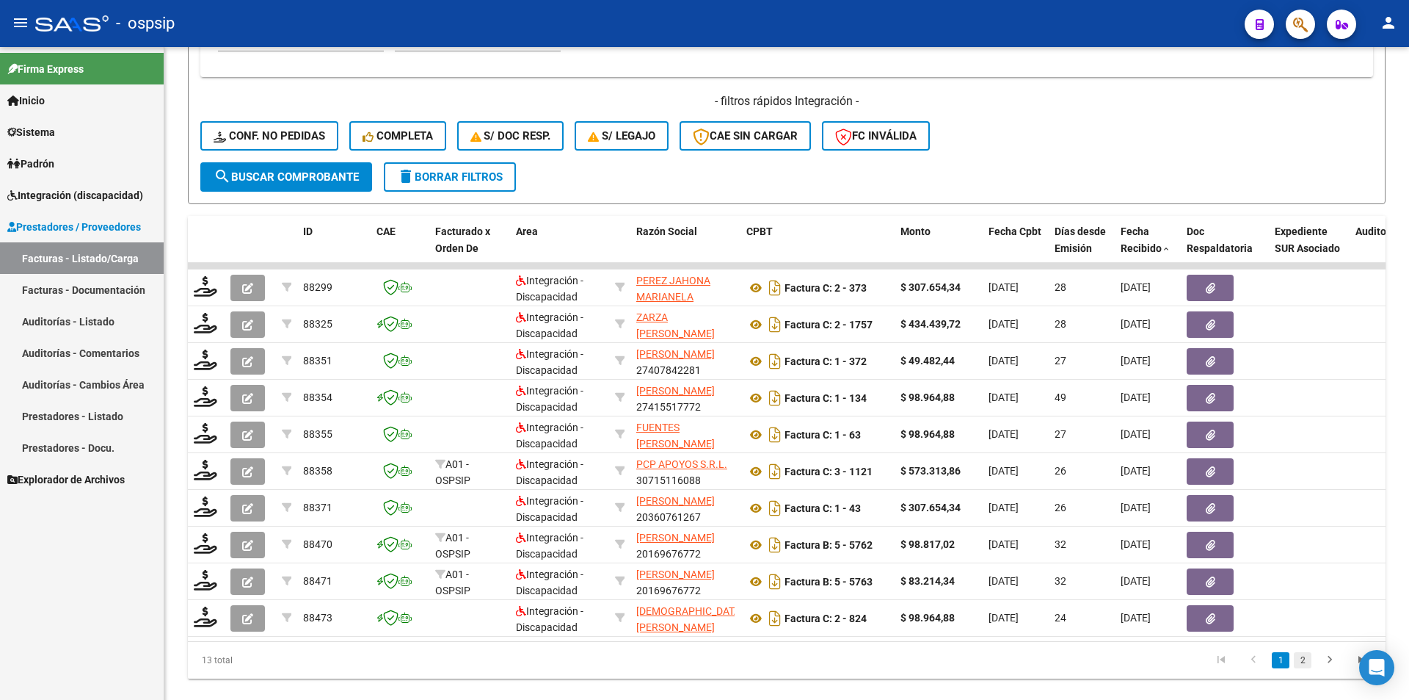
click at [1299, 668] on link "2" at bounding box center [1303, 660] width 18 height 16
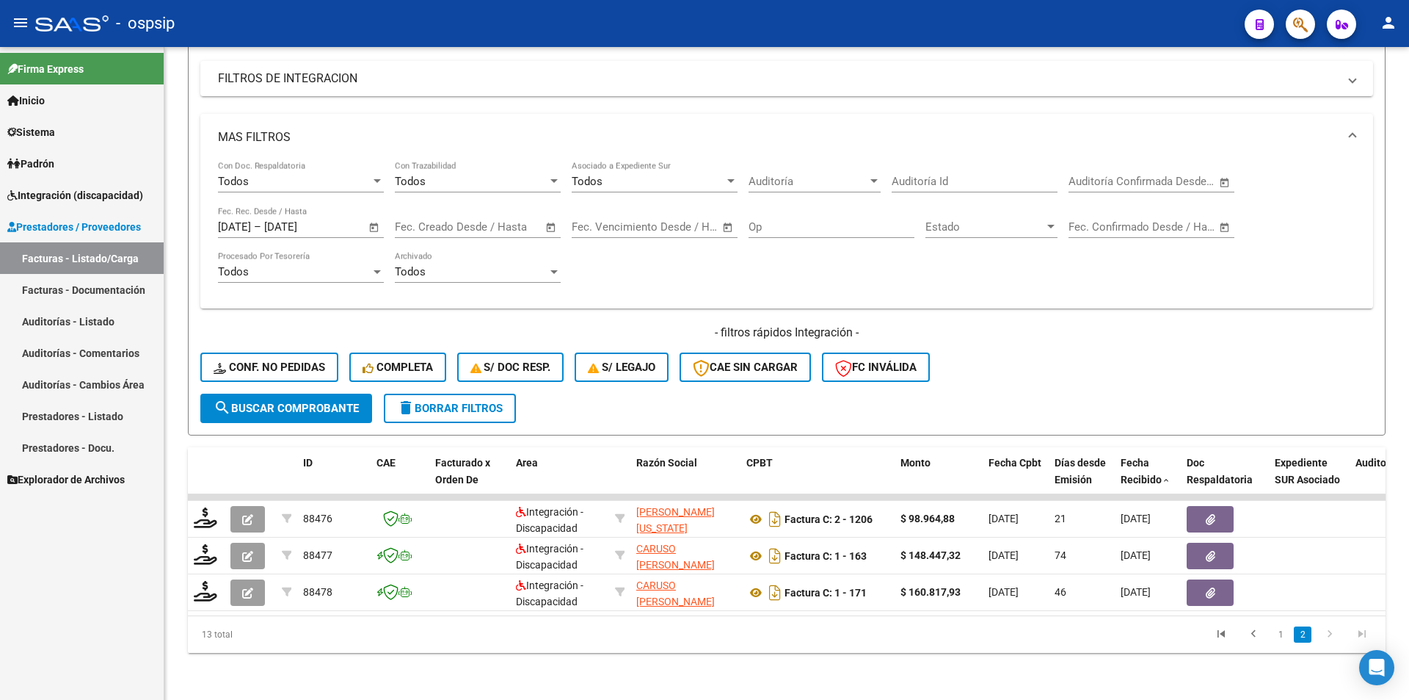
scroll to position [253, 0]
click at [888, 666] on div "Video tutorial PRESTADORES -> Listado de CPBTs Emitidos por Prestadores / Prove…" at bounding box center [786, 252] width 1245 height 894
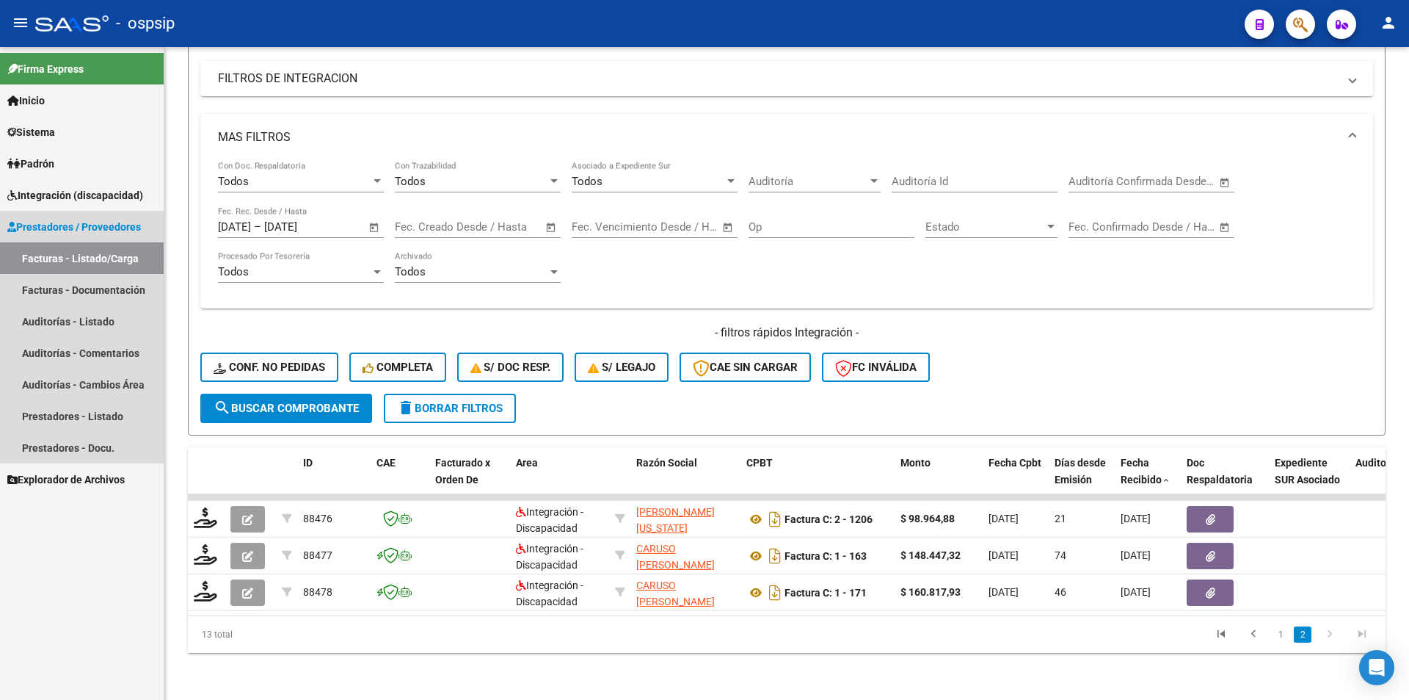
click at [99, 264] on link "Facturas - Listado/Carga" at bounding box center [82, 258] width 164 height 32
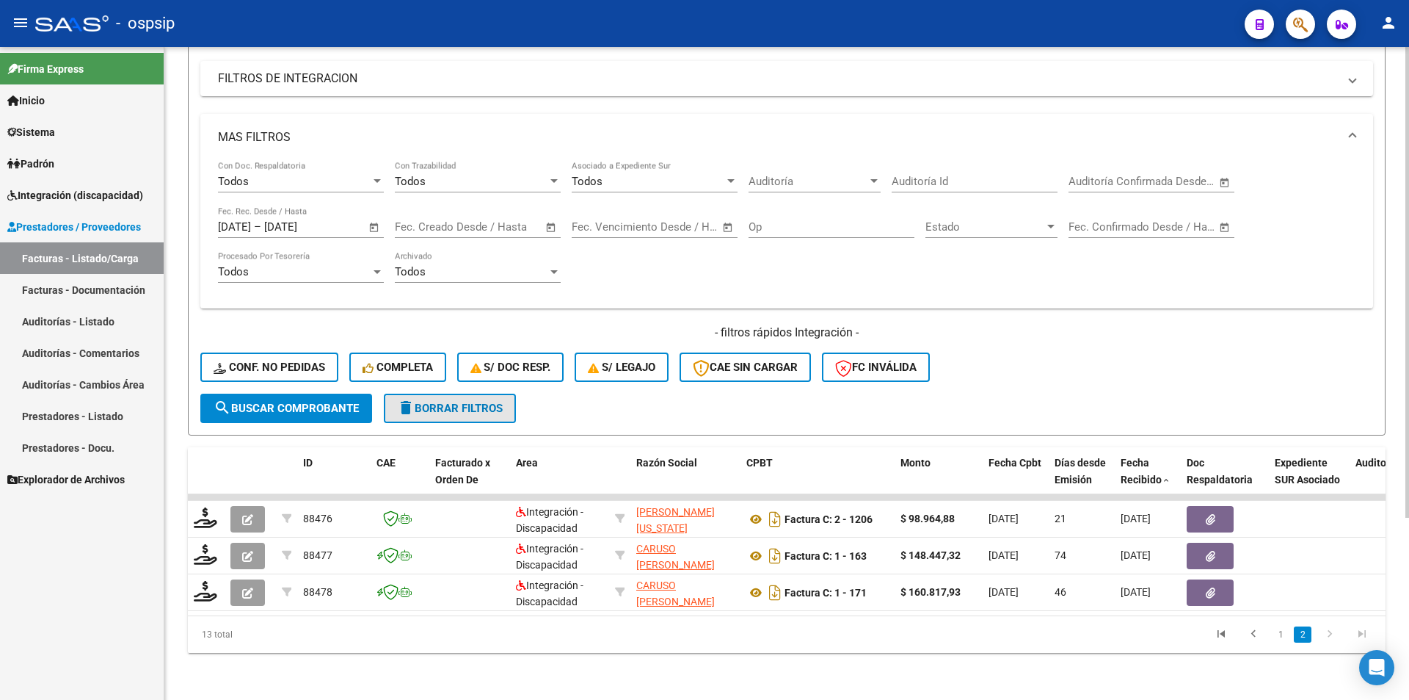
click at [509, 393] on button "delete Borrar Filtros" at bounding box center [450, 407] width 132 height 29
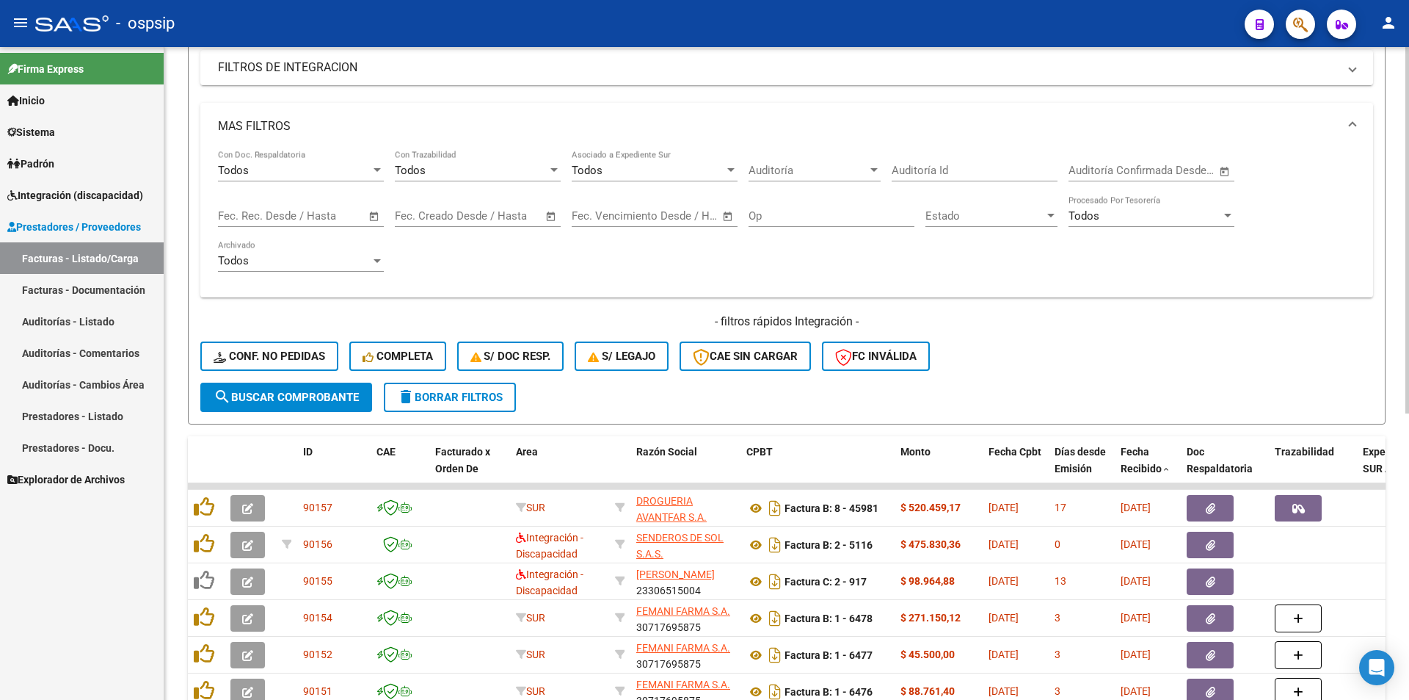
scroll to position [106, 0]
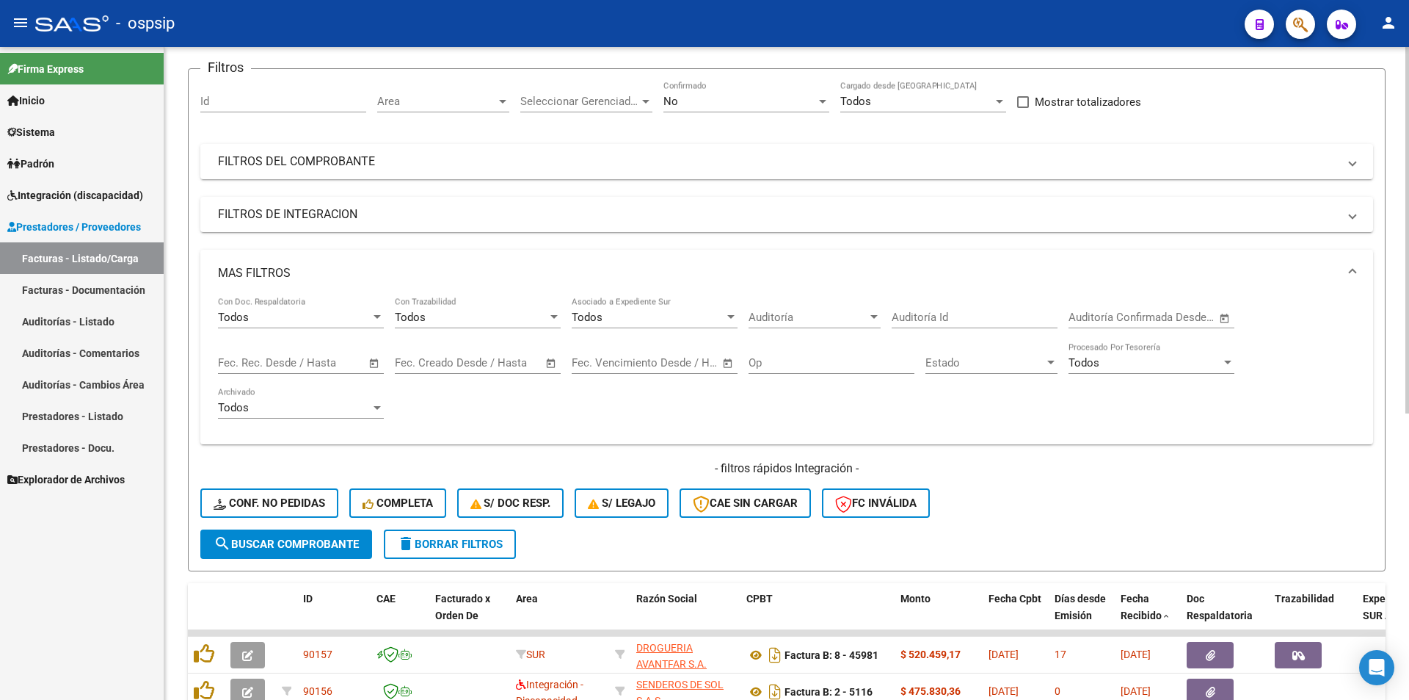
click at [729, 109] on div "No Confirmado" at bounding box center [747, 97] width 166 height 32
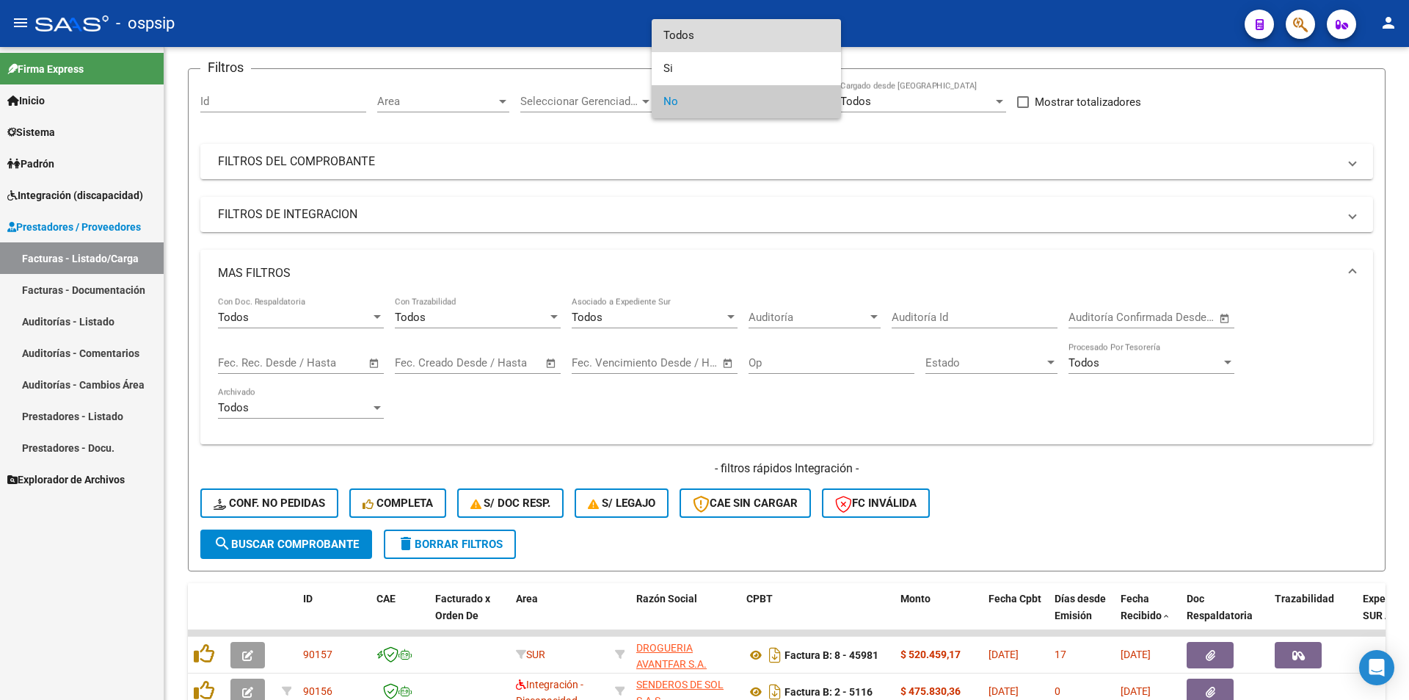
click at [699, 42] on span "Todos" at bounding box center [747, 35] width 166 height 33
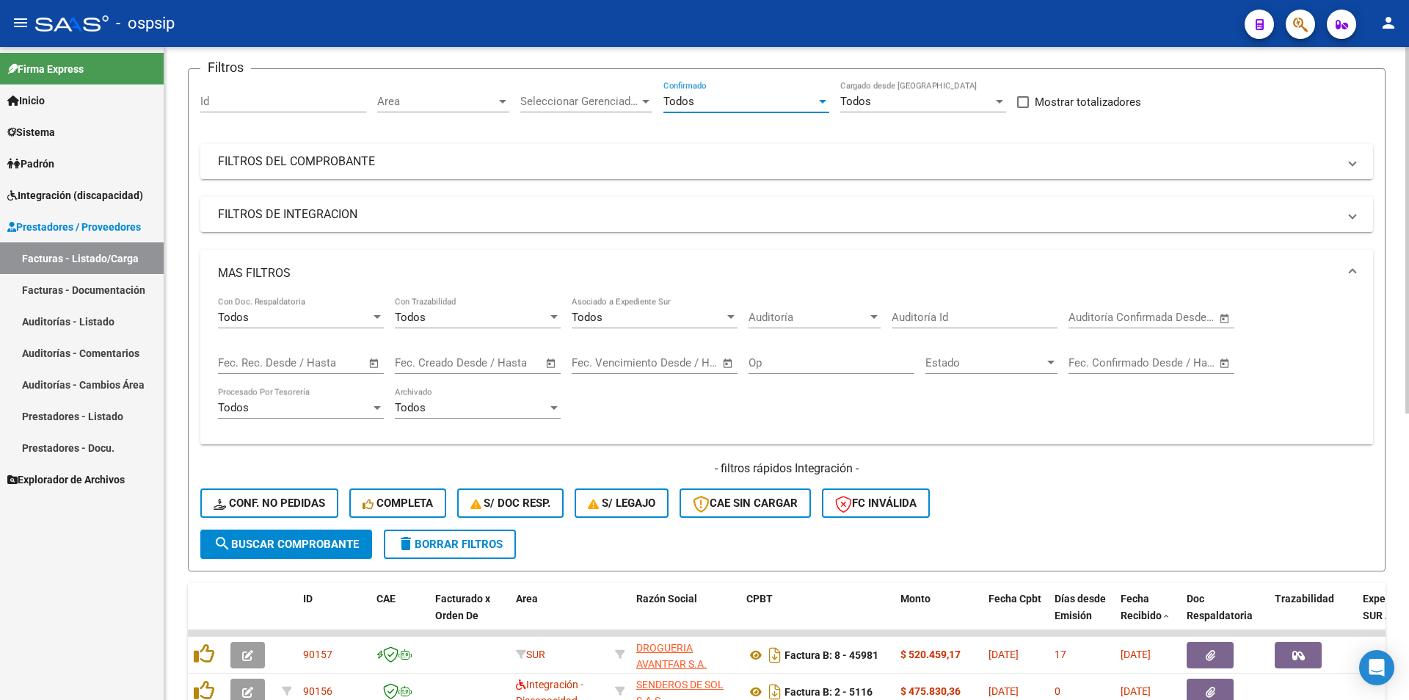
click at [252, 547] on span "search Buscar Comprobante" at bounding box center [286, 543] width 145 height 13
click at [449, 536] on button "delete Borrar Filtros" at bounding box center [450, 543] width 132 height 29
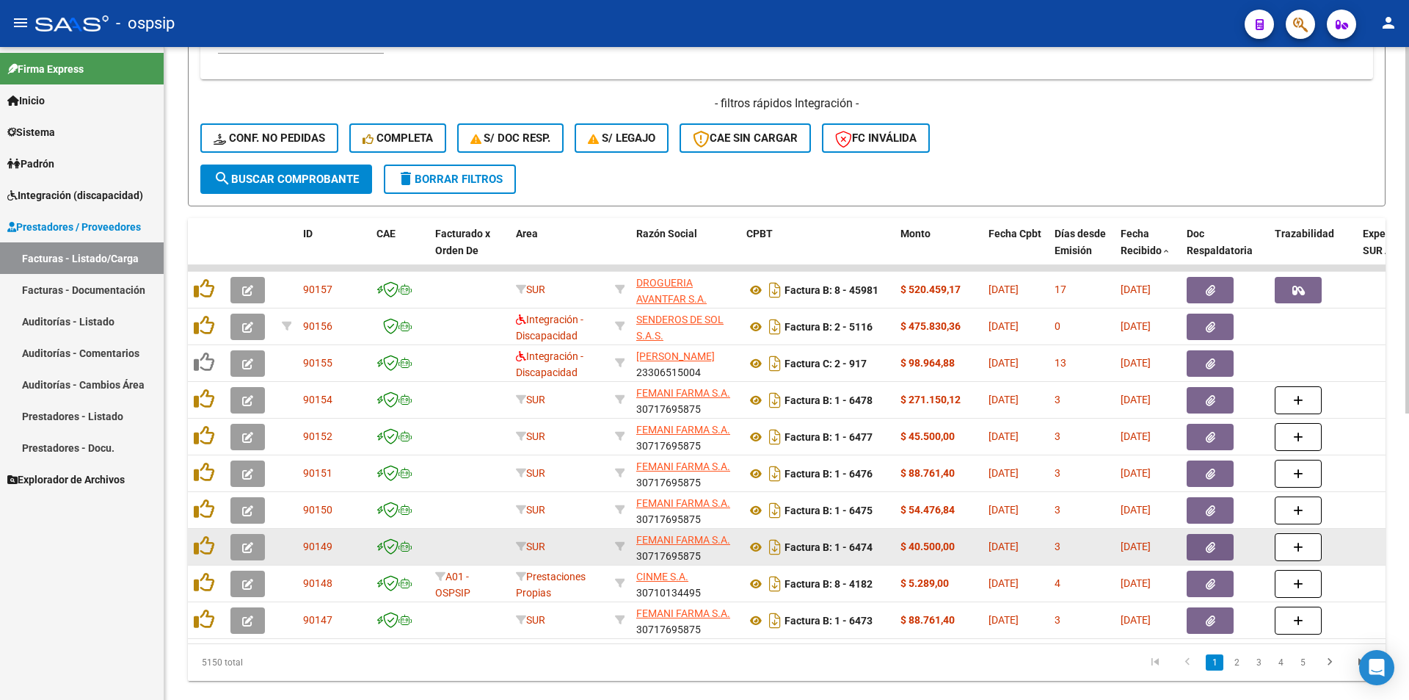
scroll to position [473, 0]
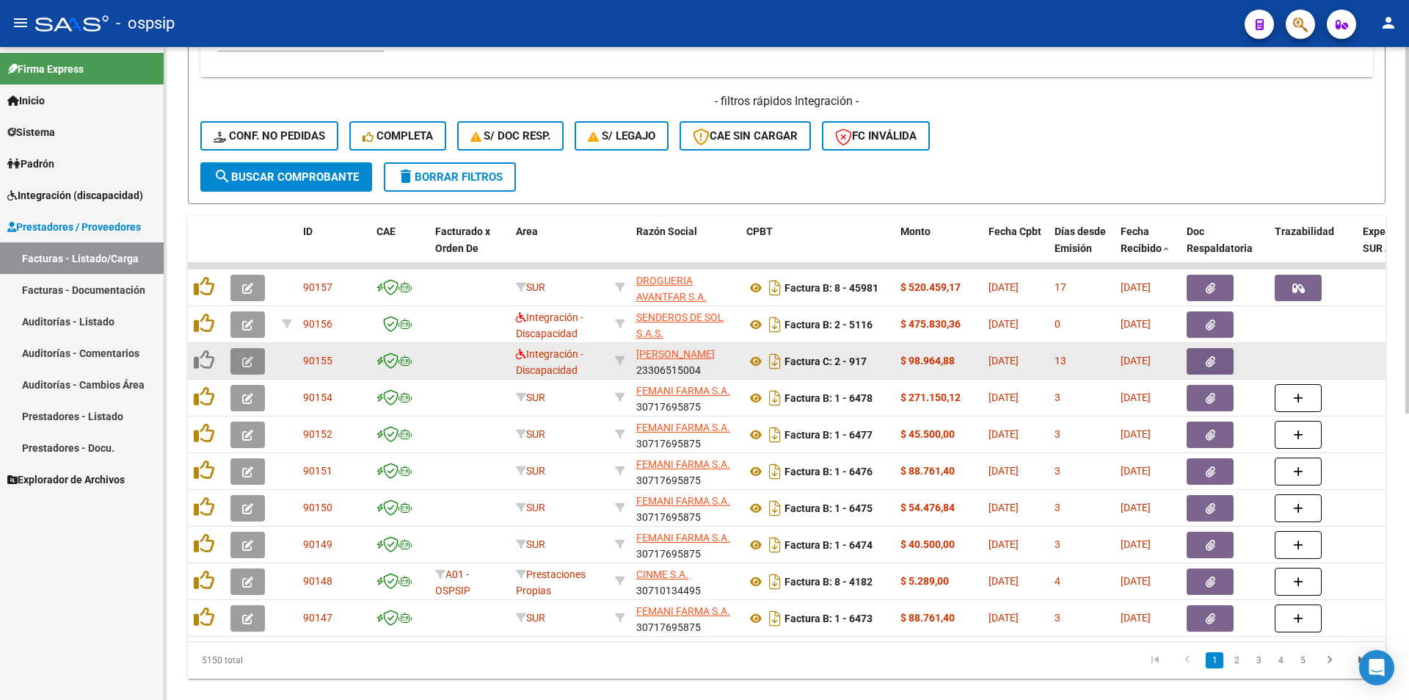
click at [239, 362] on button "button" at bounding box center [248, 361] width 35 height 26
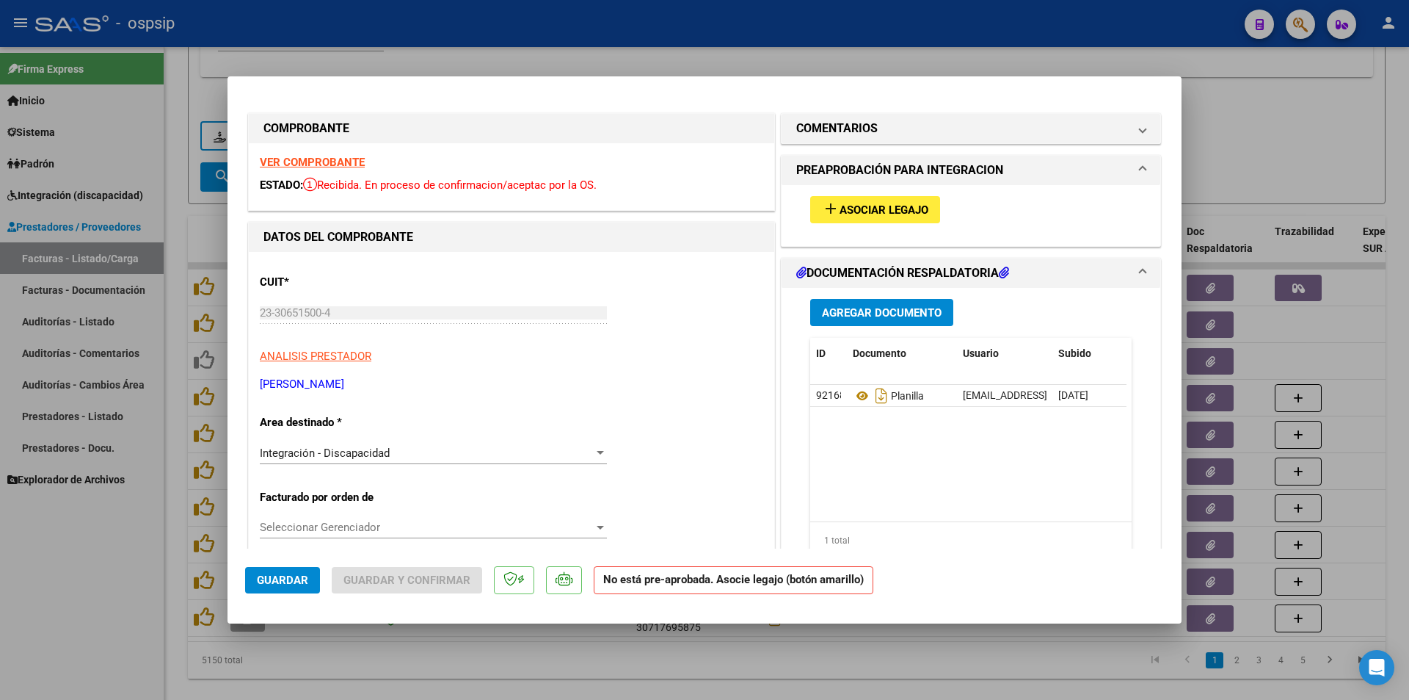
click at [885, 199] on button "add Asociar Legajo" at bounding box center [875, 209] width 130 height 27
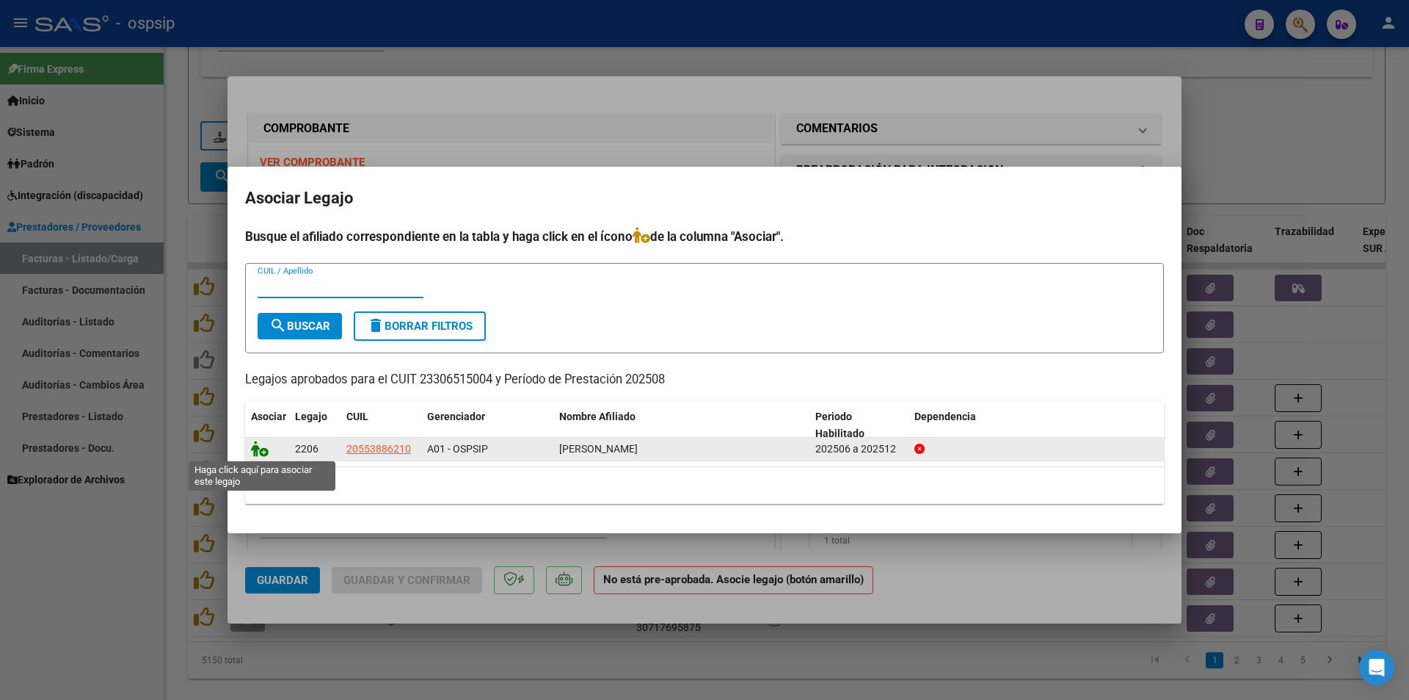
click at [260, 447] on icon at bounding box center [260, 448] width 18 height 16
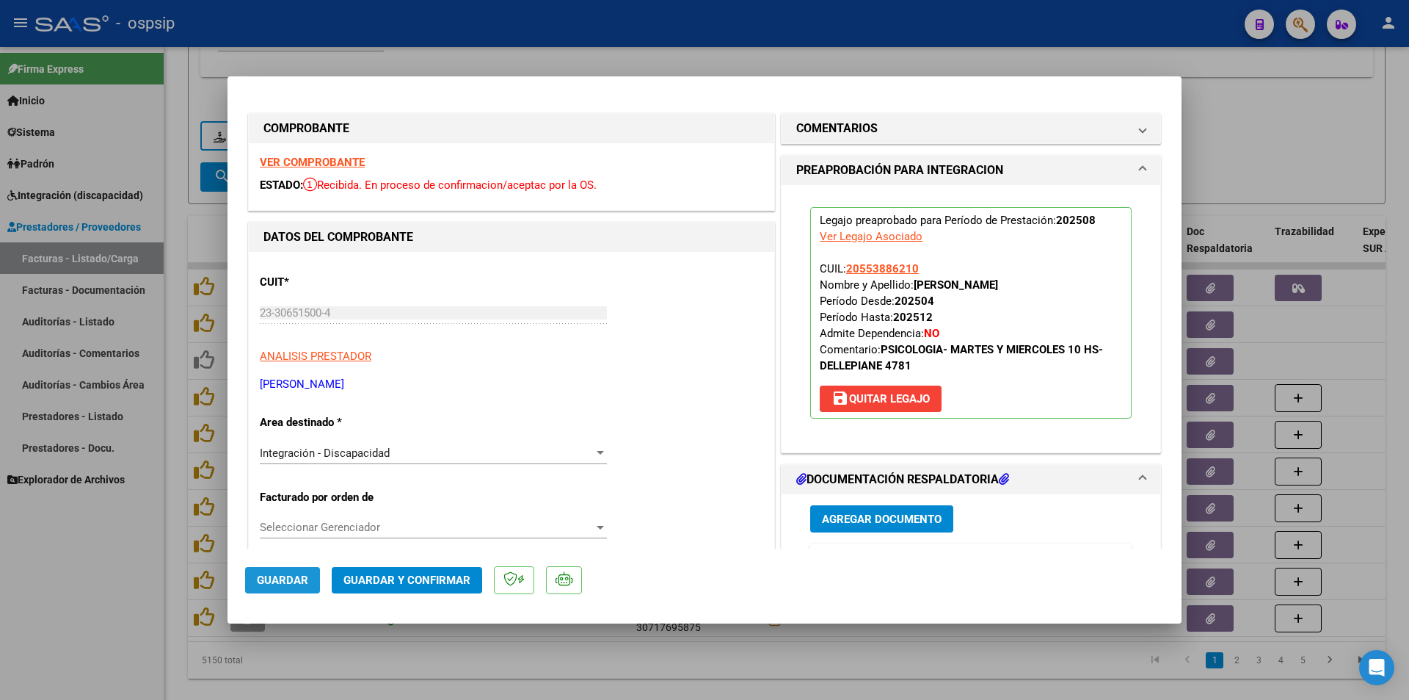
click at [292, 577] on span "Guardar" at bounding box center [282, 579] width 51 height 13
click at [67, 631] on div at bounding box center [704, 350] width 1409 height 700
type input "$ 0,00"
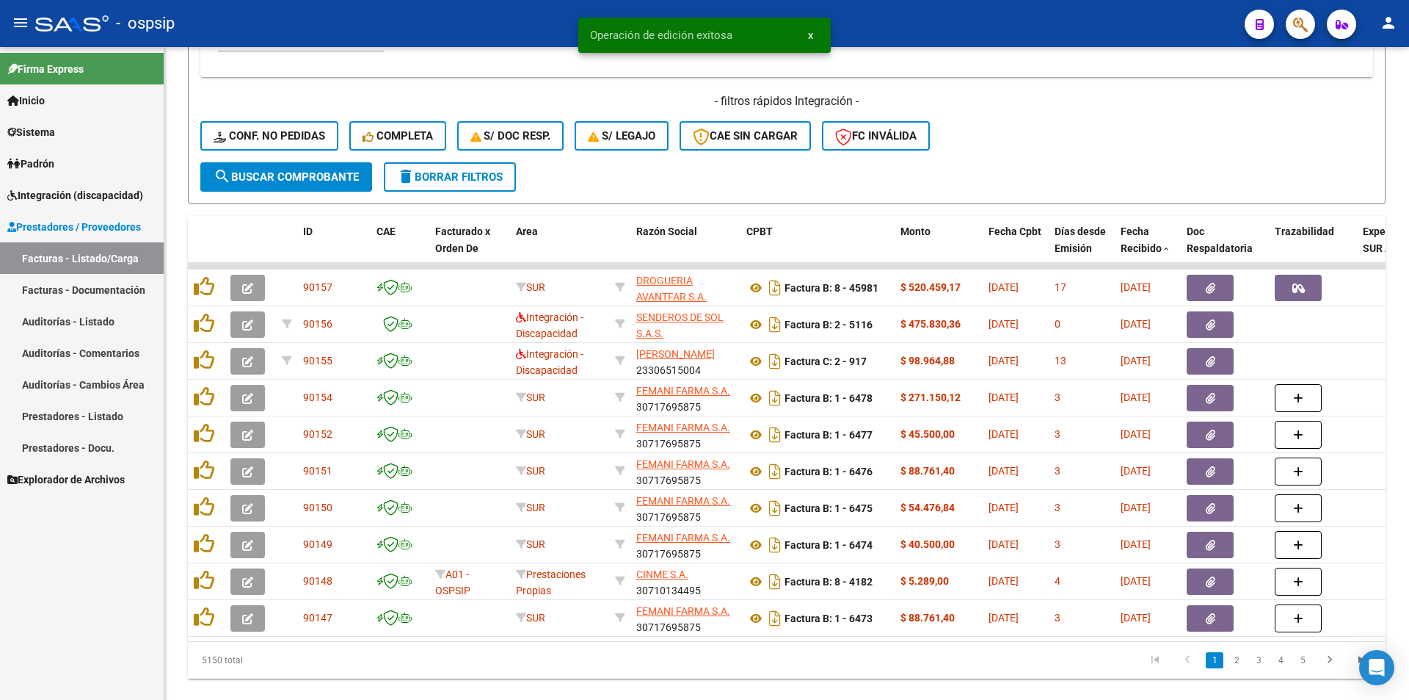
click at [1236, 667] on link "2" at bounding box center [1237, 660] width 18 height 16
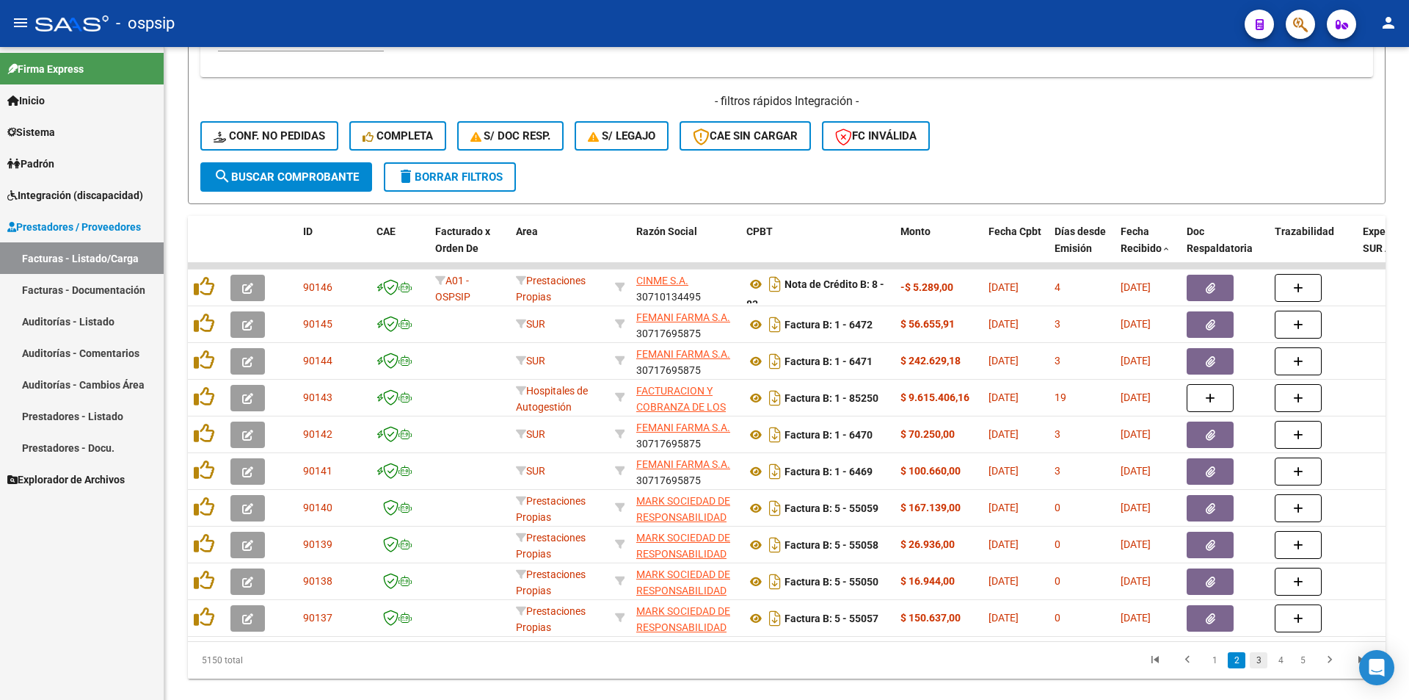
click at [1255, 668] on link "3" at bounding box center [1259, 660] width 18 height 16
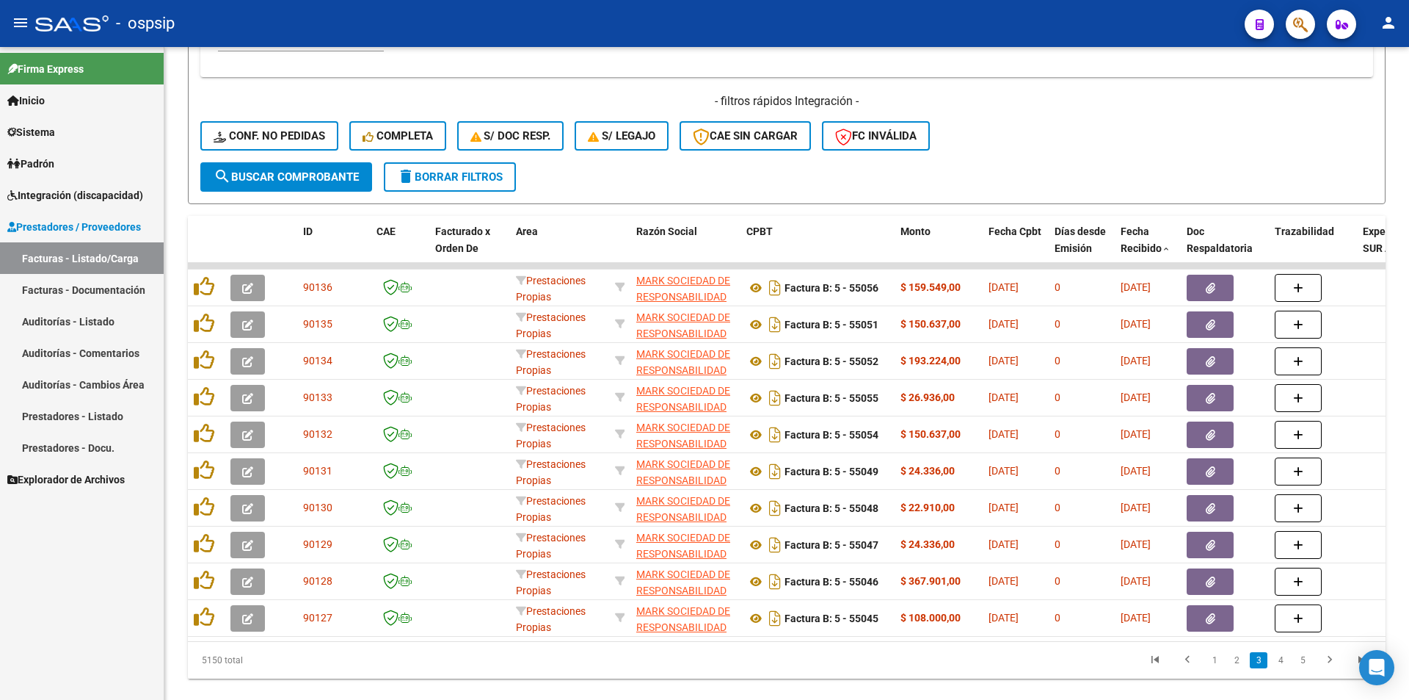
click at [1280, 668] on link "4" at bounding box center [1281, 660] width 18 height 16
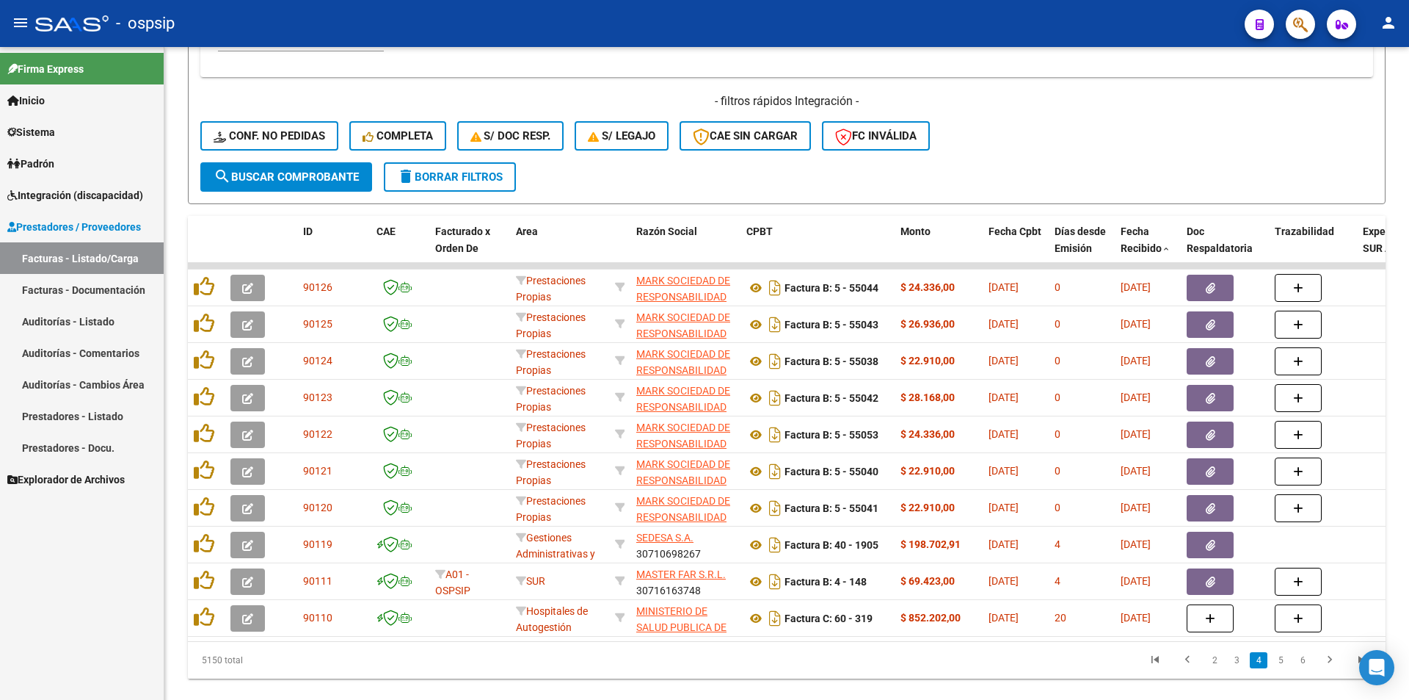
click at [1280, 668] on link "5" at bounding box center [1281, 660] width 18 height 16
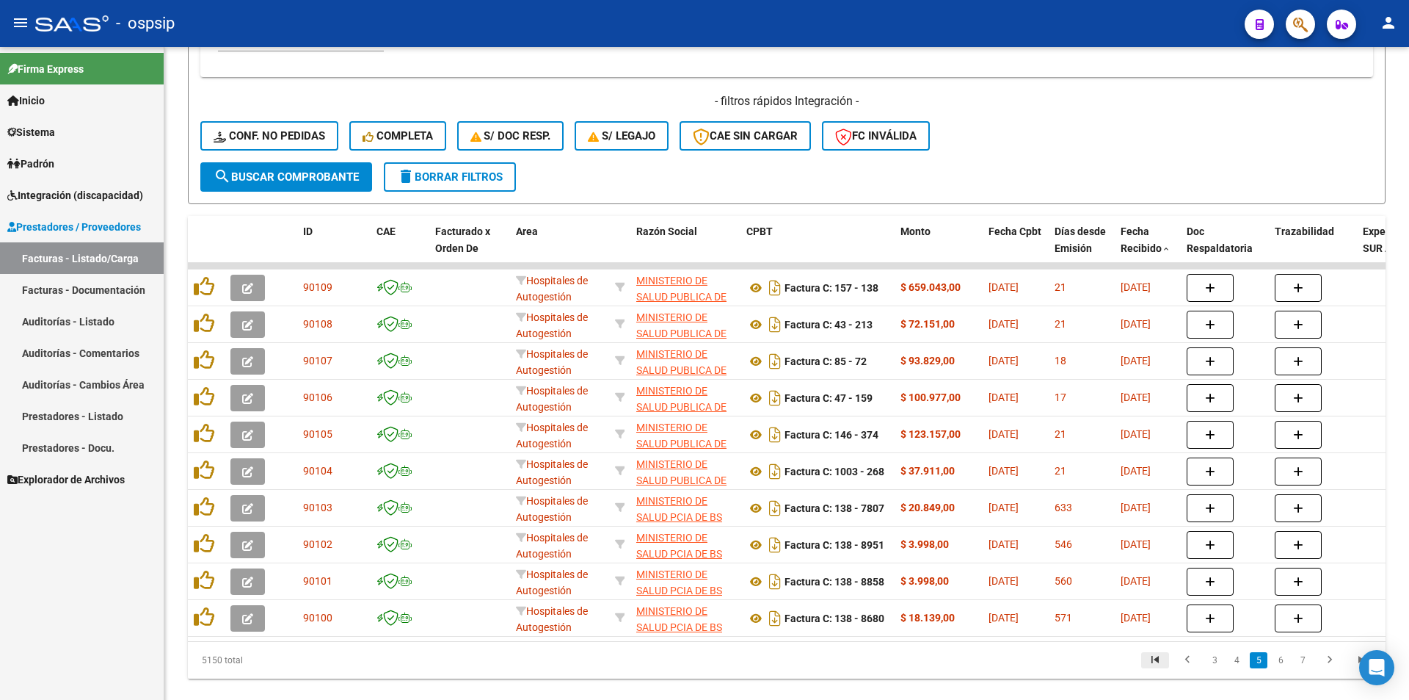
click at [1159, 667] on icon "go to first page" at bounding box center [1155, 662] width 19 height 18
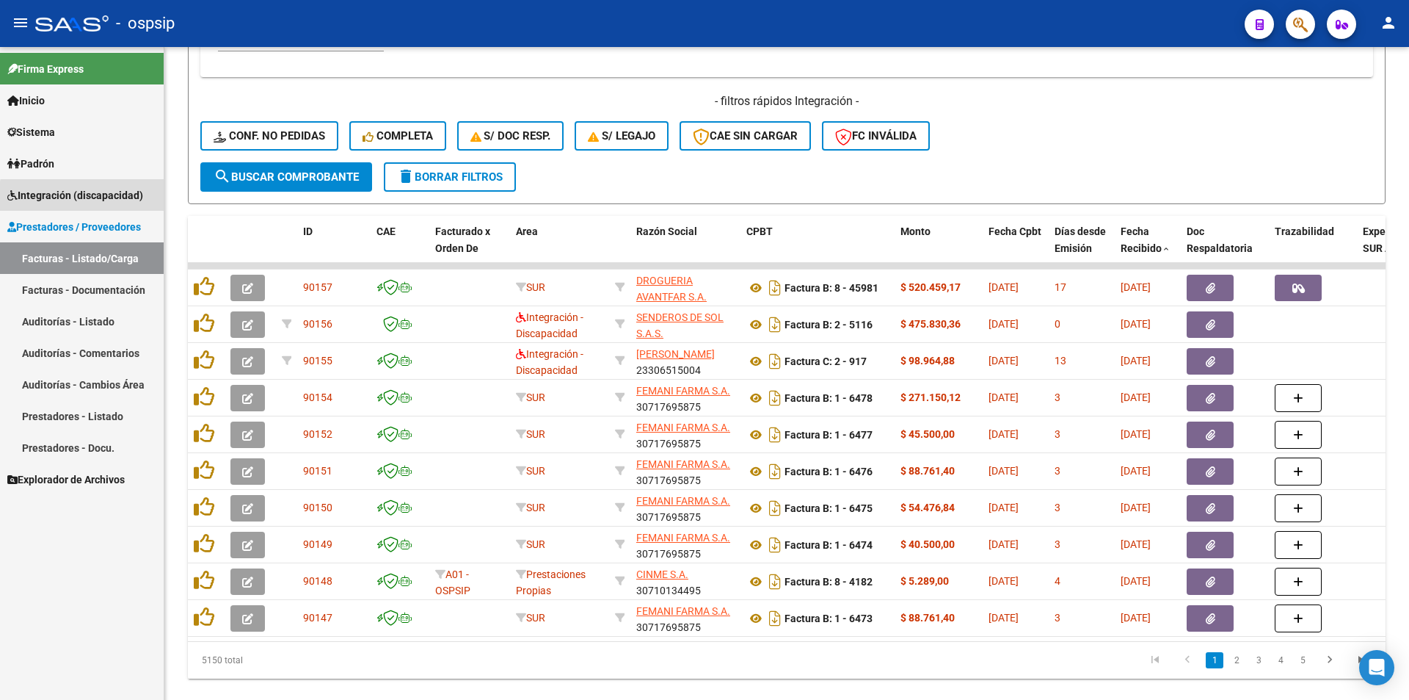
click at [111, 199] on span "Integración (discapacidad)" at bounding box center [75, 195] width 136 height 16
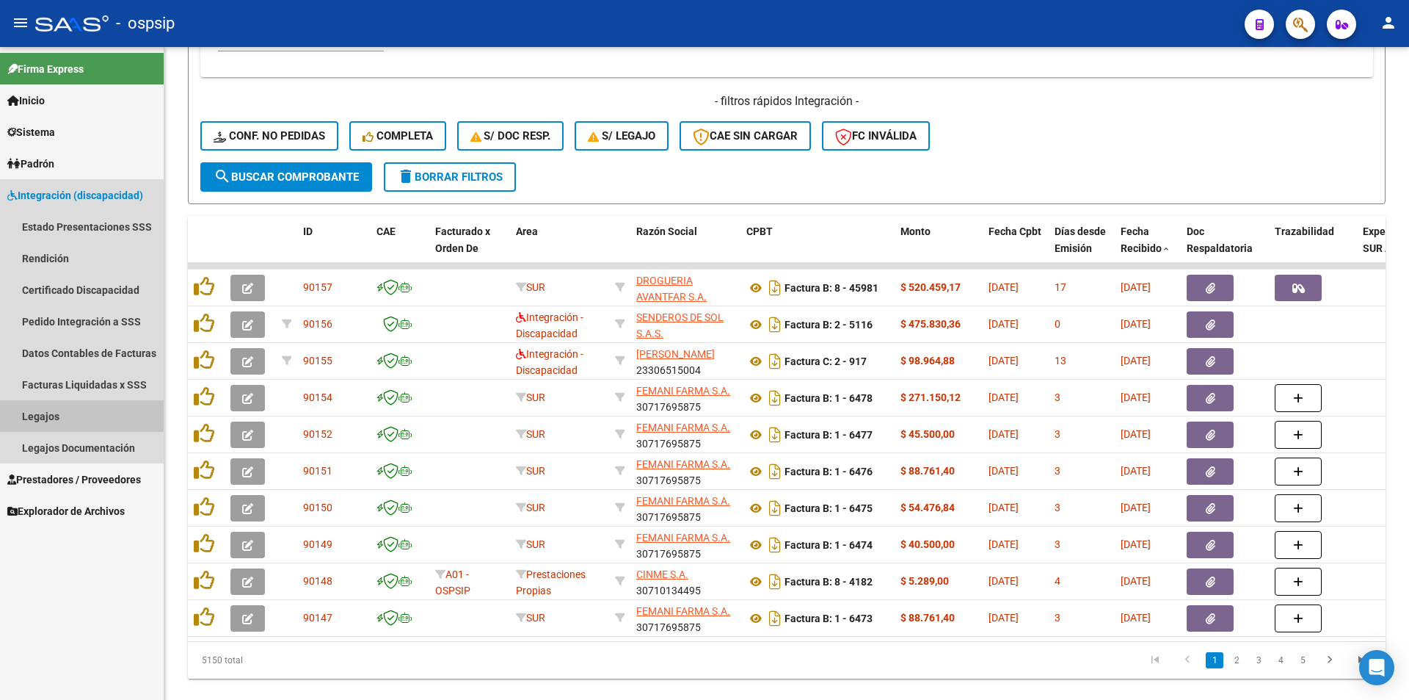
click at [68, 413] on link "Legajos" at bounding box center [82, 416] width 164 height 32
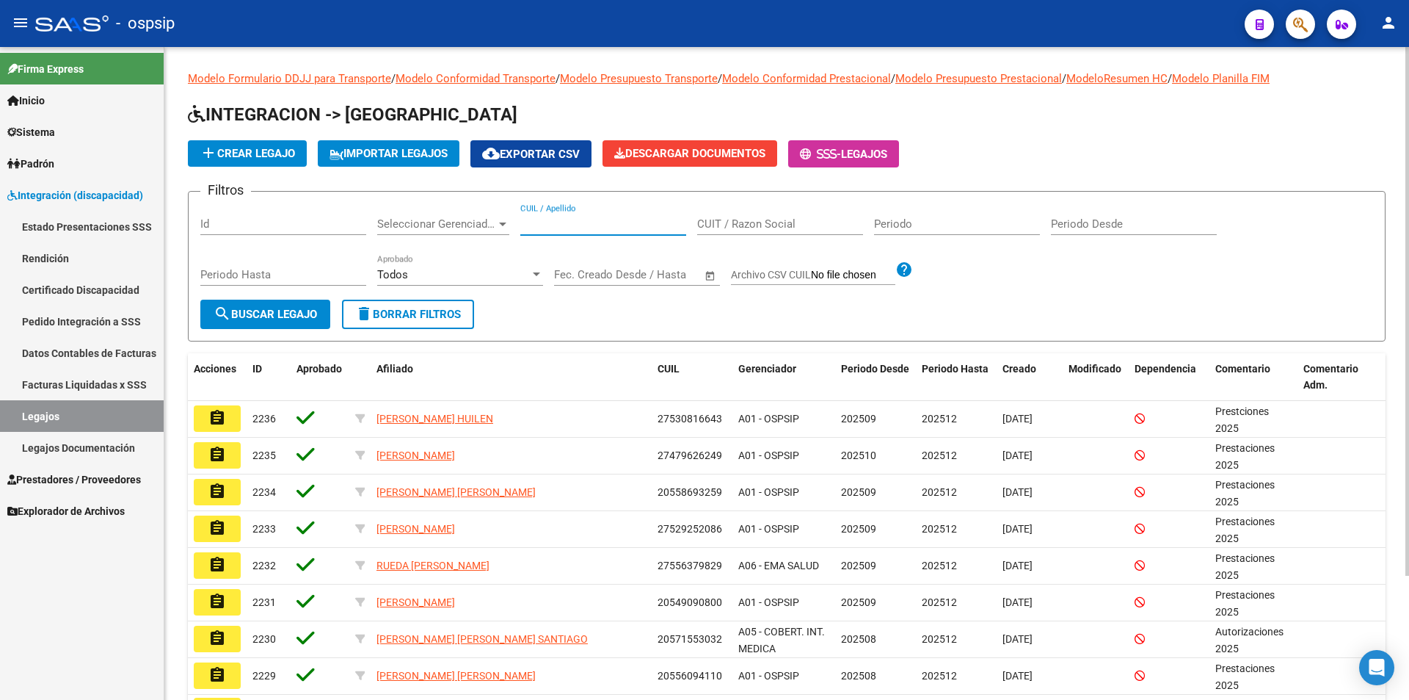
drag, startPoint x: 563, startPoint y: 225, endPoint x: 553, endPoint y: 224, distance: 9.6
click at [563, 224] on input "CUIL / Apellido" at bounding box center [603, 223] width 166 height 13
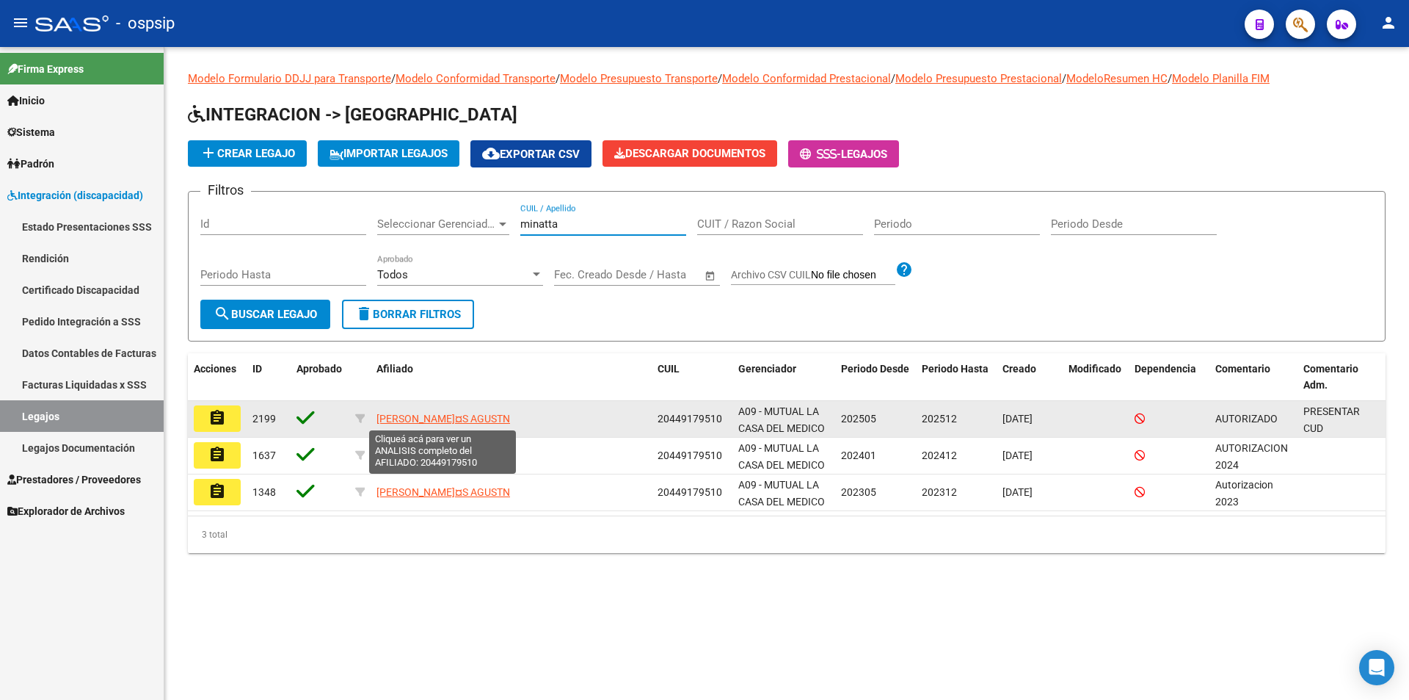
type input "minatta"
click at [427, 421] on span "[PERSON_NAME]¤S AGUST­N" at bounding box center [444, 419] width 134 height 12
type textarea "20449179510"
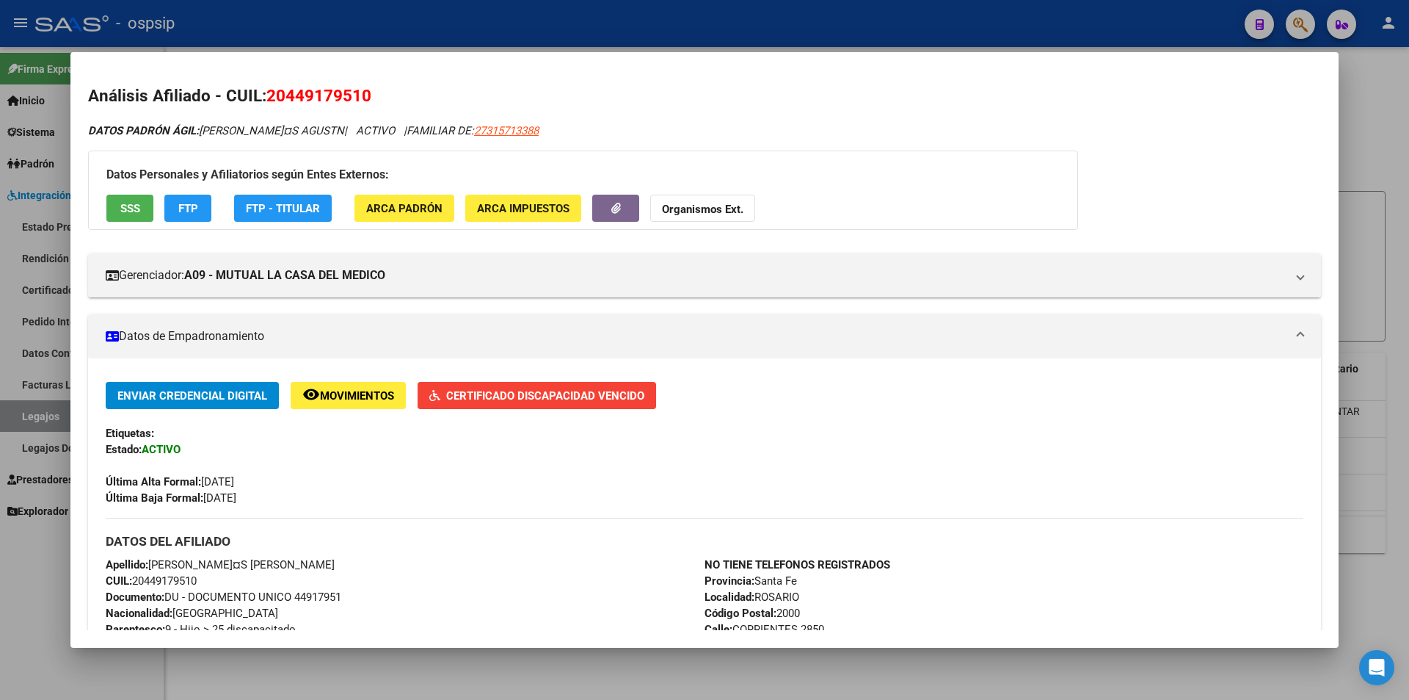
click at [448, 392] on span "Certificado Discapacidad Vencido" at bounding box center [545, 395] width 198 height 13
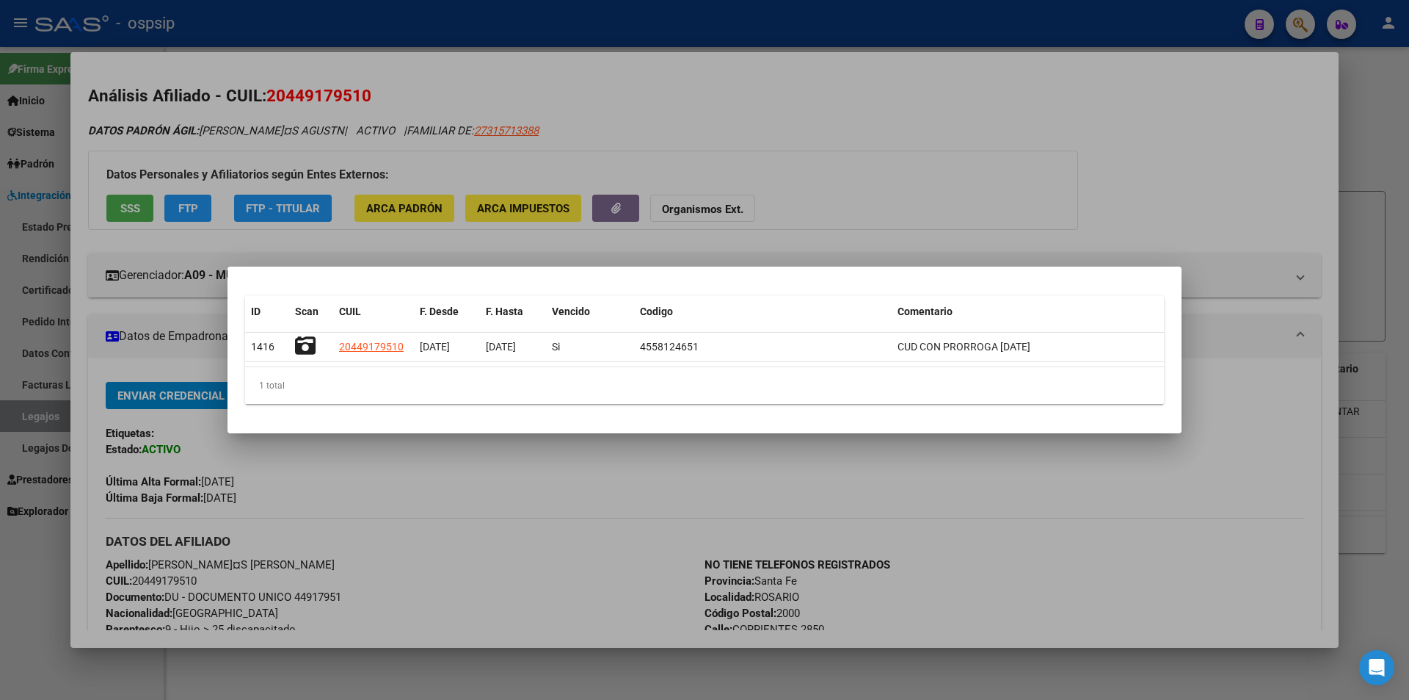
click at [584, 584] on div at bounding box center [704, 350] width 1409 height 700
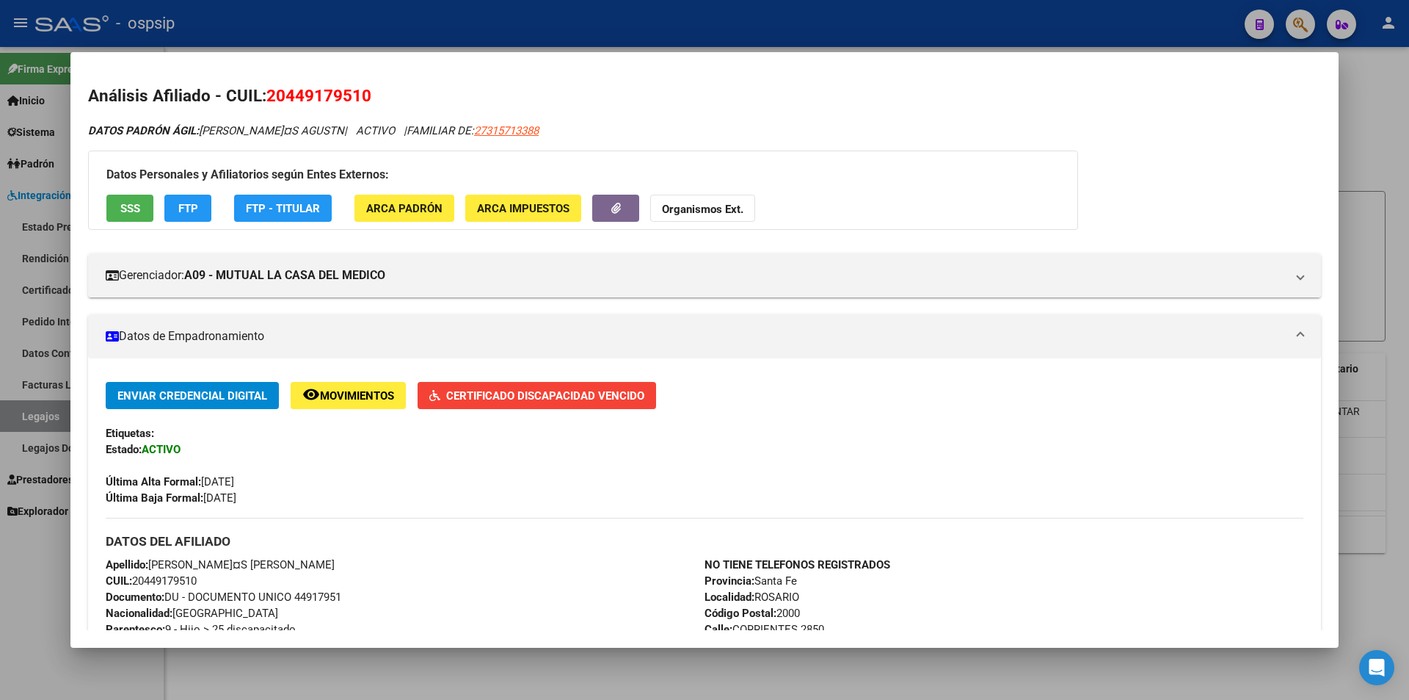
click at [546, 692] on div at bounding box center [704, 350] width 1409 height 700
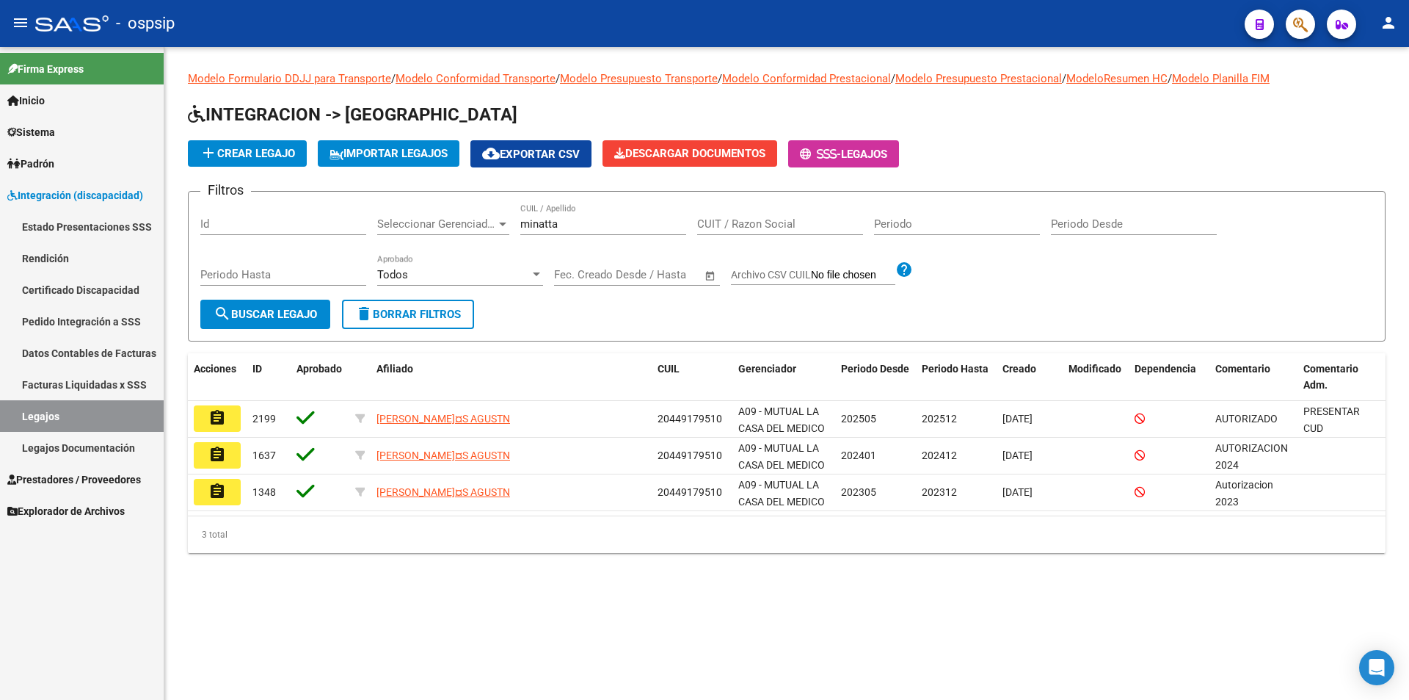
drag, startPoint x: 596, startPoint y: 214, endPoint x: 586, endPoint y: 214, distance: 10.3
click at [586, 214] on div "minatta CUIL / Apellido" at bounding box center [603, 219] width 166 height 32
drag, startPoint x: 557, startPoint y: 223, endPoint x: 466, endPoint y: 223, distance: 91.0
click at [466, 223] on div "Filtros Id Seleccionar Gerenciador Seleccionar Gerenciador minatta CUIL / Apell…" at bounding box center [786, 251] width 1173 height 96
click at [749, 227] on input "CUIT / Razon Social" at bounding box center [780, 223] width 166 height 13
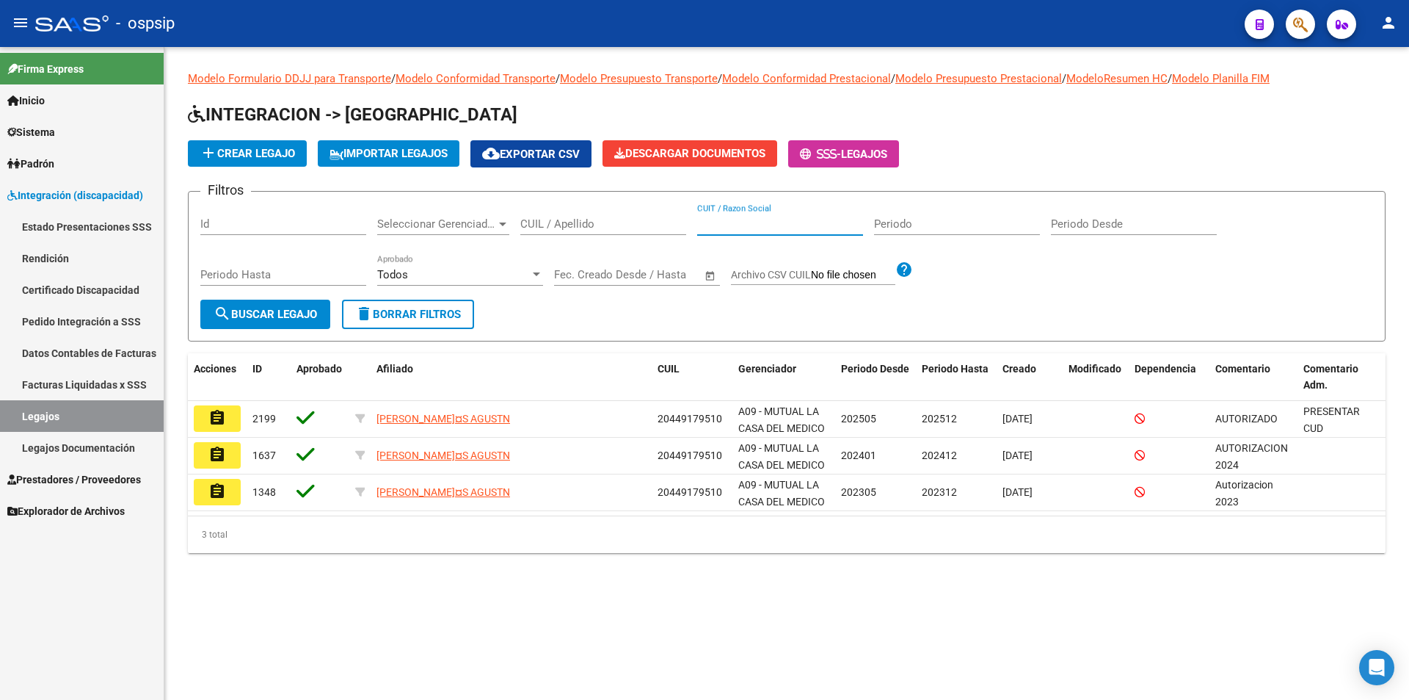
paste input "27938548027"
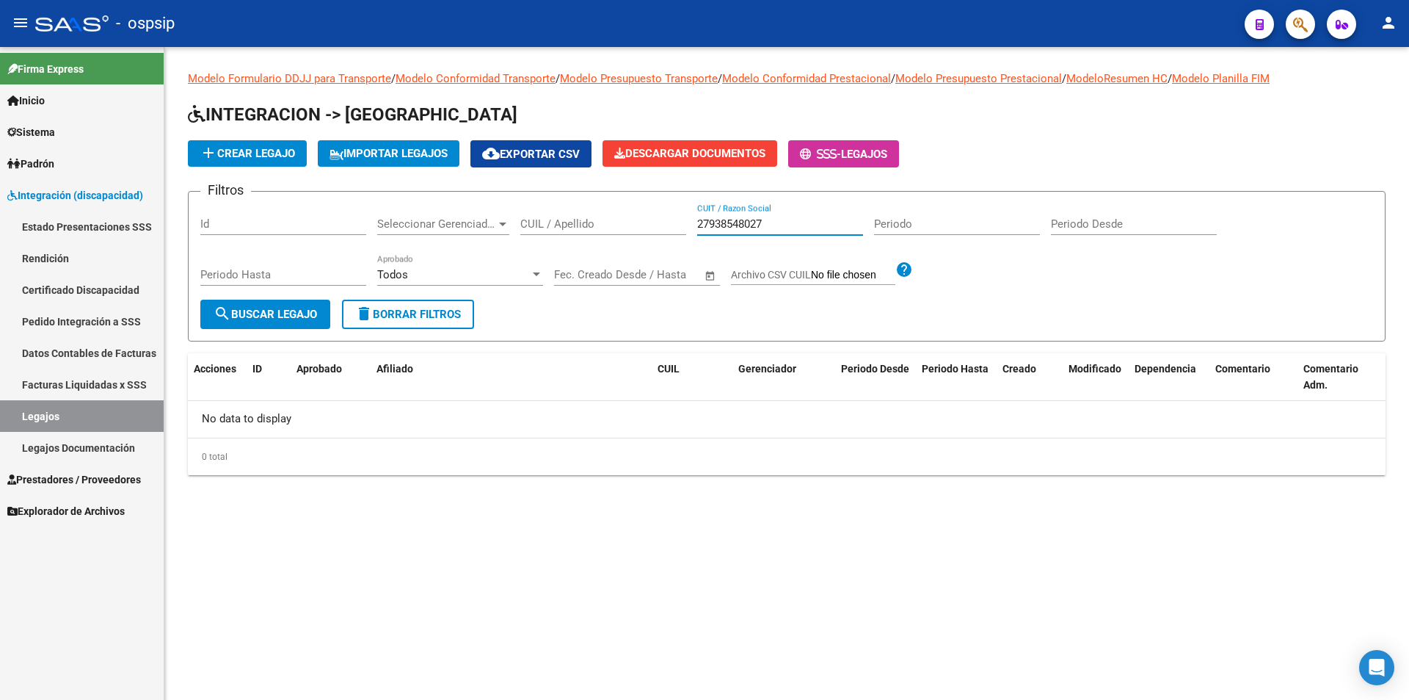
drag, startPoint x: 760, startPoint y: 222, endPoint x: 769, endPoint y: 222, distance: 8.8
click at [769, 222] on input "27938548027" at bounding box center [780, 223] width 166 height 13
type input "2793854802"
type input "7"
click at [810, 225] on input "2793854802" at bounding box center [780, 223] width 166 height 13
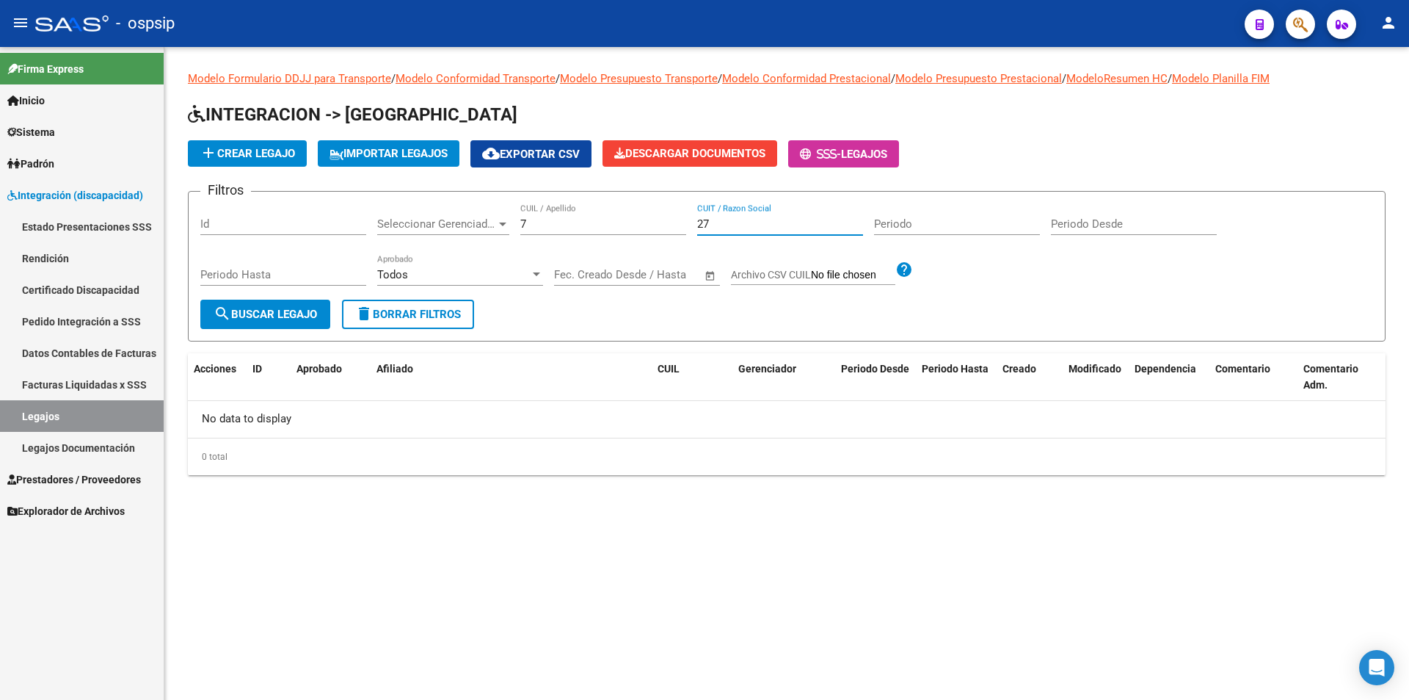
type input "2"
type input "vergara"
drag, startPoint x: 533, startPoint y: 225, endPoint x: 502, endPoint y: 221, distance: 31.1
click at [502, 221] on div "Filtros Id Seleccionar Gerenciador Seleccionar Gerenciador 7 CUIL / Apellido ve…" at bounding box center [786, 251] width 1173 height 96
drag, startPoint x: 741, startPoint y: 222, endPoint x: 661, endPoint y: 222, distance: 80.0
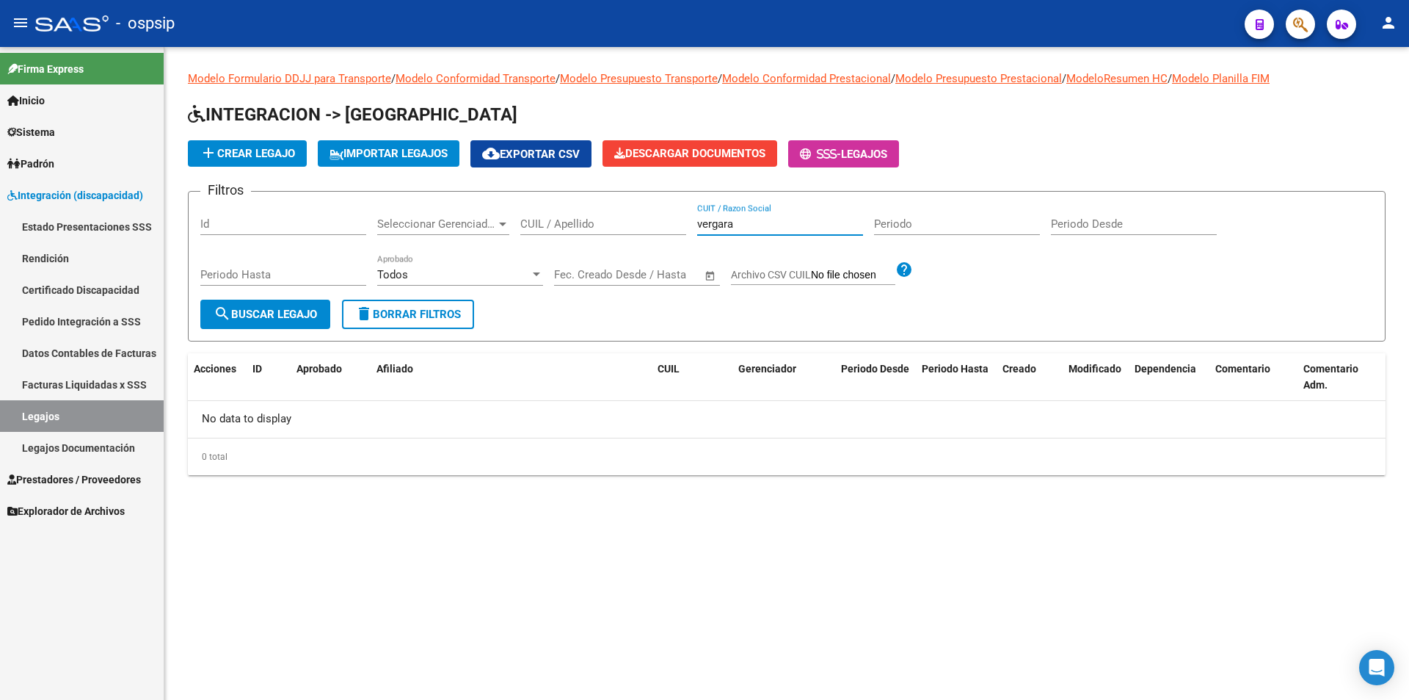
click at [659, 219] on div "Filtros Id Seleccionar Gerenciador Seleccionar Gerenciador CUIL / Apellido [PER…" at bounding box center [786, 251] width 1173 height 96
click at [73, 414] on link "Legajos" at bounding box center [82, 416] width 164 height 32
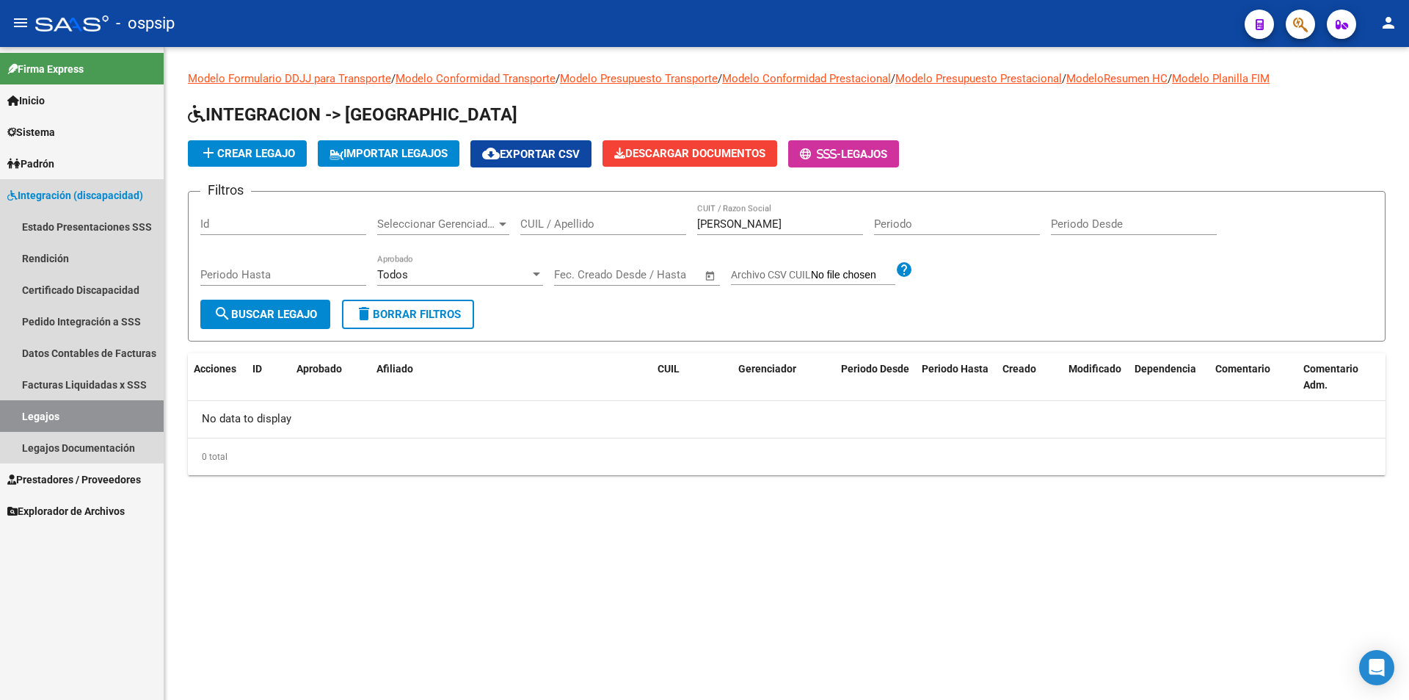
click at [73, 414] on link "Legajos" at bounding box center [82, 416] width 164 height 32
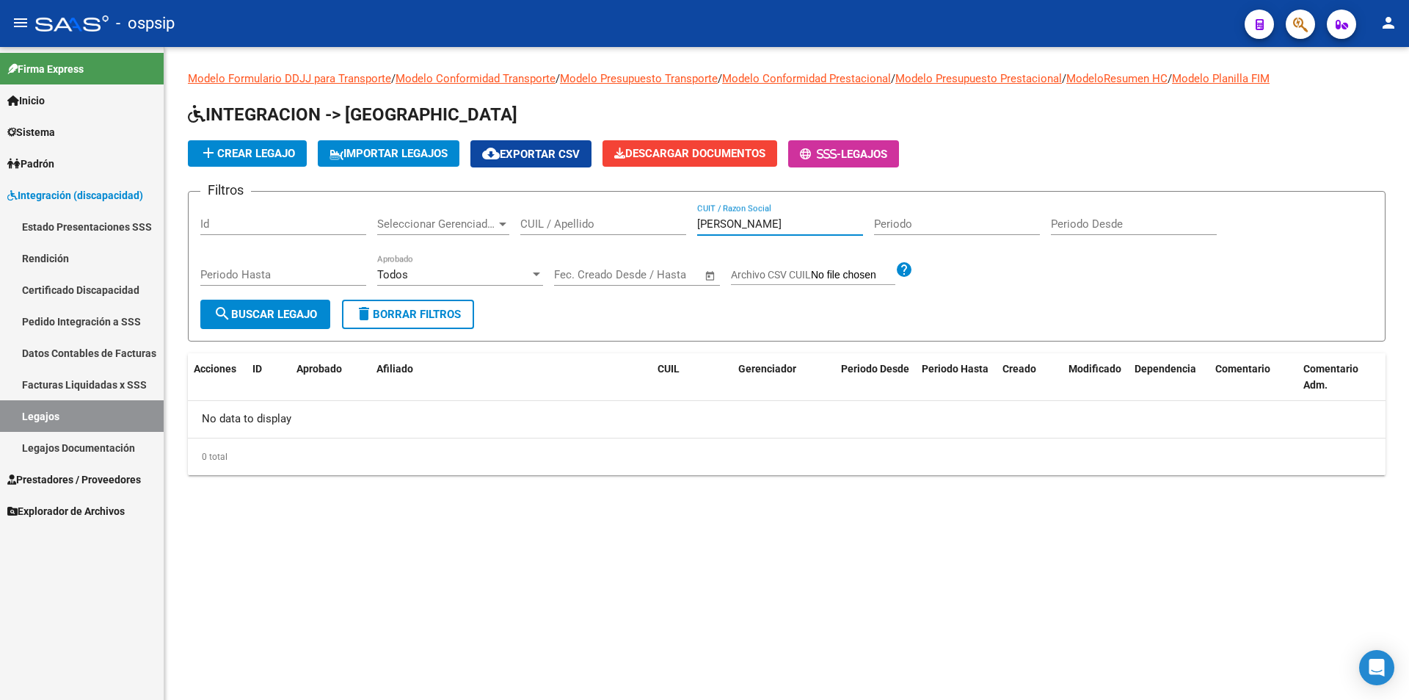
click at [699, 225] on input "[PERSON_NAME]" at bounding box center [780, 223] width 166 height 13
drag, startPoint x: 769, startPoint y: 226, endPoint x: 673, endPoint y: 219, distance: 95.7
click at [673, 219] on div "Filtros Id Seleccionar Gerenciador Seleccionar Gerenciador CUIL / Apellido LIC.…" at bounding box center [786, 251] width 1173 height 96
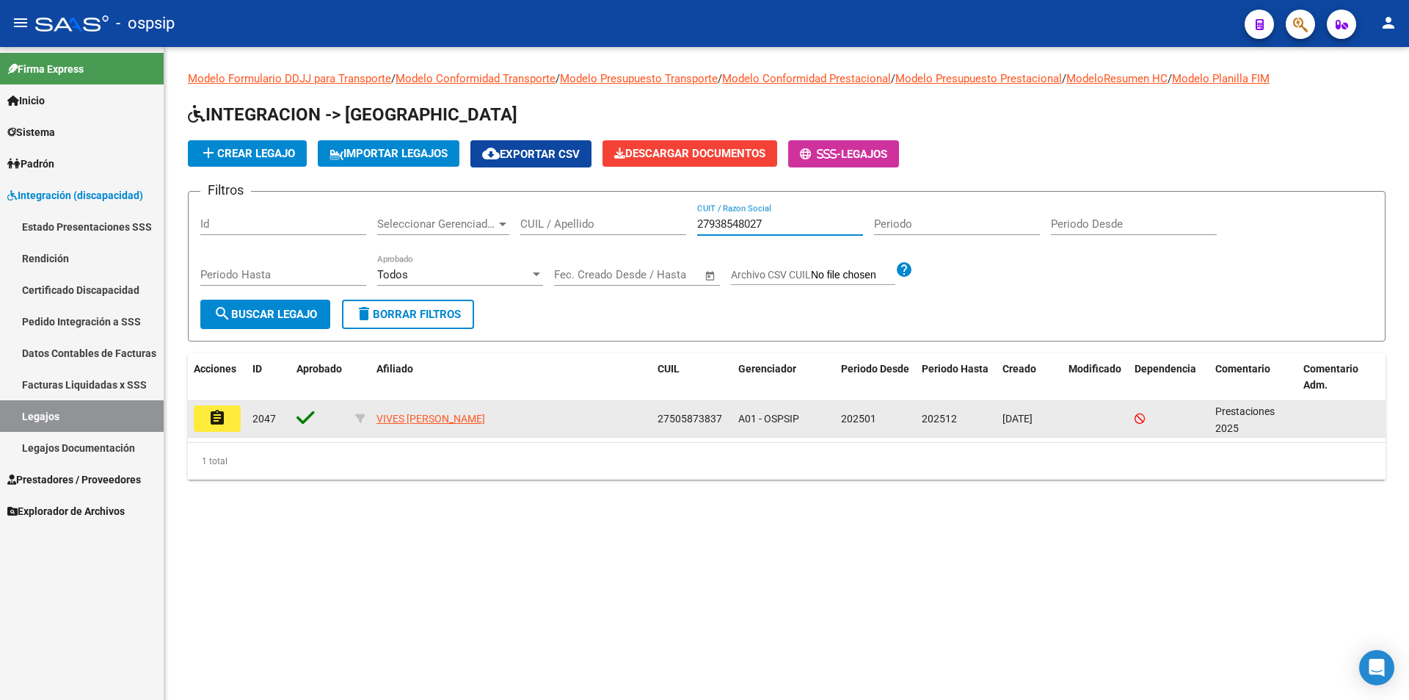
type input "27938548027"
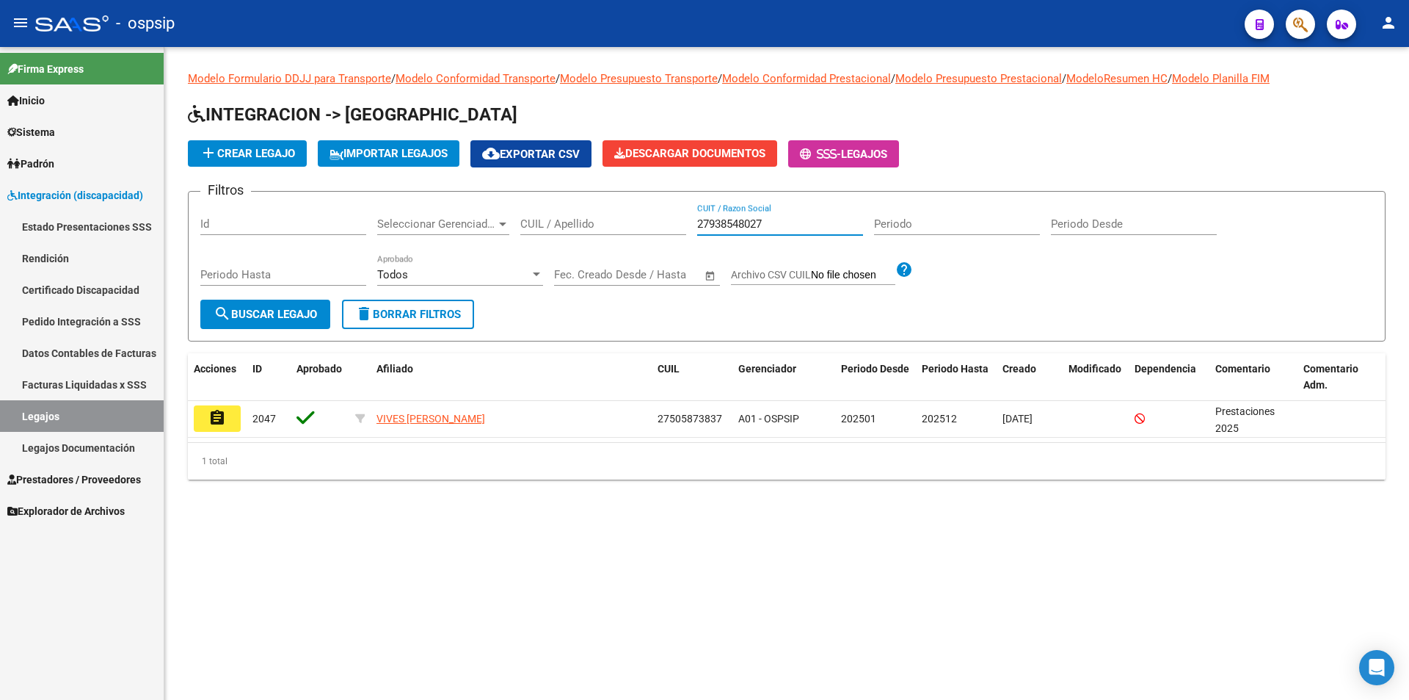
click at [217, 418] on mat-icon "assignment" at bounding box center [217, 418] width 18 height 18
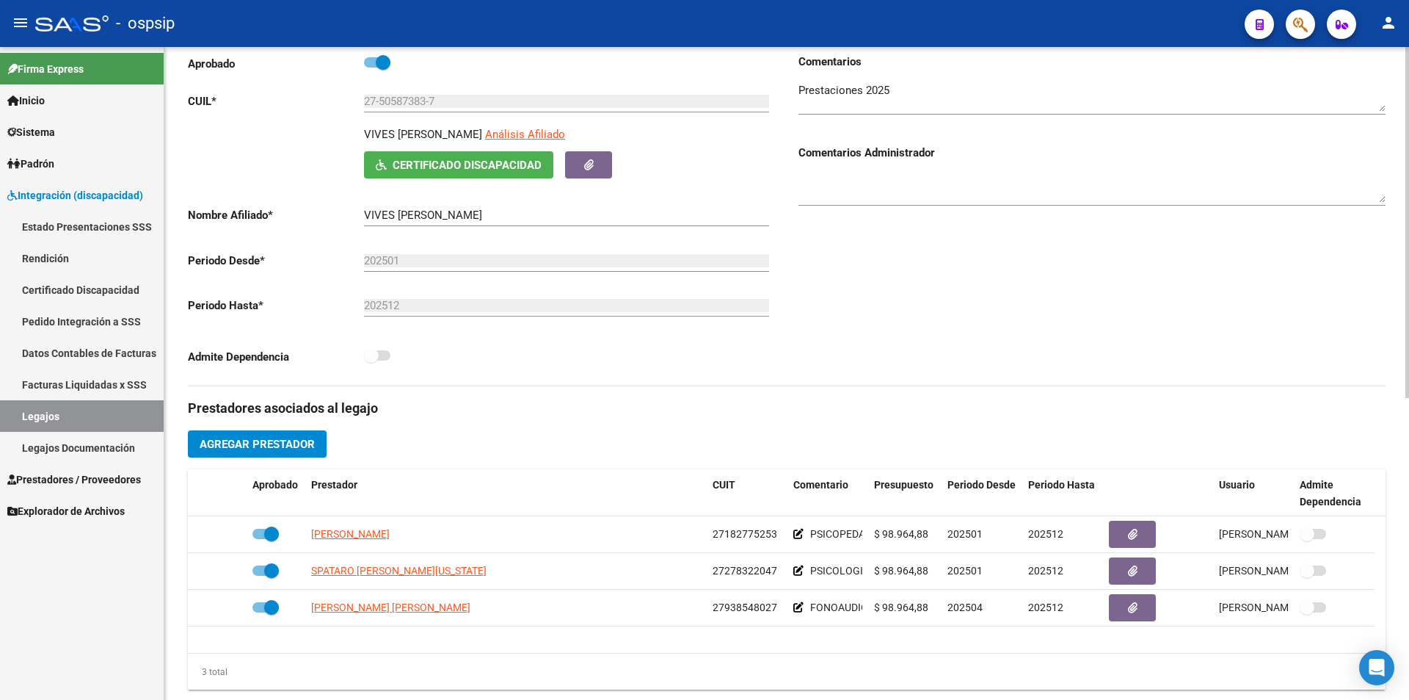
scroll to position [294, 0]
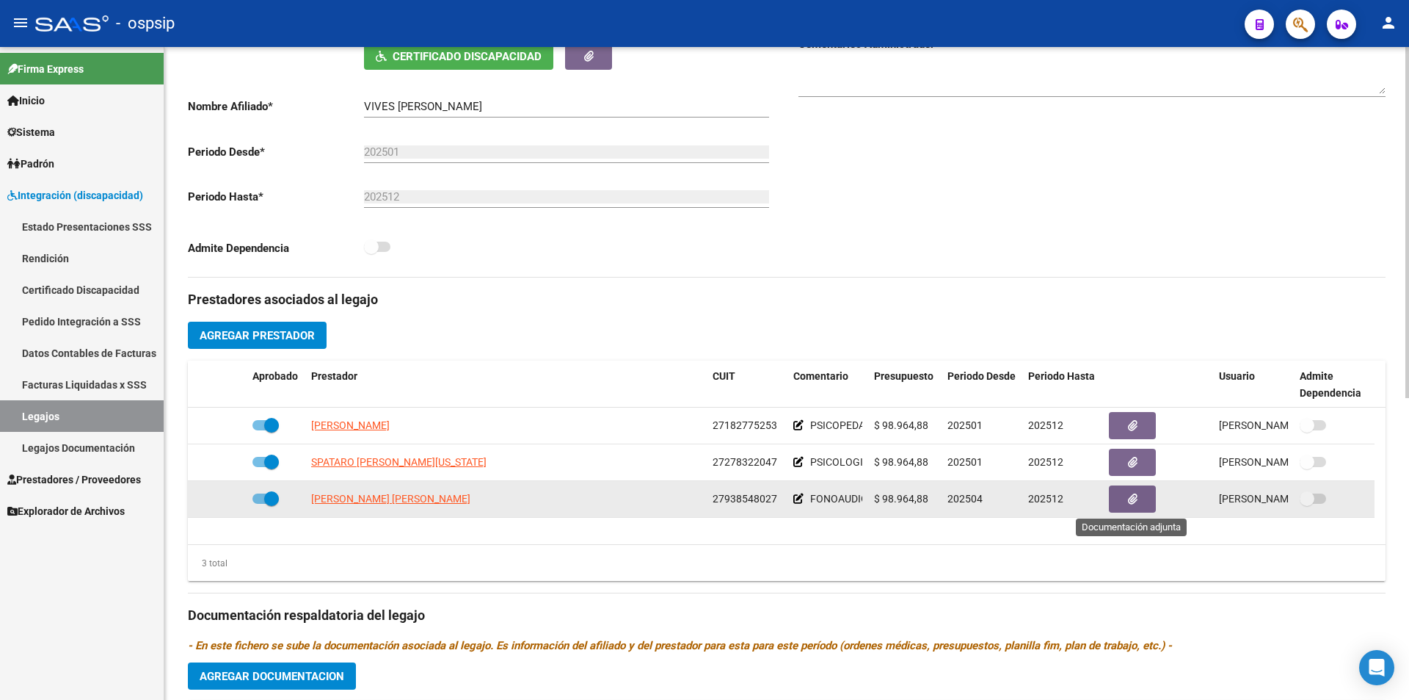
click at [1130, 493] on icon "button" at bounding box center [1133, 498] width 10 height 11
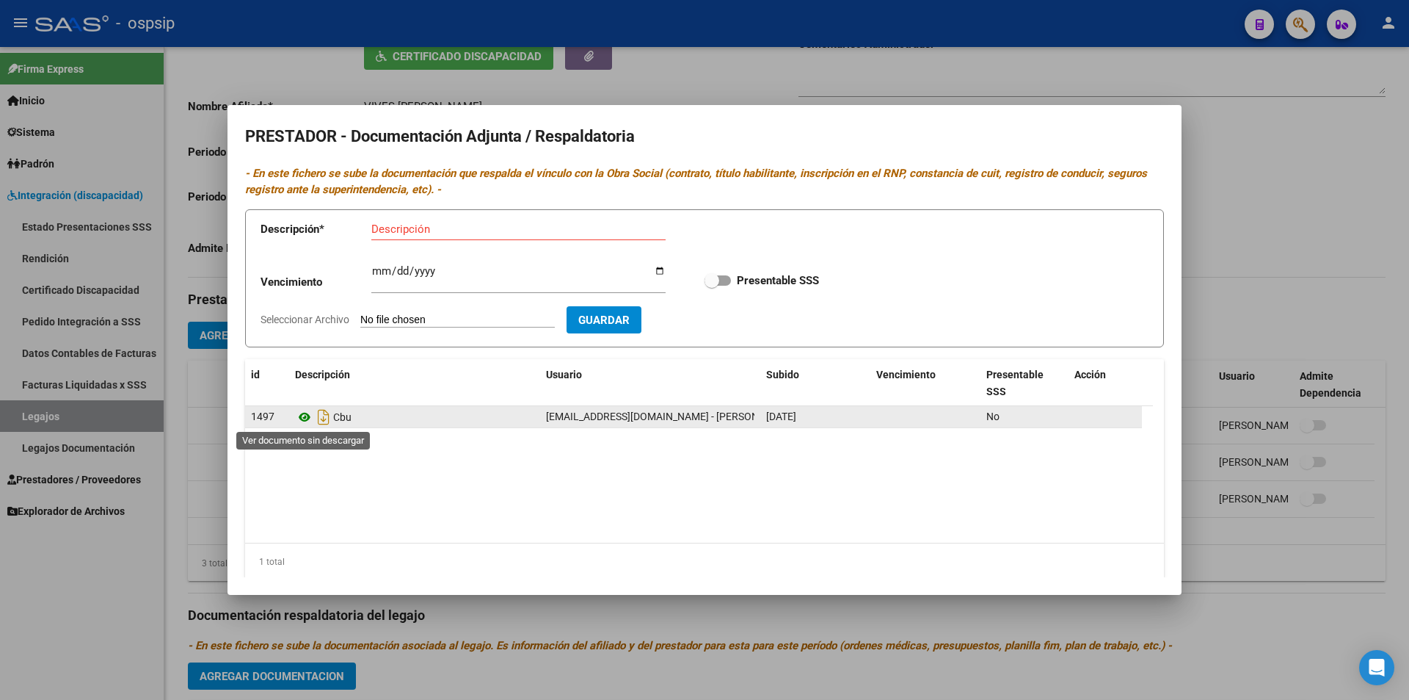
click at [303, 413] on icon at bounding box center [304, 417] width 19 height 18
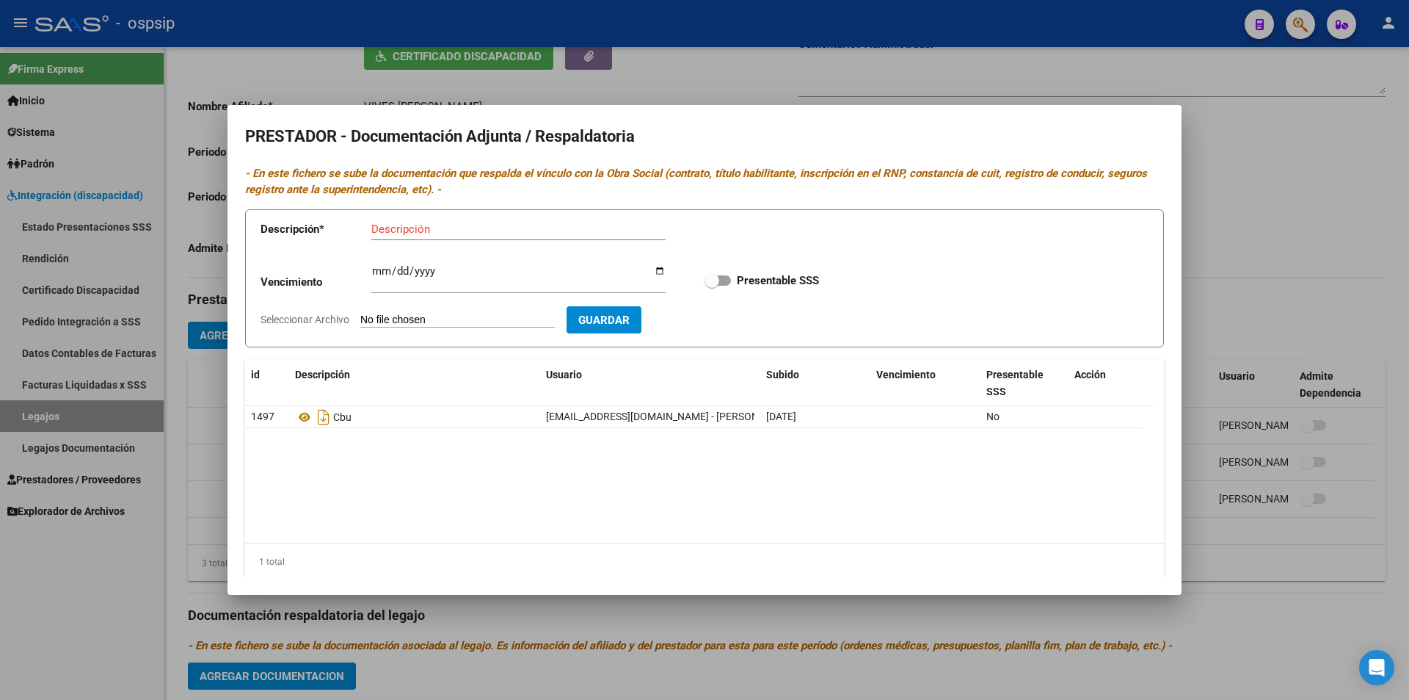
click at [568, 611] on div at bounding box center [704, 350] width 1409 height 700
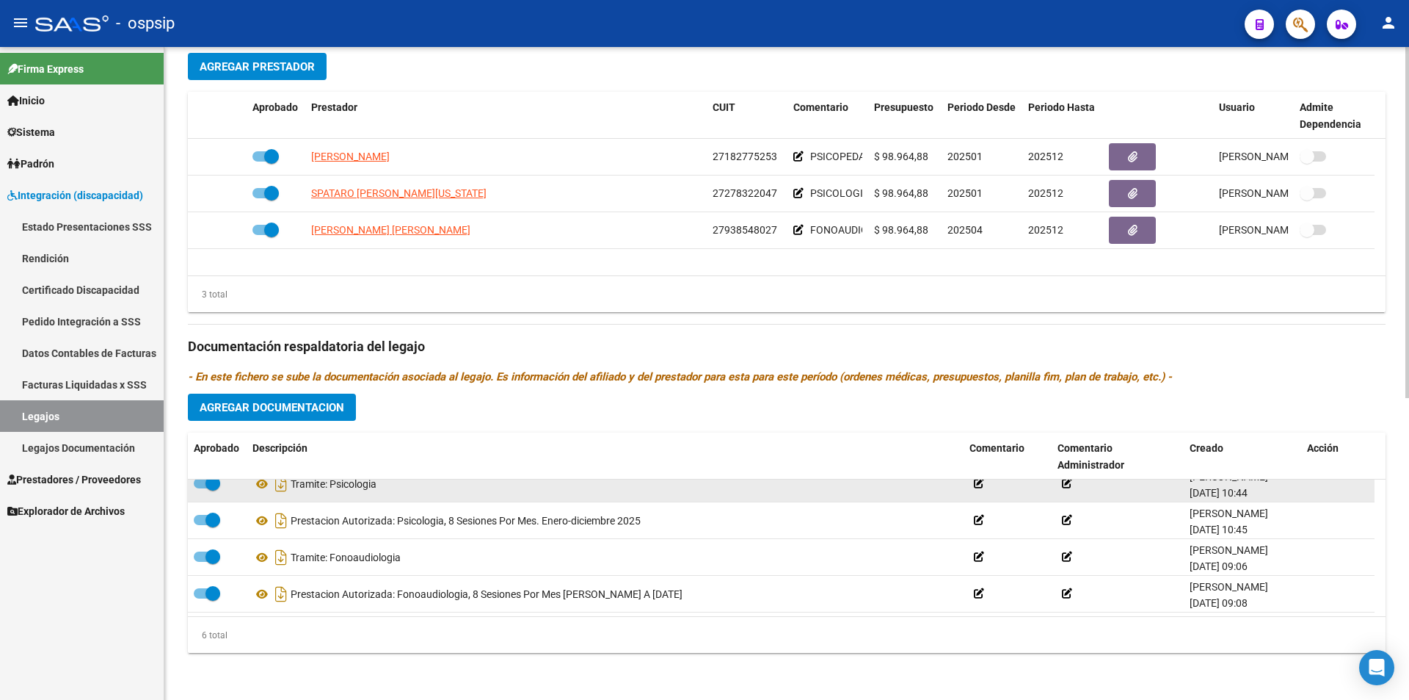
scroll to position [88, 0]
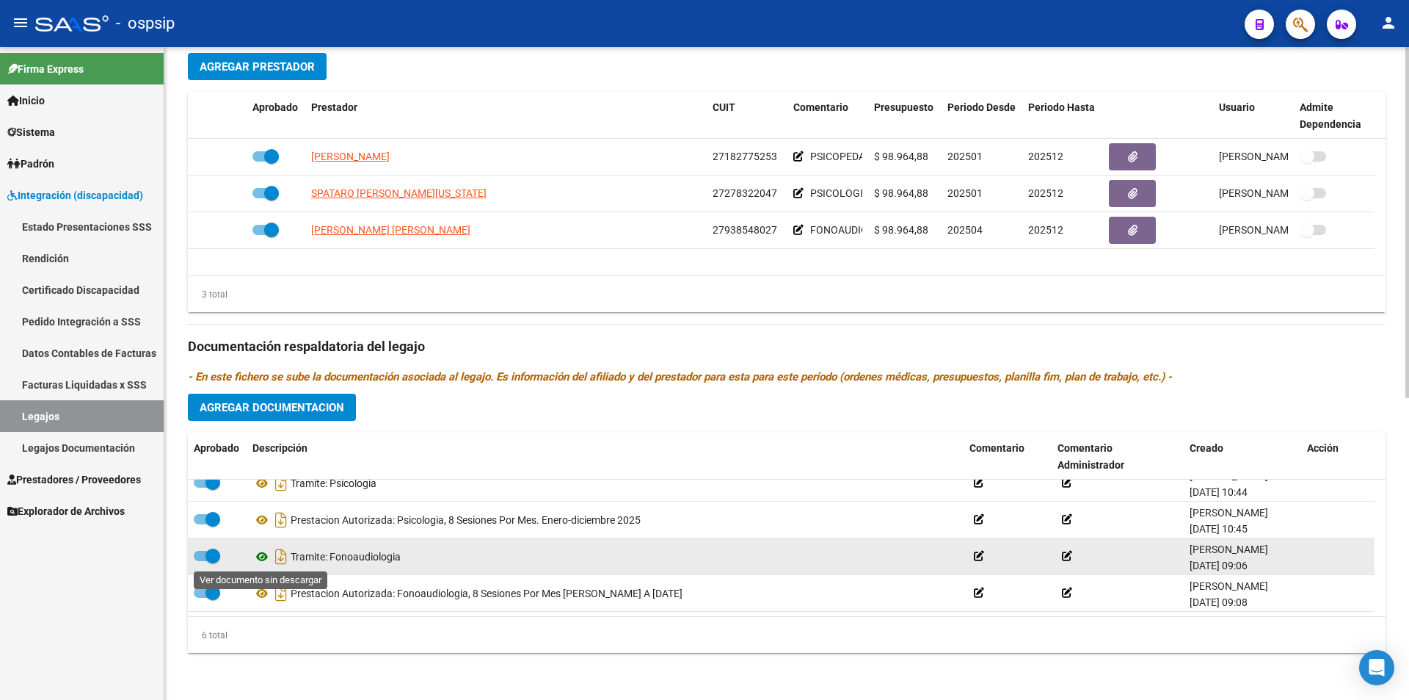
click at [259, 552] on icon at bounding box center [262, 557] width 19 height 18
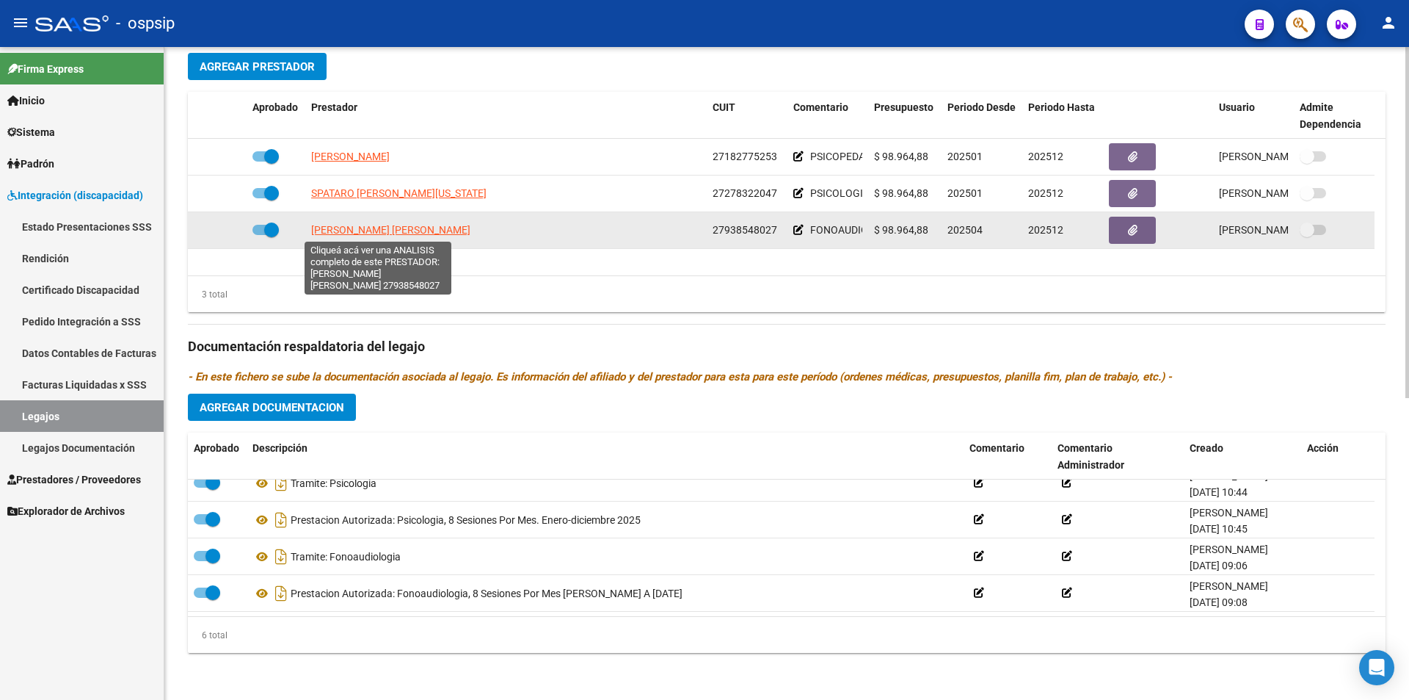
click at [357, 232] on span "[PERSON_NAME] [PERSON_NAME]" at bounding box center [390, 230] width 159 height 12
type textarea "27938548027"
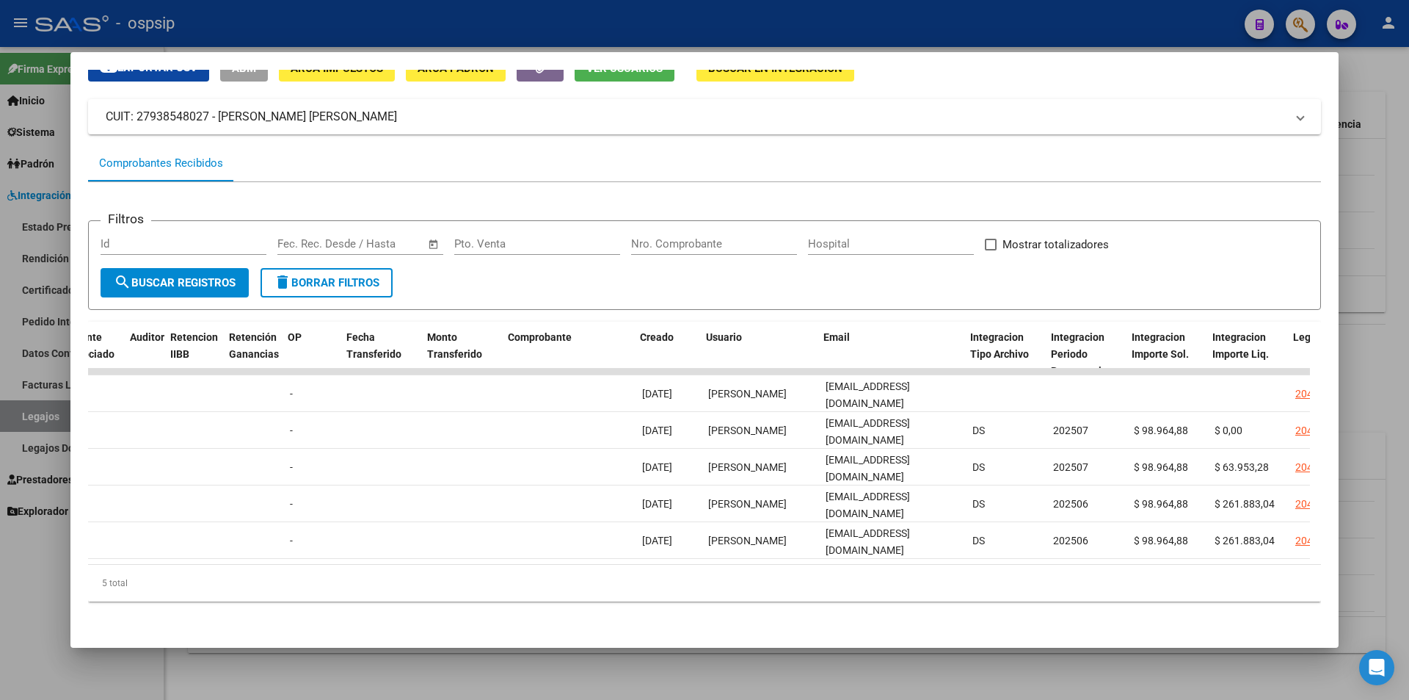
scroll to position [0, 1128]
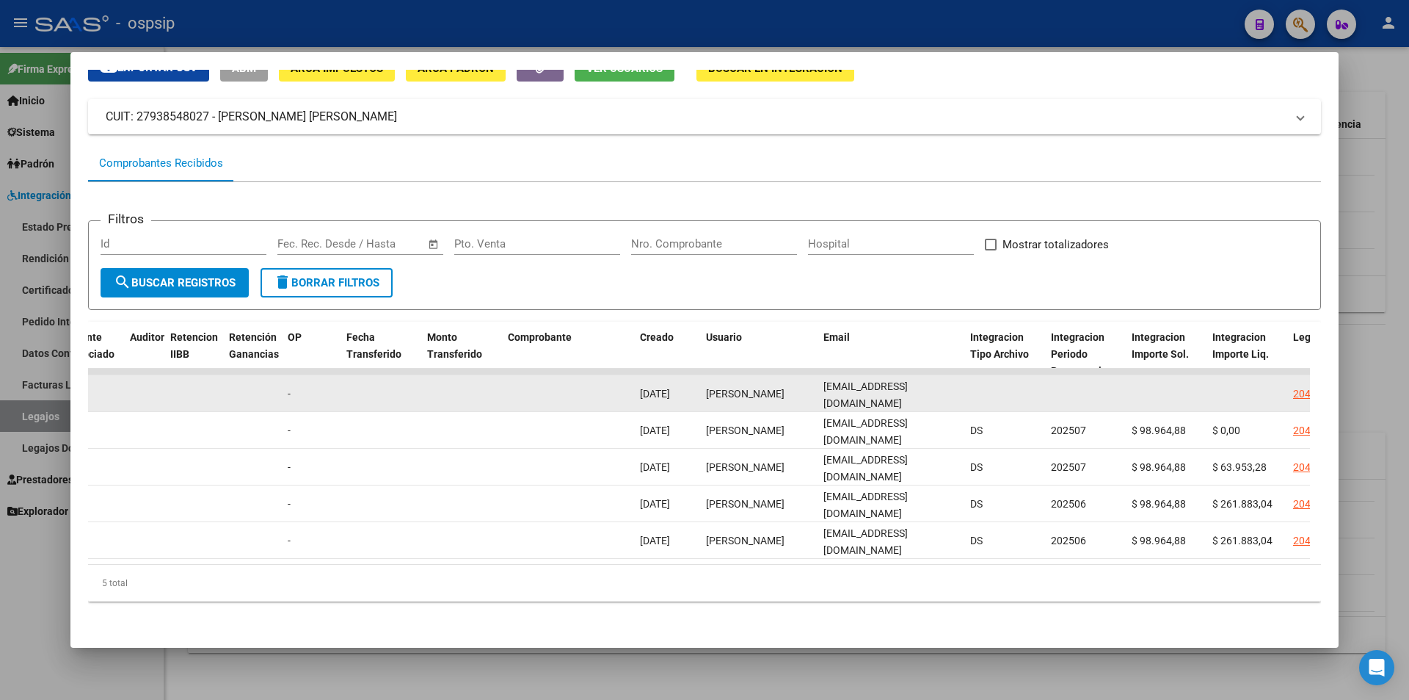
drag, startPoint x: 926, startPoint y: 379, endPoint x: 827, endPoint y: 376, distance: 99.9
click at [826, 375] on datatable-body-cell "[EMAIL_ADDRESS][DOMAIN_NAME]" at bounding box center [891, 393] width 147 height 36
copy span "[EMAIL_ADDRESS][DOMAIN_NAME]"
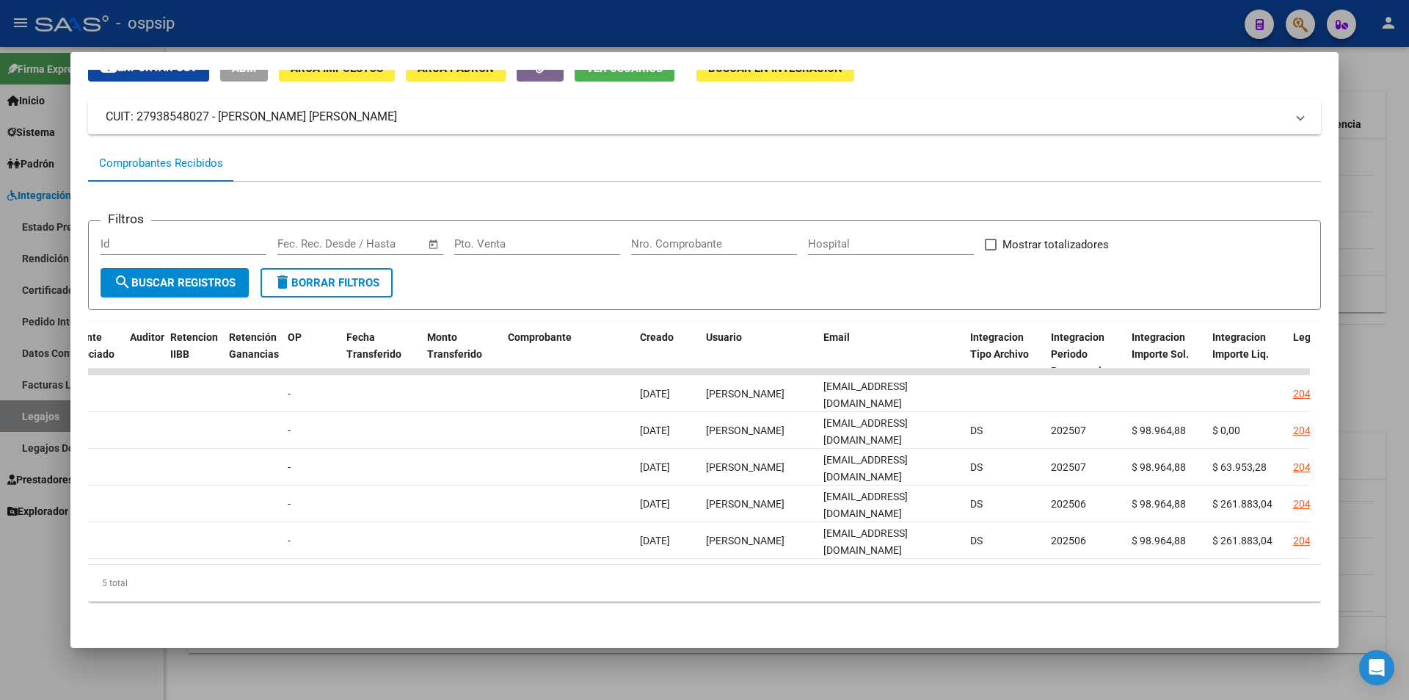
click at [815, 29] on div at bounding box center [704, 350] width 1409 height 700
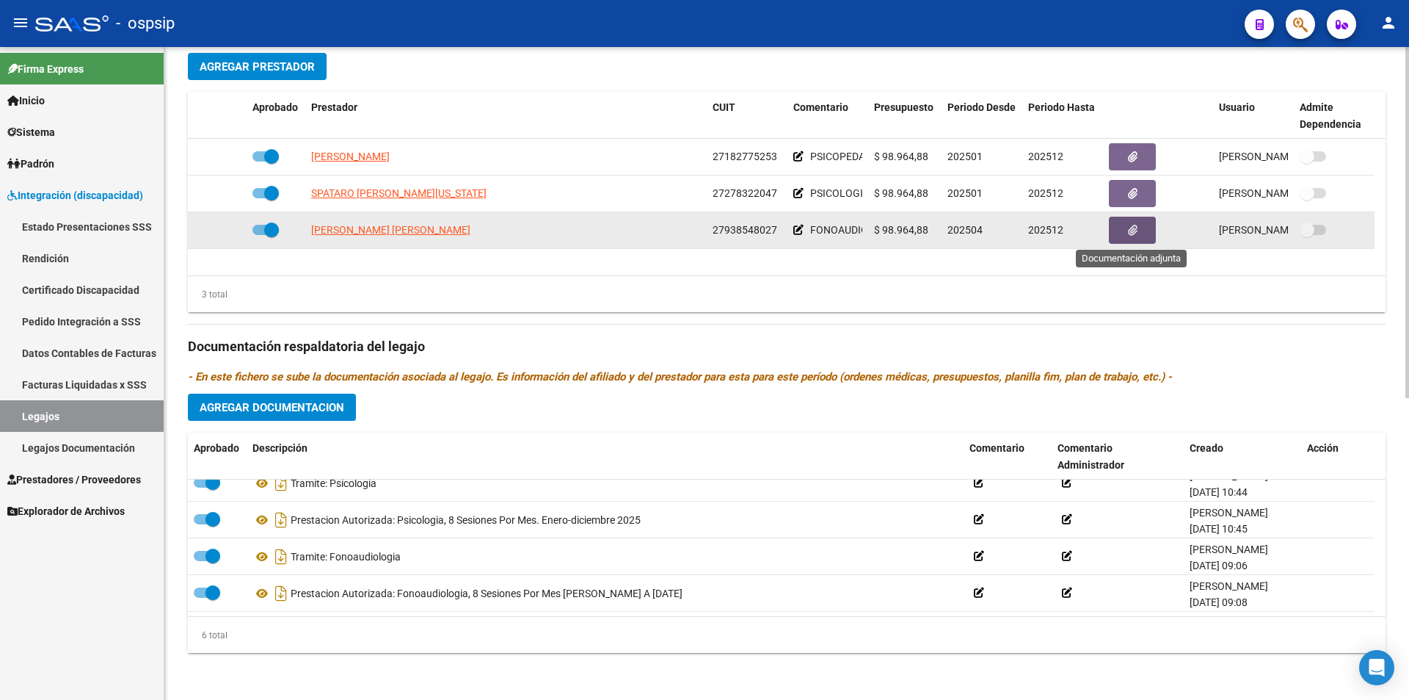
click at [1132, 231] on icon "button" at bounding box center [1133, 230] width 10 height 11
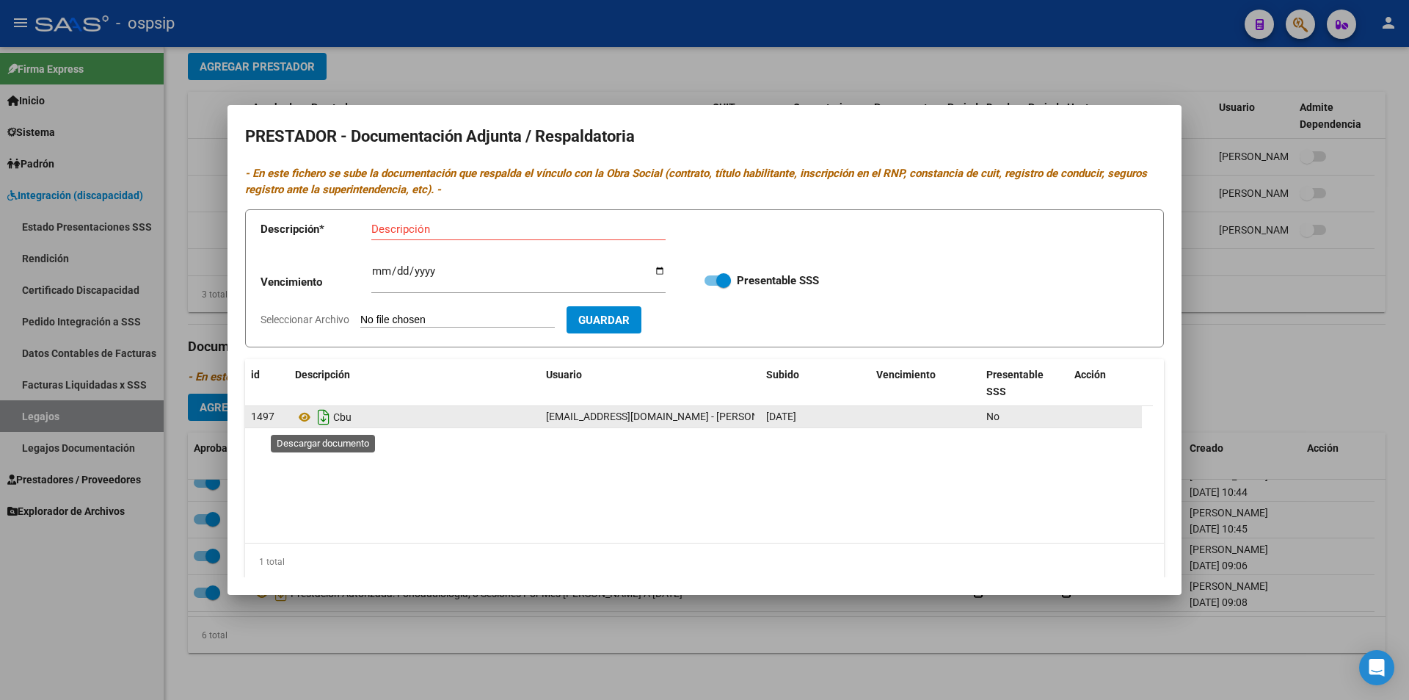
click at [318, 421] on icon "Descargar documento" at bounding box center [323, 416] width 19 height 23
click at [576, 656] on div at bounding box center [704, 350] width 1409 height 700
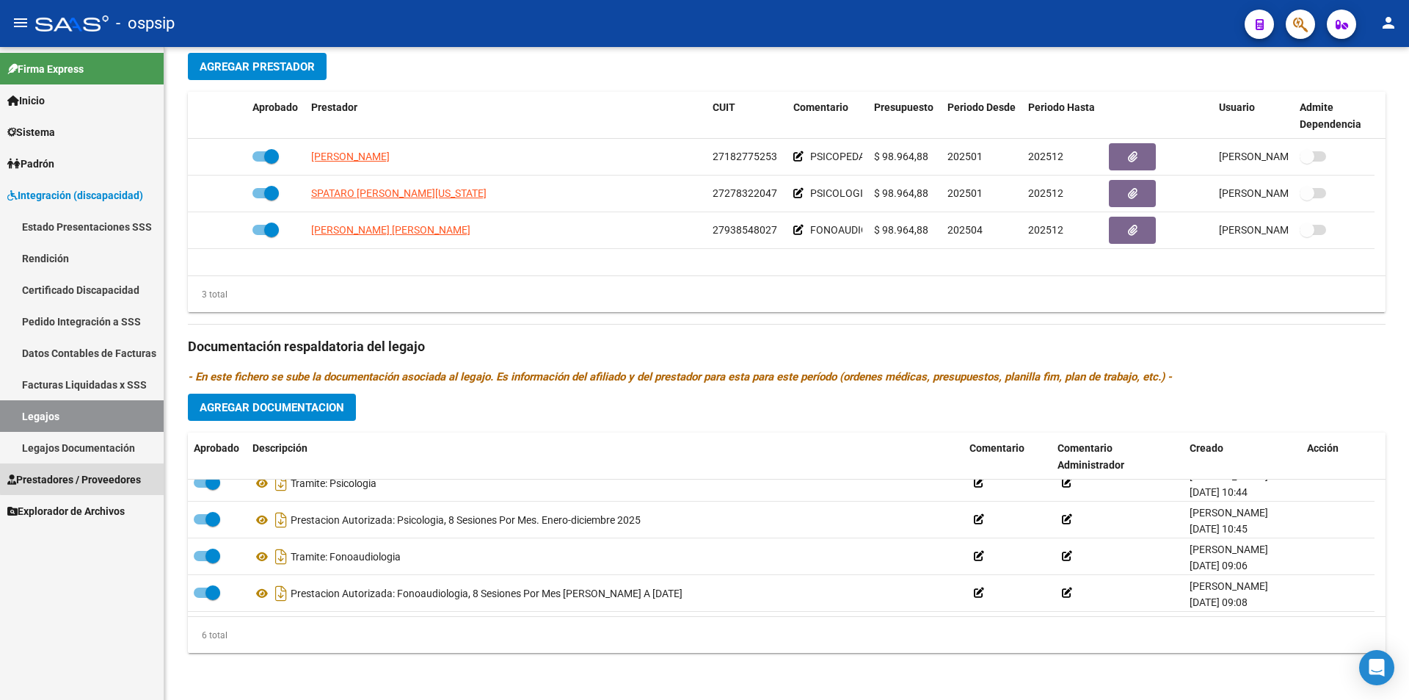
click at [95, 476] on span "Prestadores / Proveedores" at bounding box center [74, 479] width 134 height 16
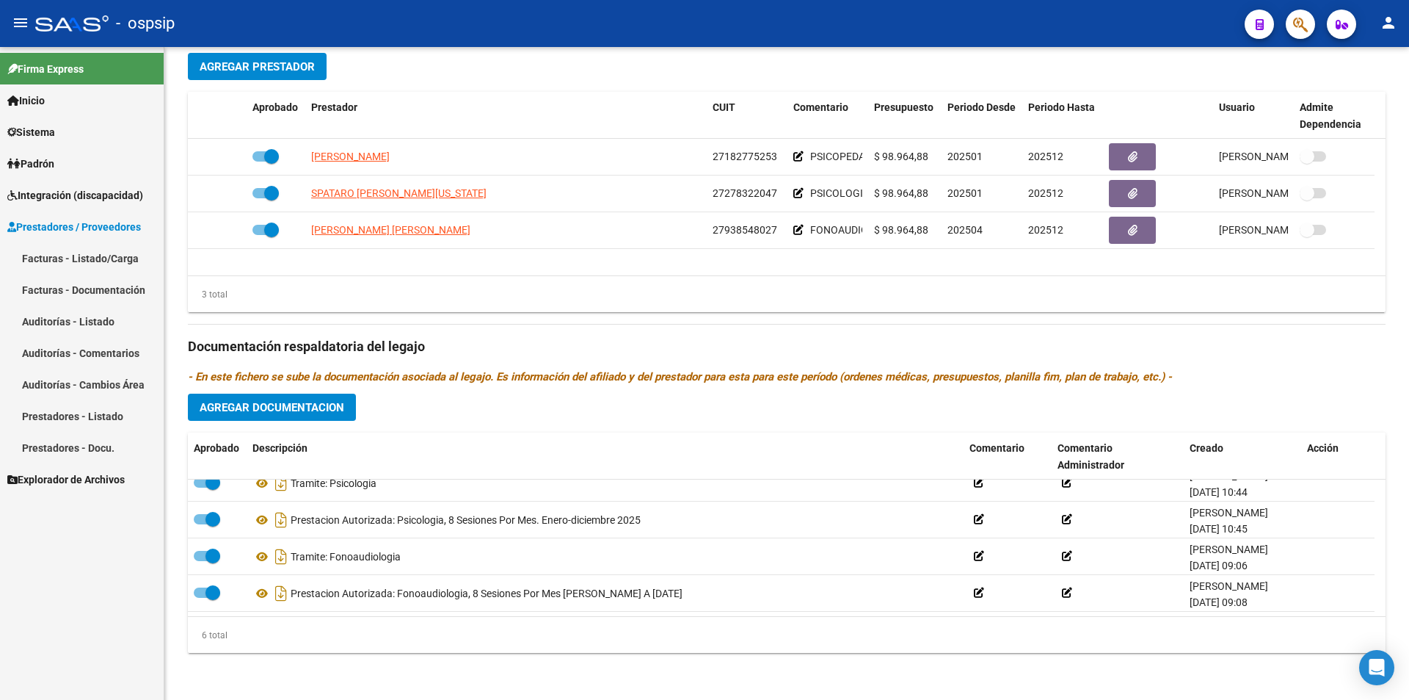
click at [128, 247] on link "Facturas - Listado/Carga" at bounding box center [82, 258] width 164 height 32
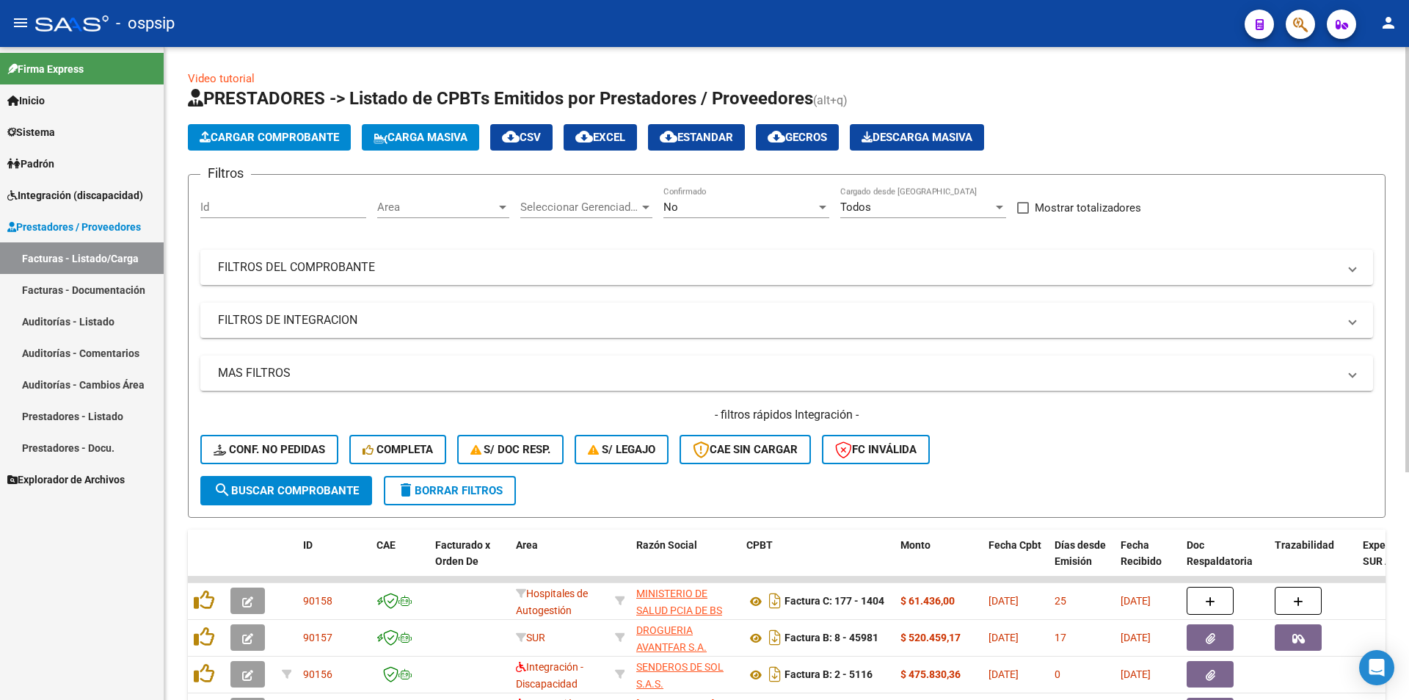
click at [785, 211] on div "No" at bounding box center [740, 206] width 153 height 13
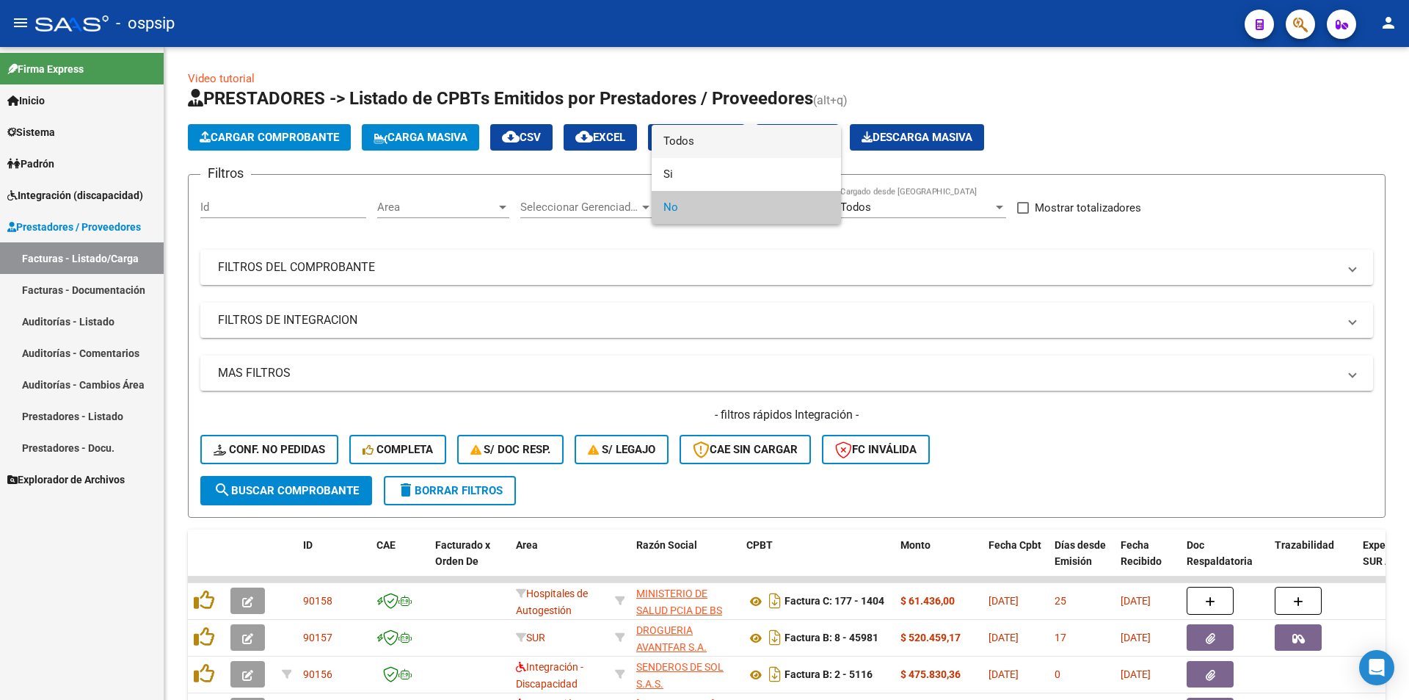
click at [743, 134] on span "Todos" at bounding box center [747, 141] width 166 height 33
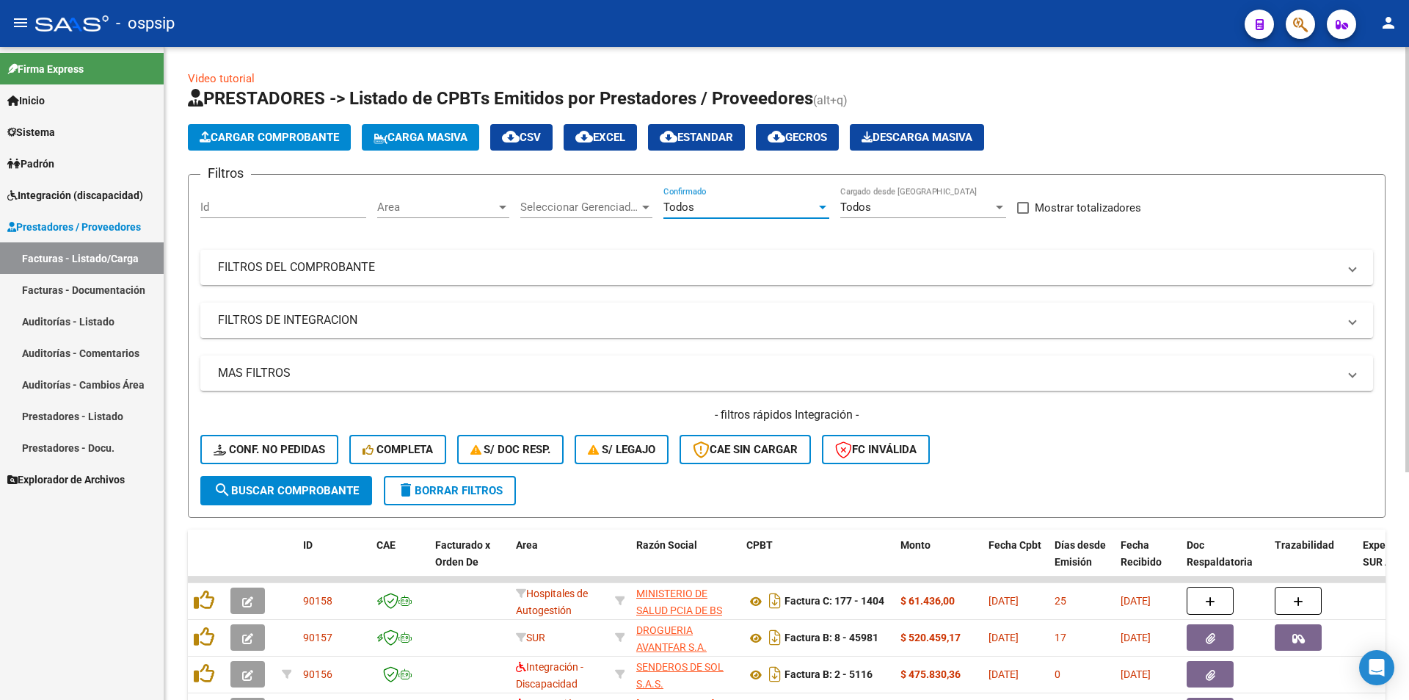
click at [316, 315] on mat-panel-title "FILTROS DE INTEGRACION" at bounding box center [778, 320] width 1120 height 16
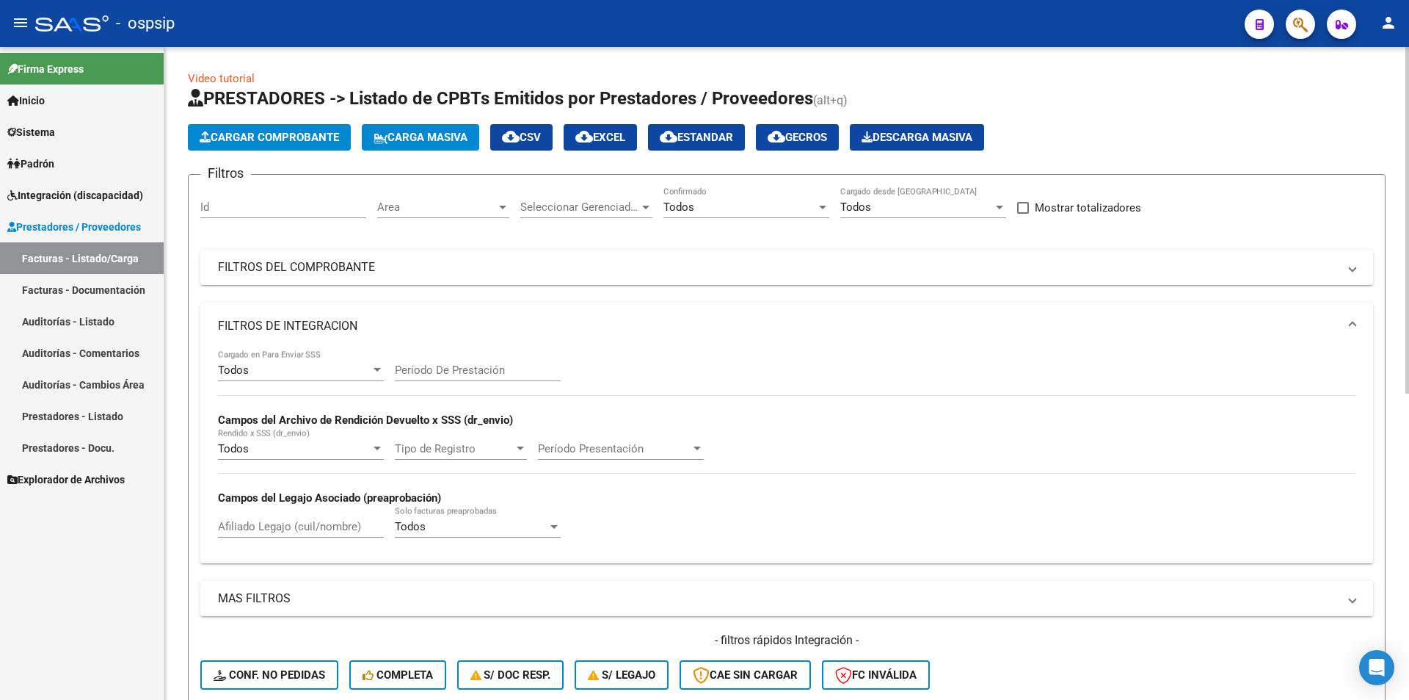
click at [290, 527] on input "Afiliado Legajo (cuil/nombre)" at bounding box center [301, 526] width 166 height 13
paste input "20521957809"
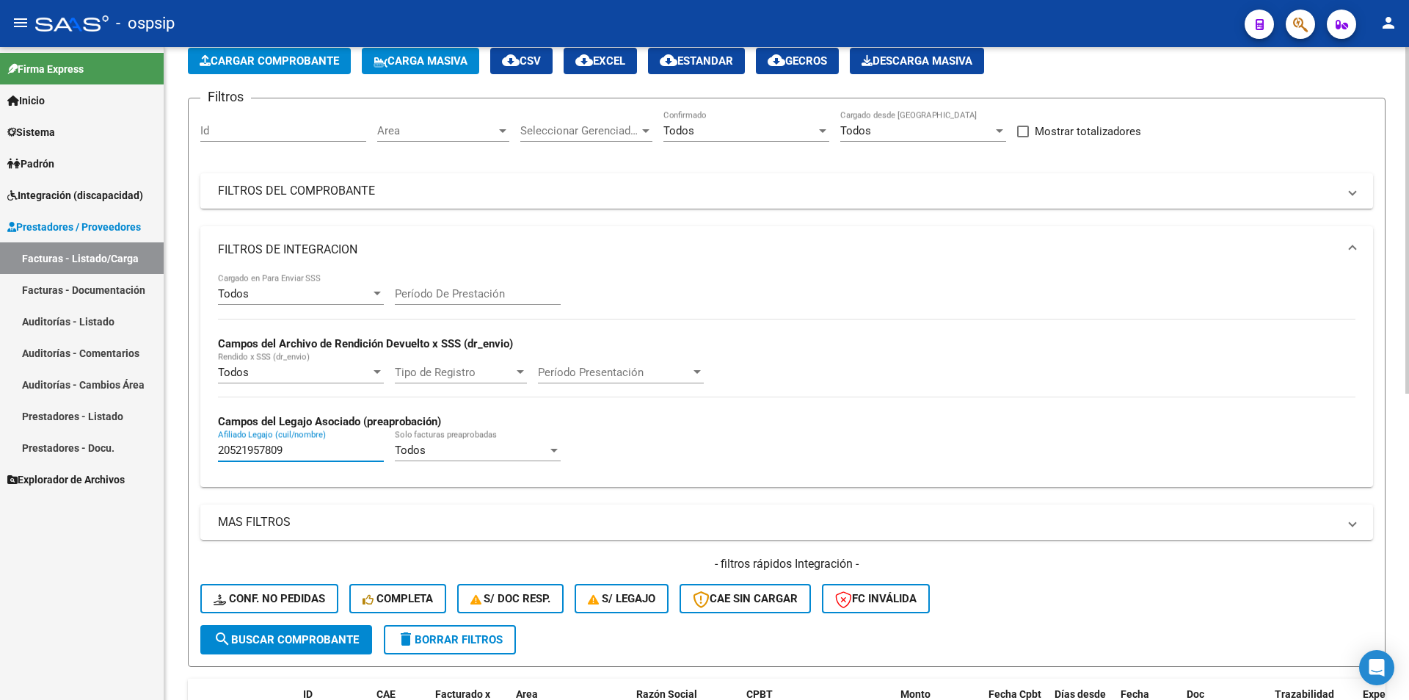
scroll to position [294, 0]
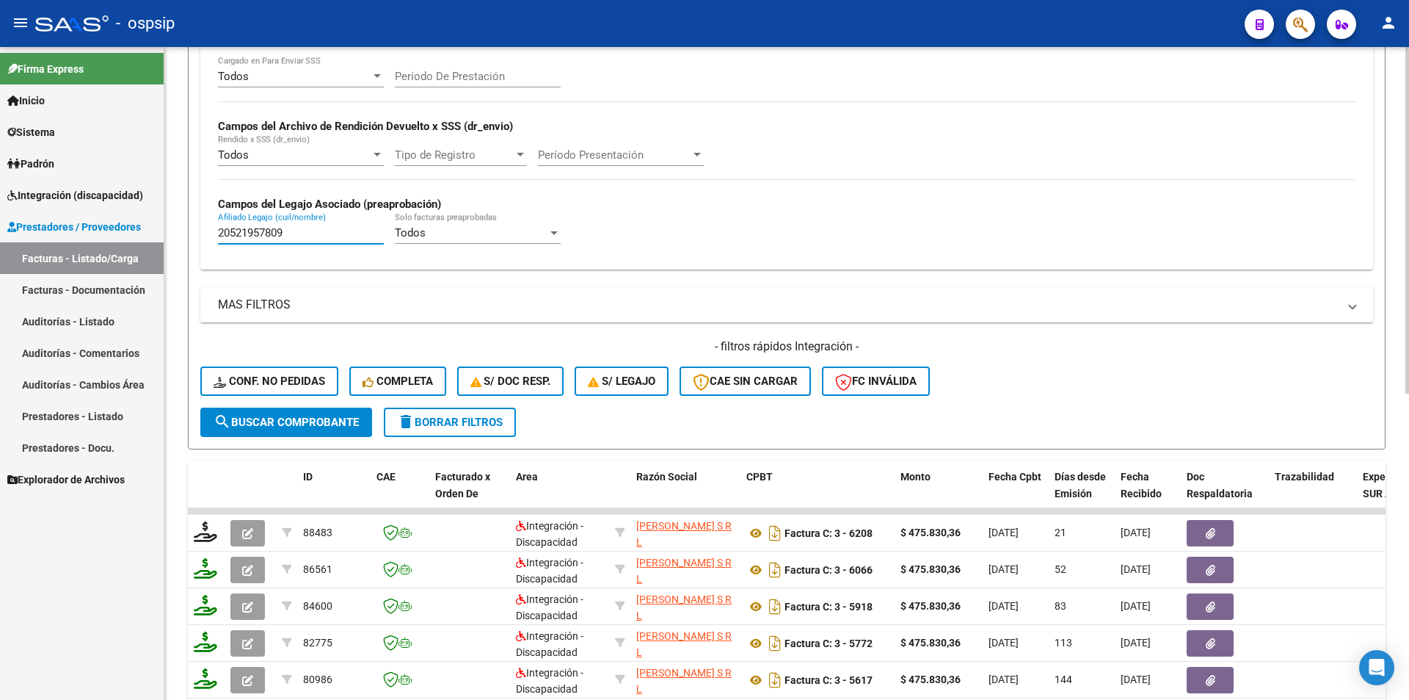
type input "20521957809"
click at [261, 419] on span "search Buscar Comprobante" at bounding box center [286, 421] width 145 height 13
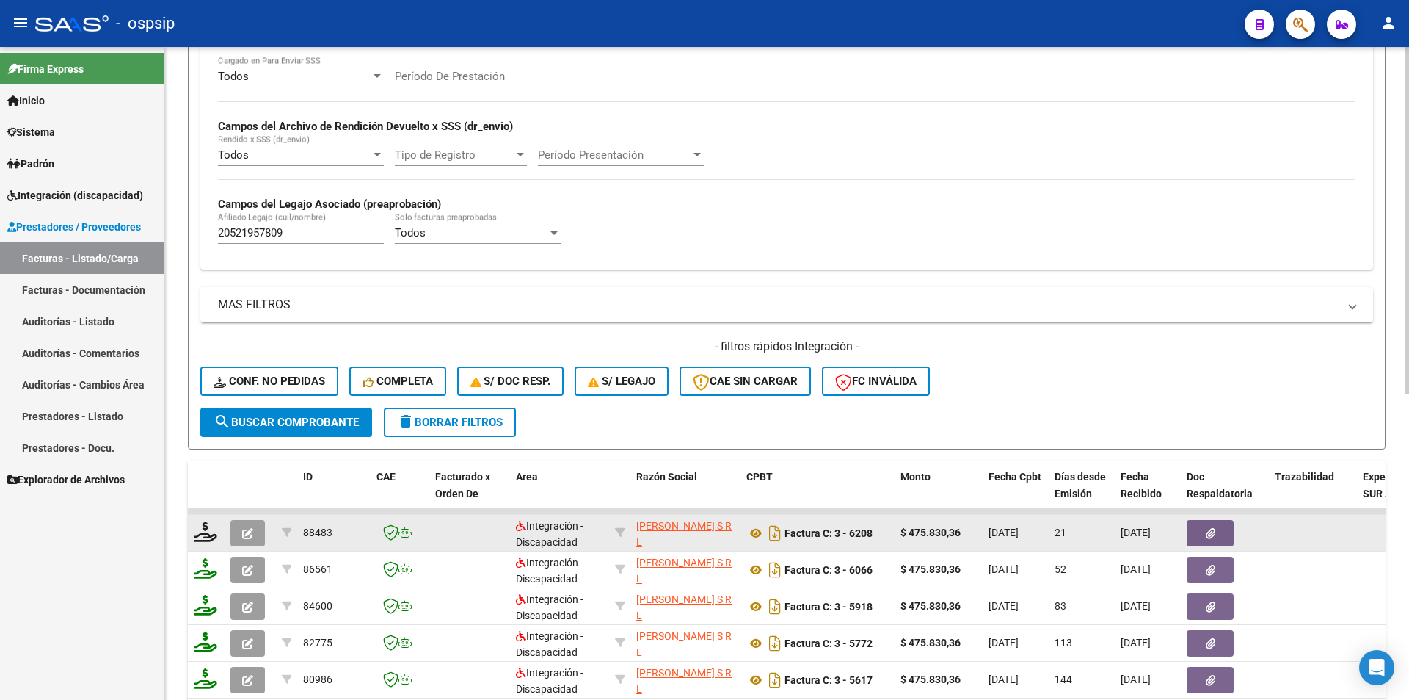
click at [244, 531] on icon "button" at bounding box center [247, 533] width 11 height 11
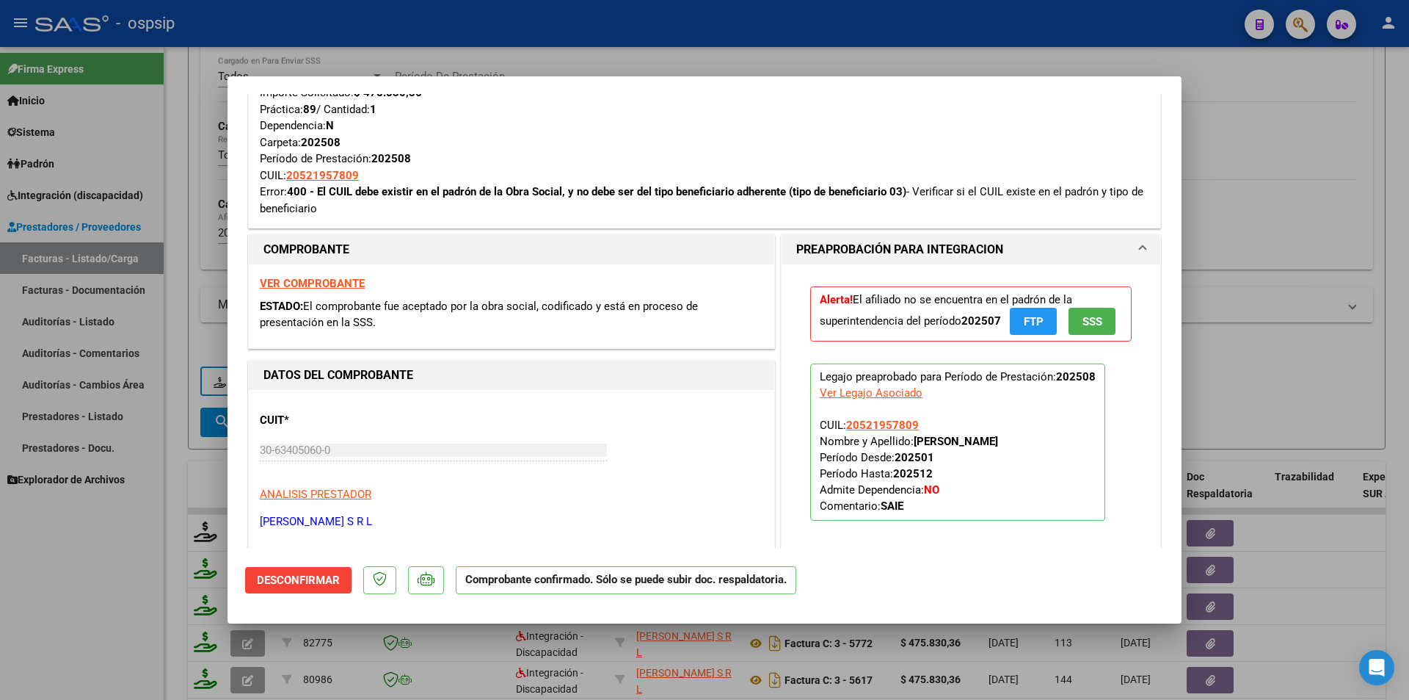
click at [349, 279] on strong "VER COMPROBANTE" at bounding box center [312, 283] width 105 height 13
click at [600, 36] on div at bounding box center [704, 350] width 1409 height 700
type input "$ 0,00"
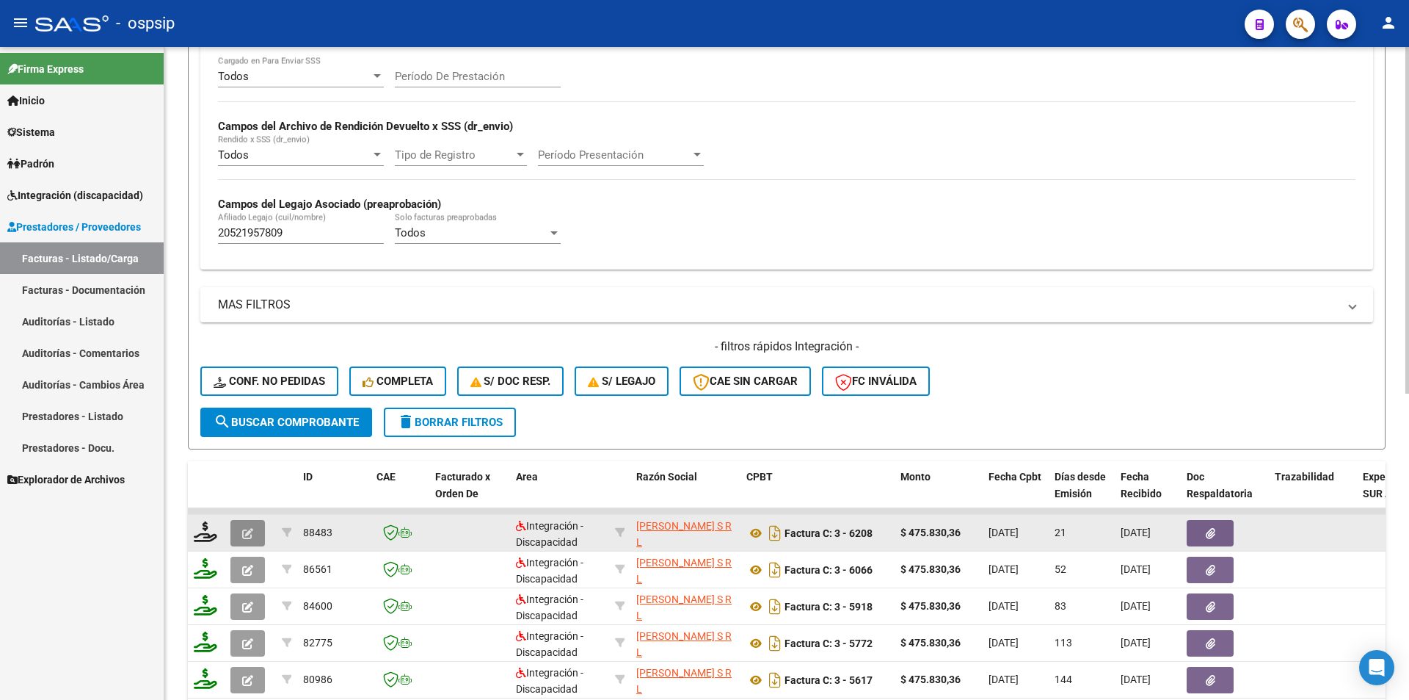
click at [259, 534] on button "button" at bounding box center [248, 533] width 35 height 26
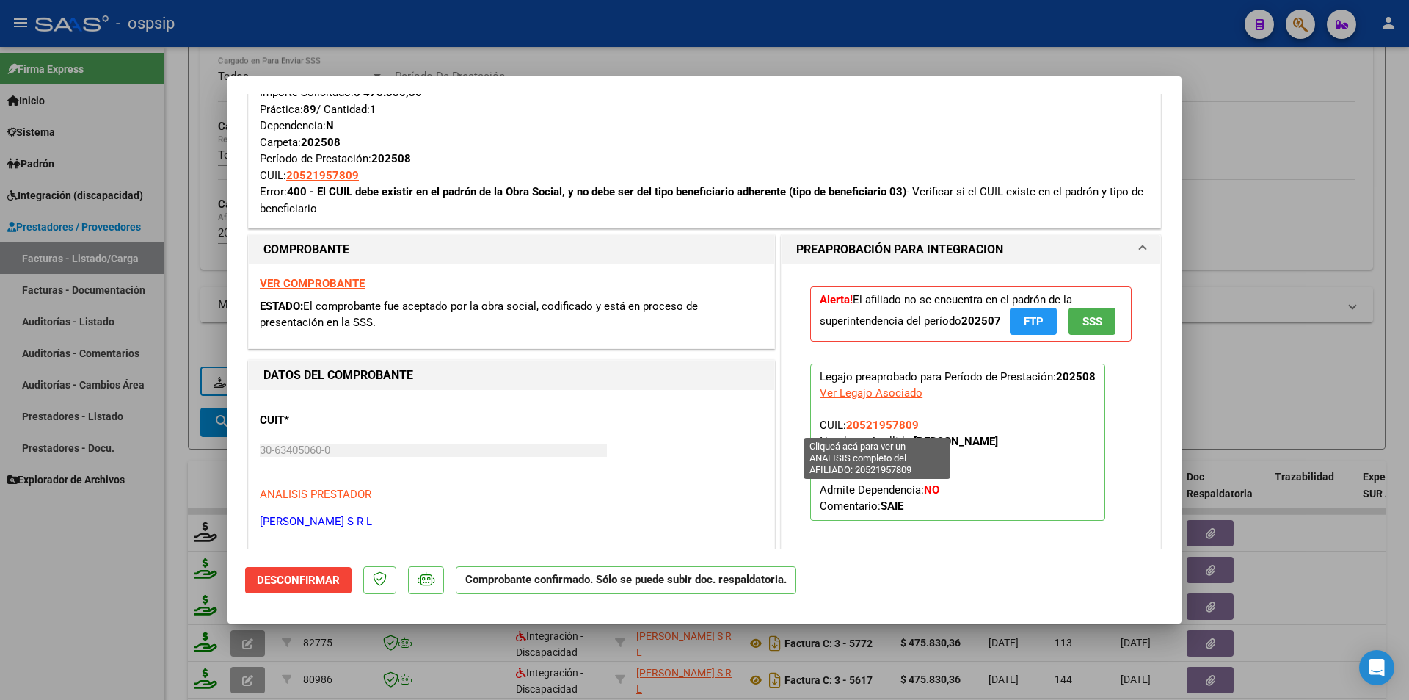
click at [890, 426] on span "20521957809" at bounding box center [882, 424] width 73 height 13
type textarea "20521957809"
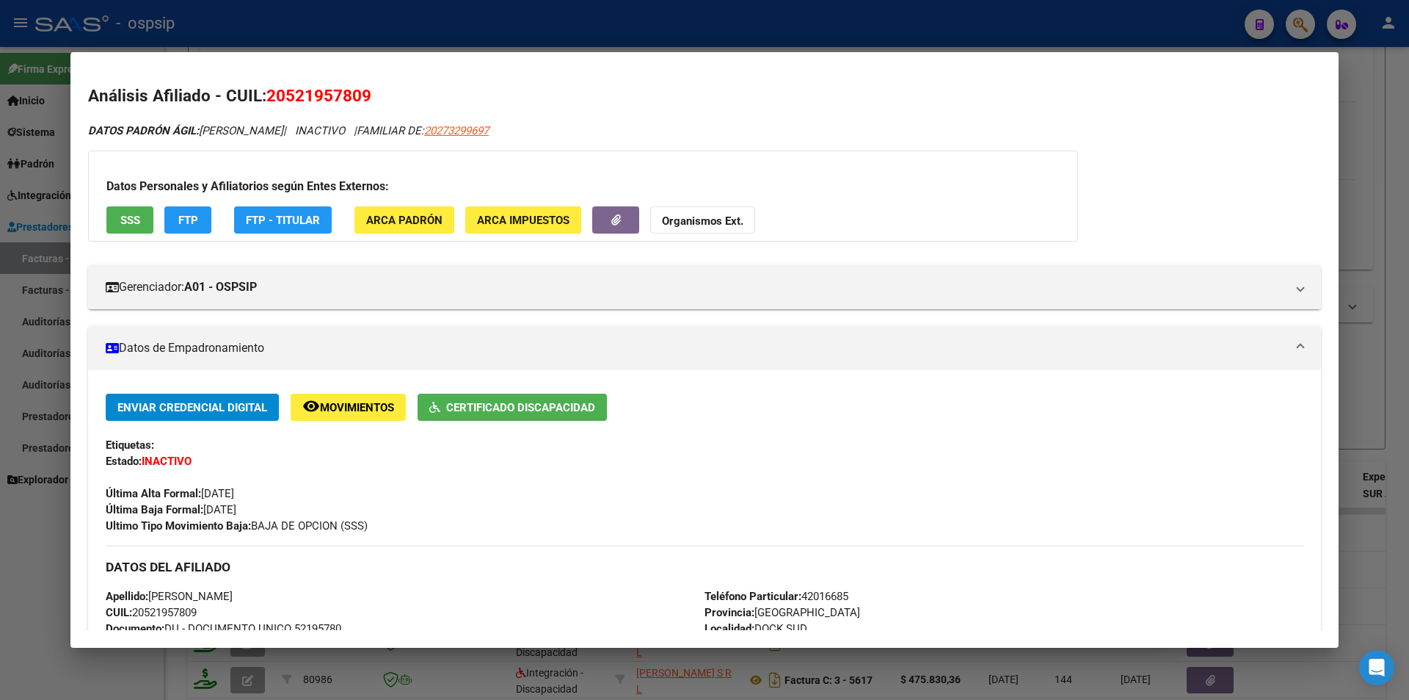
click at [29, 603] on div at bounding box center [704, 350] width 1409 height 700
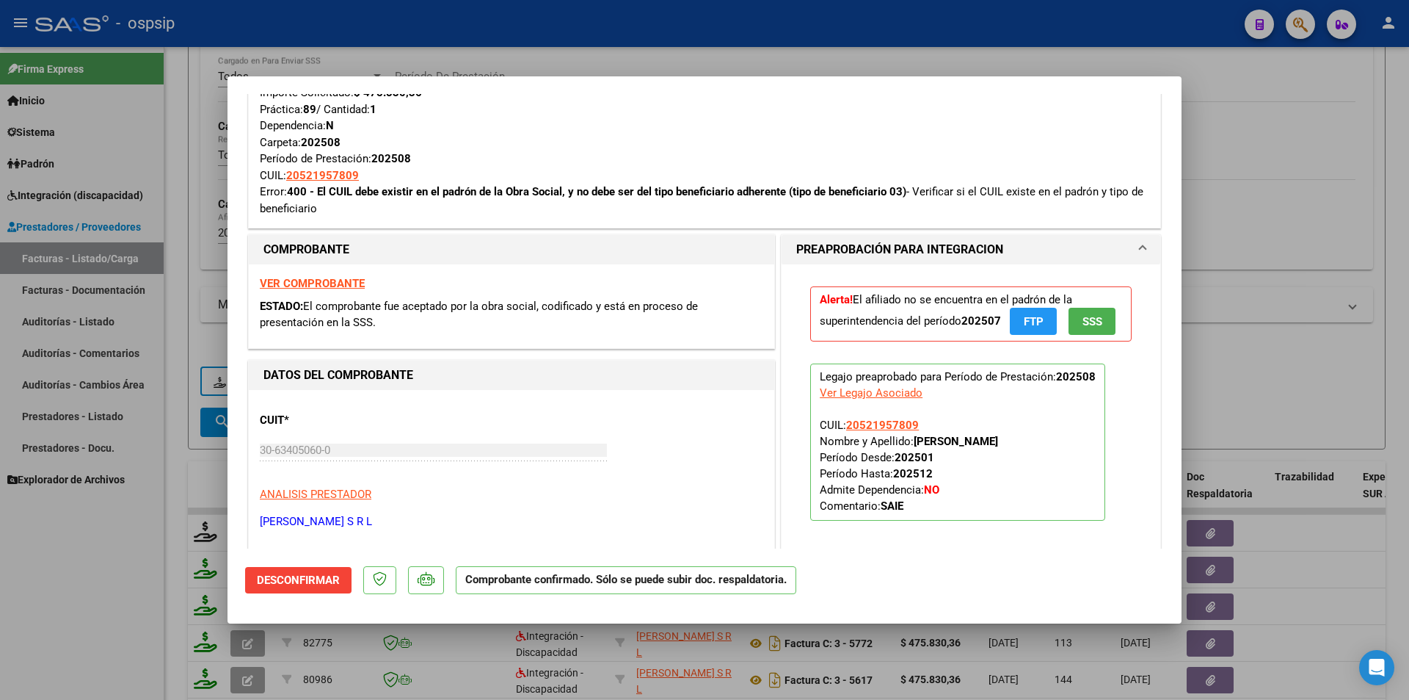
click at [292, 581] on span "Desconfirmar" at bounding box center [298, 579] width 83 height 13
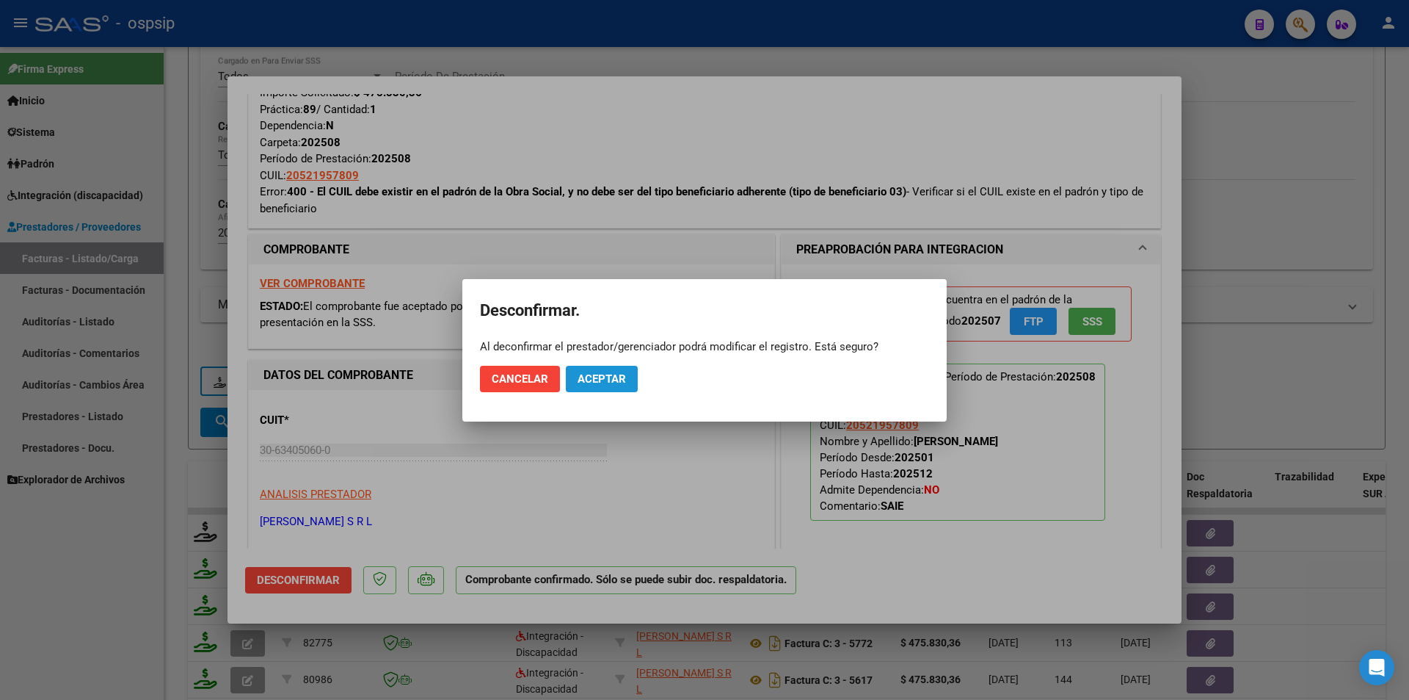
click at [610, 381] on span "Aceptar" at bounding box center [602, 378] width 48 height 13
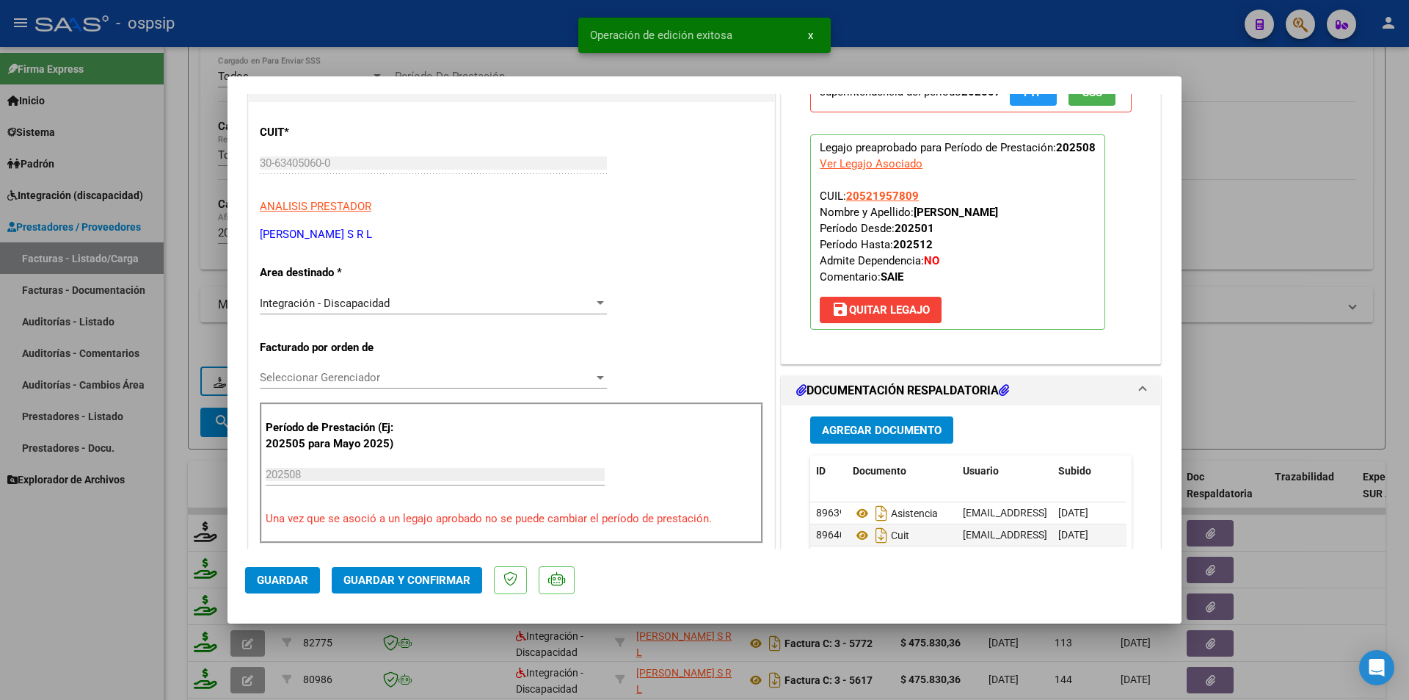
scroll to position [587, 0]
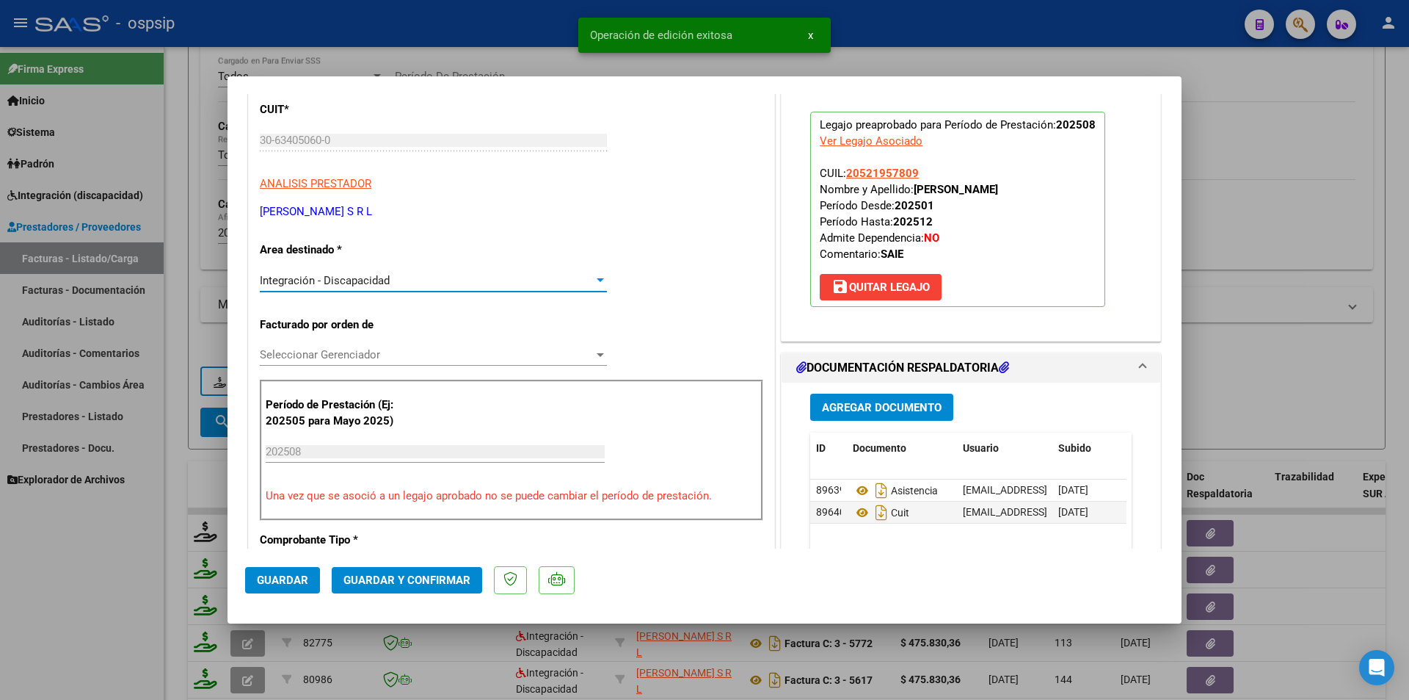
click at [354, 282] on span "Integración - Discapacidad" at bounding box center [325, 280] width 130 height 13
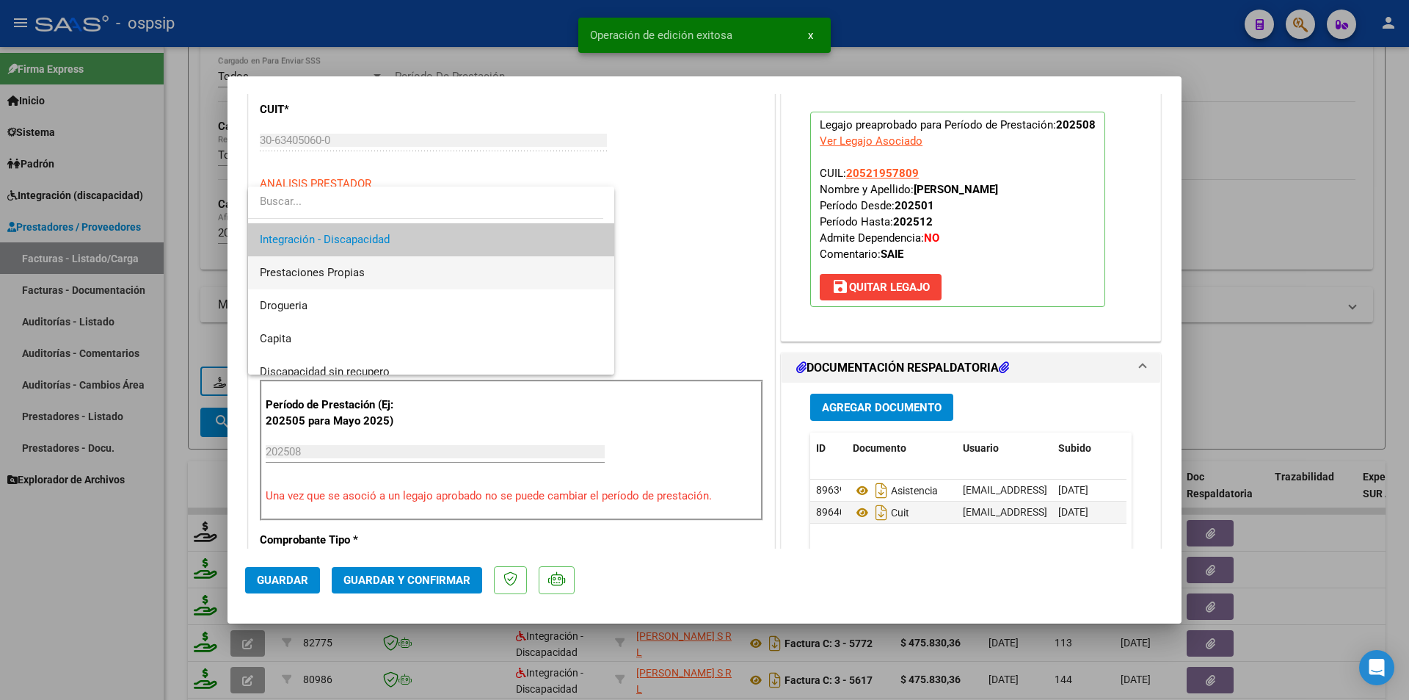
scroll to position [128, 0]
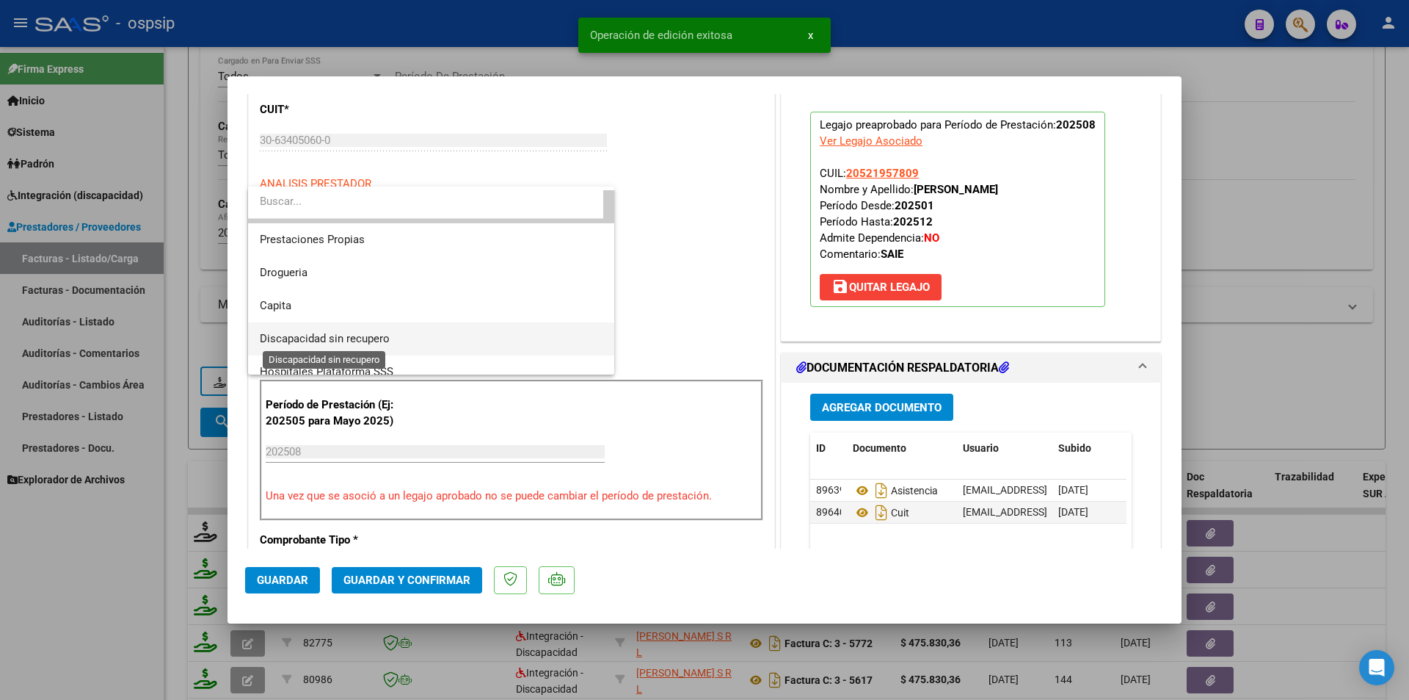
click at [344, 337] on span "Discapacidad sin recupero" at bounding box center [325, 338] width 130 height 13
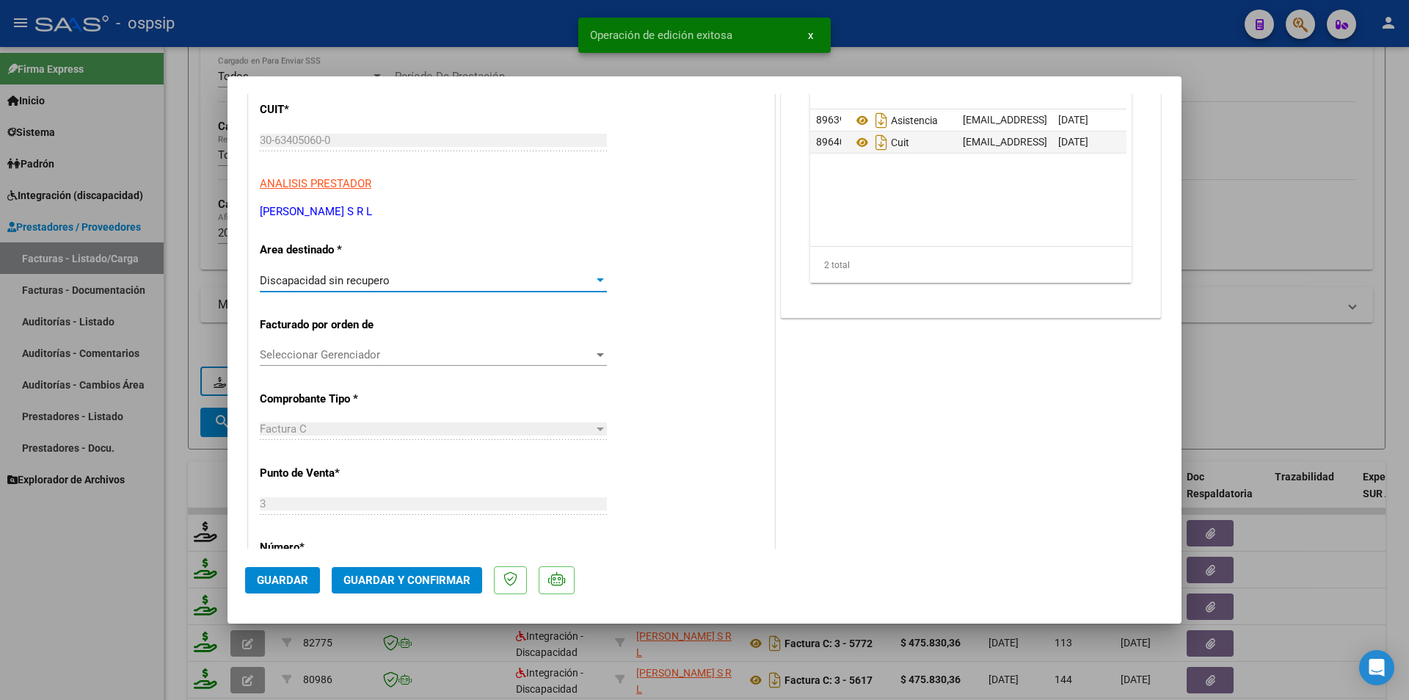
click at [292, 573] on span "Guardar" at bounding box center [282, 579] width 51 height 13
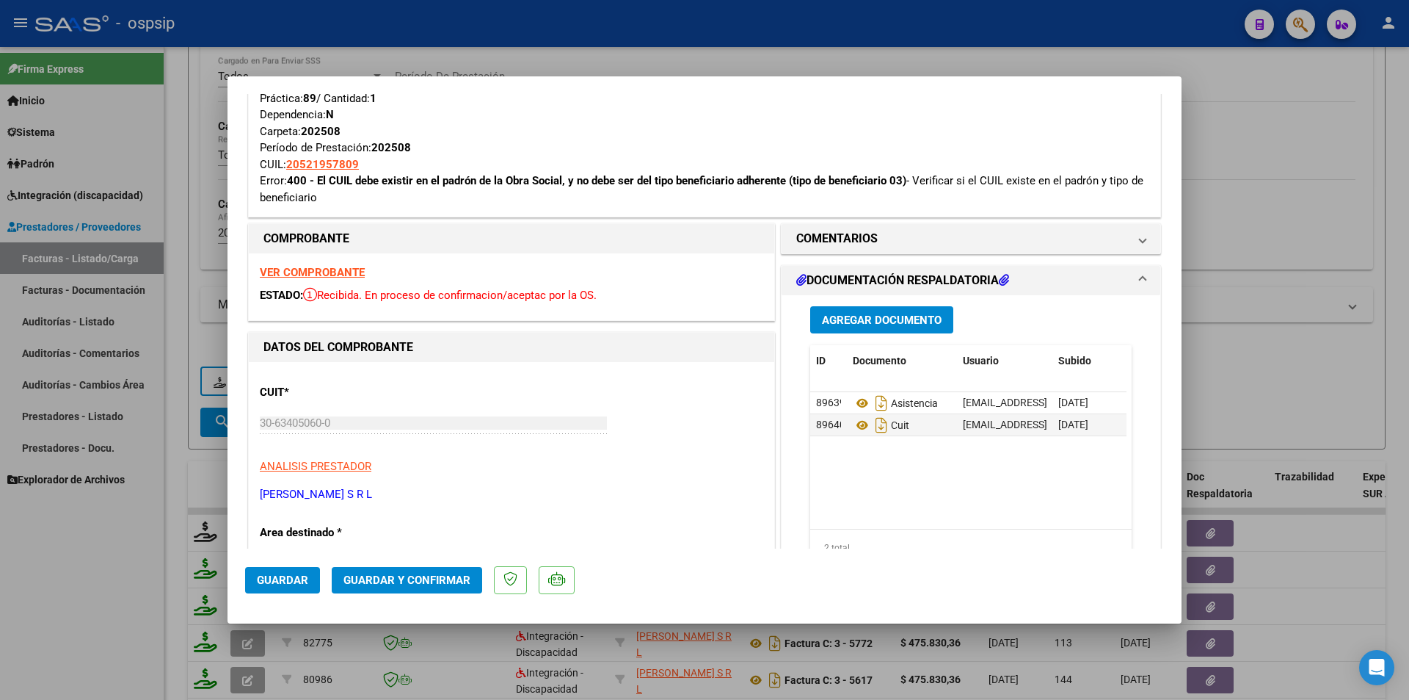
scroll to position [294, 0]
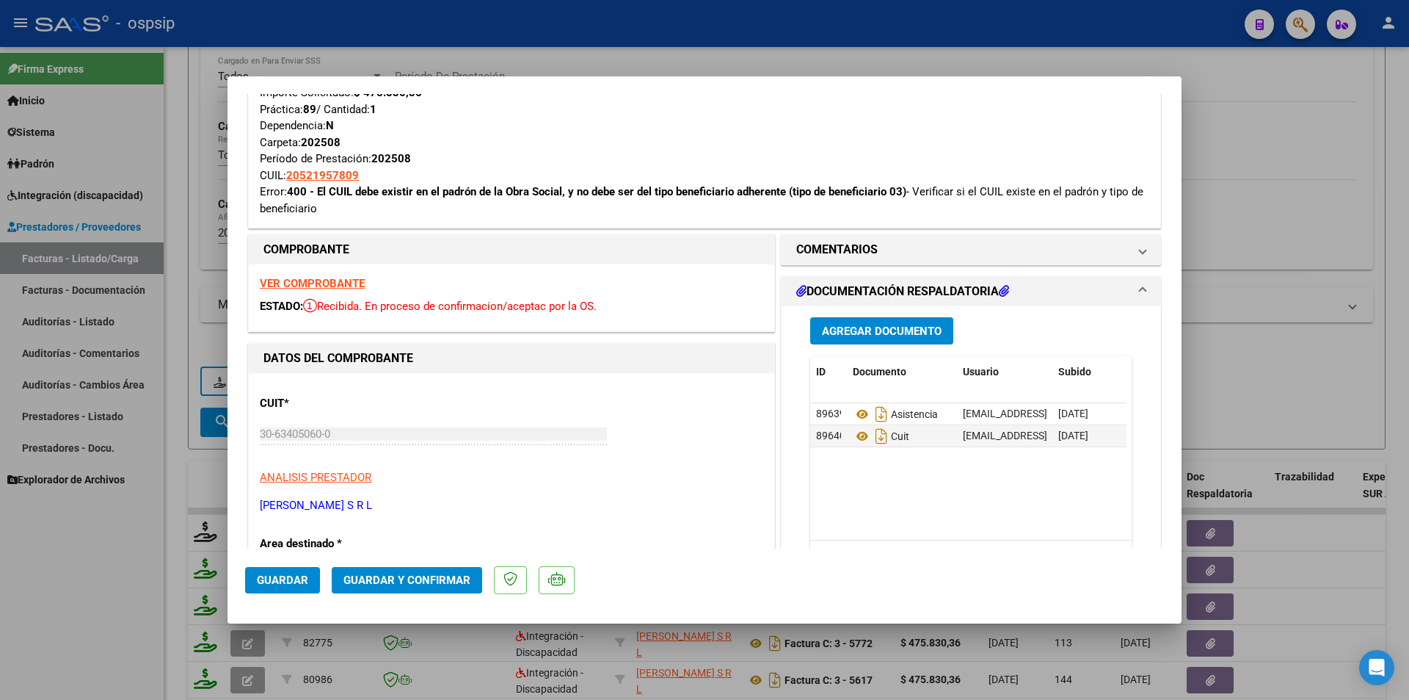
click at [291, 285] on strong "VER COMPROBANTE" at bounding box center [312, 283] width 105 height 13
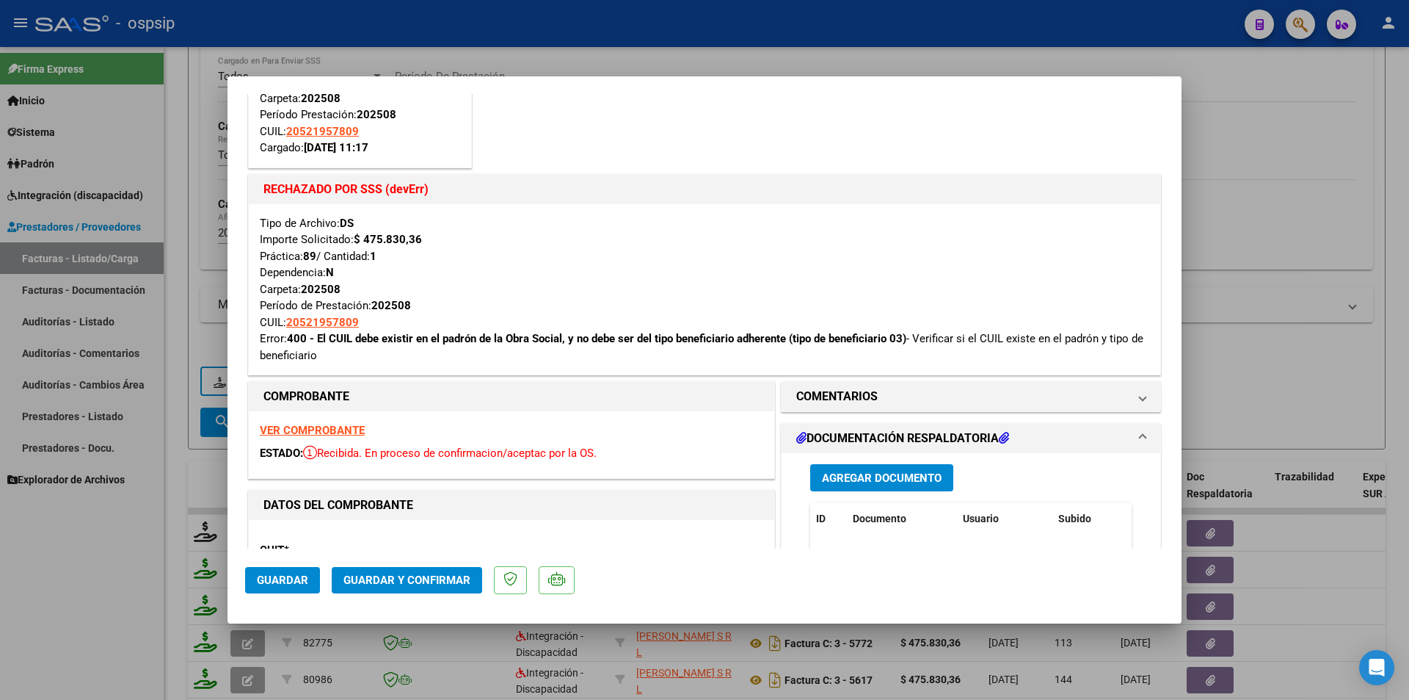
scroll to position [0, 0]
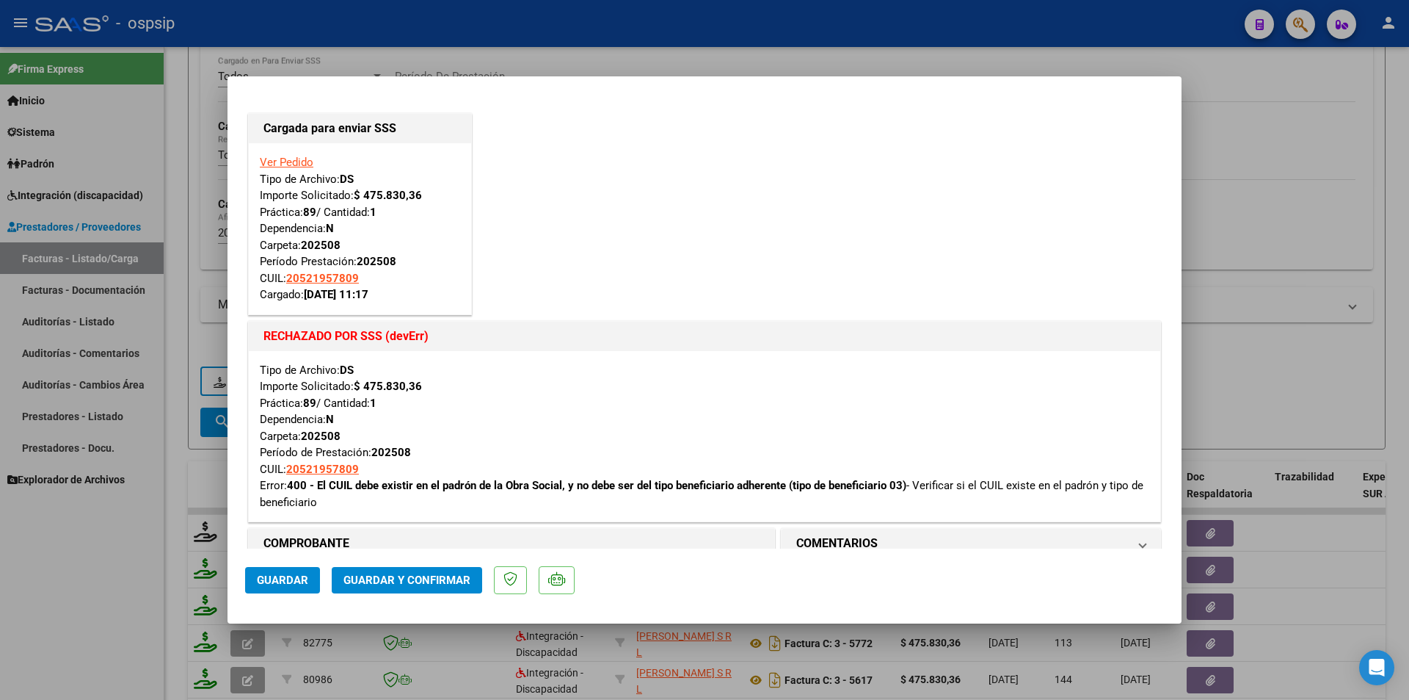
click at [281, 159] on link "Ver Pedido" at bounding box center [287, 162] width 54 height 13
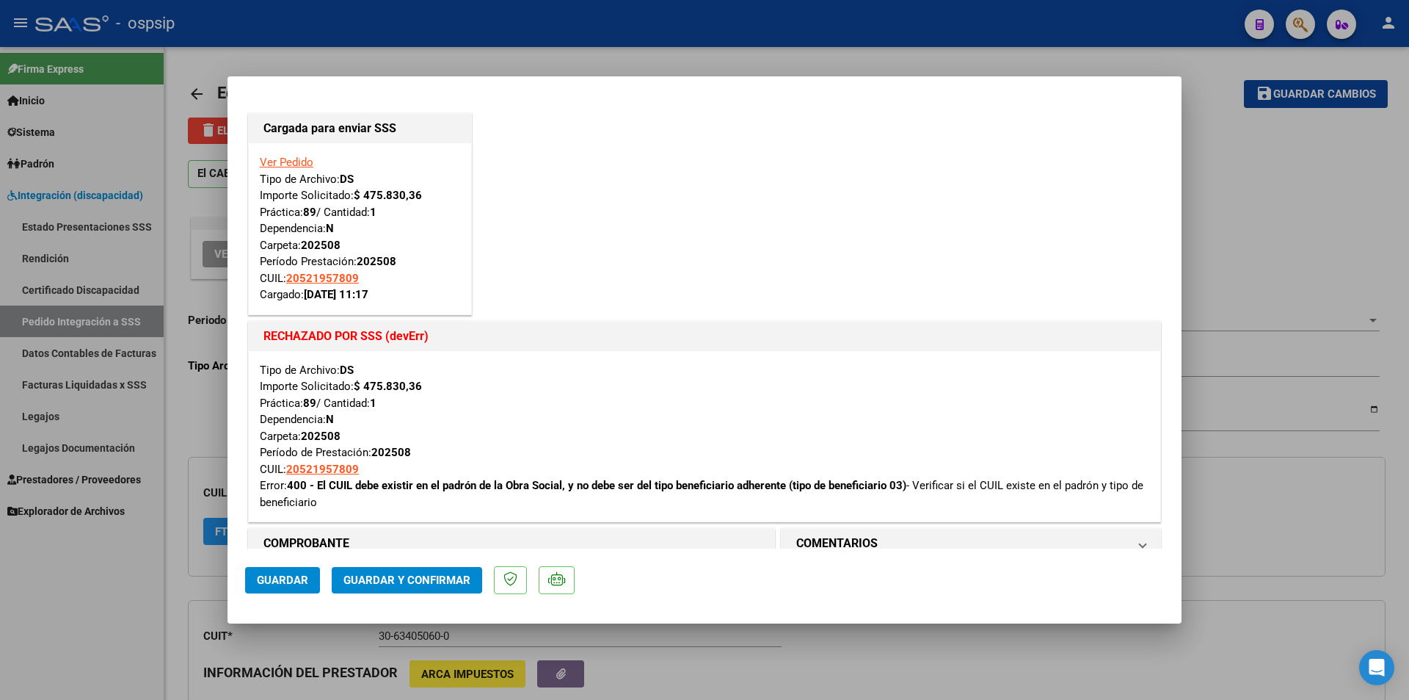
click at [55, 666] on div at bounding box center [704, 350] width 1409 height 700
type input "$ 0,00"
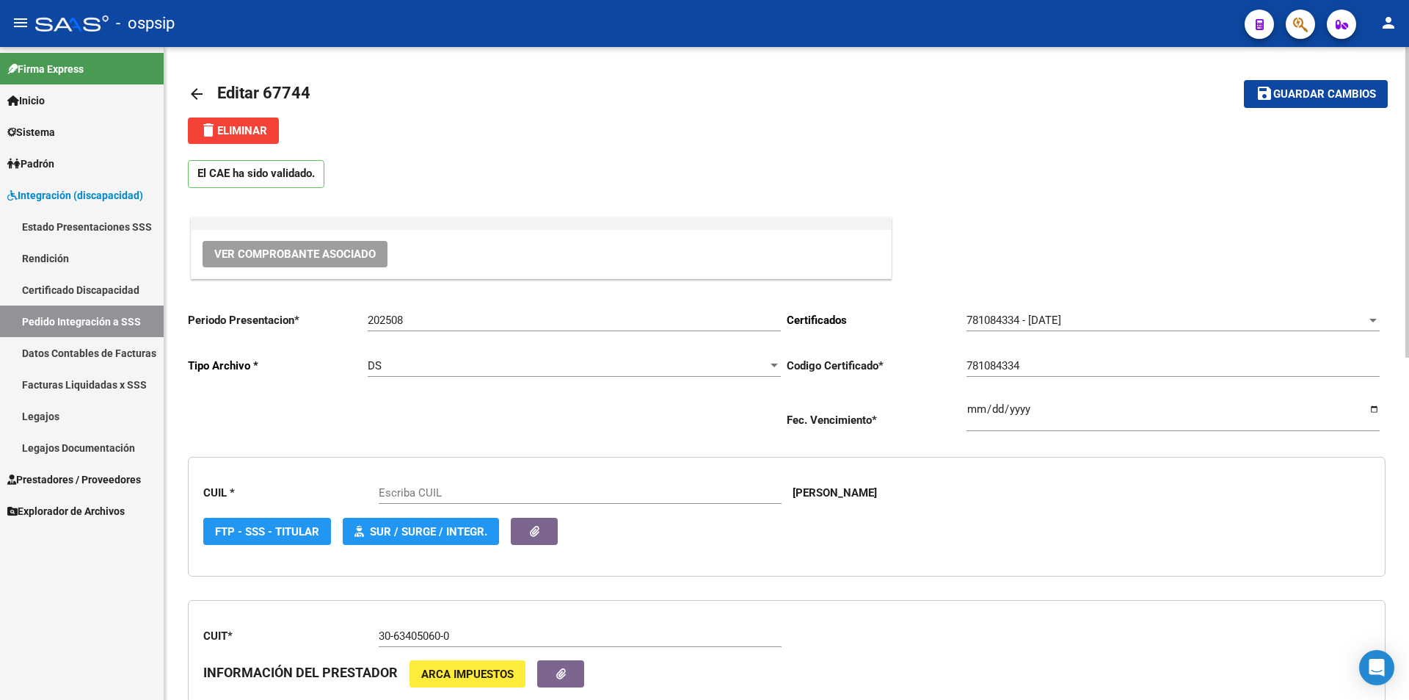
click at [271, 132] on button "delete Eliminar" at bounding box center [233, 130] width 91 height 26
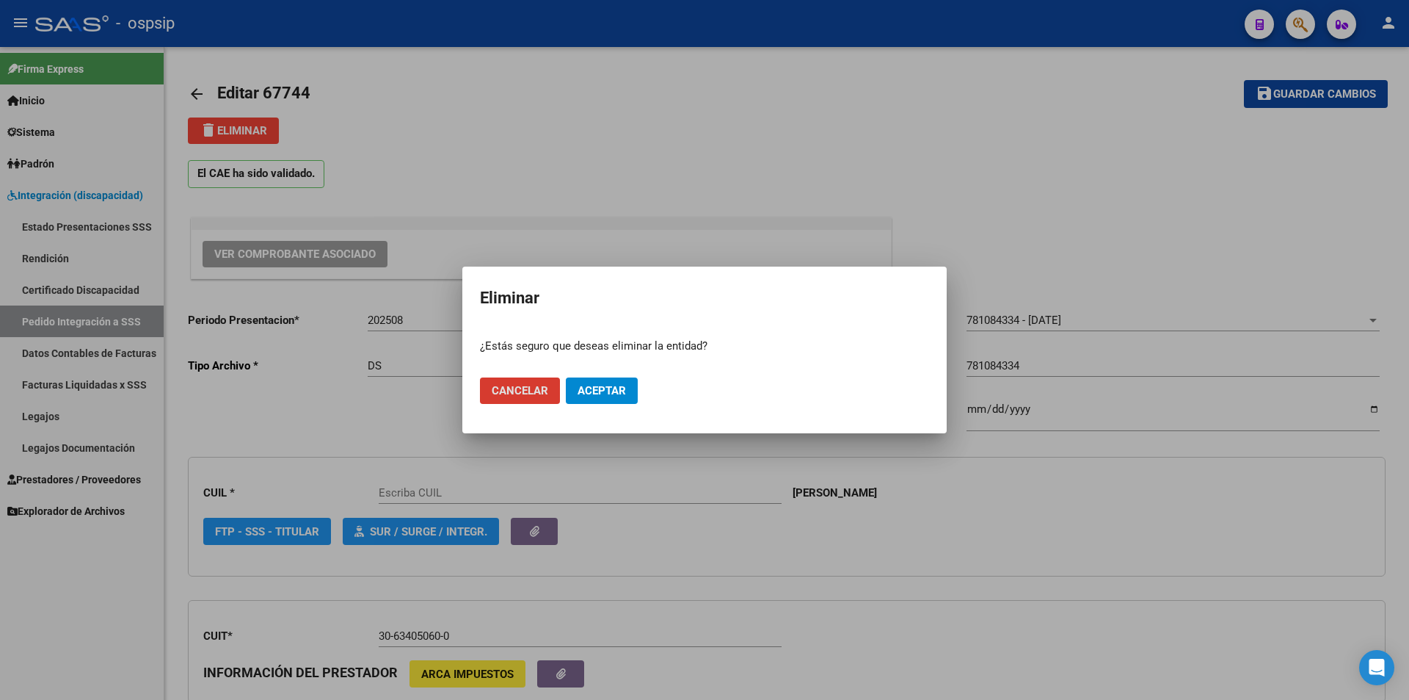
type input "20521957809"
click at [611, 381] on button "Aceptar" at bounding box center [602, 390] width 72 height 26
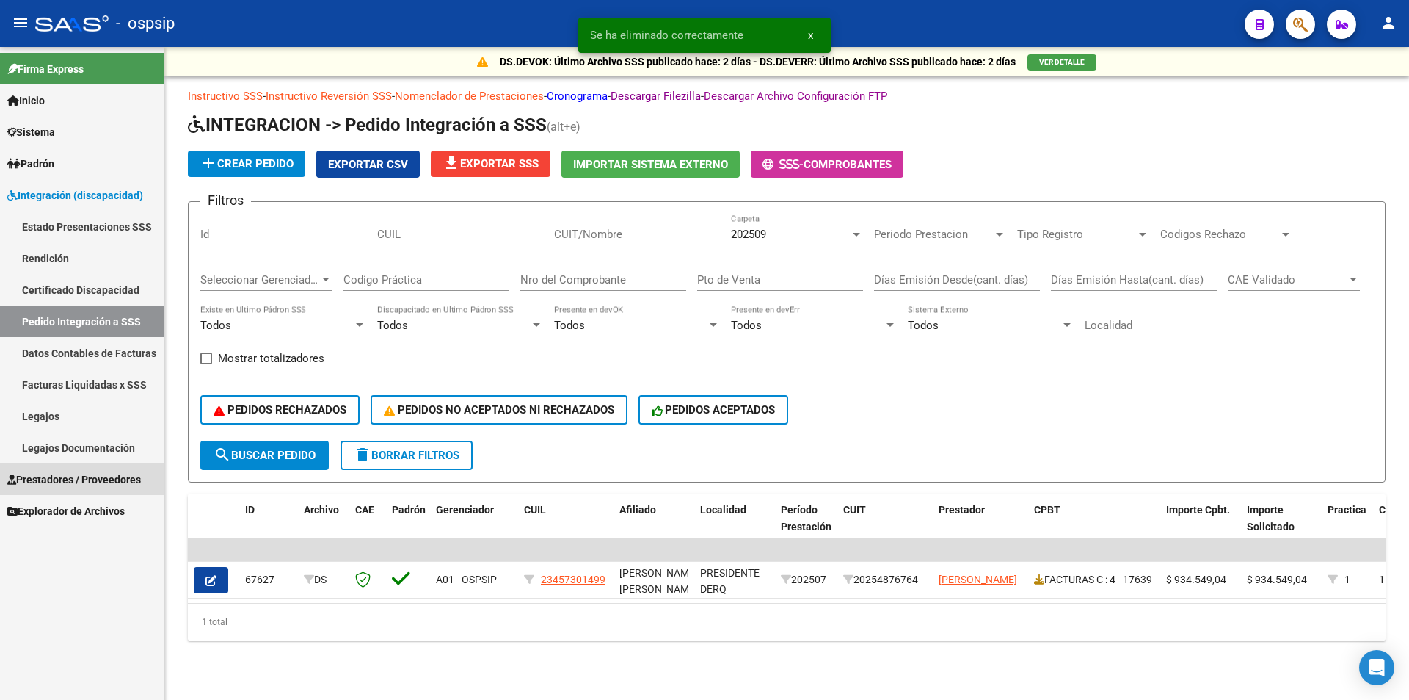
click at [124, 481] on span "Prestadores / Proveedores" at bounding box center [74, 479] width 134 height 16
click at [123, 483] on span "Prestadores / Proveedores" at bounding box center [74, 479] width 134 height 16
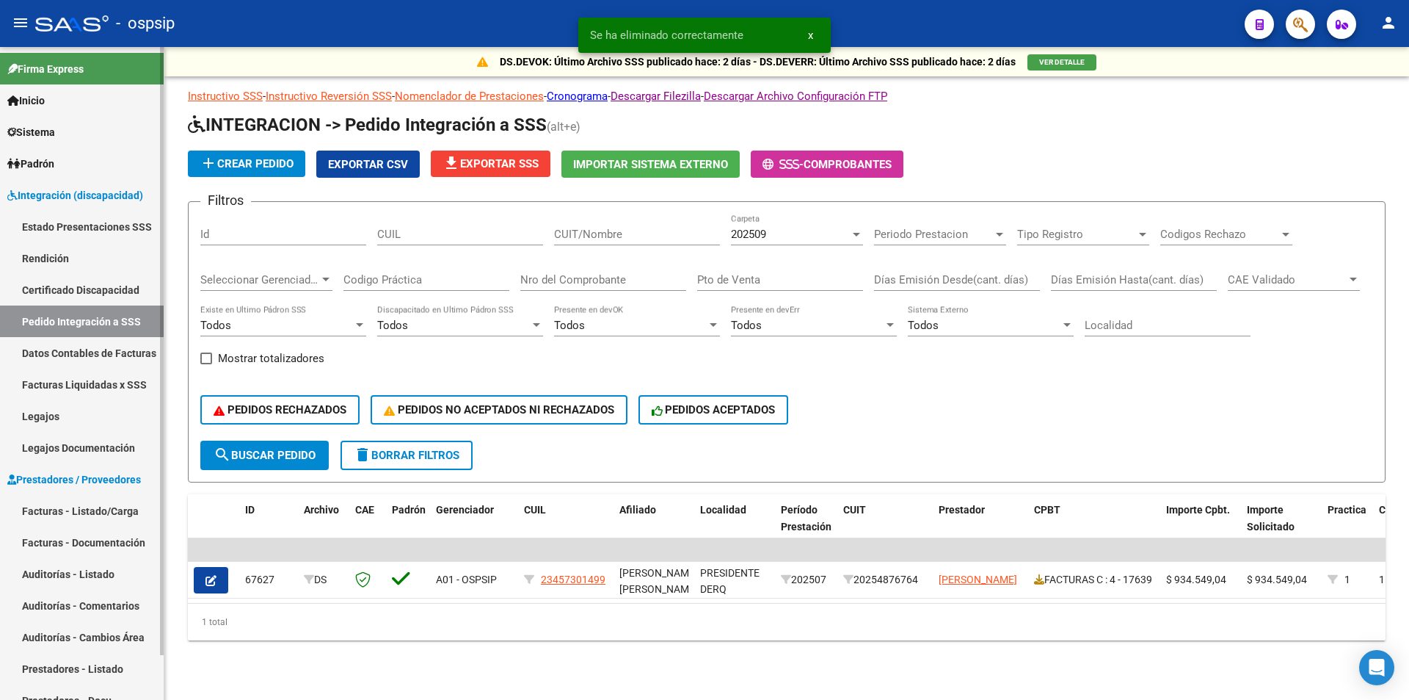
click at [110, 502] on link "Facturas - Listado/Carga" at bounding box center [82, 511] width 164 height 32
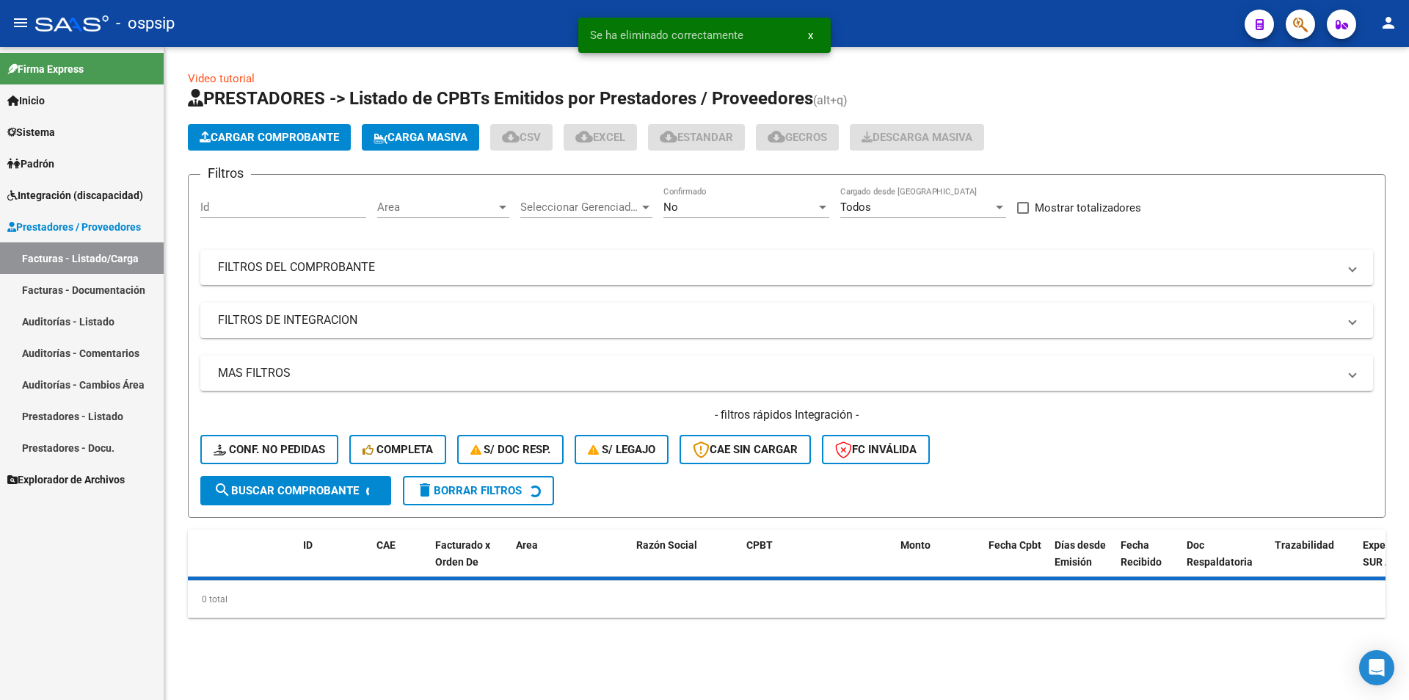
click at [730, 211] on div "No" at bounding box center [740, 206] width 153 height 13
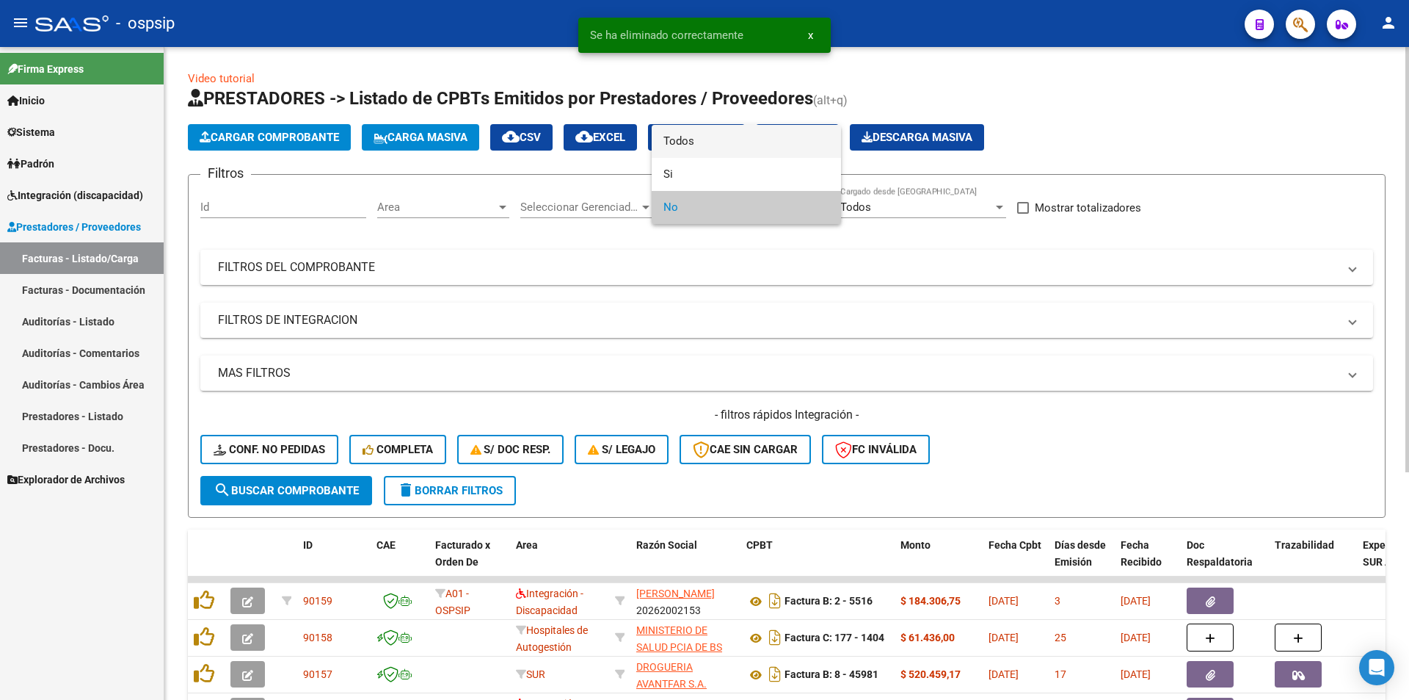
click at [688, 137] on span "Todos" at bounding box center [747, 141] width 166 height 33
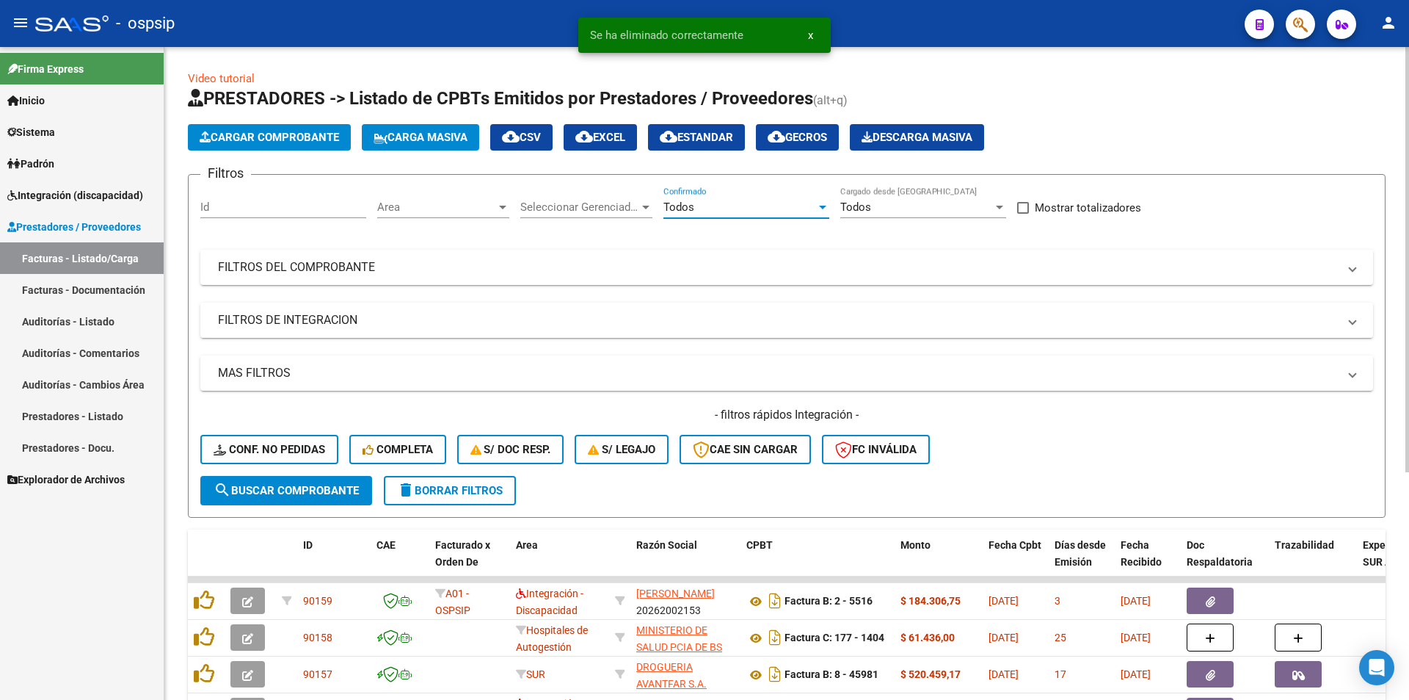
drag, startPoint x: 321, startPoint y: 324, endPoint x: 325, endPoint y: 333, distance: 9.8
click at [321, 324] on mat-panel-title "FILTROS DE INTEGRACION" at bounding box center [778, 320] width 1120 height 16
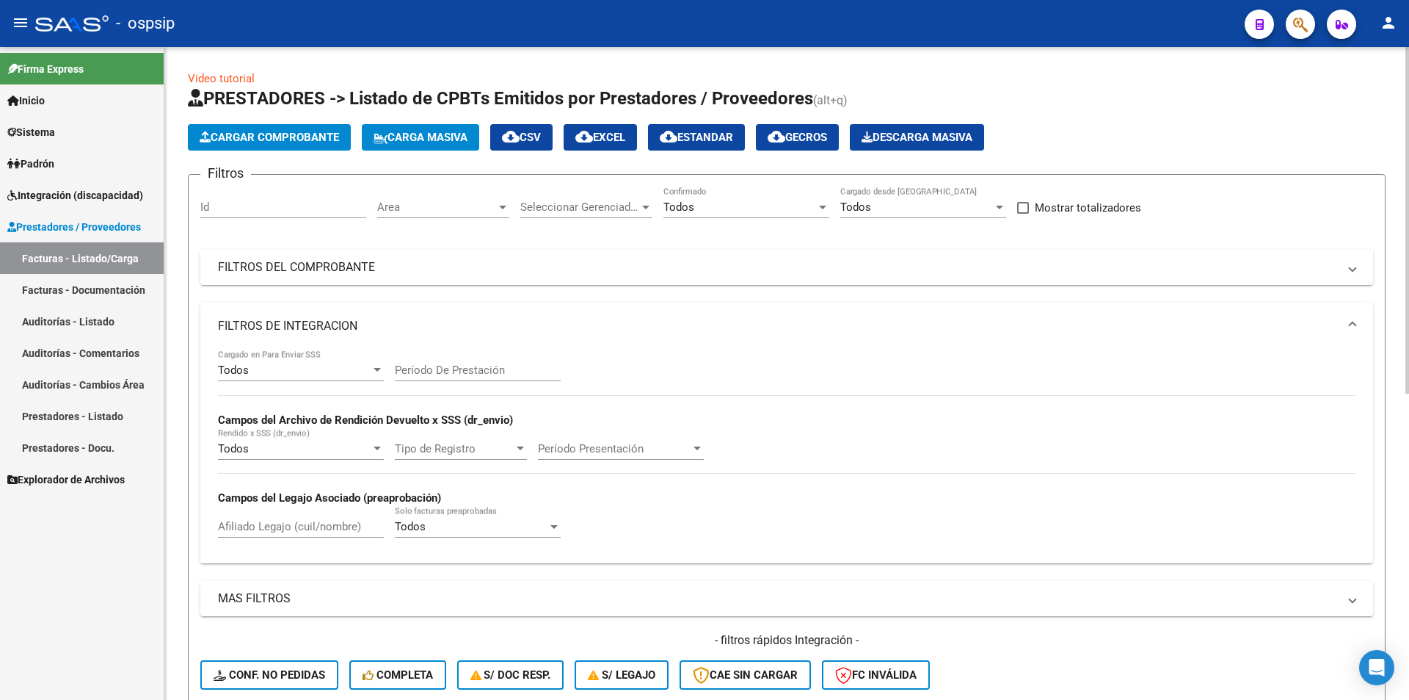
click at [260, 528] on input "Afiliado Legajo (cuil/nombre)" at bounding box center [301, 526] width 166 height 13
paste input "20521957809"
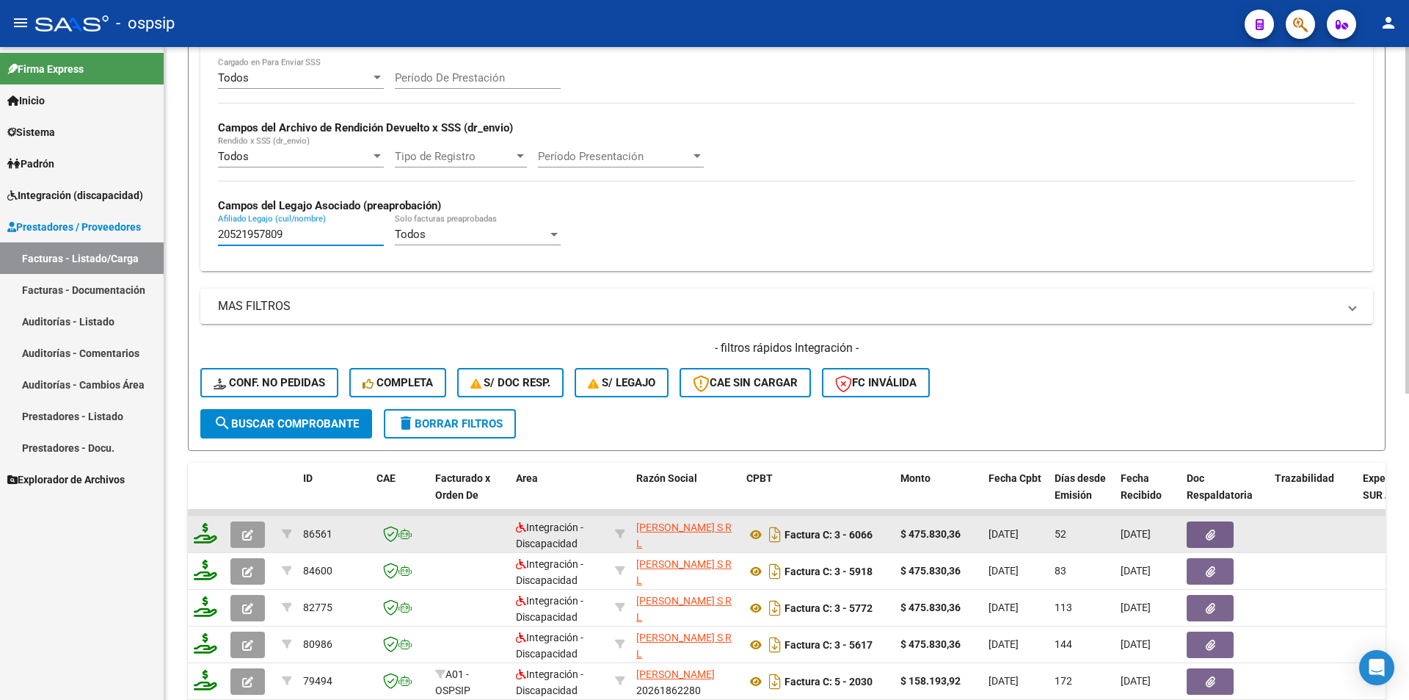
scroll to position [294, 0]
type input "20521957809"
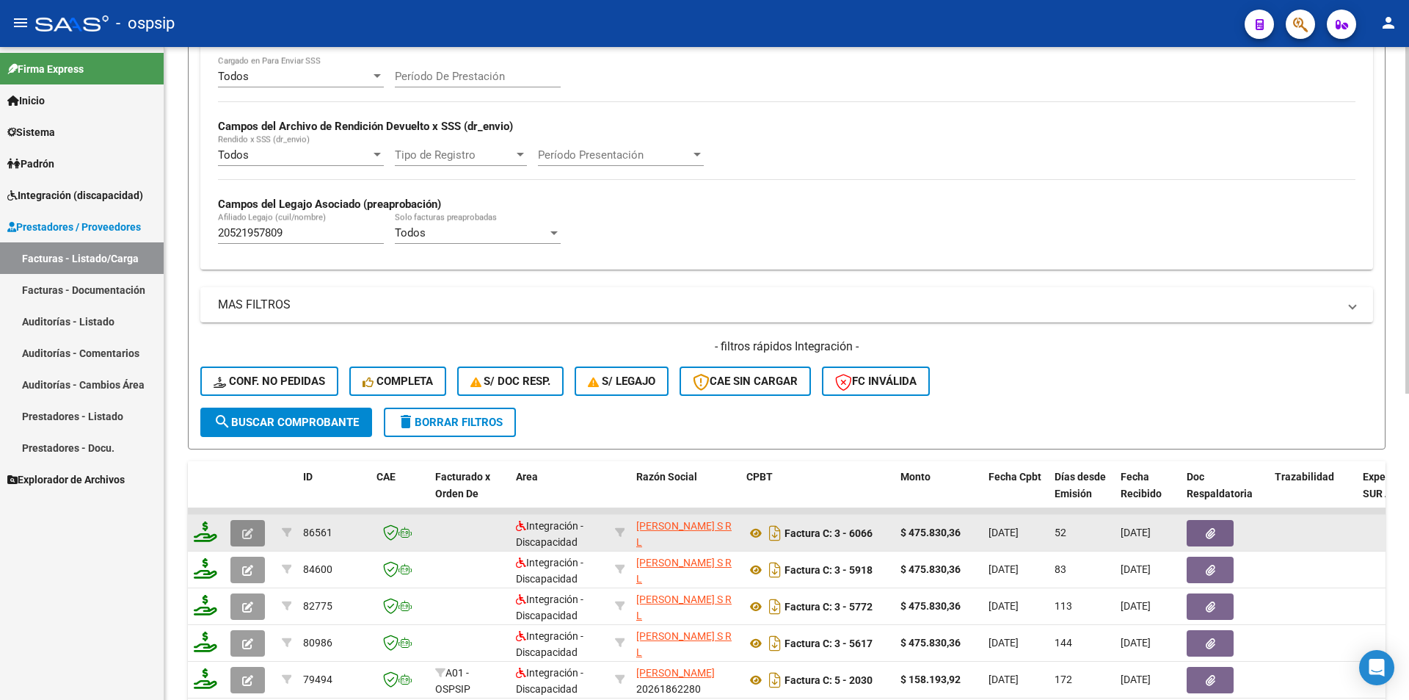
click at [250, 536] on icon "button" at bounding box center [247, 533] width 11 height 11
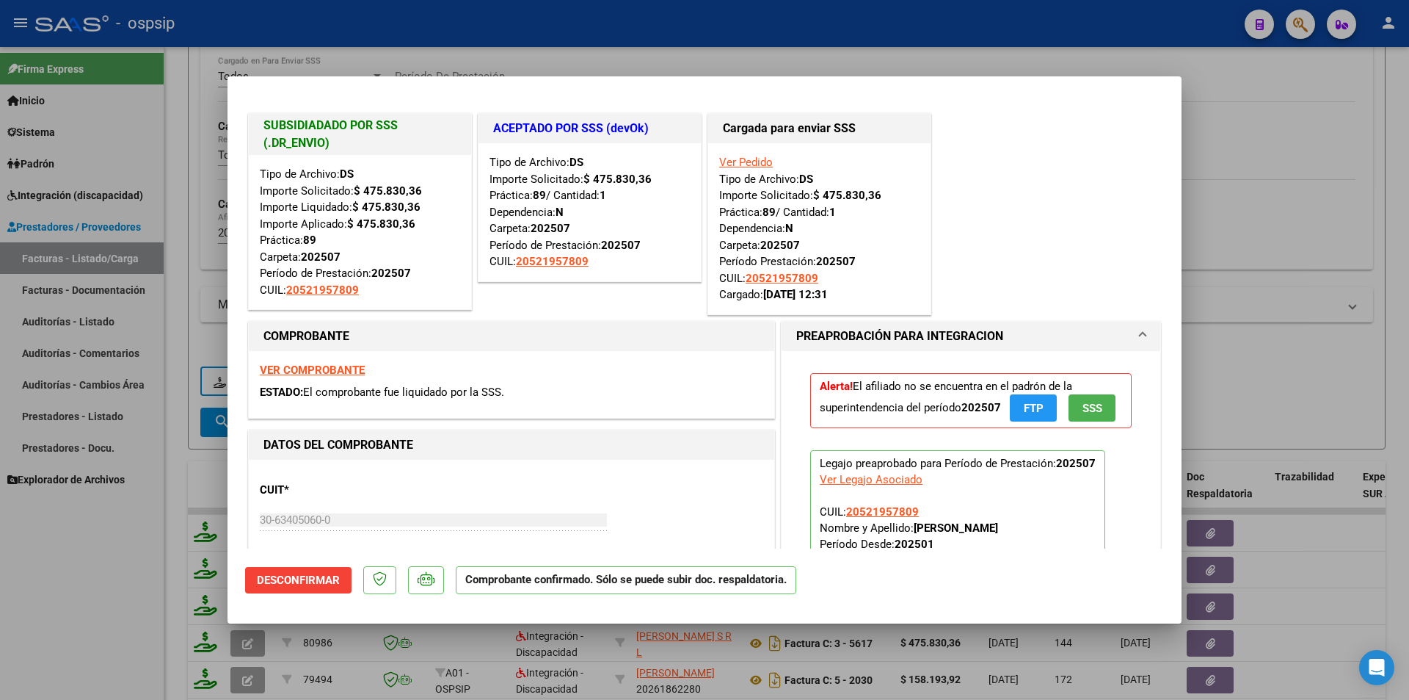
drag, startPoint x: 167, startPoint y: 558, endPoint x: 189, endPoint y: 557, distance: 22.0
click at [166, 557] on div at bounding box center [704, 350] width 1409 height 700
type input "$ 0,00"
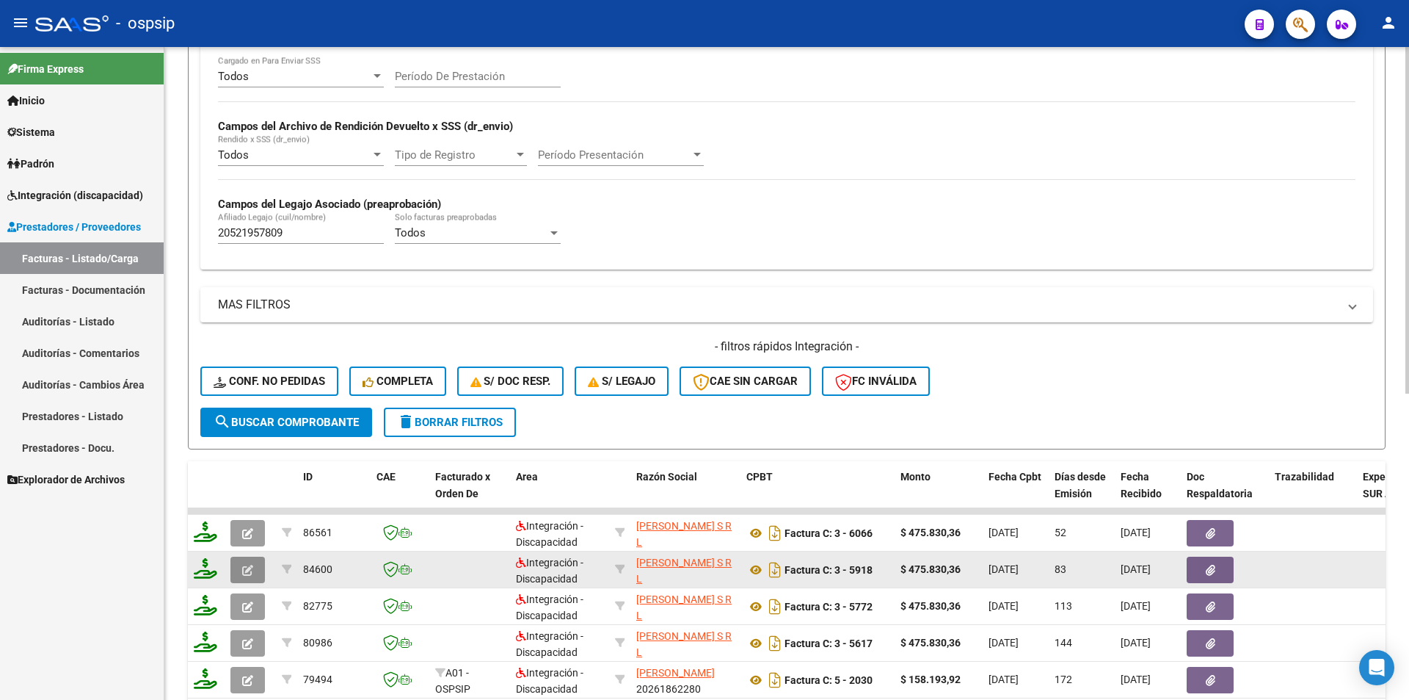
click at [243, 567] on icon "button" at bounding box center [247, 570] width 11 height 11
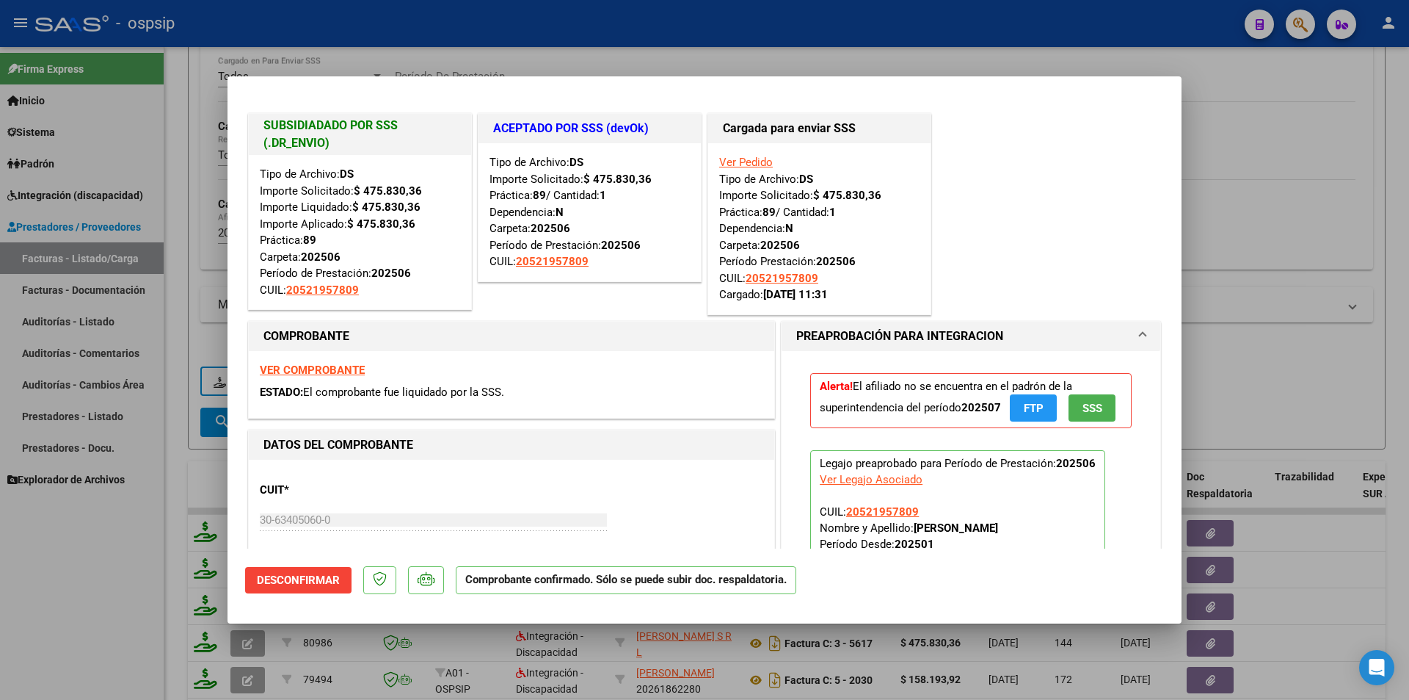
click at [69, 595] on div at bounding box center [704, 350] width 1409 height 700
type input "$ 0,00"
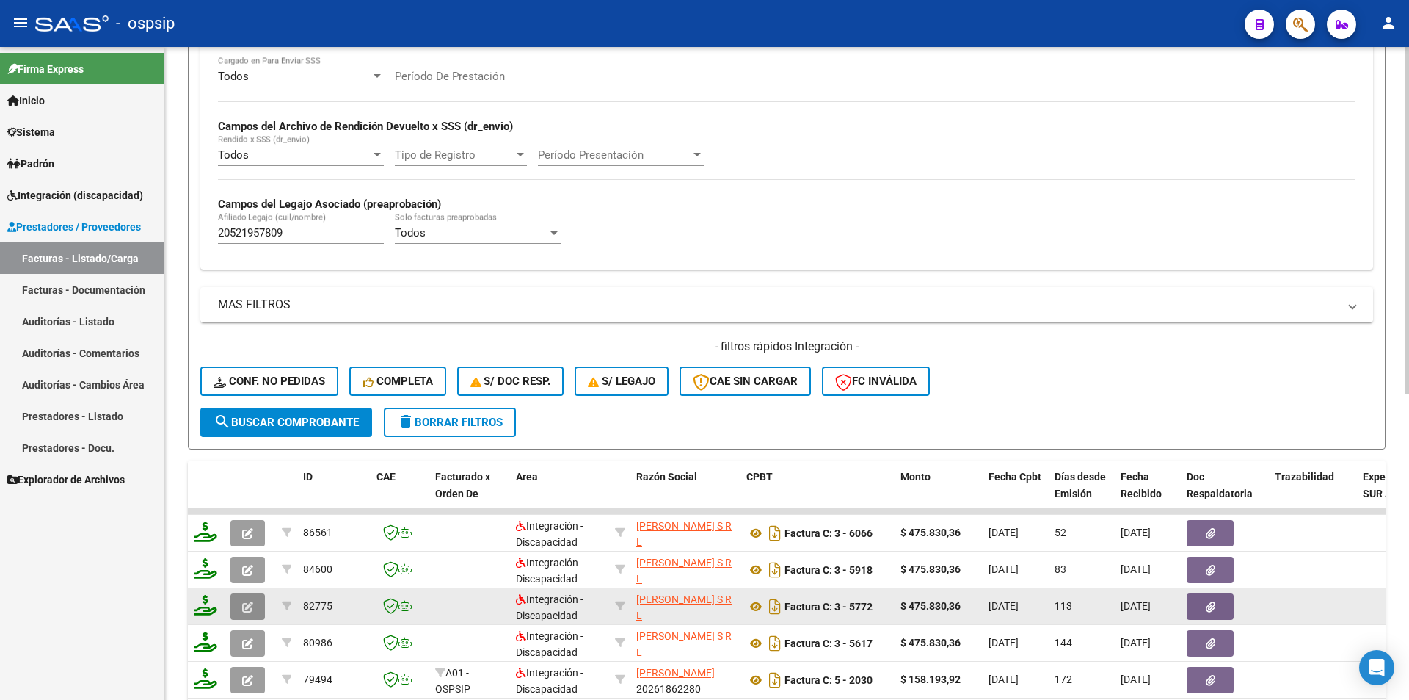
click at [252, 602] on icon "button" at bounding box center [247, 606] width 11 height 11
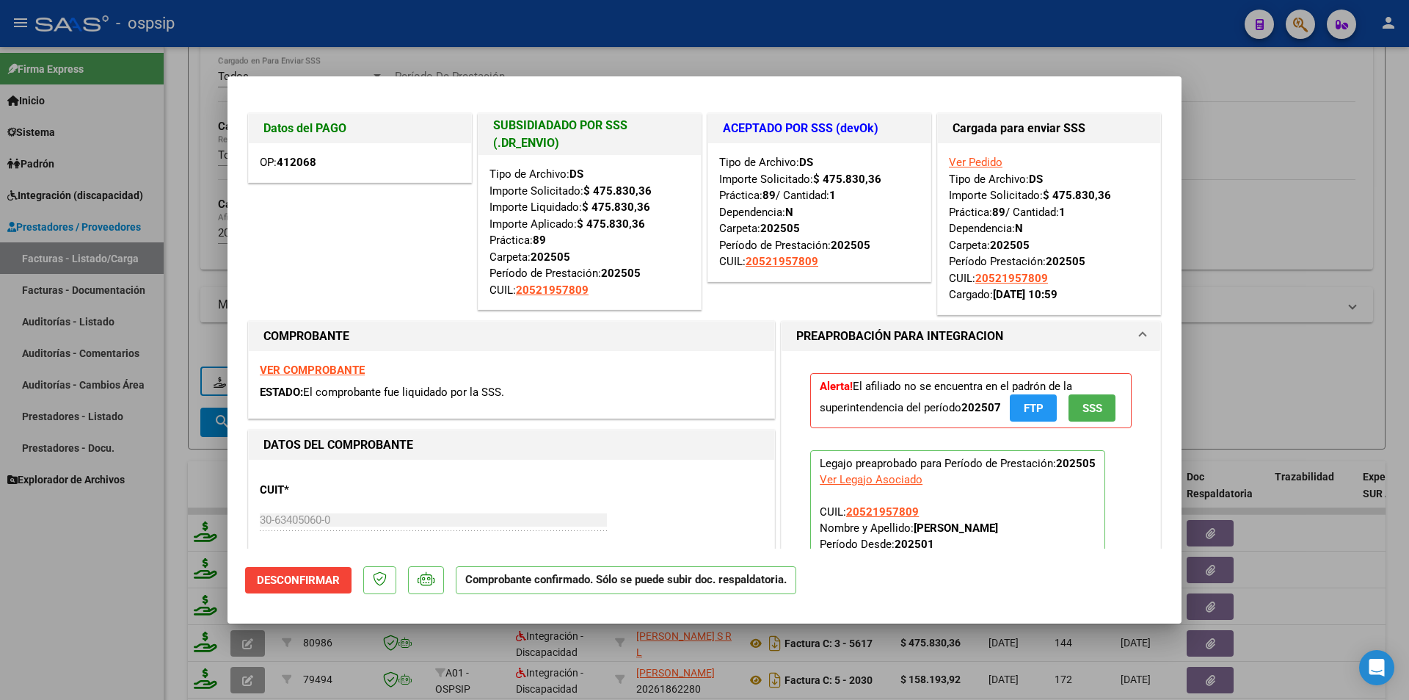
click at [137, 603] on div at bounding box center [704, 350] width 1409 height 700
type input "$ 0,00"
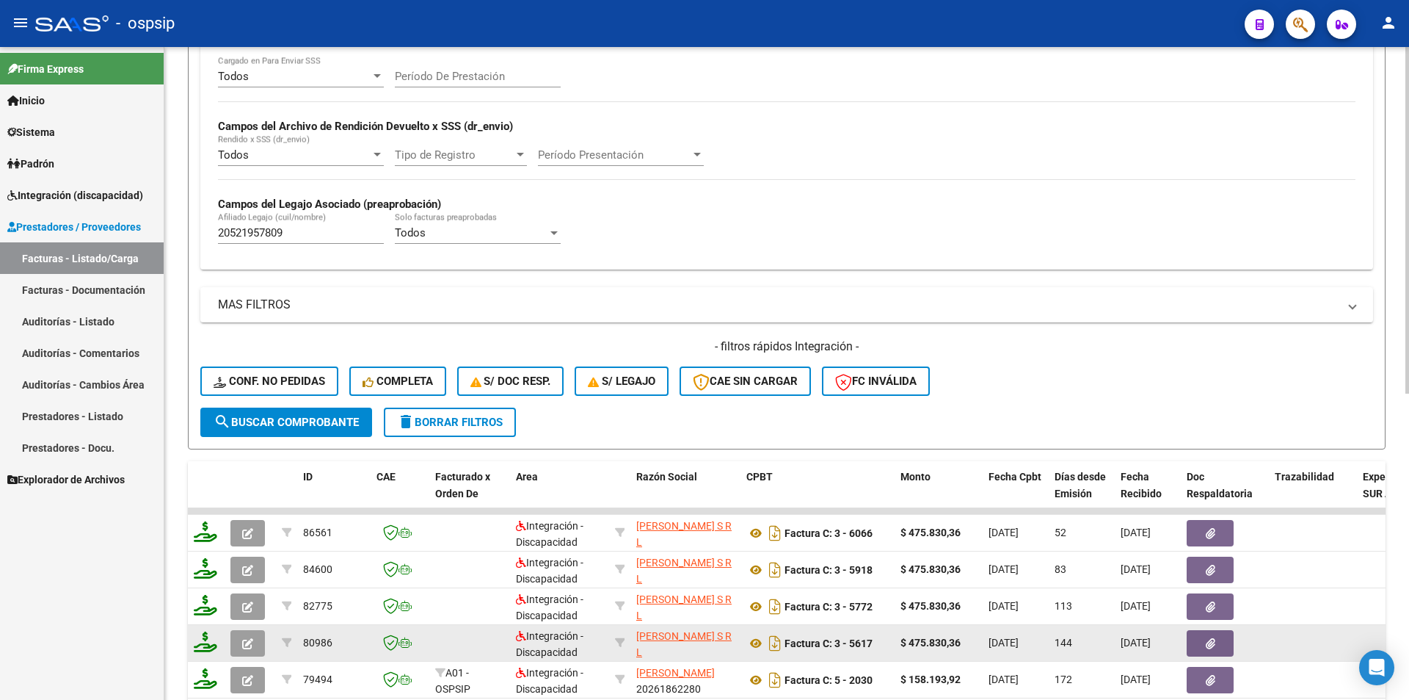
click at [249, 639] on icon "button" at bounding box center [247, 643] width 11 height 11
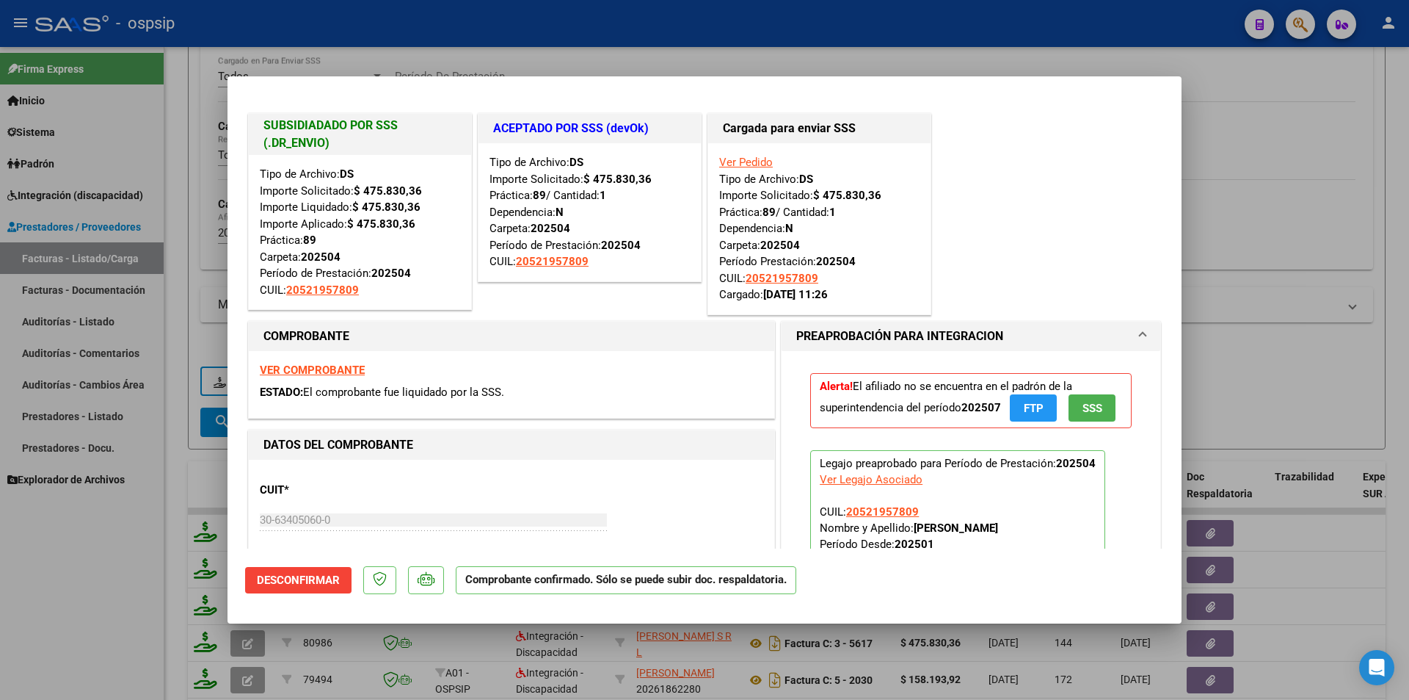
drag, startPoint x: 110, startPoint y: 629, endPoint x: 118, endPoint y: 625, distance: 9.2
click at [114, 627] on div at bounding box center [704, 350] width 1409 height 700
type input "$ 0,00"
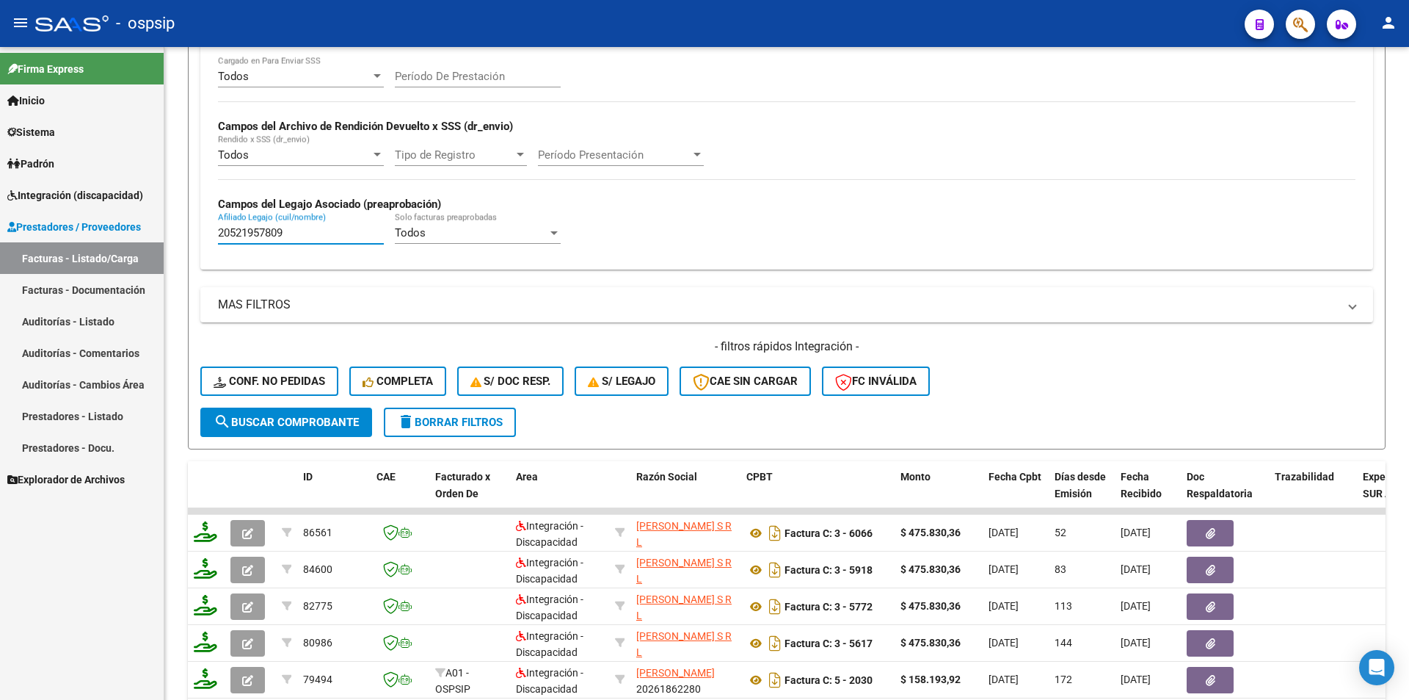
drag, startPoint x: 291, startPoint y: 235, endPoint x: 145, endPoint y: 243, distance: 145.6
click at [145, 243] on mat-sidenav-container "Firma Express Inicio Calendario SSS Instructivos Contacto OS Sistema Usuarios T…" at bounding box center [704, 373] width 1409 height 653
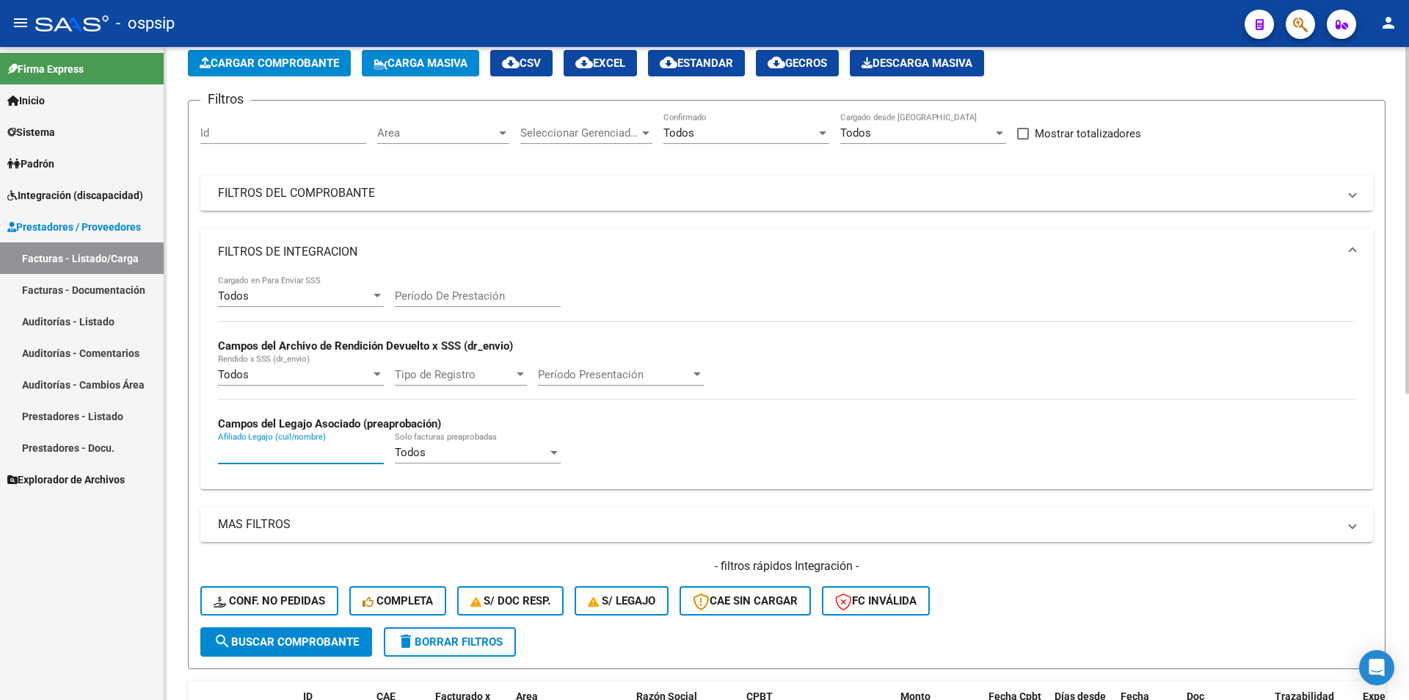
scroll to position [73, 0]
drag, startPoint x: 421, startPoint y: 200, endPoint x: 388, endPoint y: 233, distance: 46.7
click at [421, 199] on mat-panel-title "FILTROS DEL COMPROBANTE" at bounding box center [778, 194] width 1120 height 16
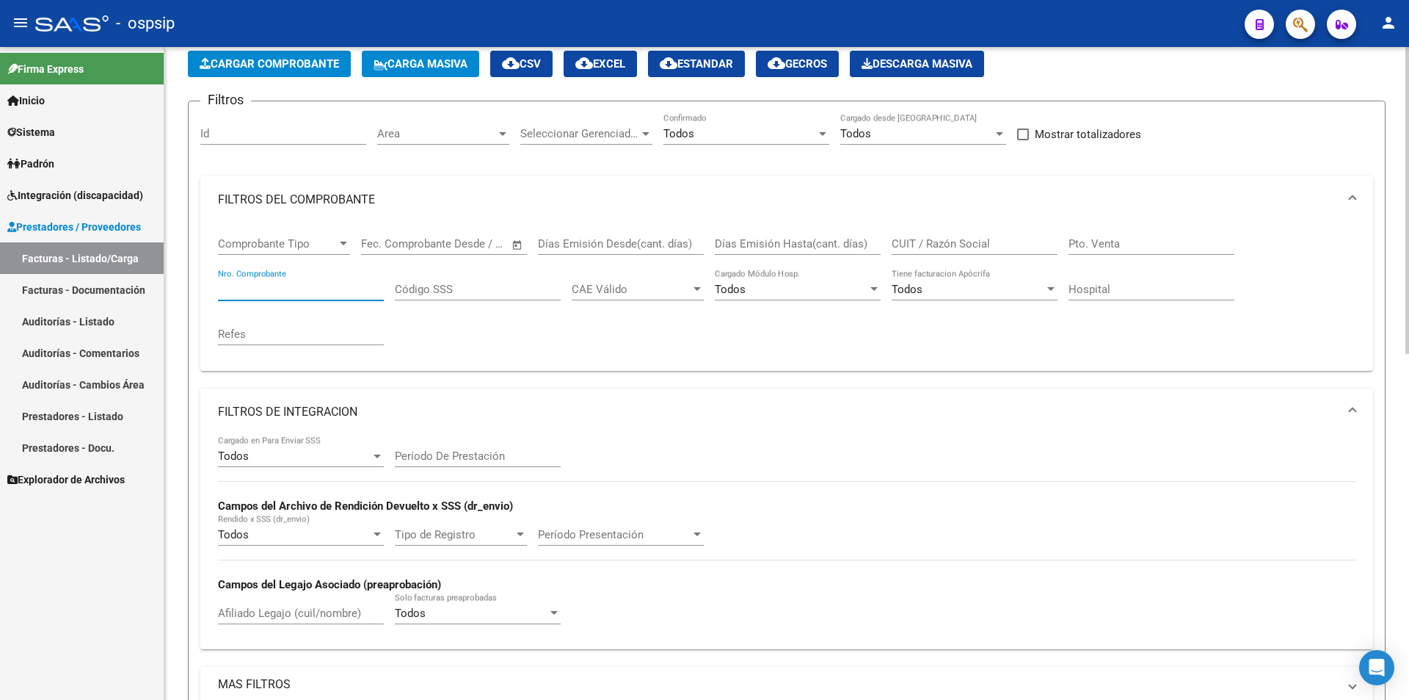
click at [286, 289] on input "Nro. Comprobante" at bounding box center [301, 289] width 166 height 13
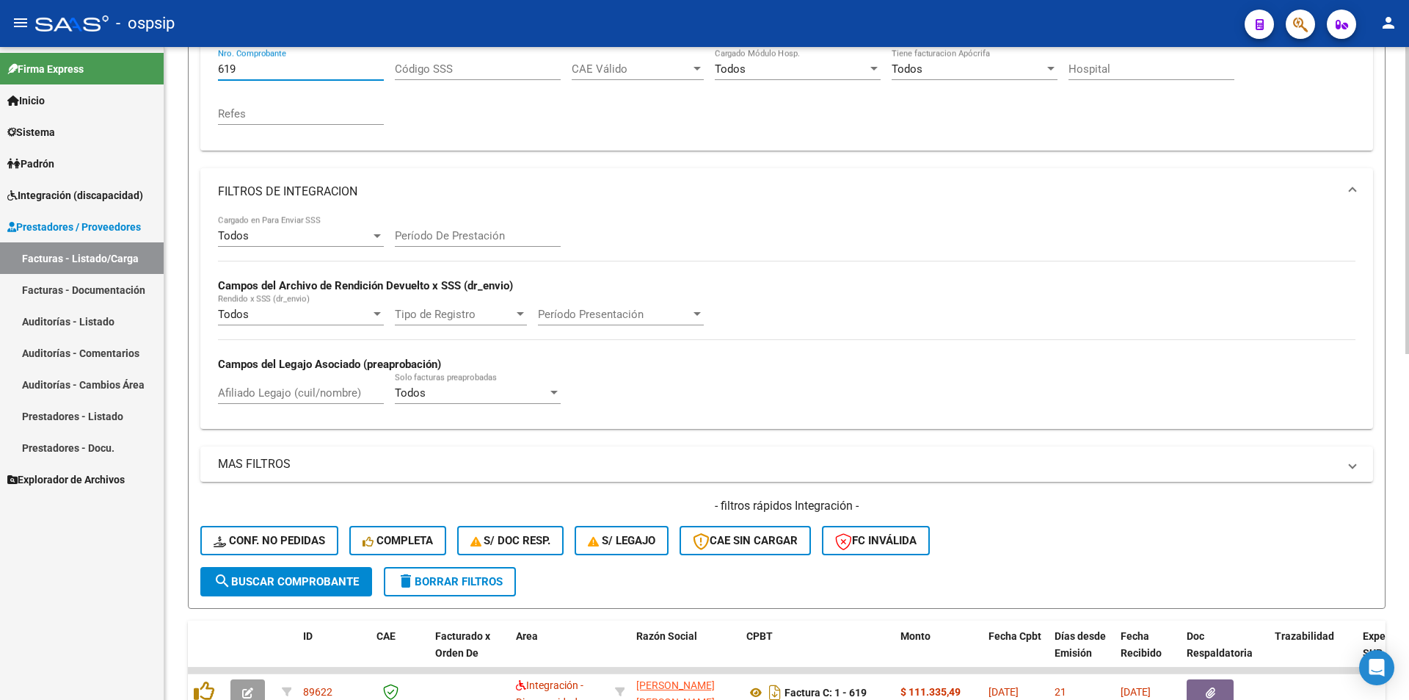
scroll to position [440, 0]
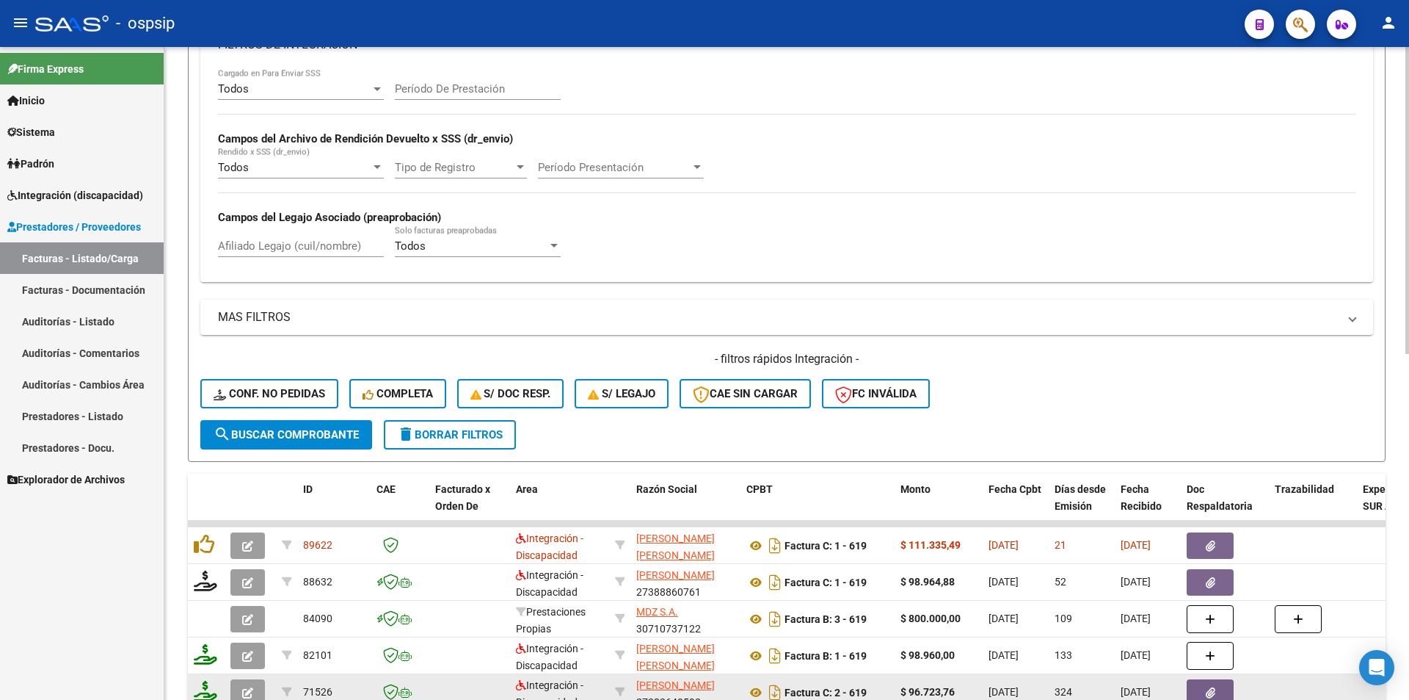
type input "619"
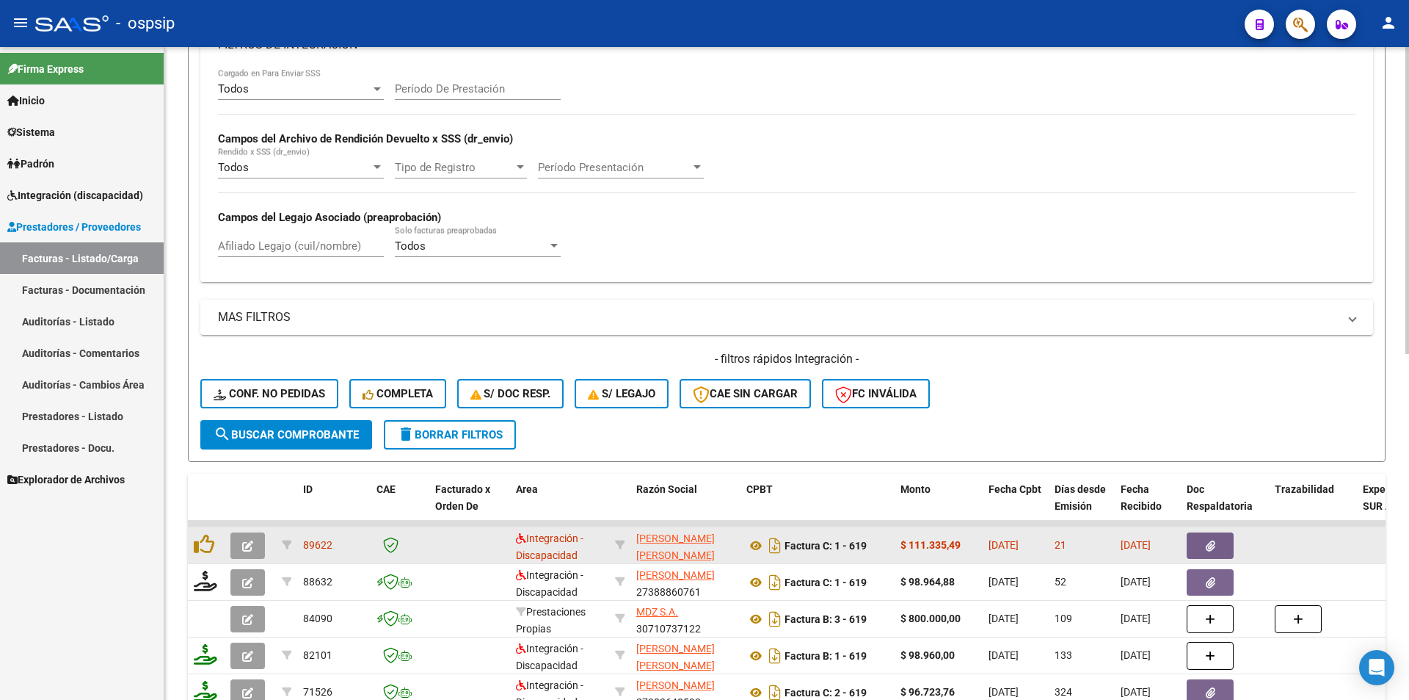
click at [232, 540] on button "button" at bounding box center [248, 545] width 35 height 26
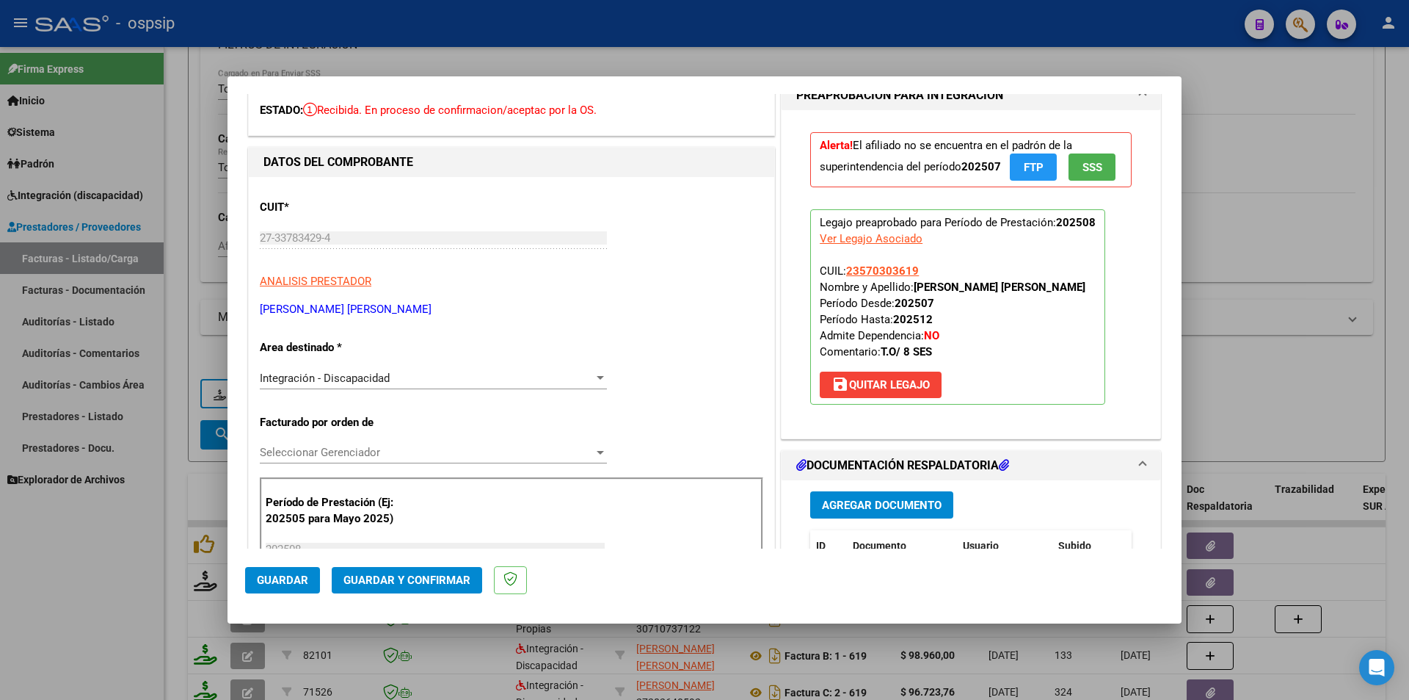
scroll to position [0, 0]
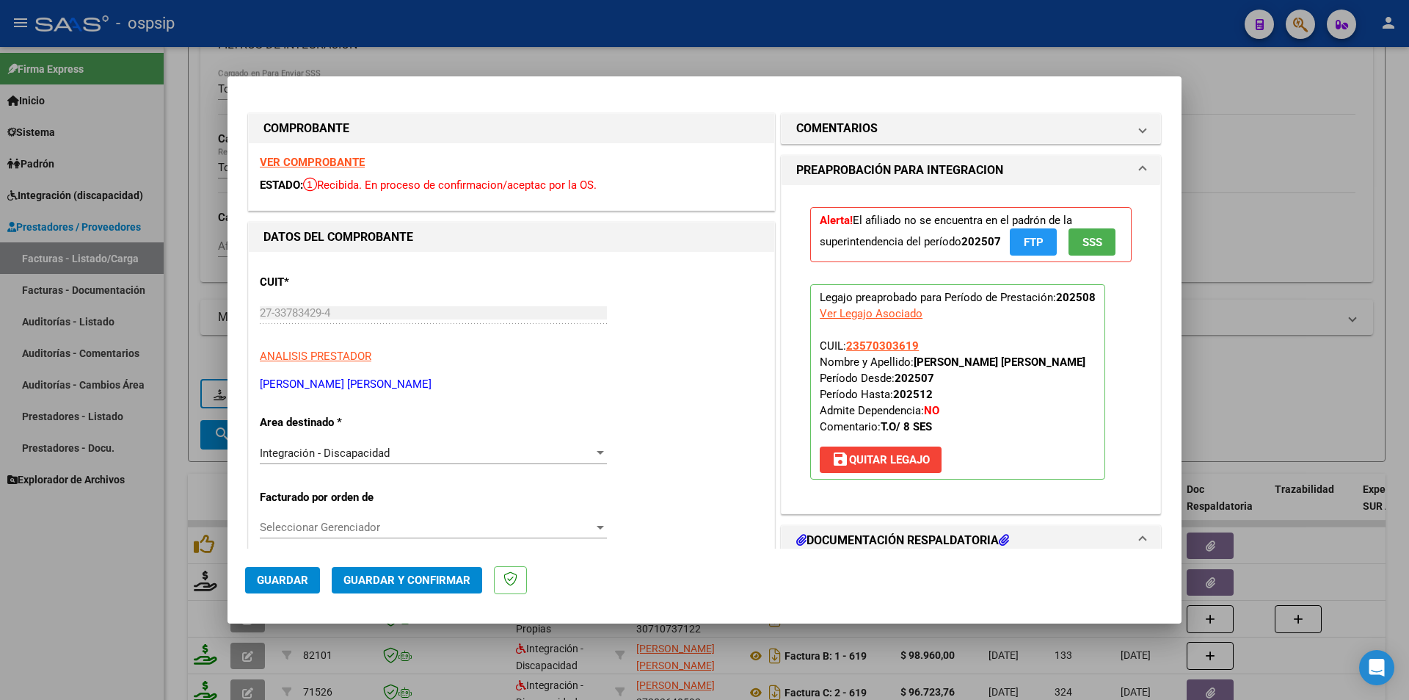
click at [341, 158] on strong "VER COMPROBANTE" at bounding box center [312, 162] width 105 height 13
click at [455, 60] on div at bounding box center [704, 350] width 1409 height 700
type input "$ 0,00"
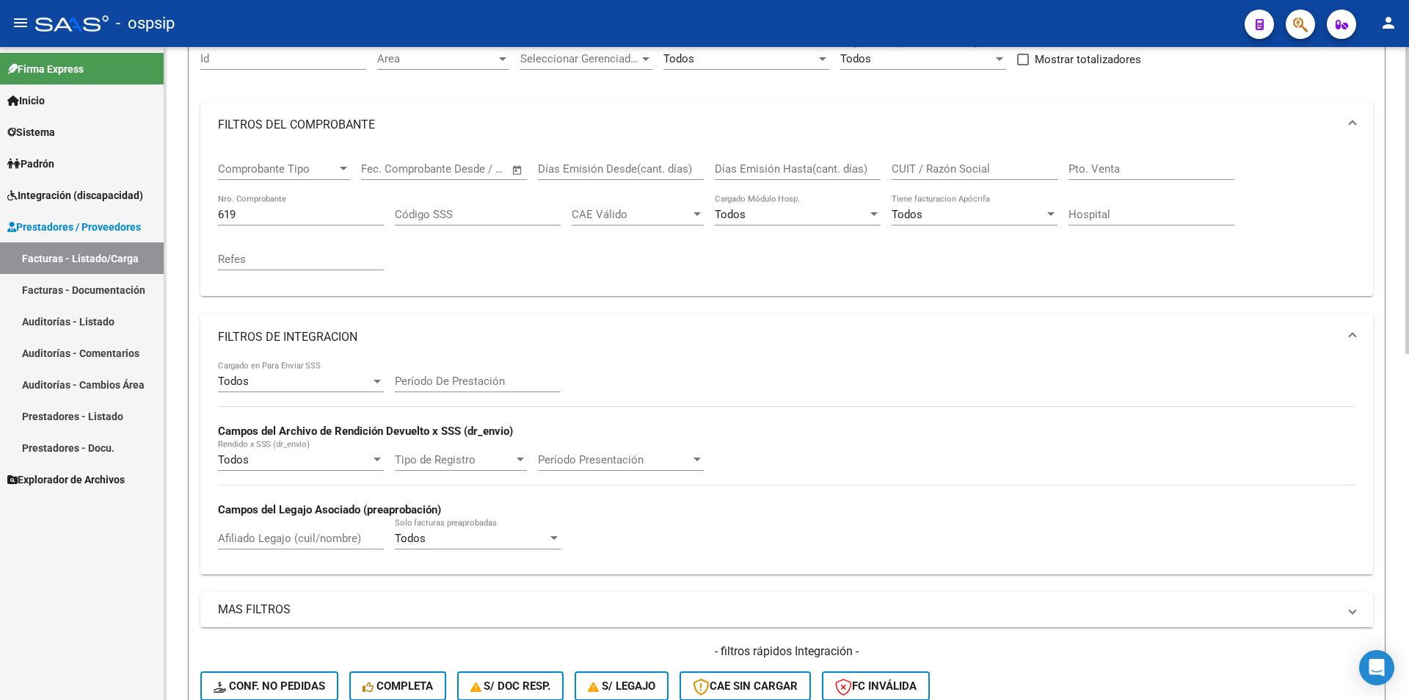
scroll to position [147, 0]
drag, startPoint x: 229, startPoint y: 212, endPoint x: 212, endPoint y: 213, distance: 16.9
click at [212, 213] on div "Comprobante Tipo Comprobante Tipo Fecha inicio – Fecha fin Fec. Comprobante Des…" at bounding box center [786, 224] width 1173 height 148
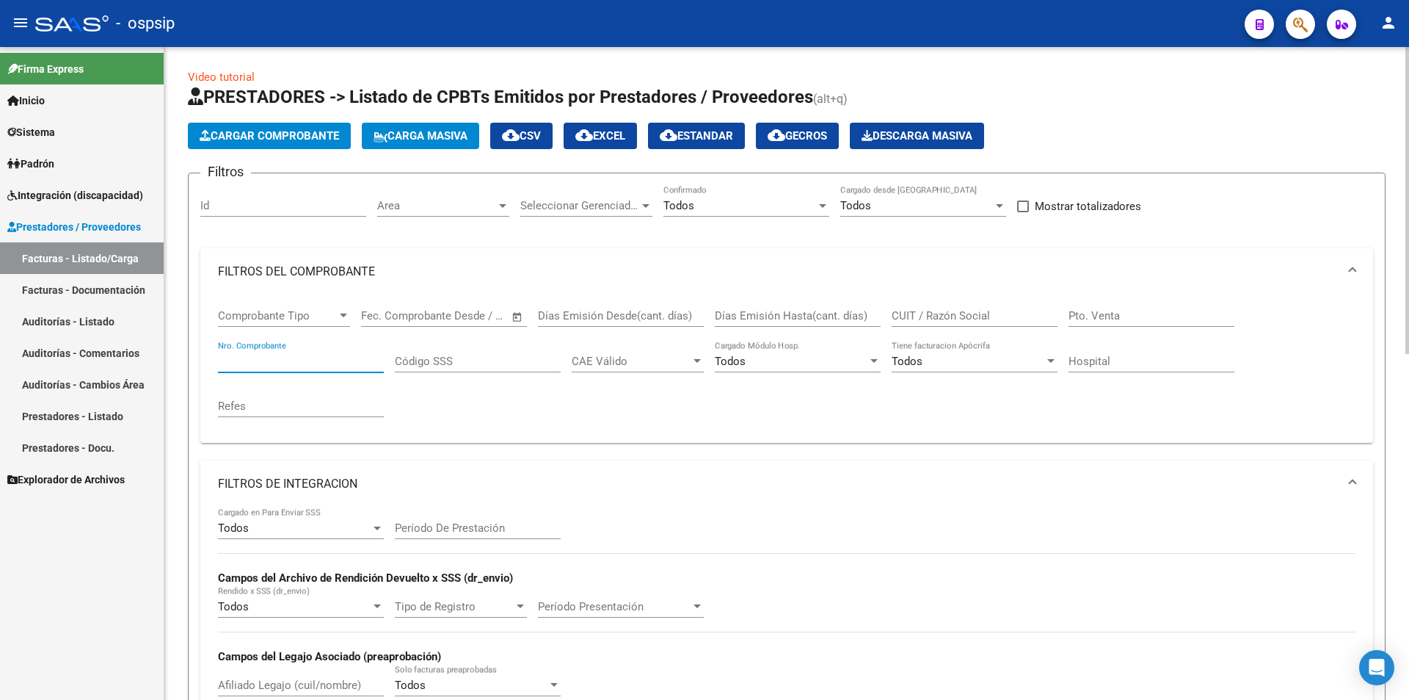
scroll to position [0, 0]
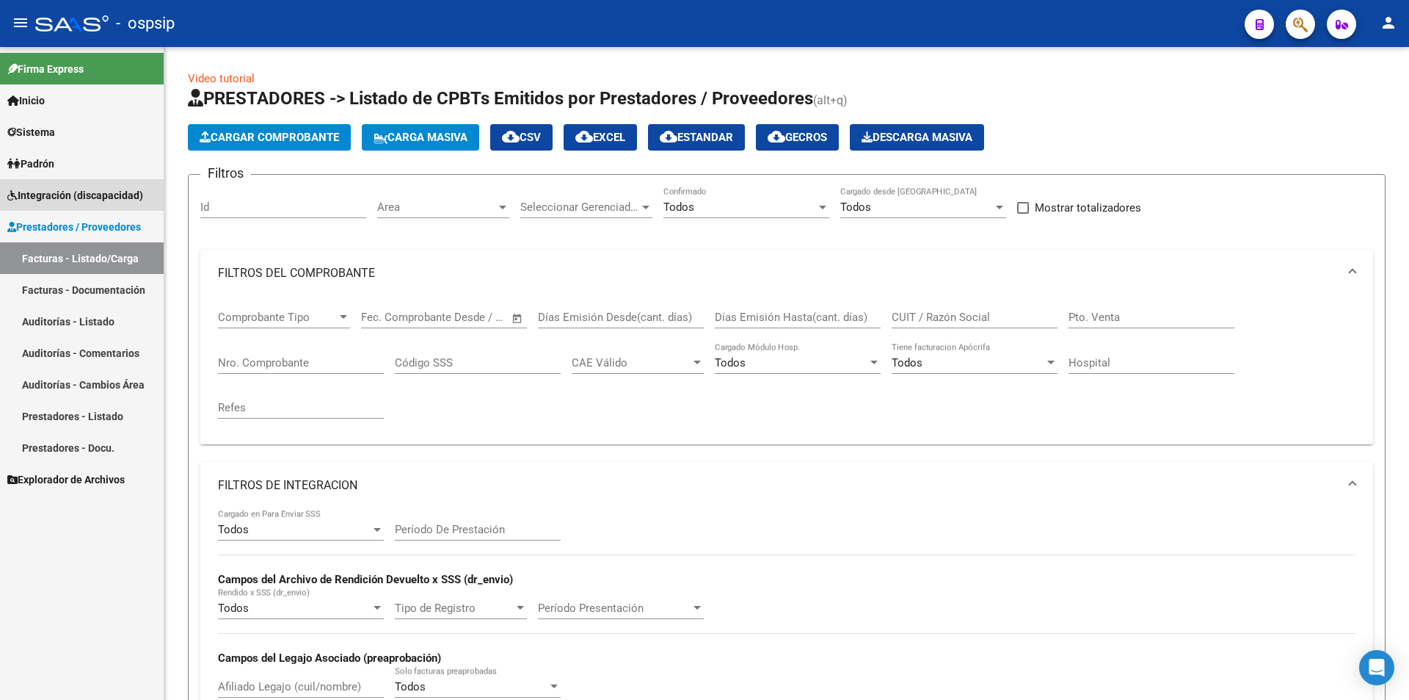
click at [66, 192] on span "Integración (discapacidad)" at bounding box center [75, 195] width 136 height 16
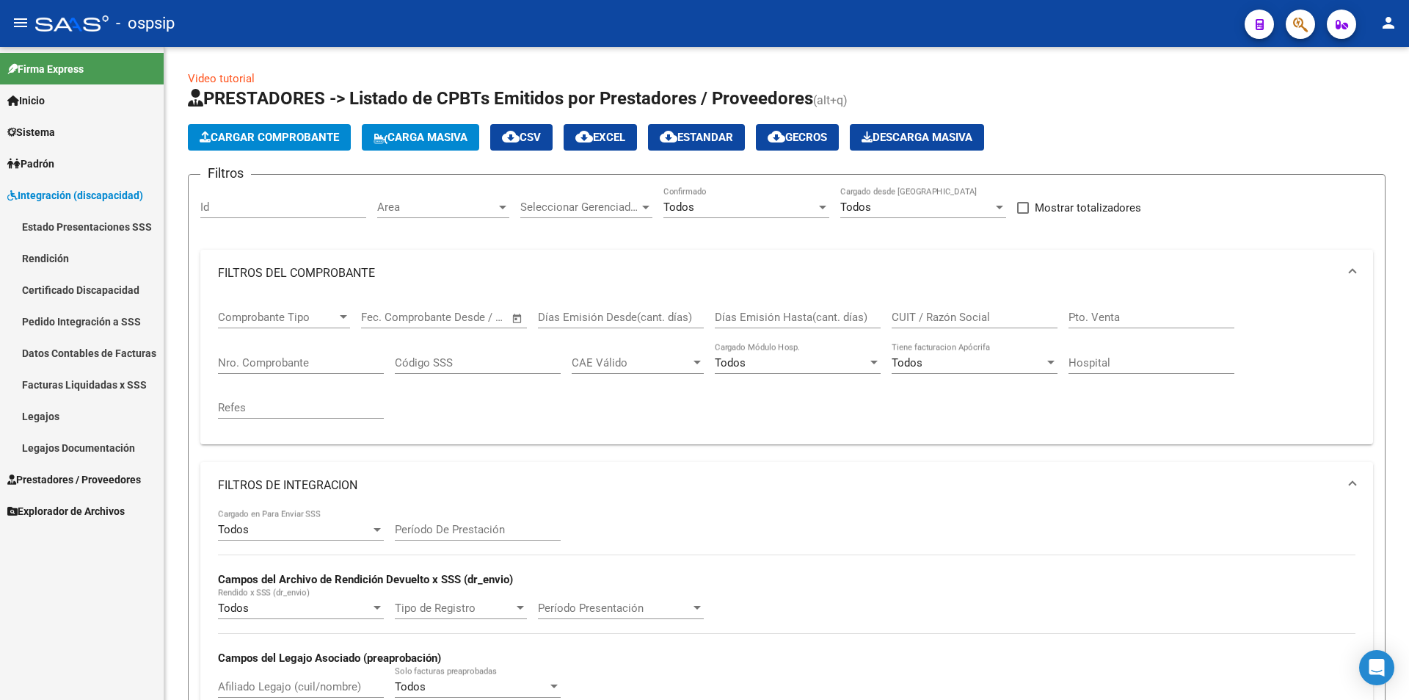
click at [71, 411] on link "Legajos" at bounding box center [82, 416] width 164 height 32
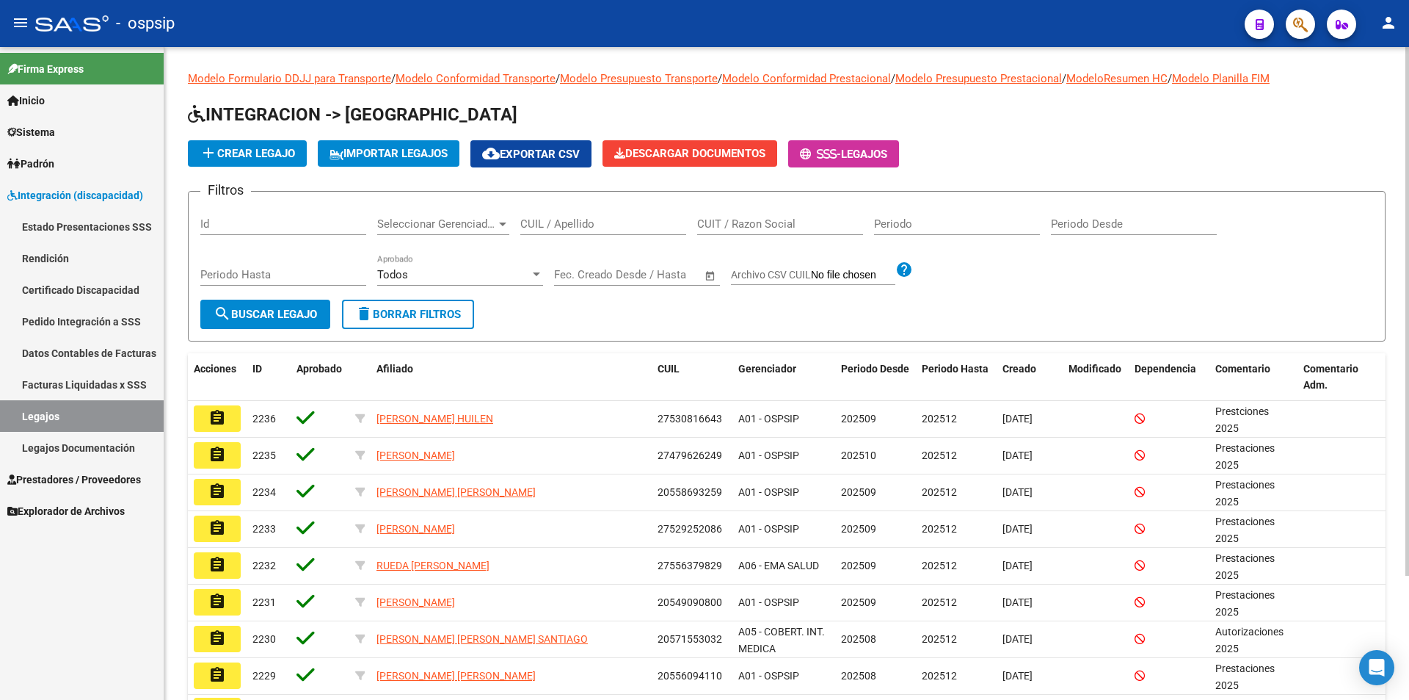
click at [793, 220] on input "CUIT / Razon Social" at bounding box center [780, 223] width 166 height 13
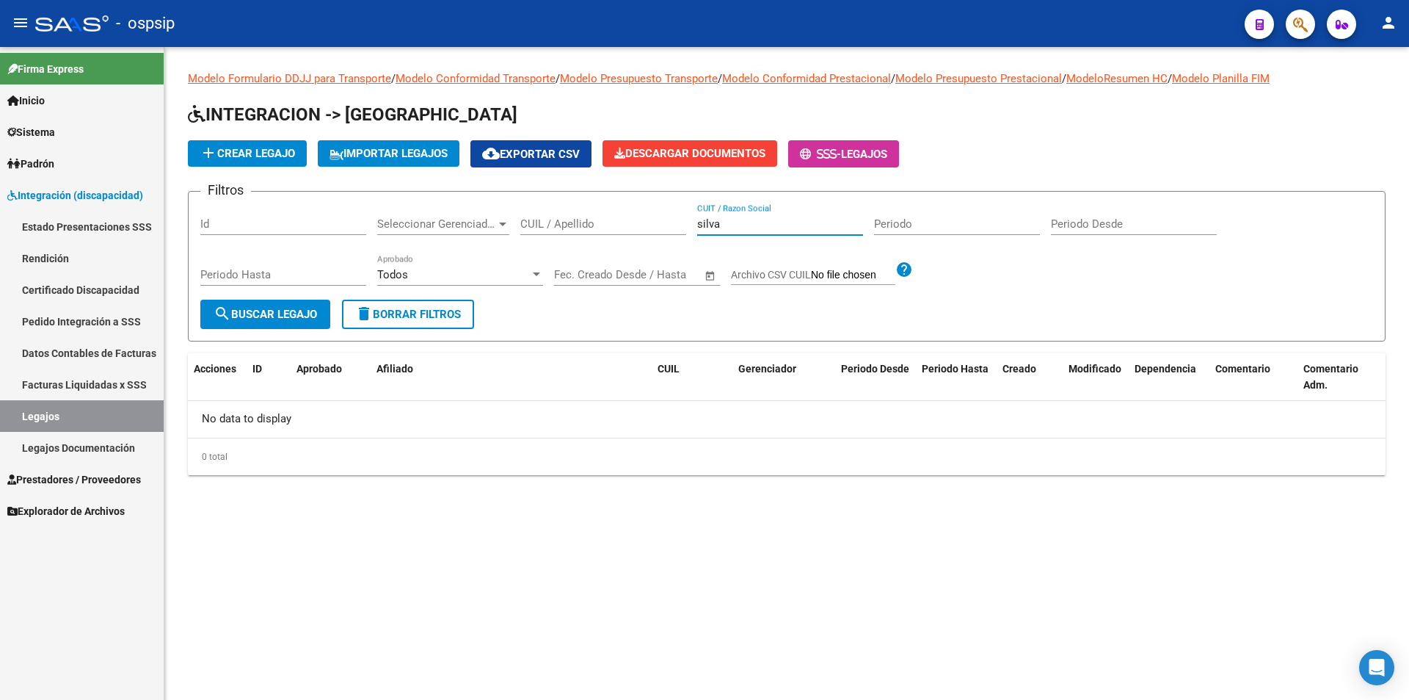
click at [308, 311] on span "search Buscar Legajo" at bounding box center [266, 314] width 104 height 13
click at [731, 228] on input "silva" at bounding box center [780, 223] width 166 height 13
drag, startPoint x: 758, startPoint y: 217, endPoint x: 675, endPoint y: 213, distance: 82.3
click at [675, 213] on div "Filtros Id Seleccionar Gerenciador Seleccionar Gerenciador CUIL / [PERSON_NAME]…" at bounding box center [786, 251] width 1173 height 96
type input "S"
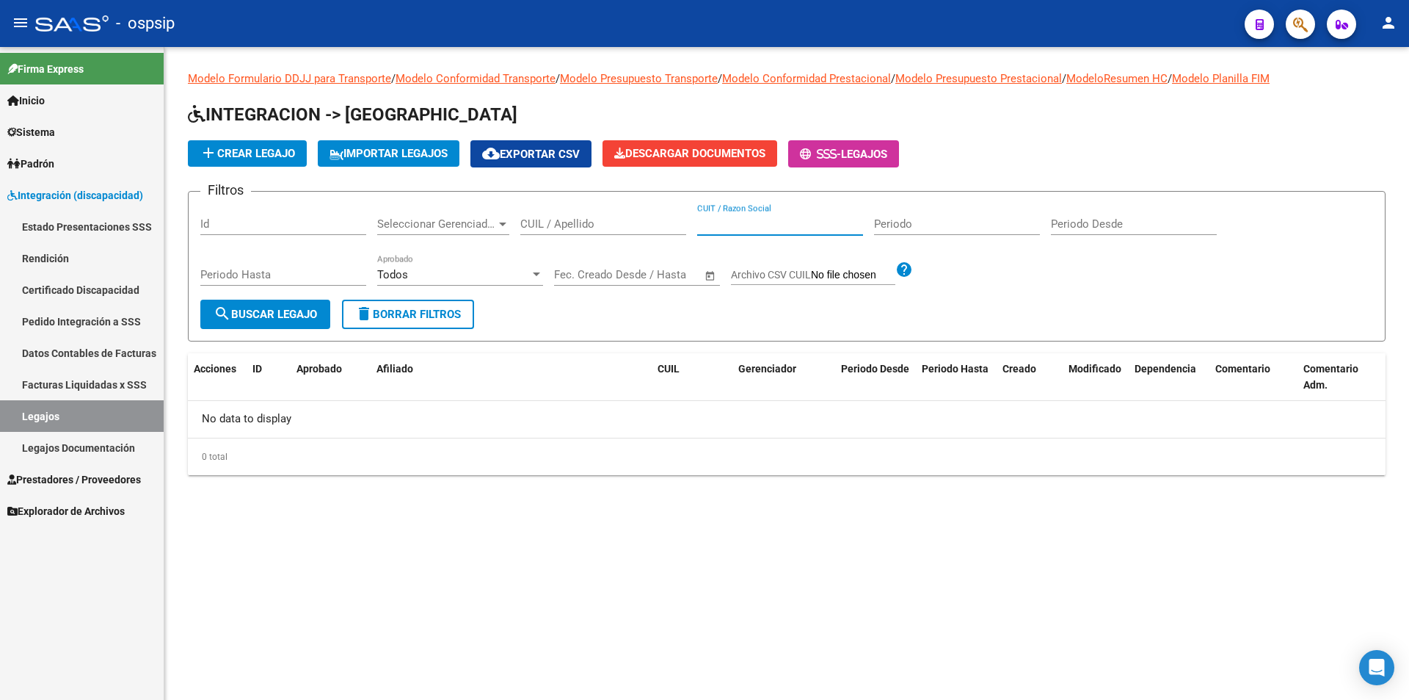
paste input "27938548027"
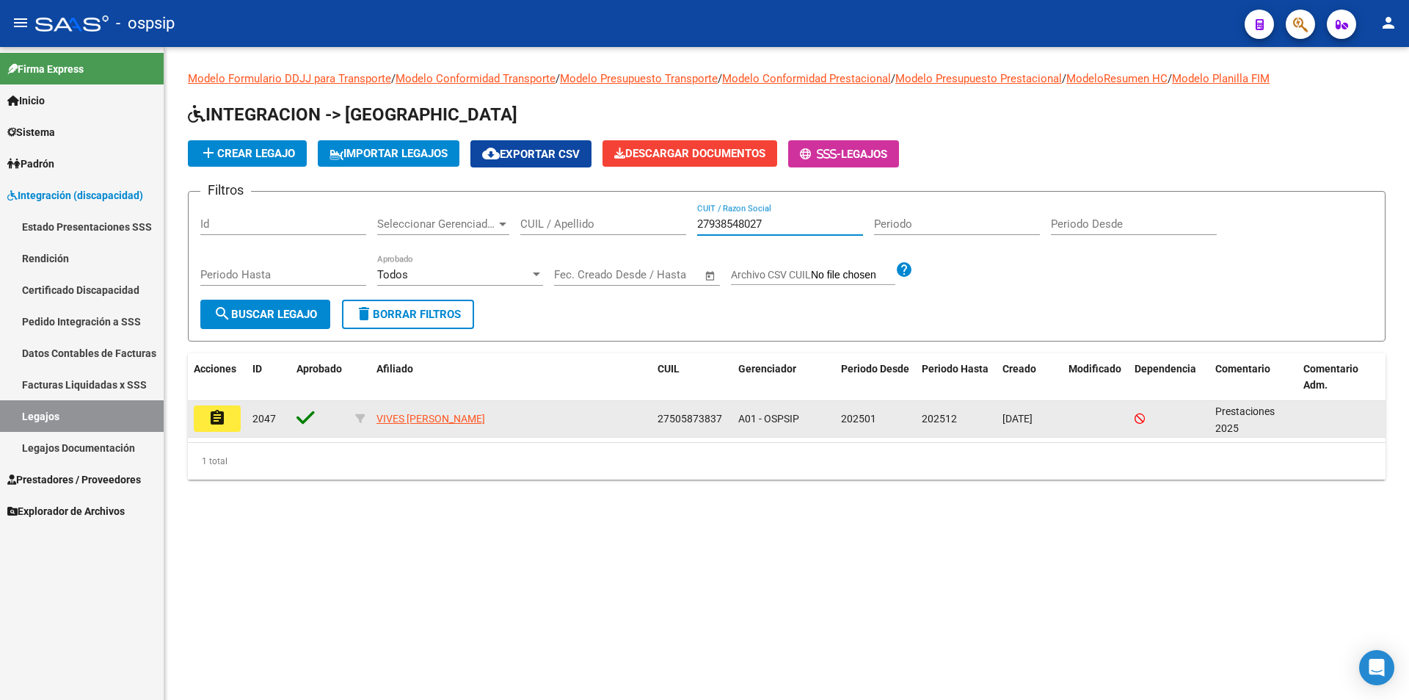
type input "27938548027"
click at [212, 418] on mat-icon "assignment" at bounding box center [217, 418] width 18 height 18
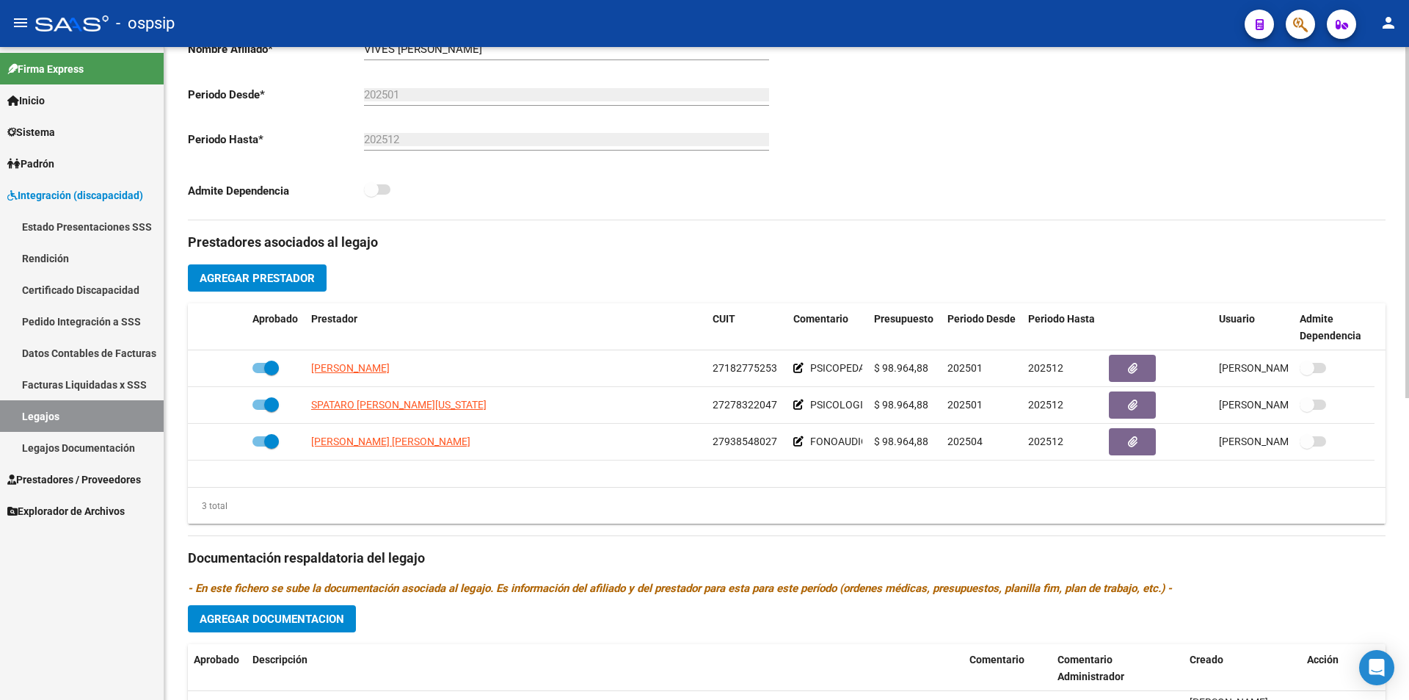
scroll to position [440, 0]
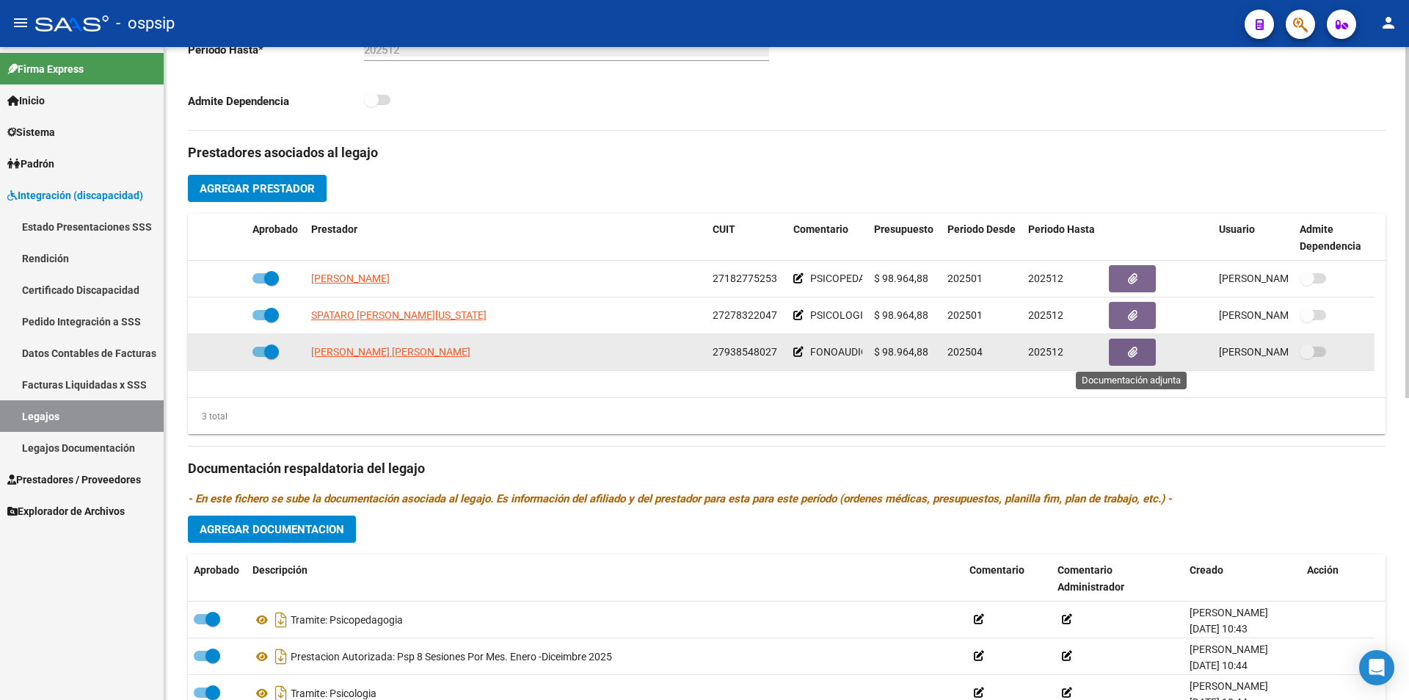
click at [1130, 350] on icon "button" at bounding box center [1133, 351] width 10 height 11
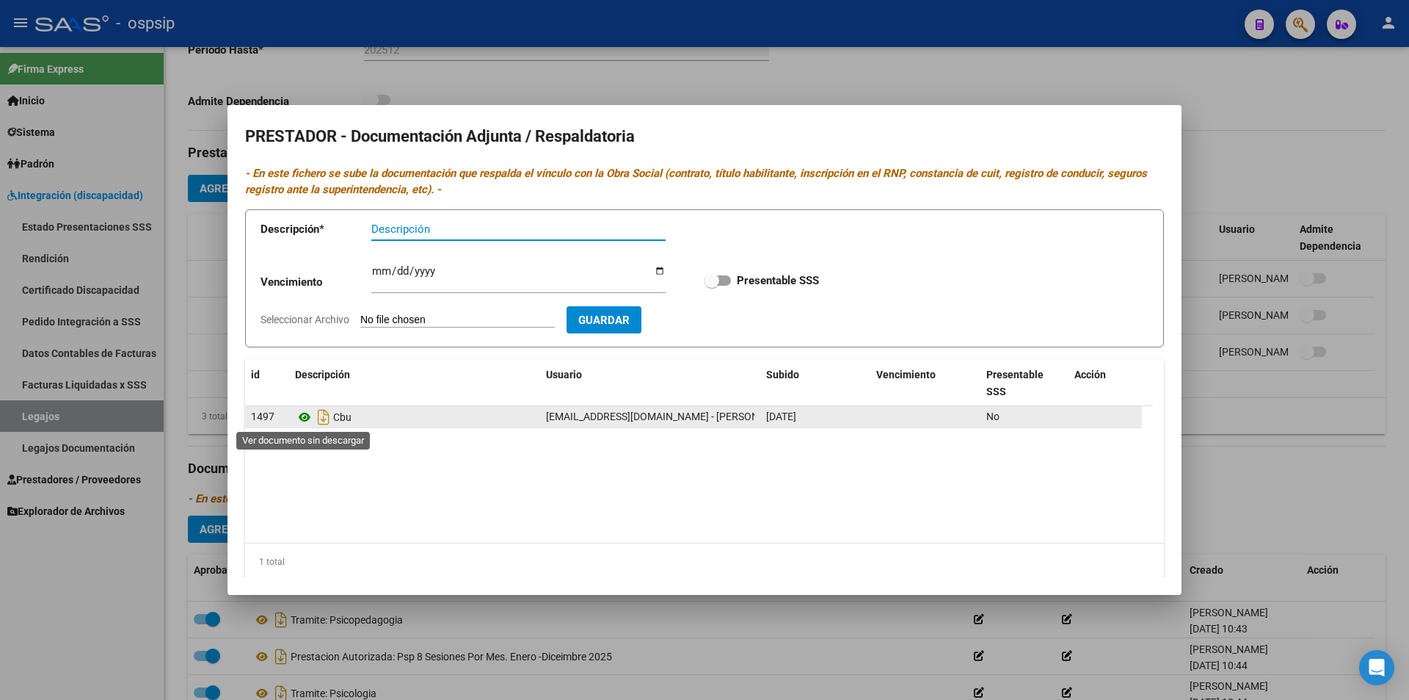
click at [305, 415] on icon at bounding box center [304, 417] width 19 height 18
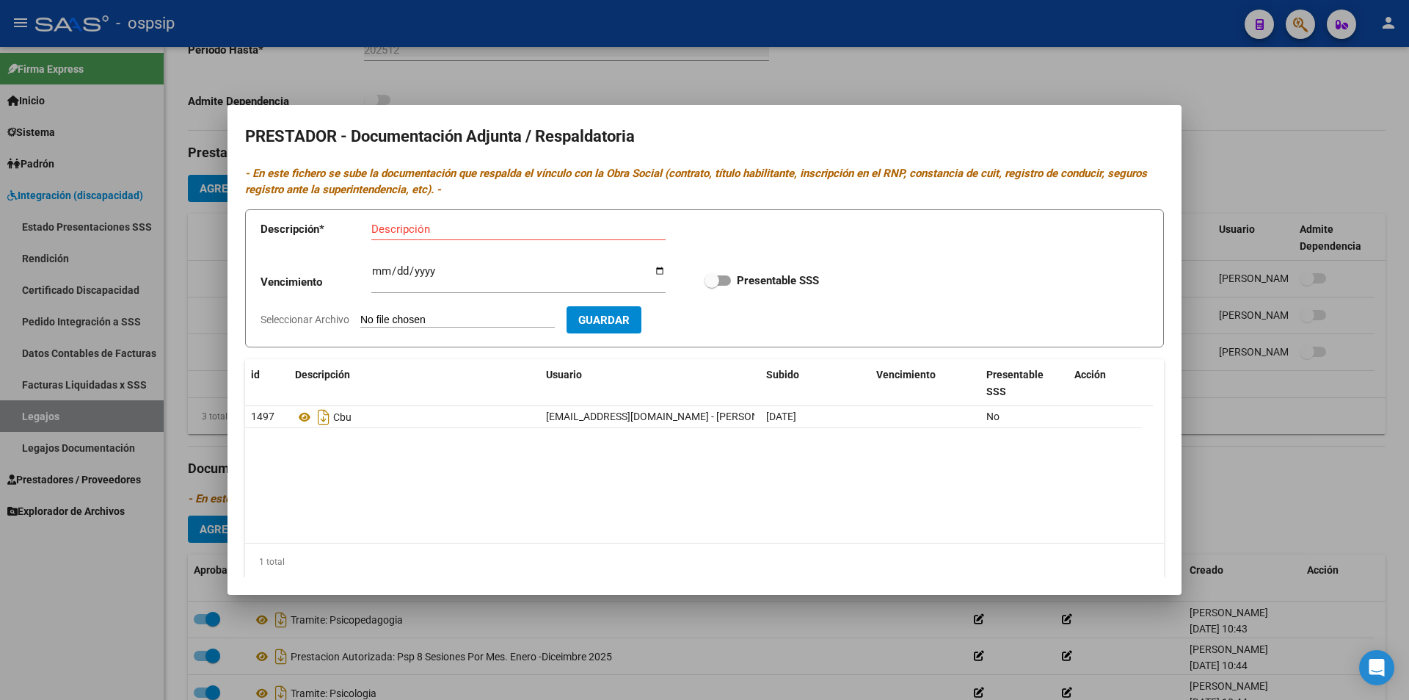
click at [126, 631] on div at bounding box center [704, 350] width 1409 height 700
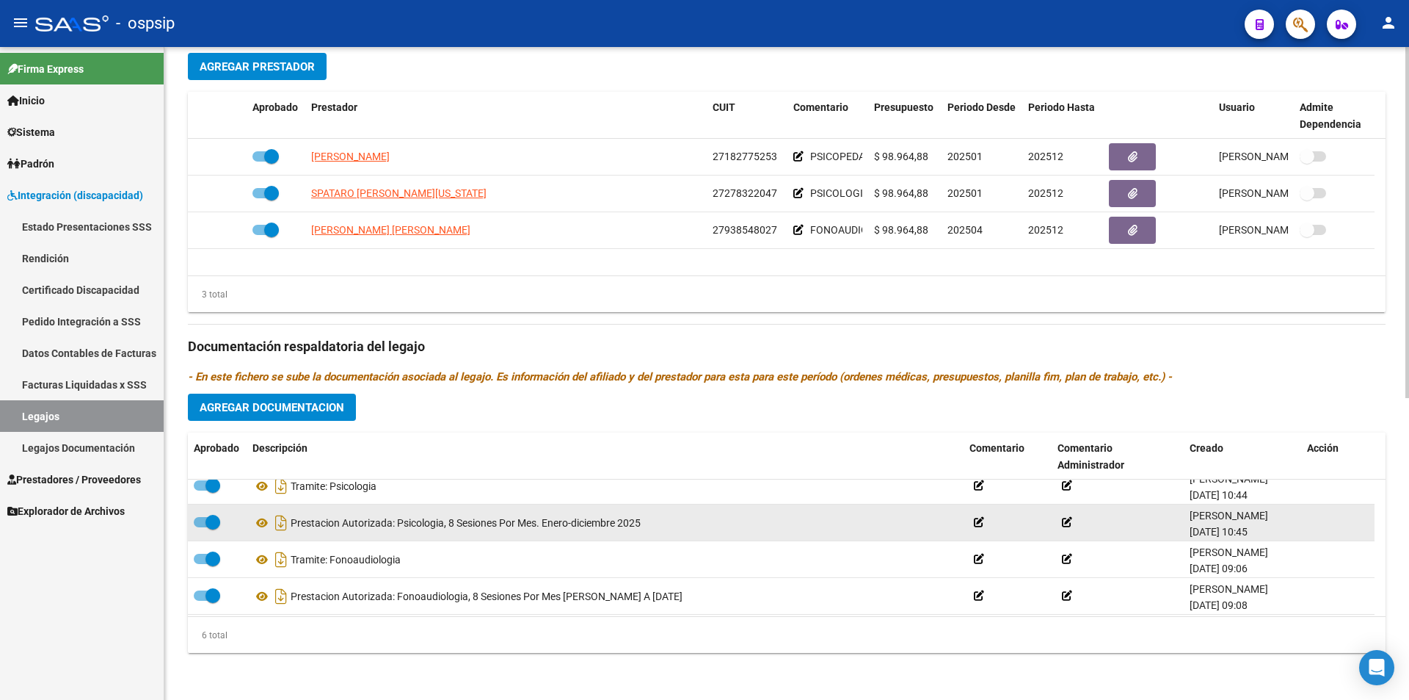
scroll to position [88, 0]
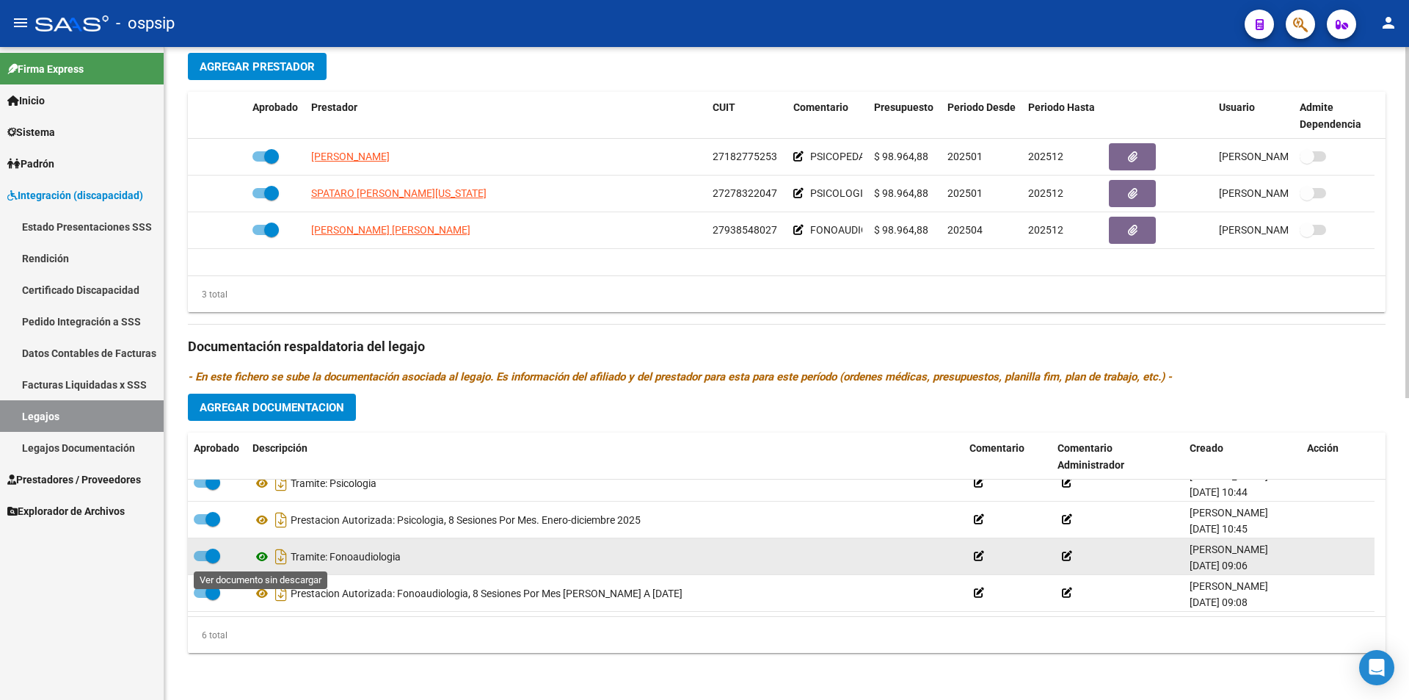
click at [260, 552] on icon at bounding box center [262, 557] width 19 height 18
click at [258, 559] on icon at bounding box center [262, 557] width 19 height 18
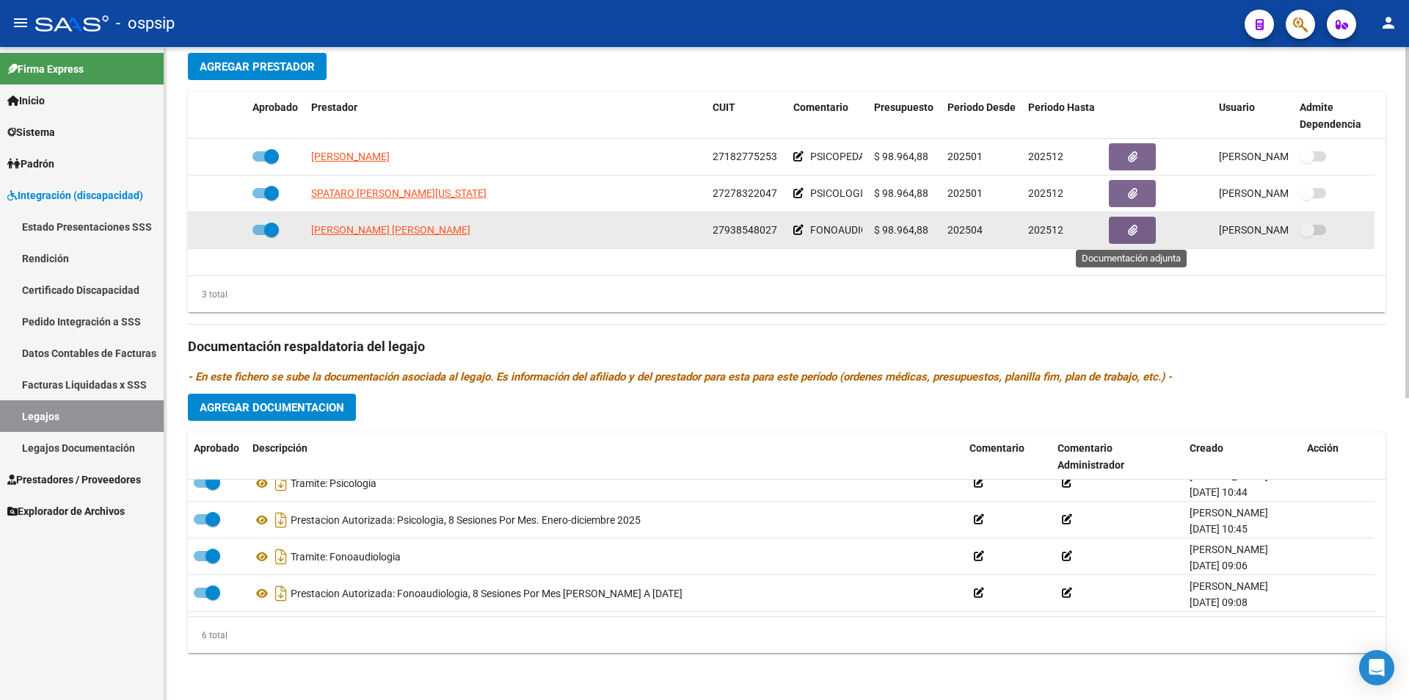
click at [1145, 228] on button "button" at bounding box center [1132, 230] width 47 height 27
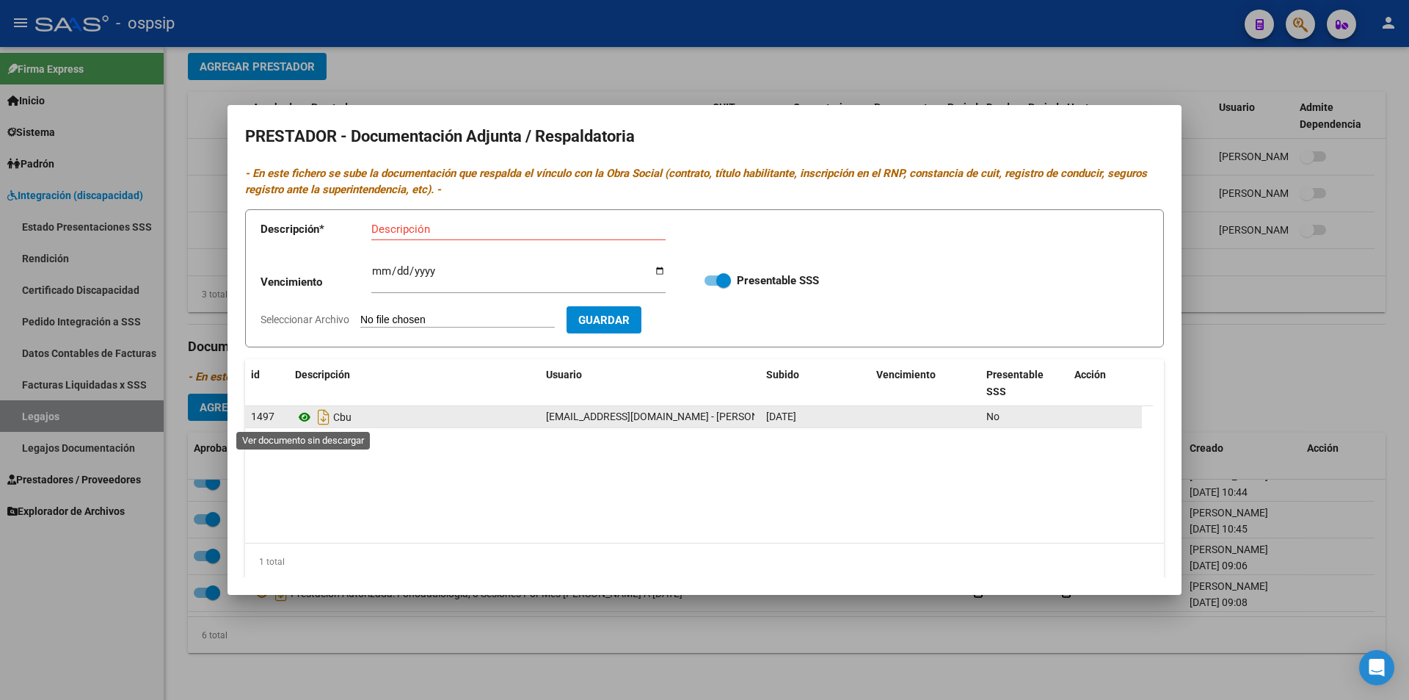
click at [302, 416] on icon at bounding box center [304, 417] width 19 height 18
